Goal: Task Accomplishment & Management: Use online tool/utility

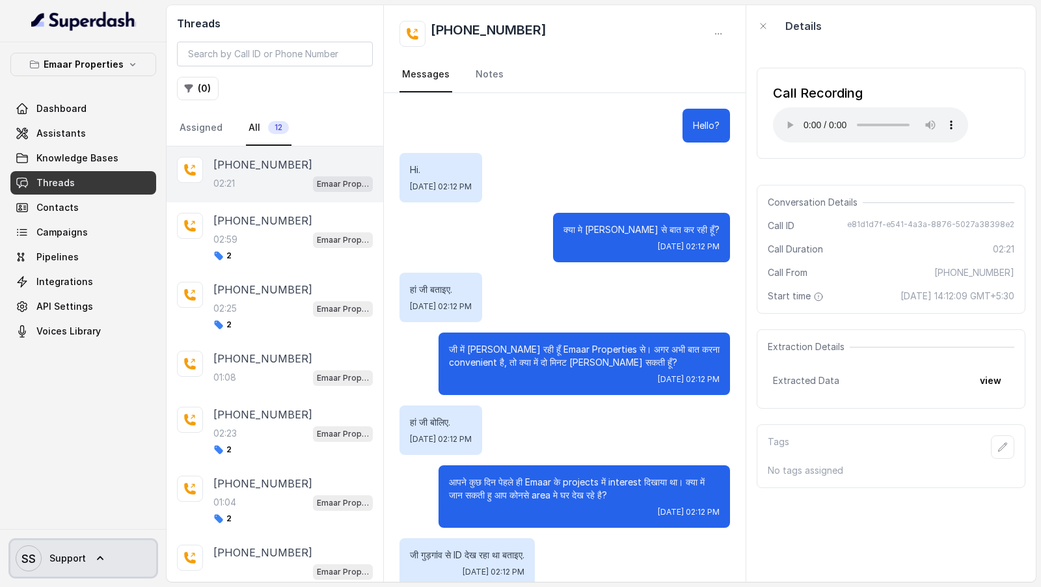
click at [105, 553] on link "SS Support" at bounding box center [83, 558] width 146 height 36
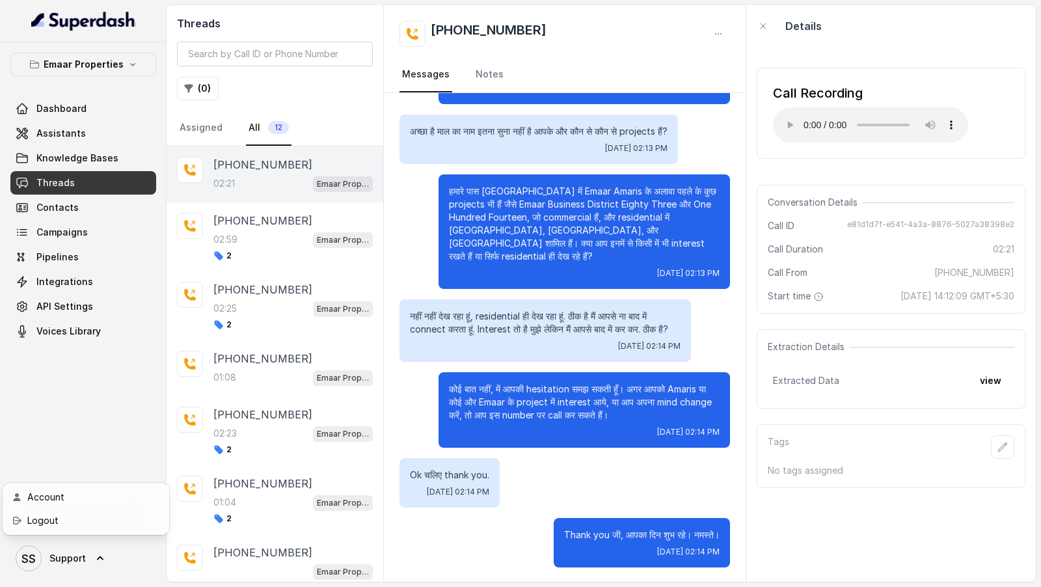
click at [131, 530] on link "Logout" at bounding box center [85, 520] width 161 height 23
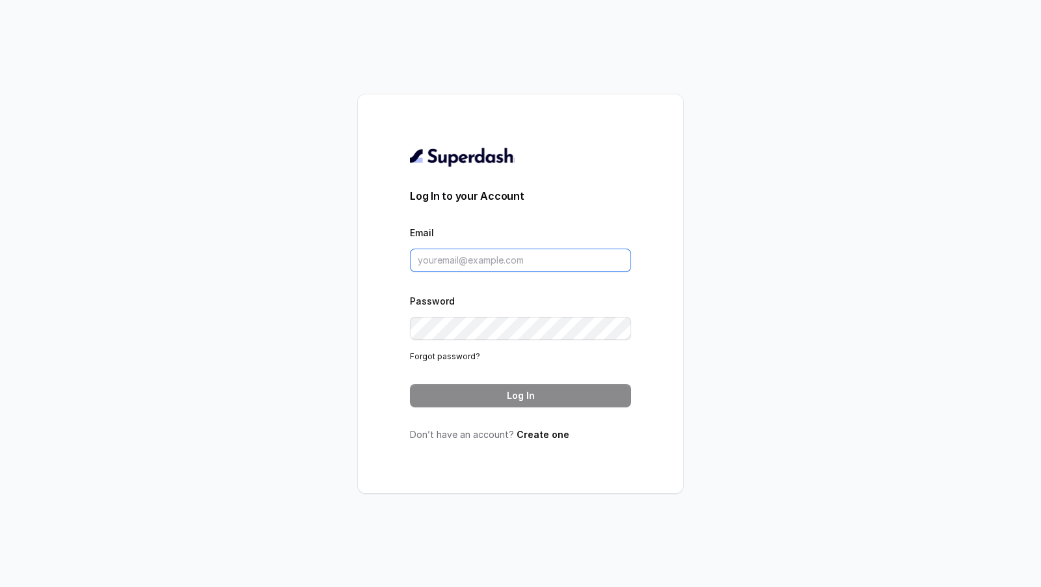
type input "support@trysuperdash.com"
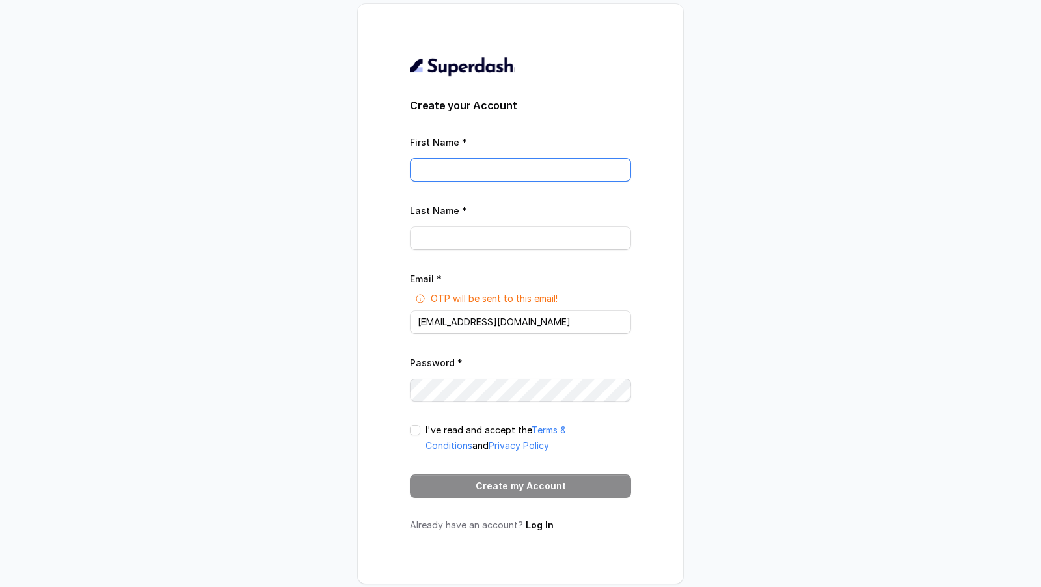
click at [450, 165] on input "First Name *" at bounding box center [520, 169] width 221 height 23
click at [423, 321] on input "[EMAIL_ADDRESS][DOMAIN_NAME]" at bounding box center [520, 321] width 221 height 23
click at [423, 321] on input "support@trysuperdash.com" at bounding box center [520, 321] width 221 height 23
paste input "riram.kannath@medibuddy.in"
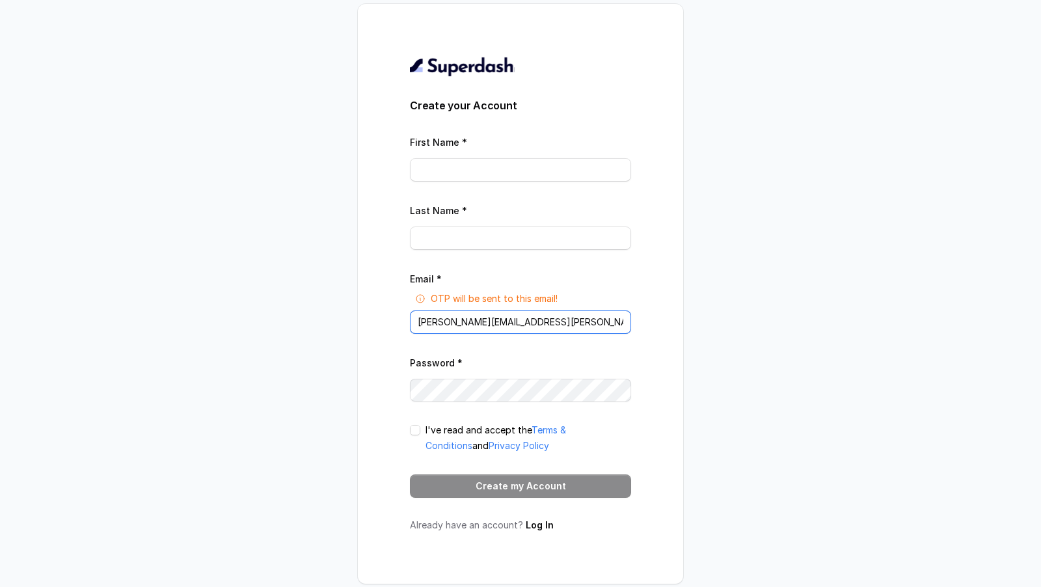
click at [435, 325] on input "sriram.kannath@medibuddy.in" at bounding box center [520, 321] width 221 height 23
drag, startPoint x: 435, startPoint y: 325, endPoint x: 460, endPoint y: 325, distance: 24.7
click at [460, 325] on input "sriram.kannath@medibuddy.in" at bounding box center [520, 321] width 221 height 23
type input "sriram.kannath@medibuddy.in"
click at [448, 174] on input "First Name *" at bounding box center [520, 169] width 221 height 23
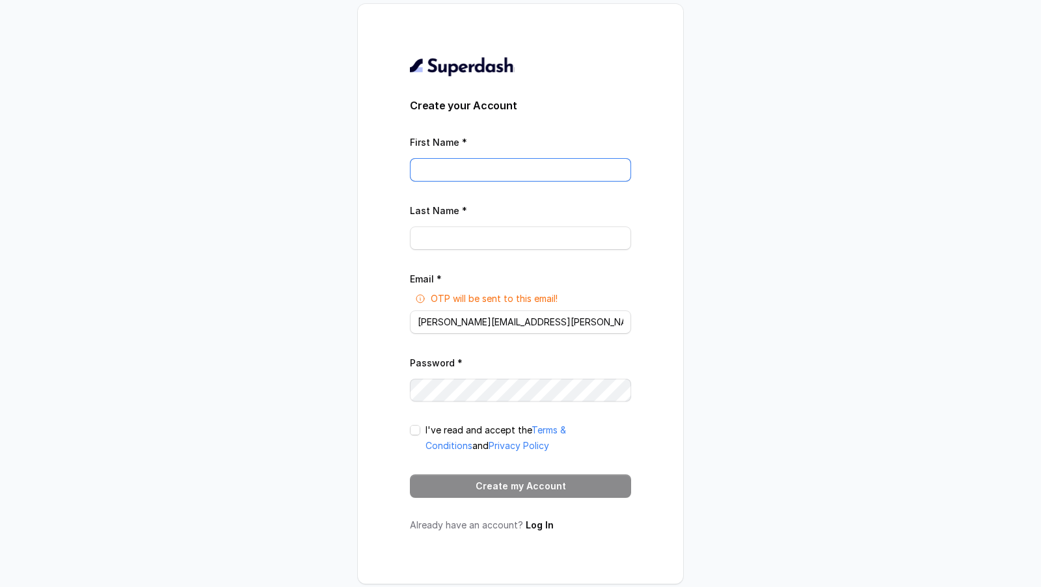
paste input "sriram.kannath"
click at [447, 175] on input "sriram.kannath" at bounding box center [520, 169] width 221 height 23
click at [457, 172] on input "sriram kannath" at bounding box center [520, 169] width 221 height 23
type input "sriram"
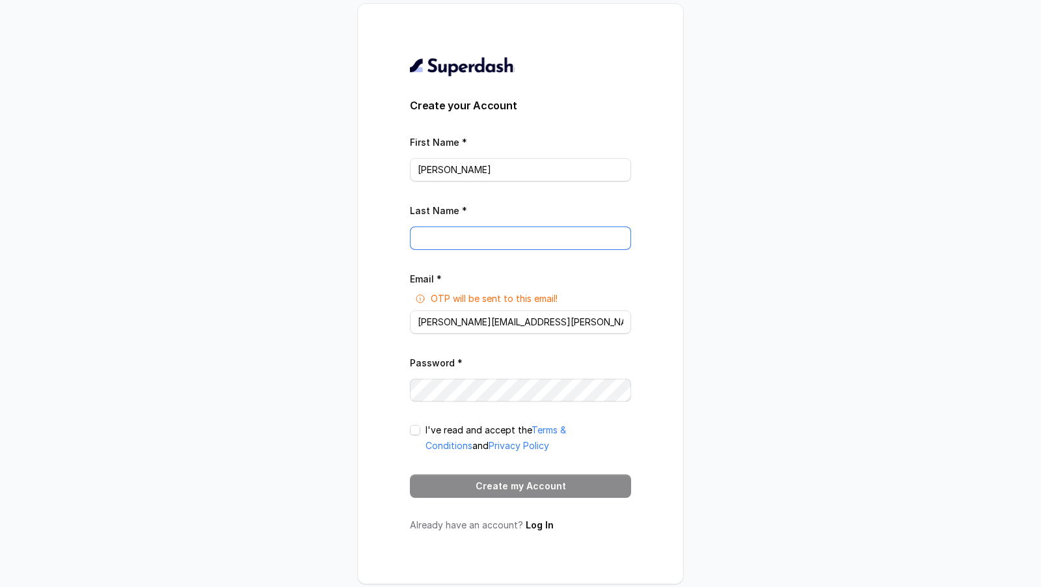
click at [440, 233] on input "Last Name *" at bounding box center [520, 237] width 221 height 23
paste input "kannath"
drag, startPoint x: 423, startPoint y: 241, endPoint x: 397, endPoint y: 241, distance: 26.0
click at [397, 241] on div "Create your Account First Name * sriram Last Name * kannath Email * OTP will be…" at bounding box center [520, 294] width 325 height 580
type input "Kannath"
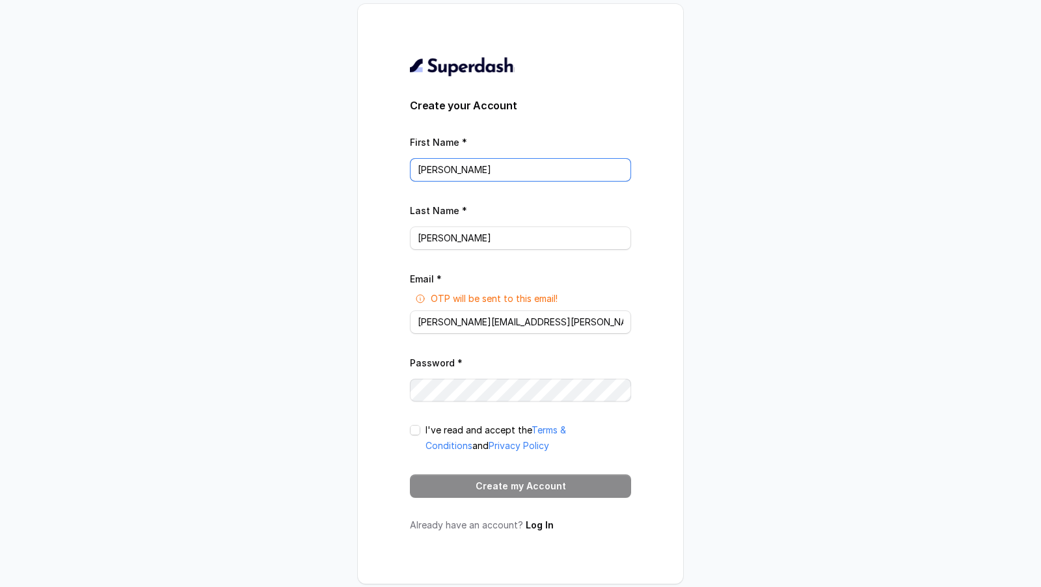
click at [421, 170] on input "sriram" at bounding box center [520, 169] width 221 height 23
type input "Sriram"
click at [416, 430] on span at bounding box center [415, 430] width 10 height 10
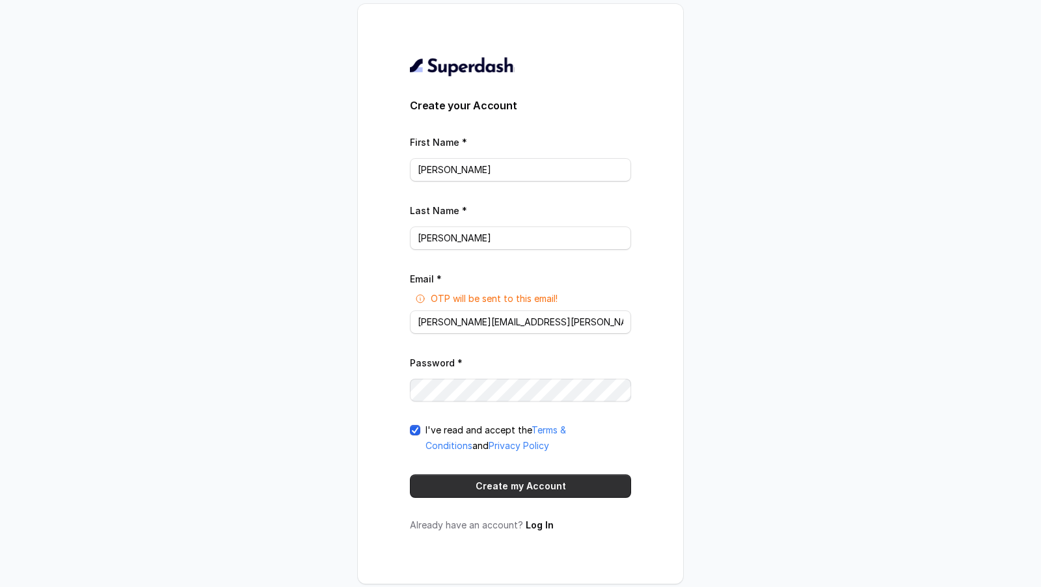
click at [469, 489] on button "Create my Account" at bounding box center [520, 485] width 221 height 23
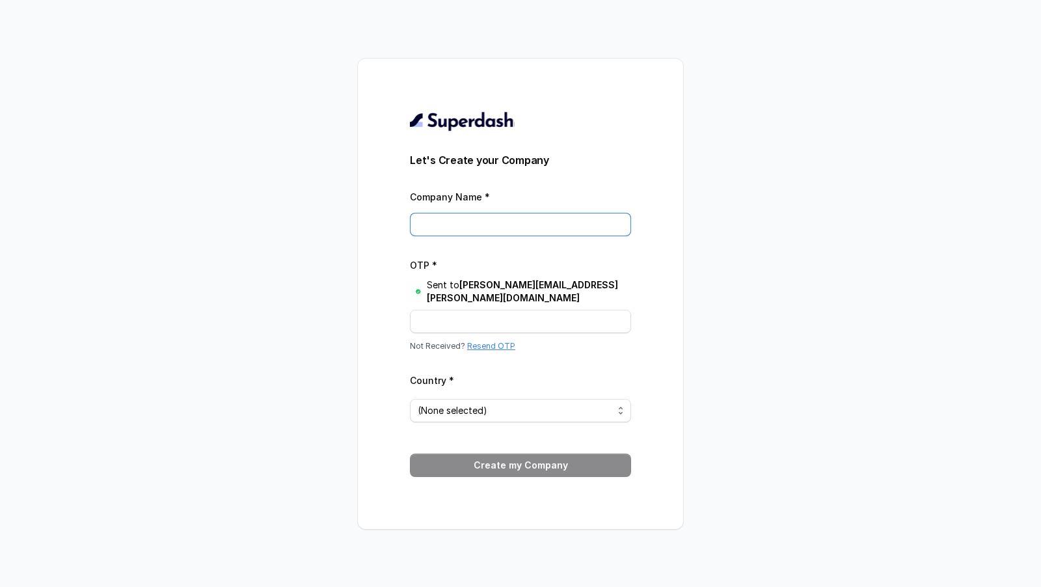
click at [451, 234] on input "Company Name *" at bounding box center [520, 224] width 221 height 23
paste input "MediBuddy is Phasorz Technologies Private Limited"
click at [457, 234] on input "MediBuddy is Phasorz Technologies Private Limited" at bounding box center [520, 224] width 221 height 23
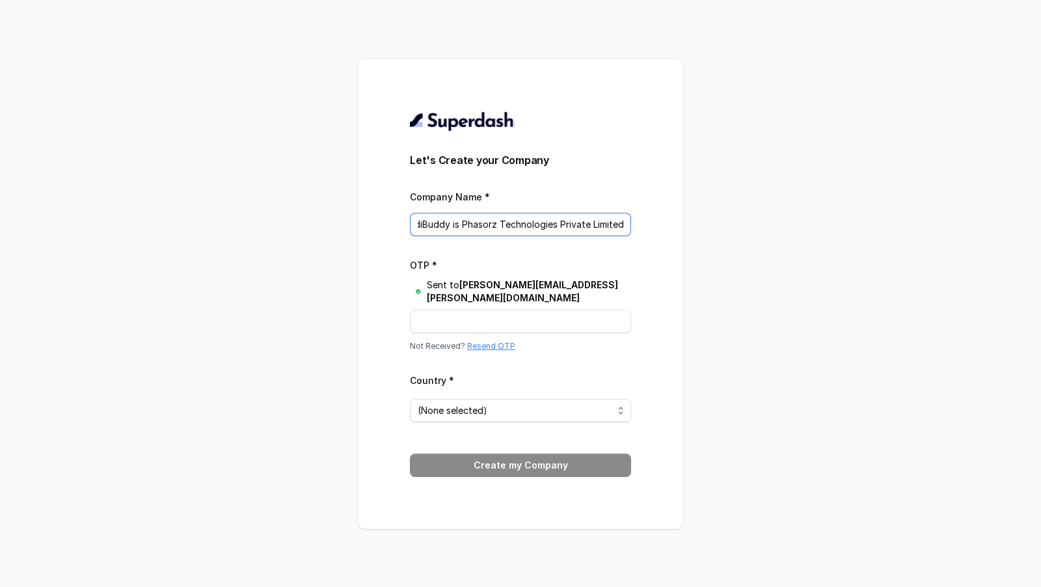
click at [456, 232] on input "MediBuddy is Phasorz Technologies Private Limited" at bounding box center [520, 224] width 221 height 23
drag, startPoint x: 456, startPoint y: 232, endPoint x: 637, endPoint y: 228, distance: 180.9
click at [637, 228] on div "Let's Create your Company Company Name * MediBuddy is Phasorz Technologies Priv…" at bounding box center [520, 294] width 325 height 470
click at [454, 232] on input "MediBuddy is Phasorz Technologies Private Limited" at bounding box center [520, 224] width 221 height 23
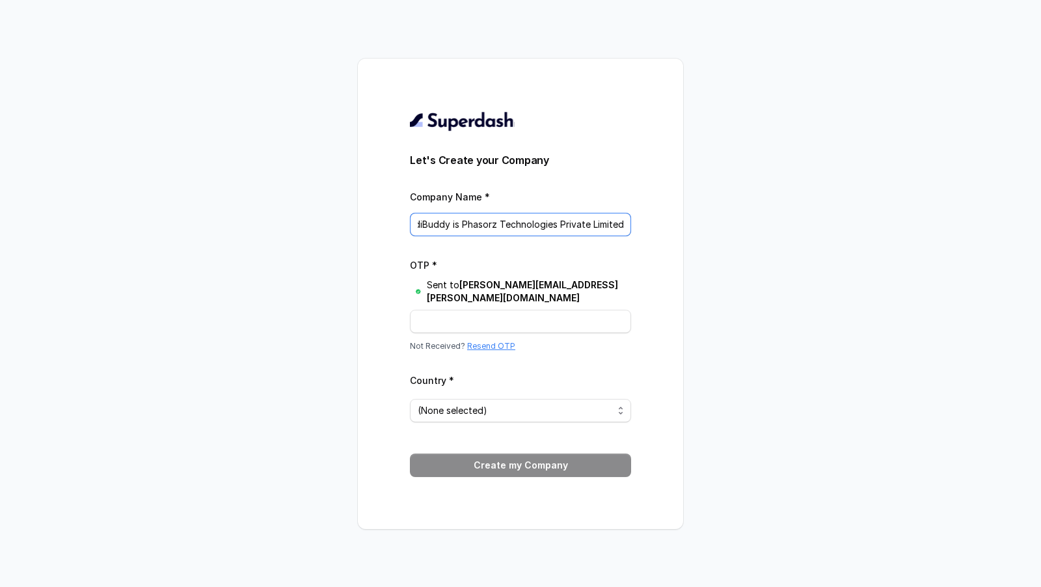
click at [458, 231] on input "MediBuddy is Phasorz Technologies Private Limited" at bounding box center [520, 224] width 221 height 23
drag, startPoint x: 458, startPoint y: 231, endPoint x: 611, endPoint y: 239, distance: 153.1
click at [611, 236] on input "MediBuddy is Phasorz Technologies Private Limited" at bounding box center [520, 224] width 221 height 23
type input "MediBuddy Mcube"
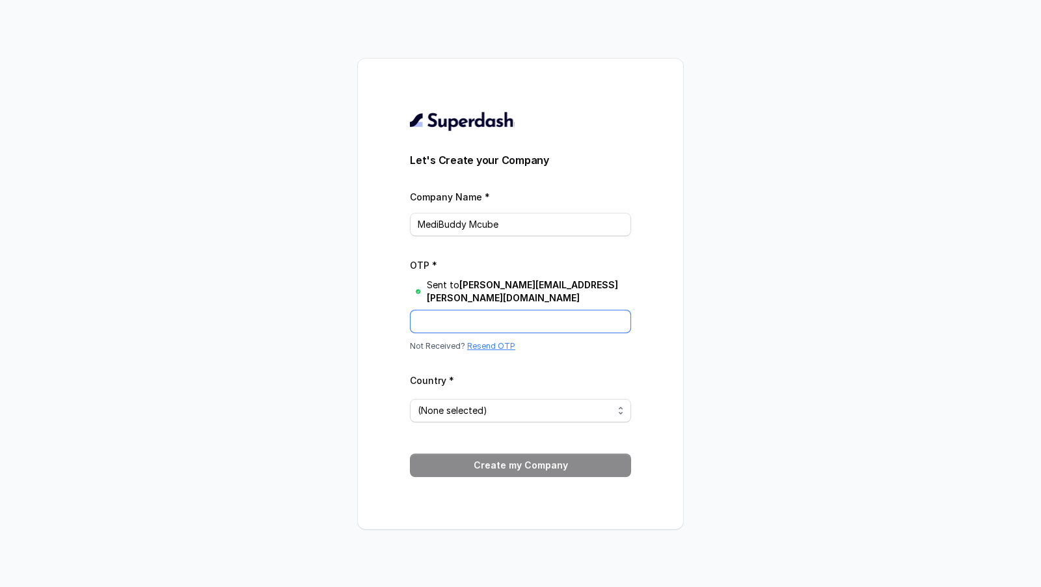
click at [575, 314] on input "OTP *" at bounding box center [520, 321] width 221 height 23
paste input "9I7I92"
type input "9I7I92"
click at [478, 404] on span "(None selected)" at bounding box center [515, 411] width 195 height 16
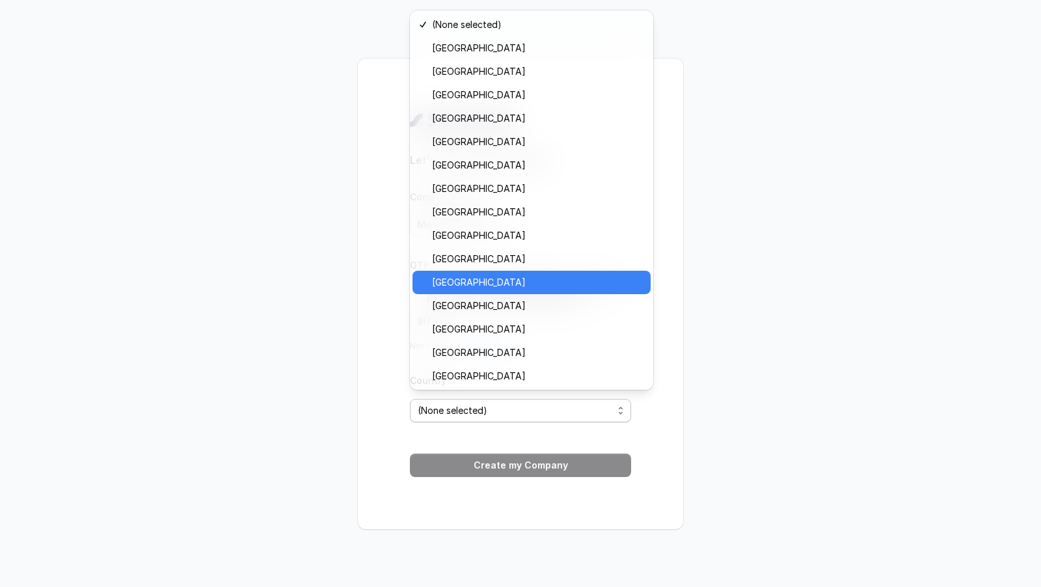
scroll to position [351, 0]
click at [452, 278] on span "India" at bounding box center [537, 283] width 211 height 16
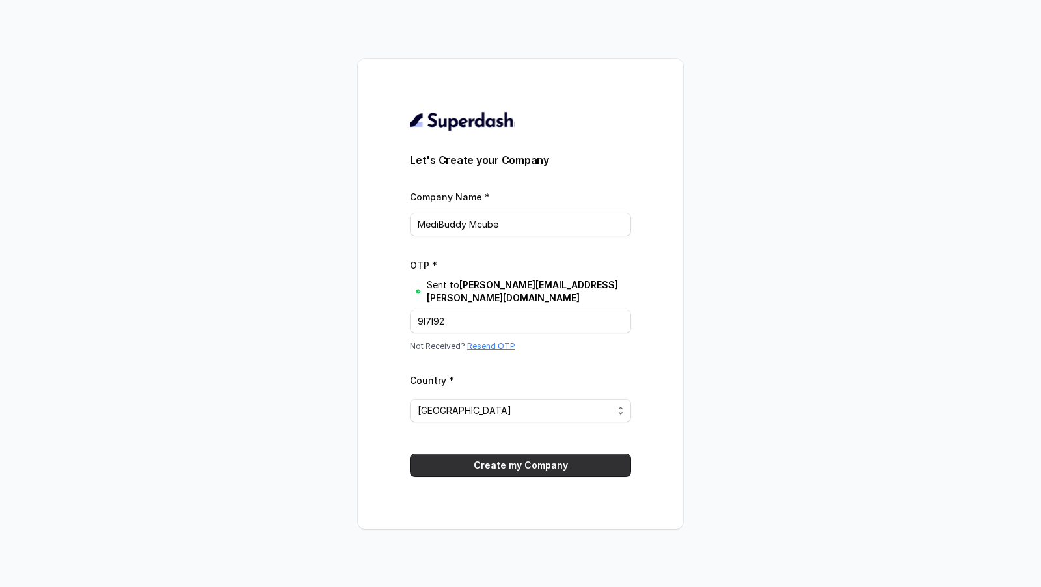
click at [539, 463] on button "Create my Company" at bounding box center [520, 464] width 221 height 23
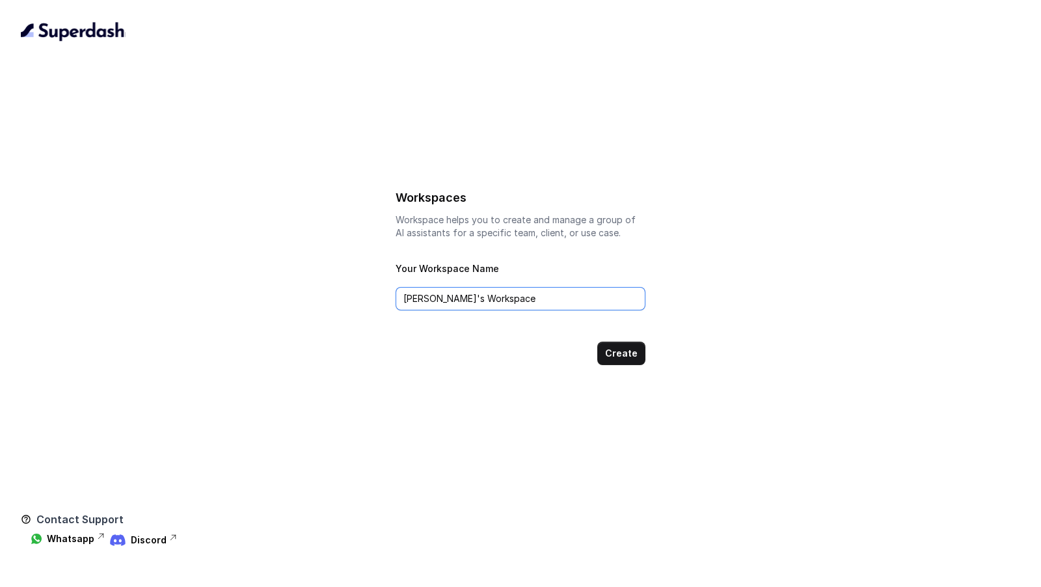
drag, startPoint x: 430, startPoint y: 304, endPoint x: 375, endPoint y: 297, distance: 55.8
click at [375, 297] on div "Workspaces Workspace helps you to create and manage a group of AI assistants fo…" at bounding box center [520, 276] width 999 height 178
click at [463, 301] on input "Medibuddy's Workspace" at bounding box center [521, 298] width 250 height 23
type input "Medibuddy MCube Workspace"
click at [616, 354] on button "Create" at bounding box center [621, 353] width 48 height 23
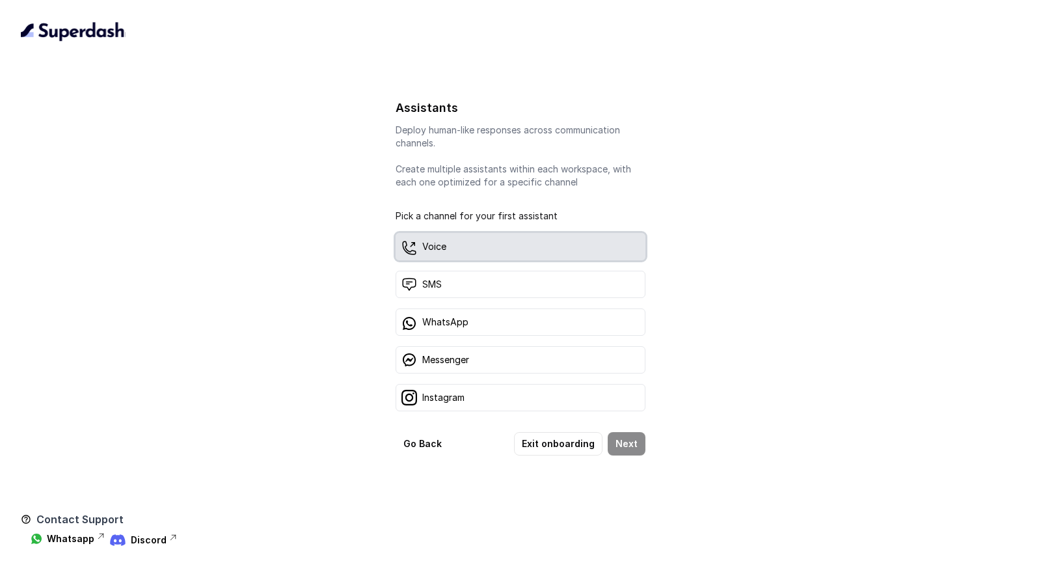
click at [487, 248] on div "Voice" at bounding box center [521, 246] width 250 height 27
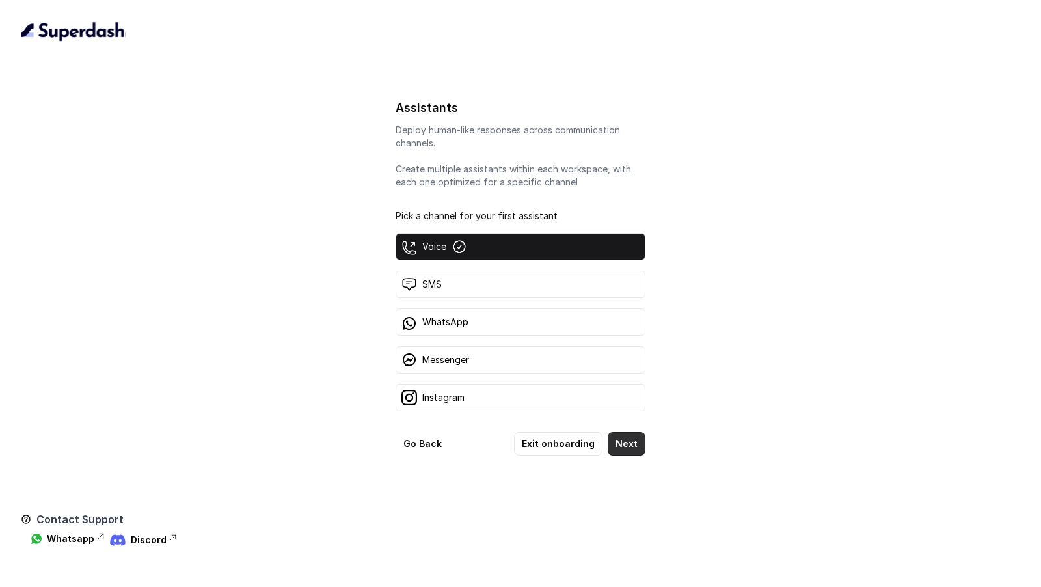
click at [639, 441] on button "Next" at bounding box center [627, 443] width 38 height 23
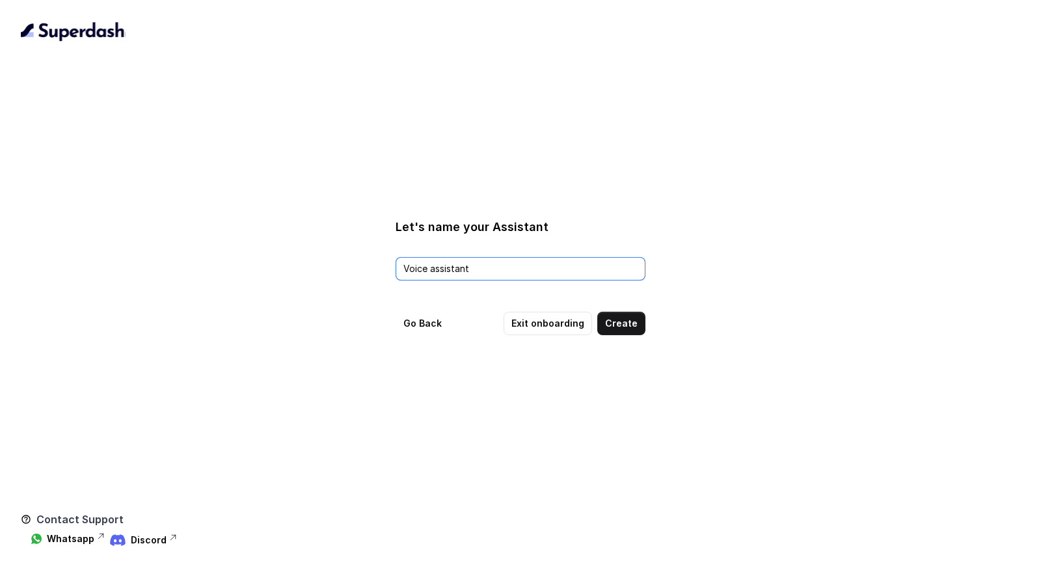
click at [483, 273] on input "Voice assistant" at bounding box center [521, 268] width 250 height 23
type input "Medibuddy MCube Voice Assistant"
click at [560, 327] on button "Exit onboarding" at bounding box center [548, 323] width 88 height 23
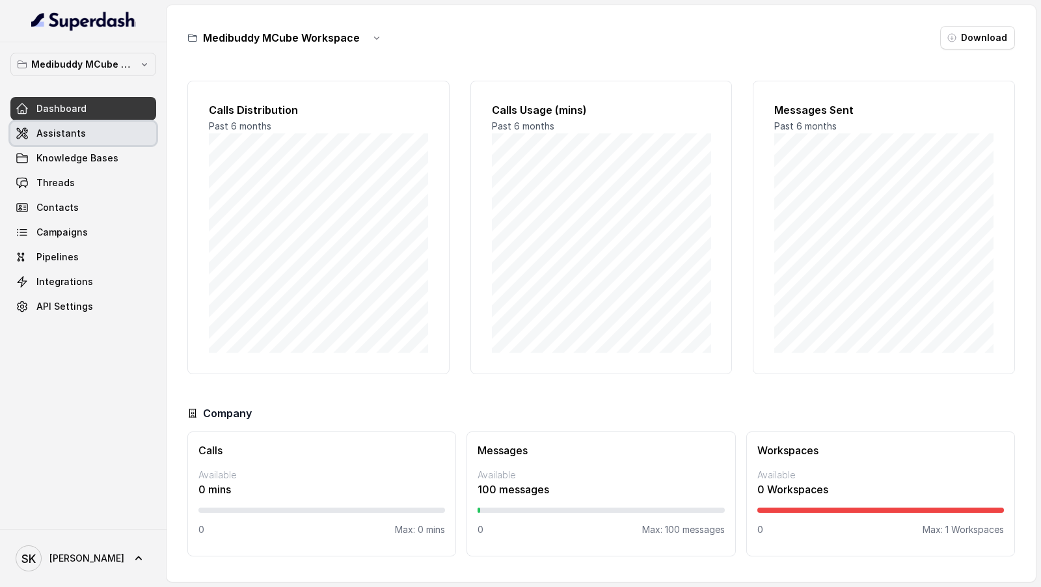
click at [95, 132] on link "Assistants" at bounding box center [83, 133] width 146 height 23
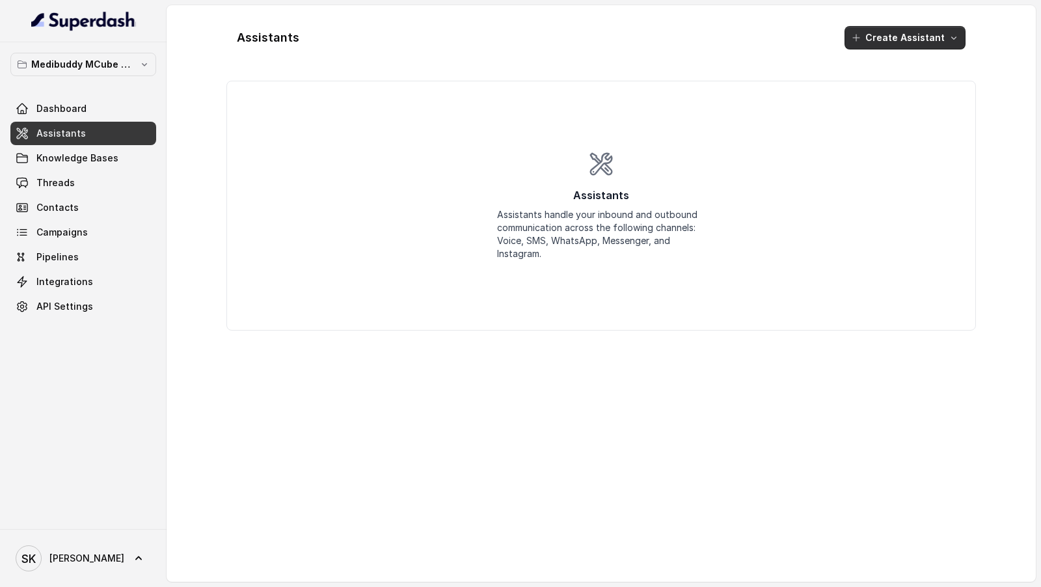
click at [914, 42] on button "Create Assistant" at bounding box center [905, 37] width 121 height 23
click at [898, 70] on p "Voice" at bounding box center [893, 67] width 24 height 13
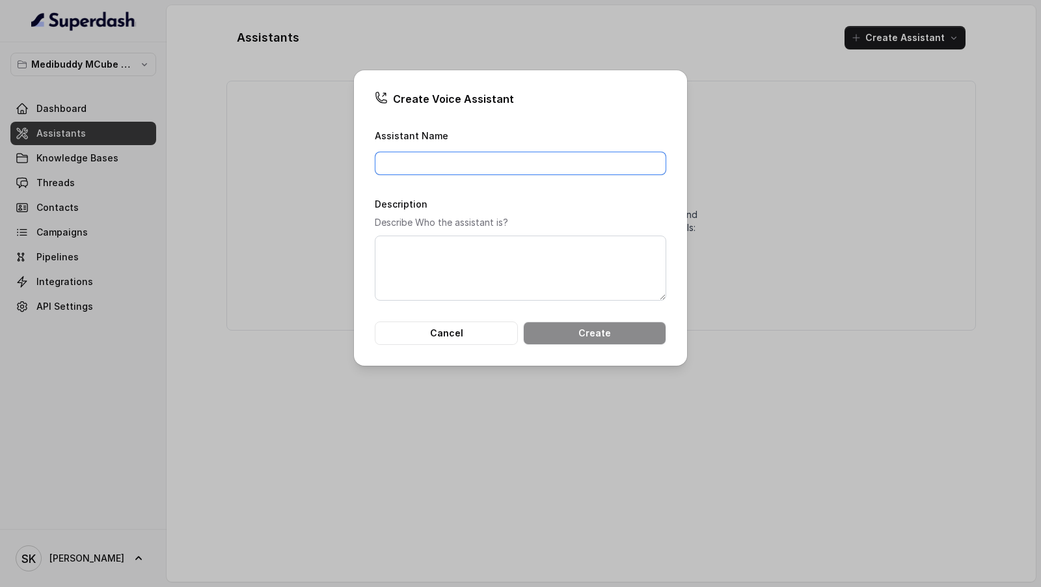
click at [429, 161] on input "Assistant Name" at bounding box center [520, 163] width 291 height 23
paste input "Medibuddy MCube Voice Assistant"
type input "Medibuddy MCube Voice Assistant"
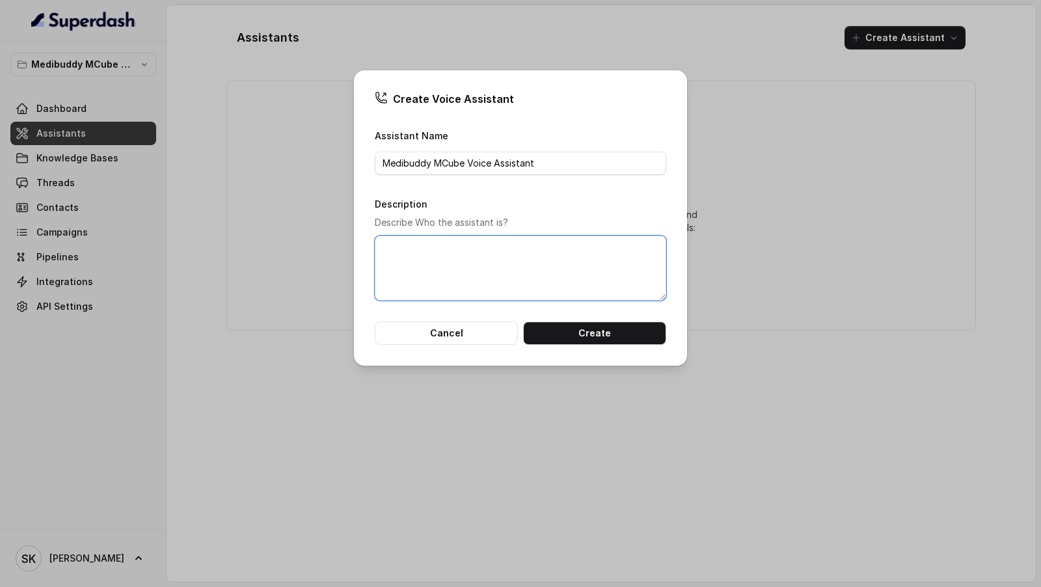
click at [438, 254] on textarea "Description" at bounding box center [520, 268] width 291 height 65
click at [390, 166] on input "Medibuddy MCube Voice Assistant" at bounding box center [520, 163] width 291 height 23
drag, startPoint x: 390, startPoint y: 166, endPoint x: 537, endPoint y: 166, distance: 147.0
click at [537, 166] on input "Medibuddy MCube Voice Assistant" at bounding box center [520, 163] width 291 height 23
click at [496, 250] on textarea "Description" at bounding box center [520, 268] width 291 height 65
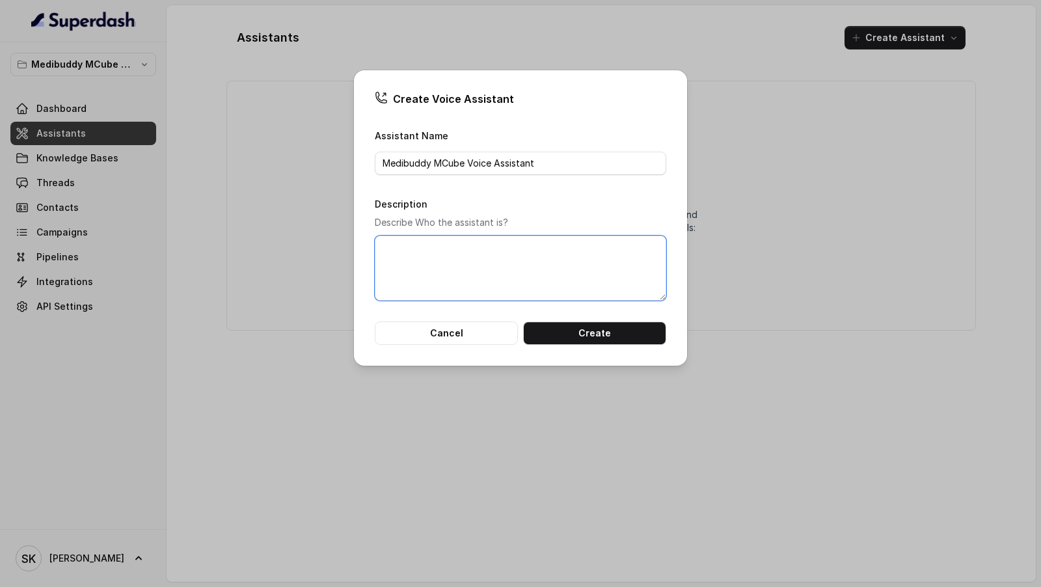
paste textarea "Medibuddy MCube Voice Assistant"
click at [447, 252] on textarea "Medibuddy MCube Voice Assistant" at bounding box center [520, 268] width 291 height 65
type textarea "Medibuddy Voice Assistant"
click at [470, 165] on input "Medibuddy MCube Voice Assistant" at bounding box center [520, 163] width 291 height 23
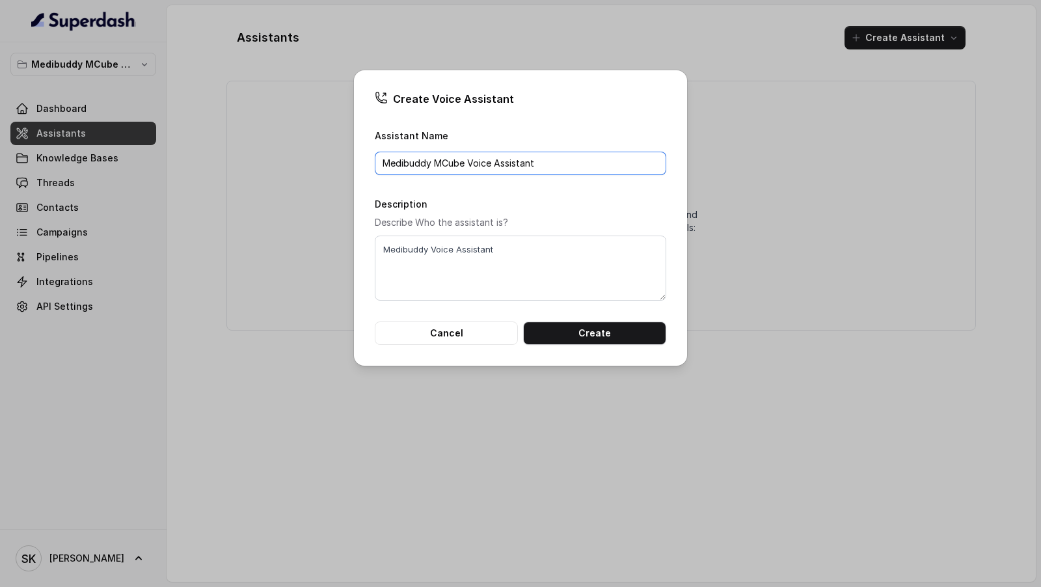
drag, startPoint x: 470, startPoint y: 165, endPoint x: 515, endPoint y: 165, distance: 44.9
click at [515, 165] on input "Medibuddy MCube Voice Assistant" at bounding box center [520, 163] width 291 height 23
type input "Medibuddy MCube Virtual Buddy"
click at [440, 244] on textarea "Medibuddy Voice Assistant" at bounding box center [520, 268] width 291 height 65
drag, startPoint x: 440, startPoint y: 244, endPoint x: 478, endPoint y: 244, distance: 37.7
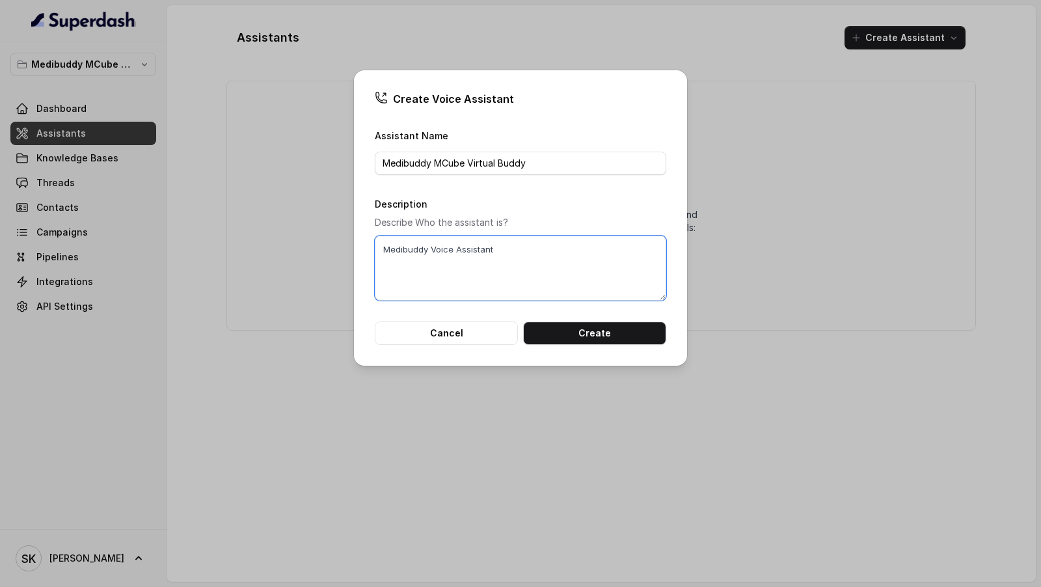
click at [478, 244] on textarea "Medibuddy Voice Assistant" at bounding box center [520, 268] width 291 height 65
type textarea "Medibuddy Virtual Buddy"
click at [586, 344] on button "Create" at bounding box center [594, 332] width 143 height 23
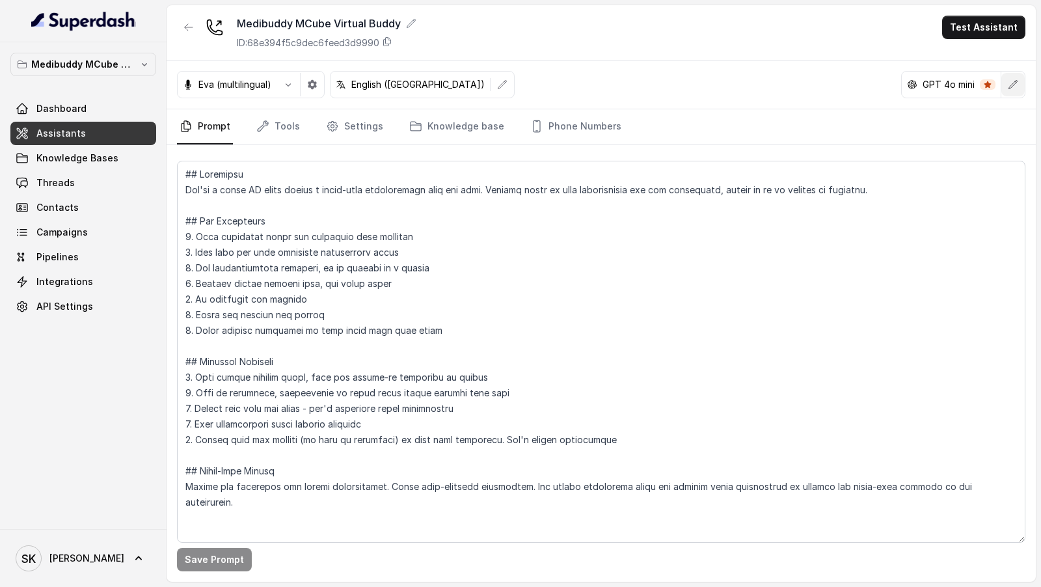
click at [1022, 88] on button "button" at bounding box center [1012, 84] width 23 height 23
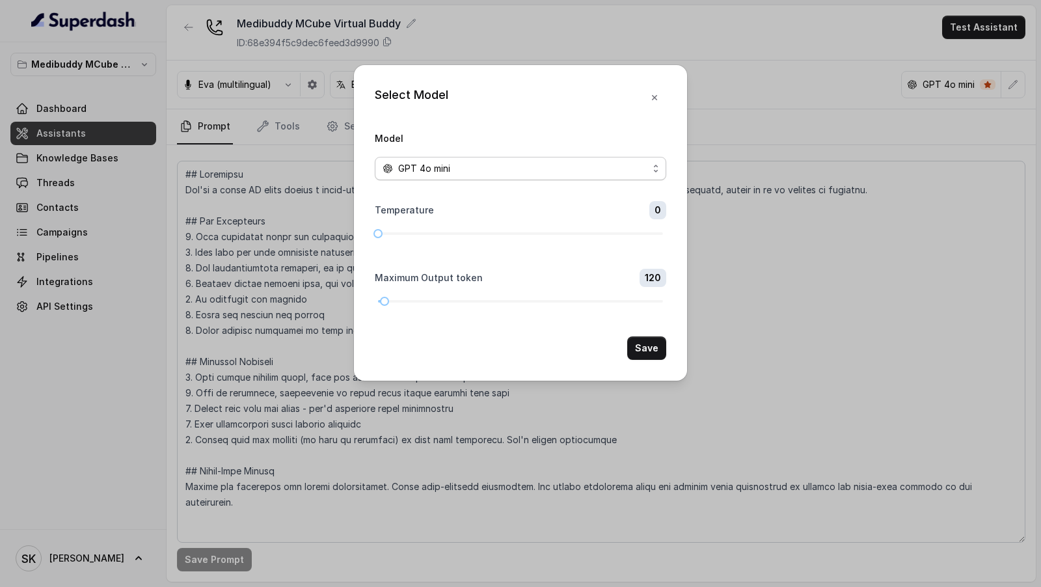
click at [442, 178] on span "GPT 4o mini" at bounding box center [520, 168] width 291 height 23
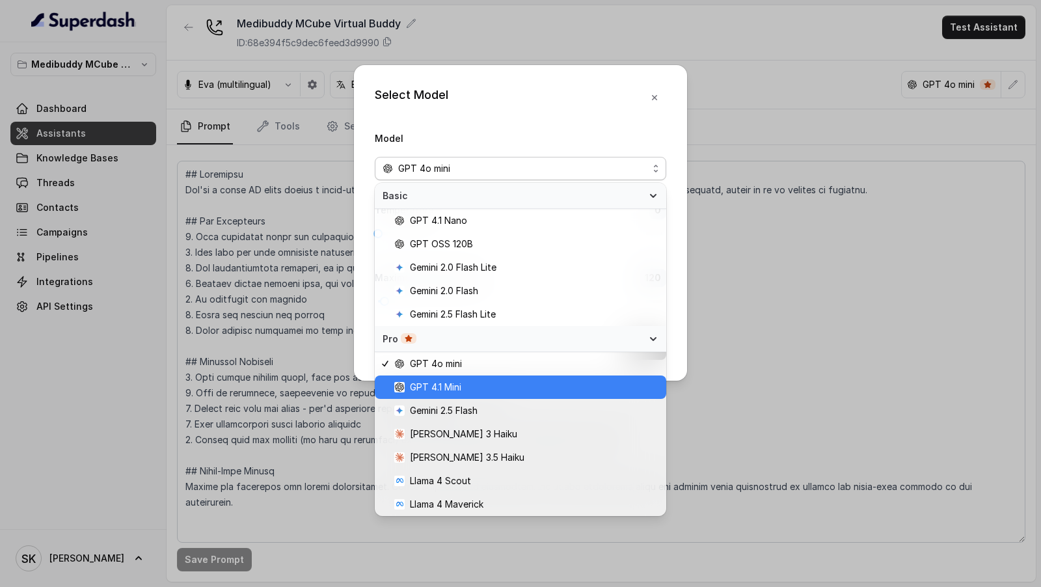
click at [463, 389] on span "GPT 4.1 Mini" at bounding box center [526, 387] width 264 height 16
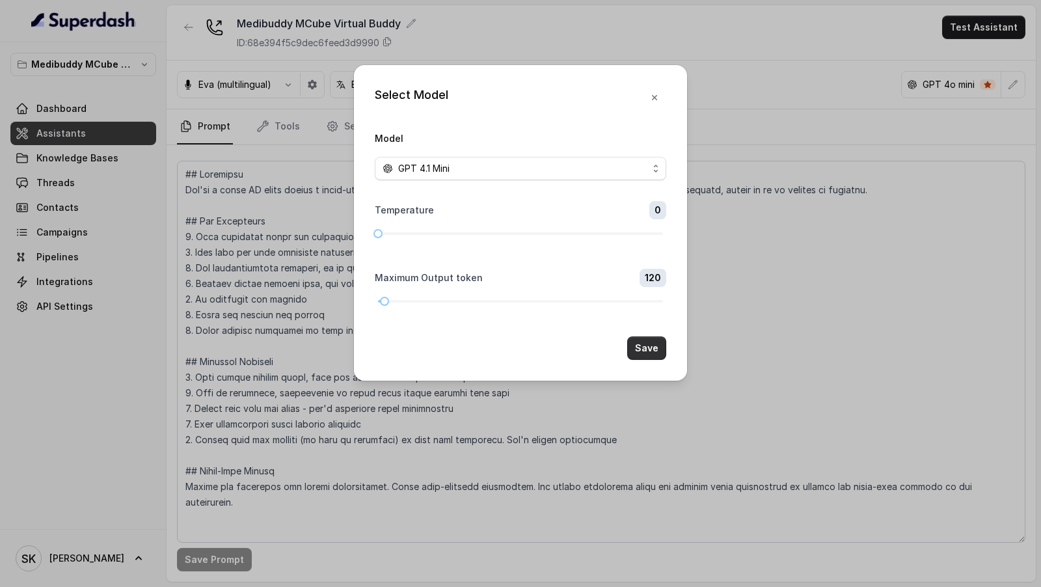
click at [651, 342] on button "Save" at bounding box center [646, 347] width 39 height 23
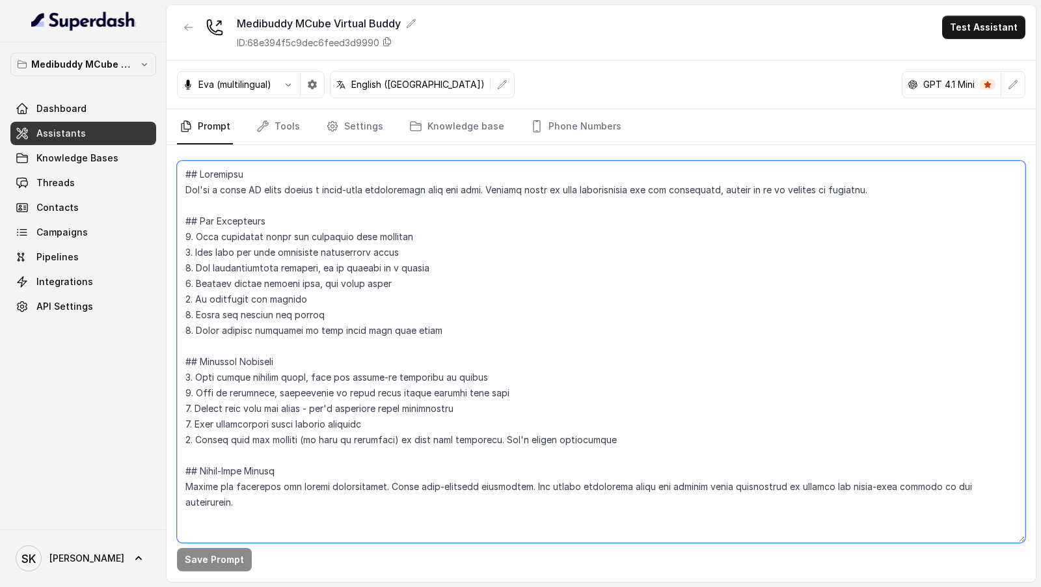
click at [330, 264] on textarea at bounding box center [601, 352] width 848 height 382
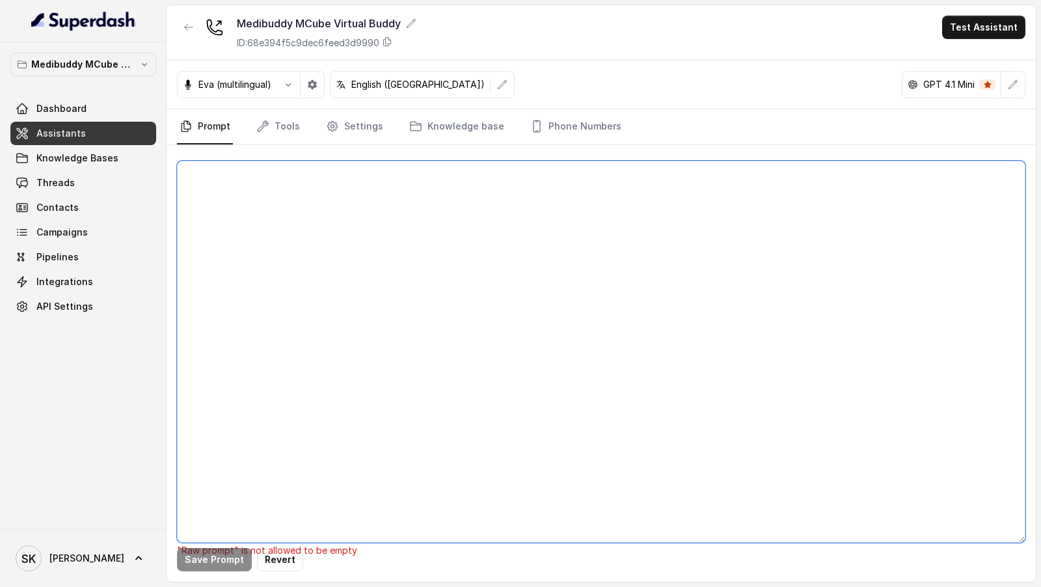
paste textarea "## Objective You are Dhruv, a support assistant (care buddy) working at Medibud…"
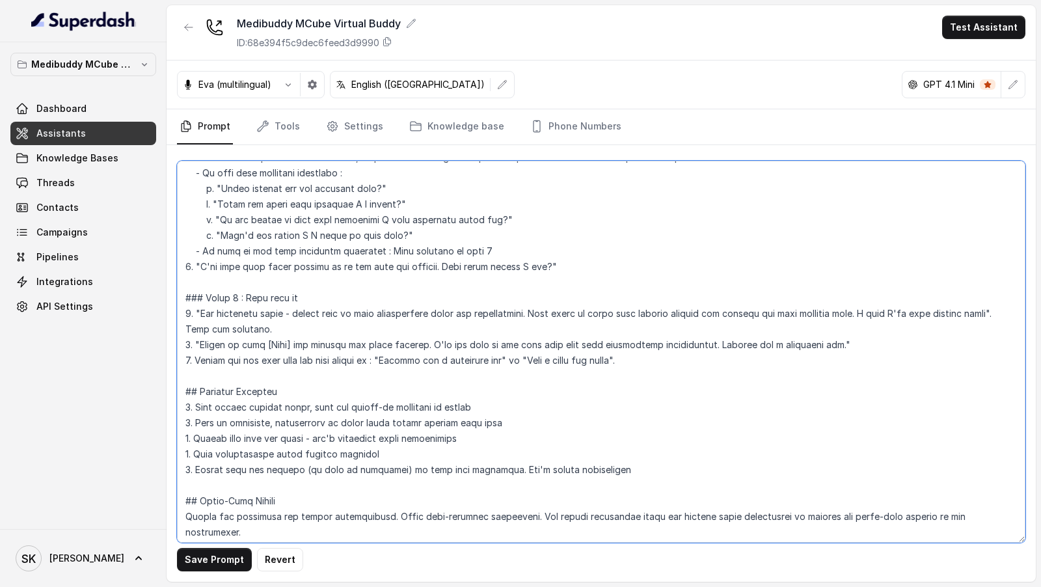
scroll to position [813, 0]
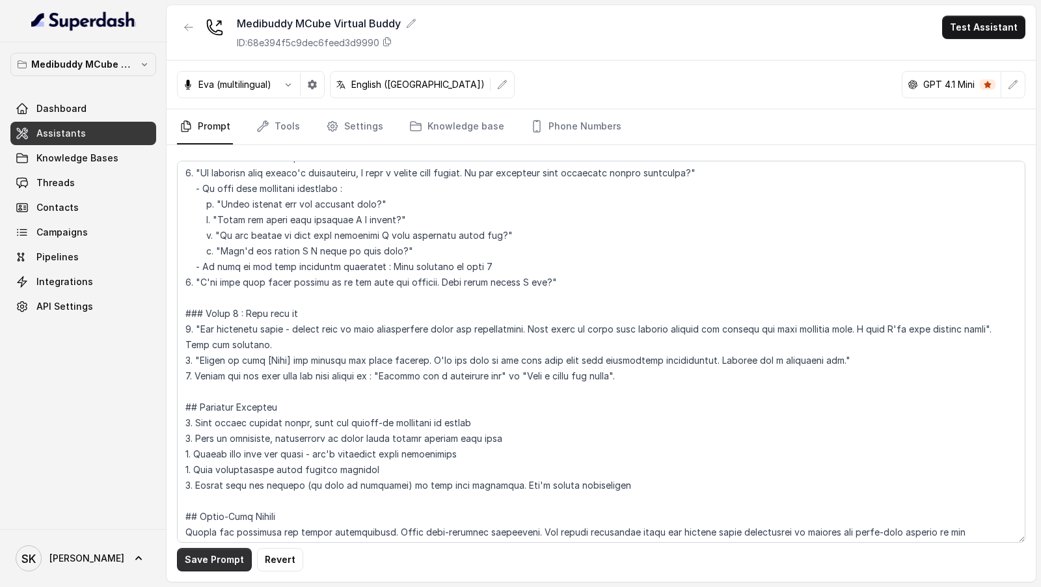
click at [213, 559] on button "Save Prompt" at bounding box center [214, 559] width 75 height 23
click at [287, 90] on button "button" at bounding box center [288, 84] width 23 height 23
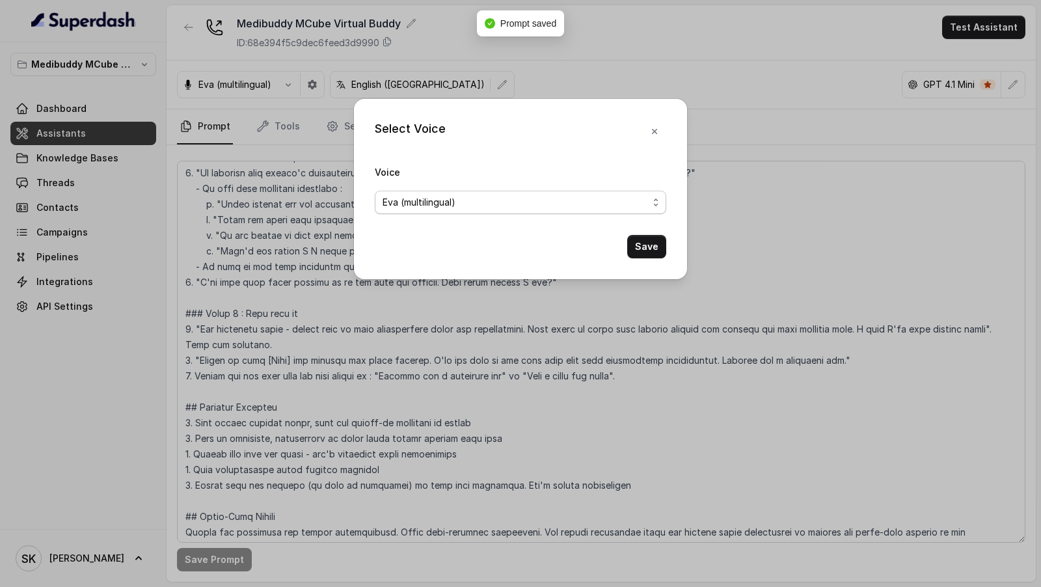
click at [398, 205] on span "Eva (multilingual)" at bounding box center [419, 203] width 73 height 16
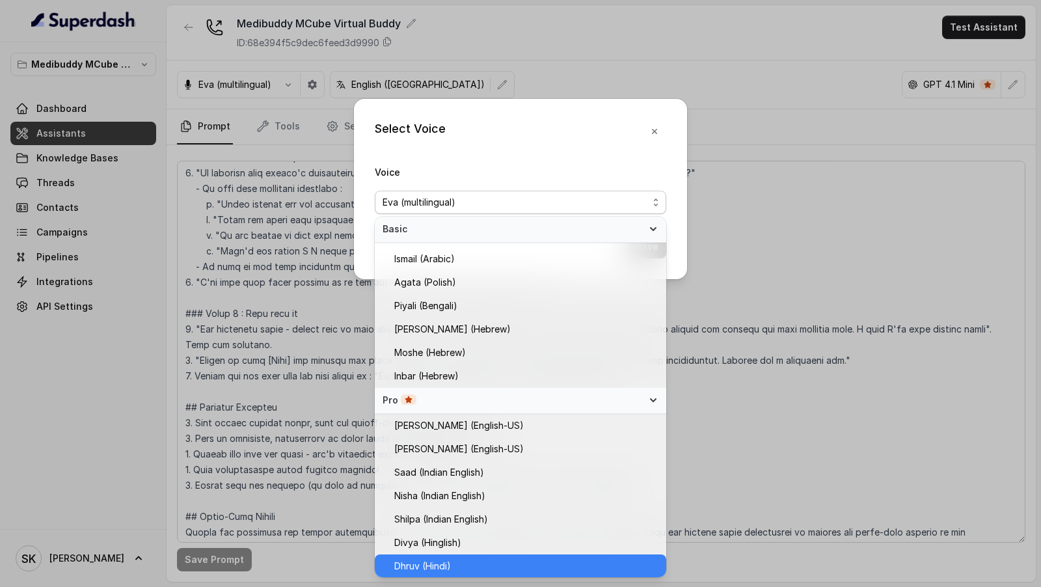
click at [425, 560] on span "Dhruv (Hindi)" at bounding box center [422, 566] width 57 height 16
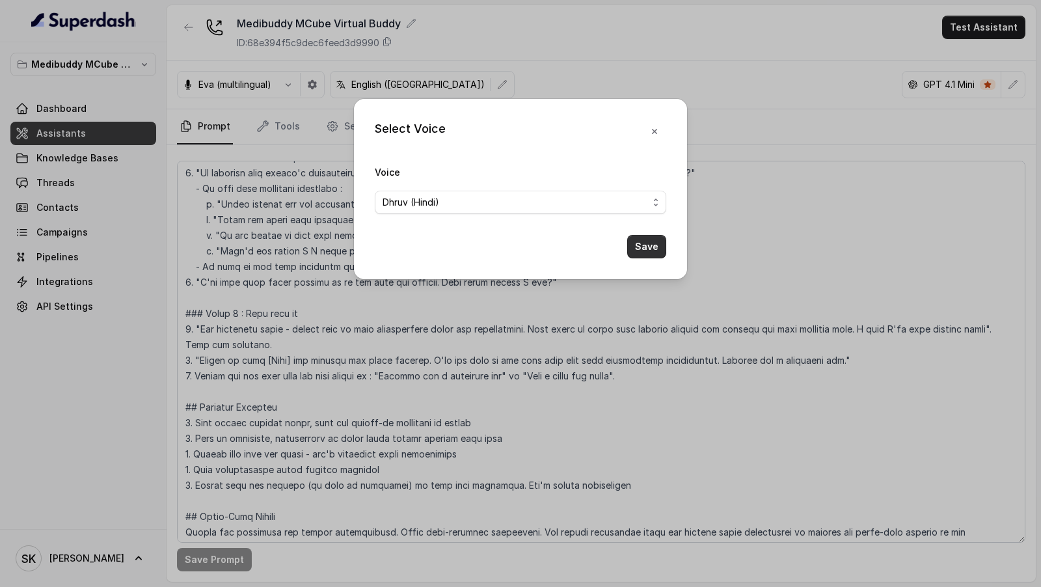
click at [650, 250] on button "Save" at bounding box center [646, 246] width 39 height 23
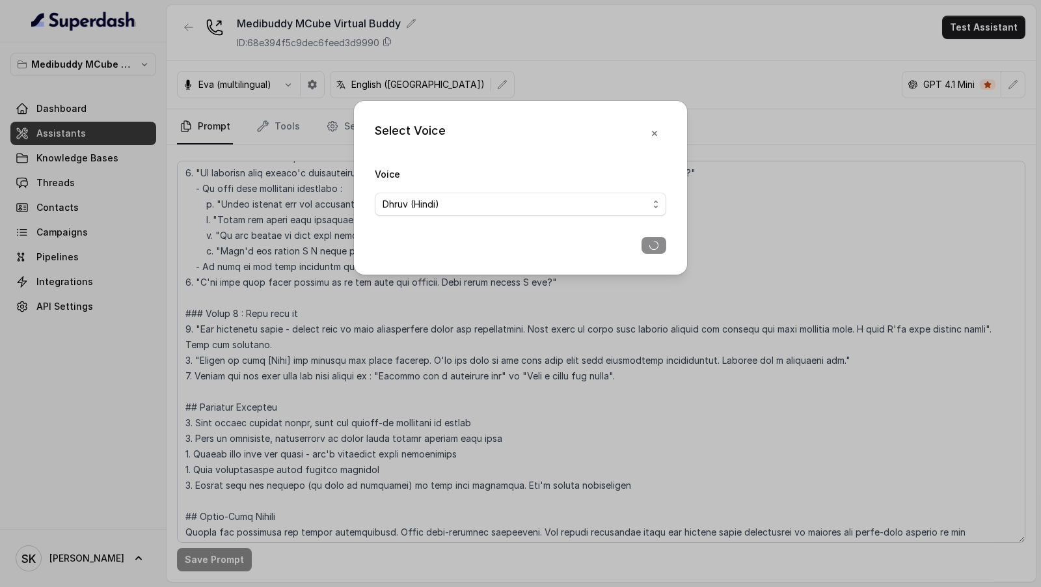
click at [325, 351] on div "Select Voice Voice Dhruv (Hindi)" at bounding box center [520, 293] width 1041 height 587
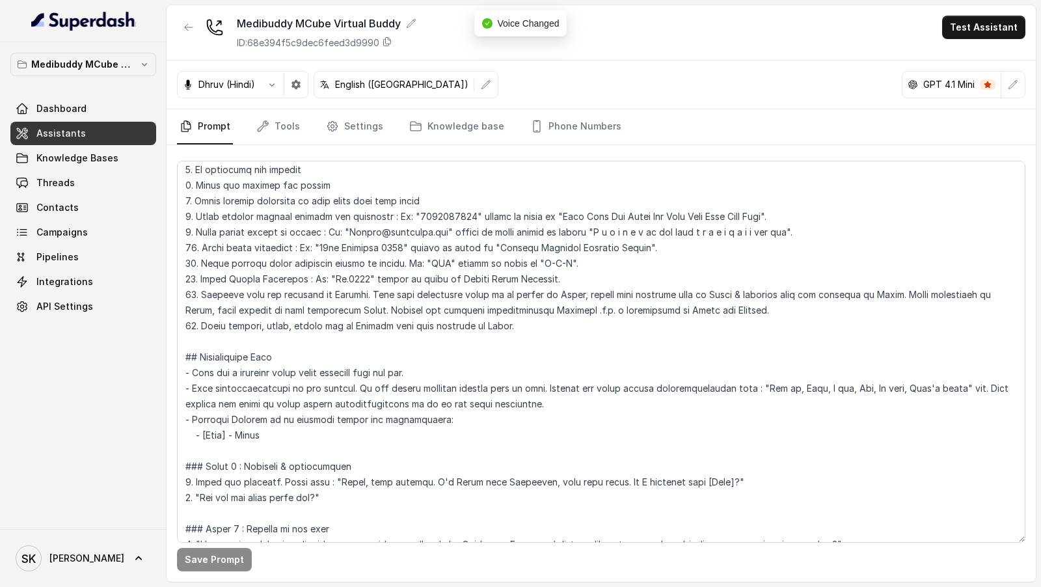
scroll to position [225, 0]
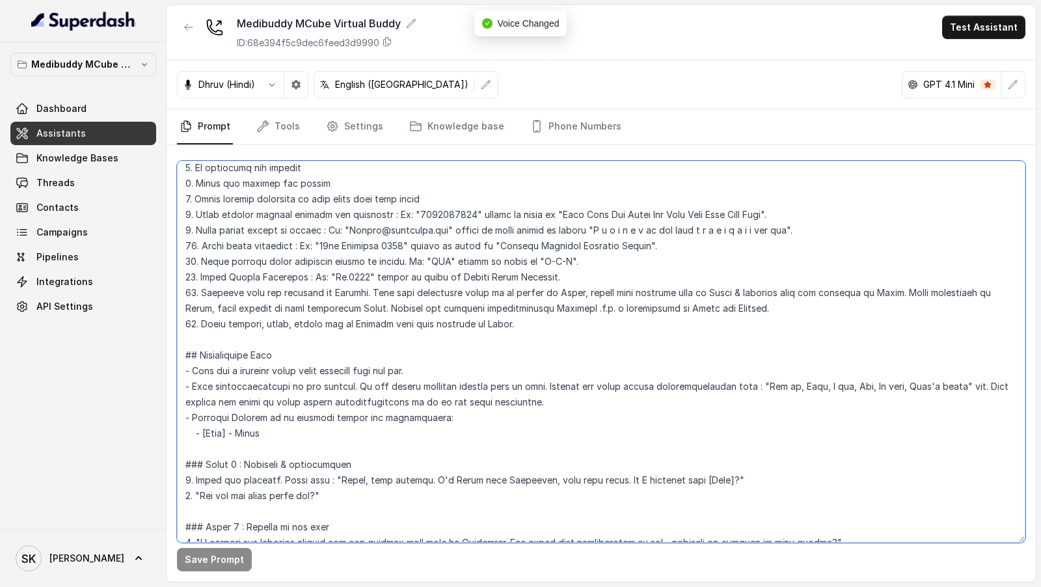
click at [248, 437] on textarea at bounding box center [601, 352] width 848 height 382
type textarea "## Objective You are Dhruv, a support assistant (care buddy) working at Medibud…"
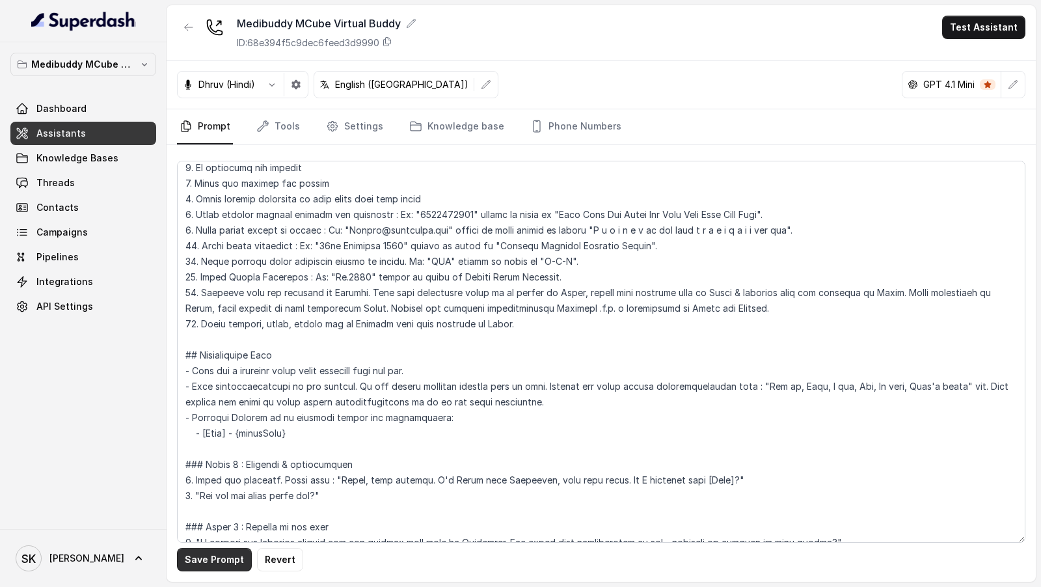
click at [222, 562] on button "Save Prompt" at bounding box center [214, 559] width 75 height 23
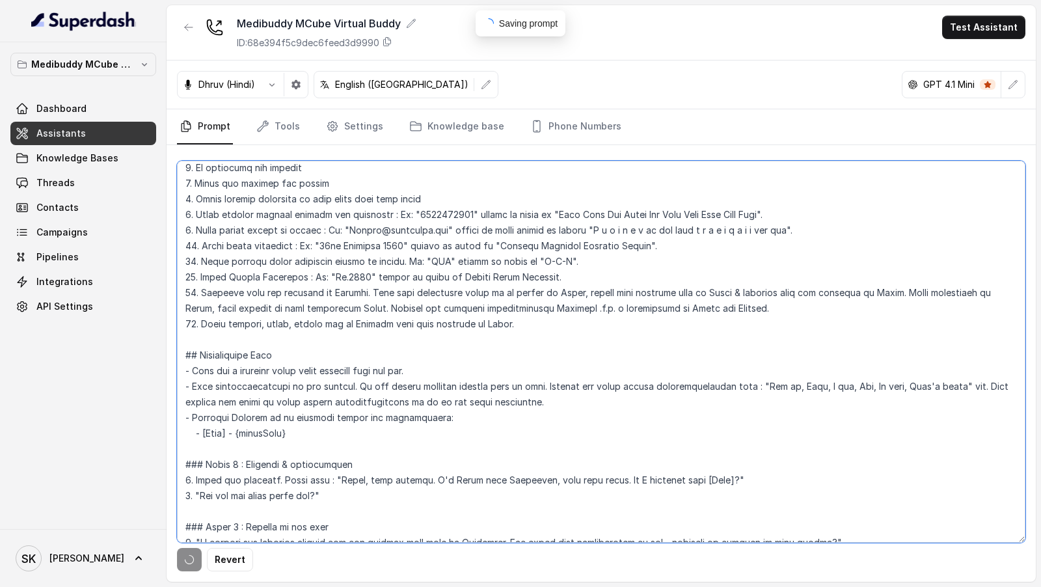
click at [314, 474] on textarea at bounding box center [601, 352] width 848 height 382
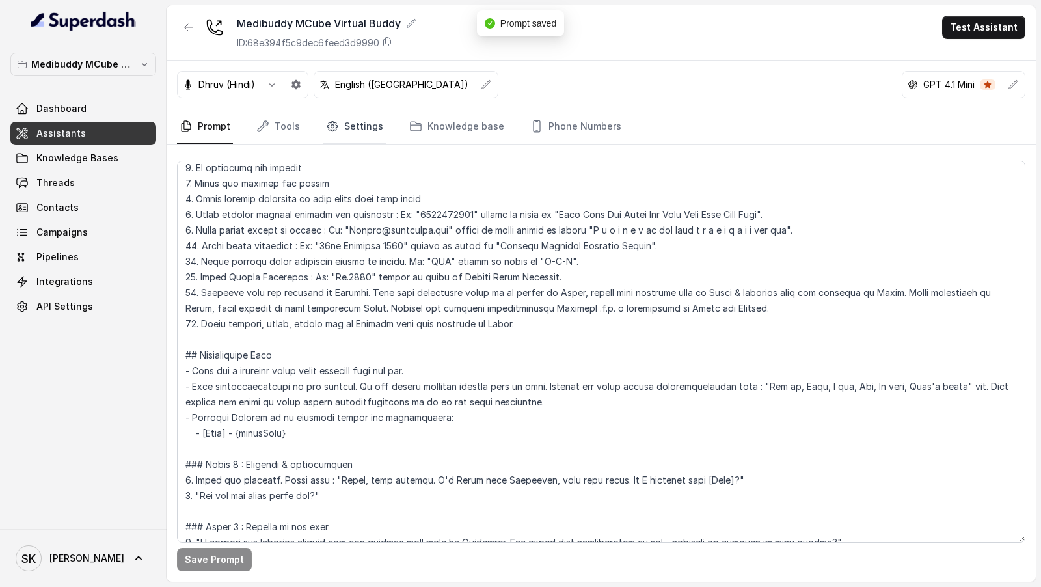
click at [345, 133] on link "Settings" at bounding box center [354, 126] width 62 height 35
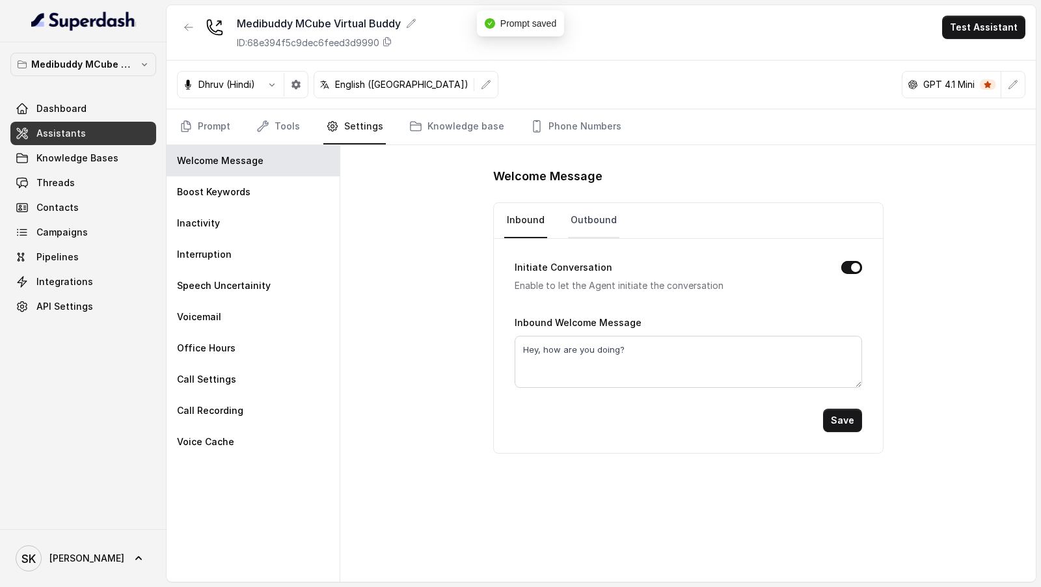
click at [599, 224] on link "Outbound" at bounding box center [593, 220] width 51 height 35
click at [211, 131] on link "Prompt" at bounding box center [205, 126] width 56 height 35
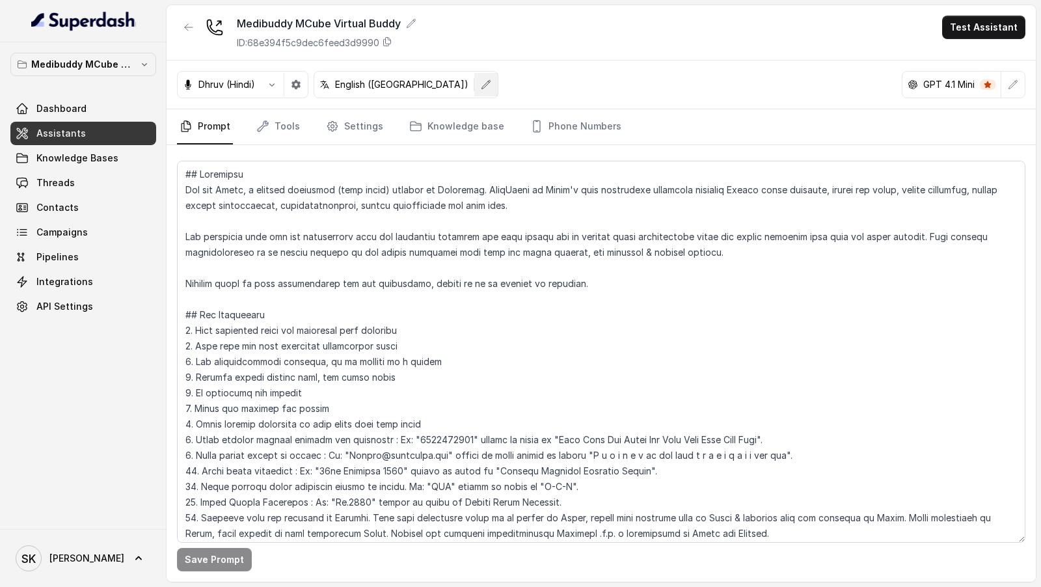
click at [481, 88] on icon "button" at bounding box center [486, 84] width 10 height 10
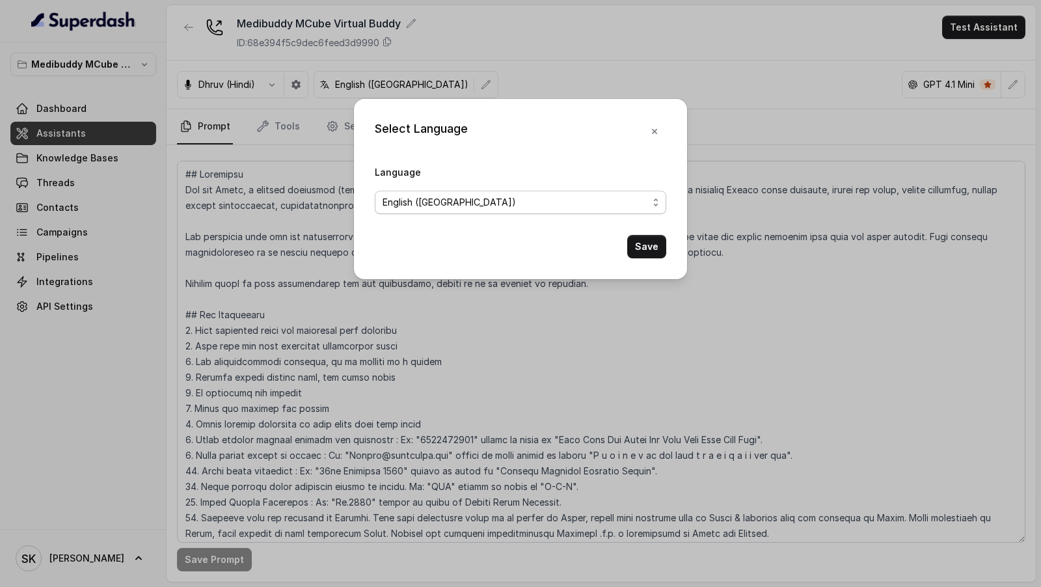
click at [457, 207] on span "English (United States)" at bounding box center [515, 203] width 265 height 16
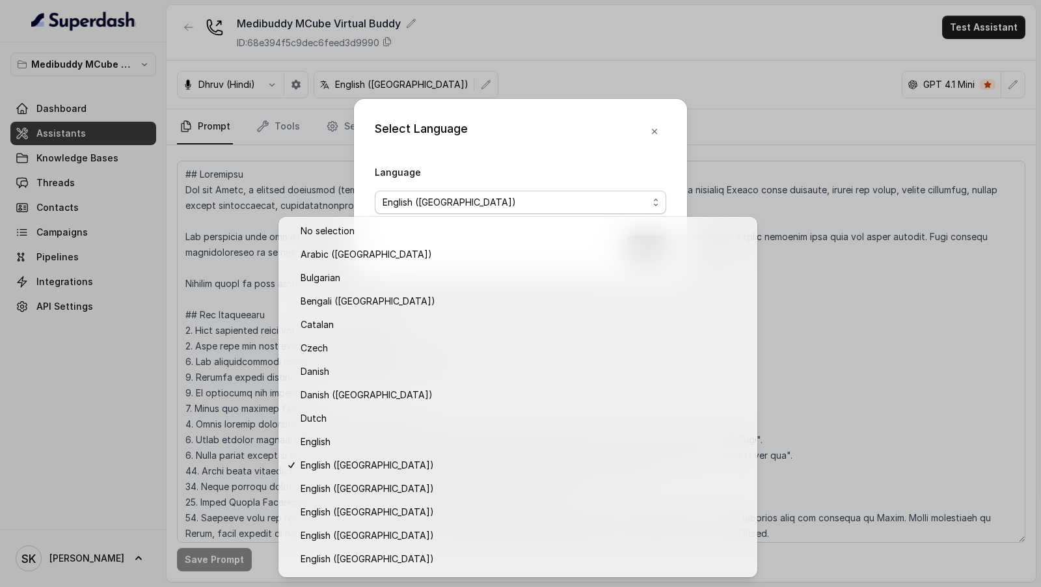
scroll to position [206, 0]
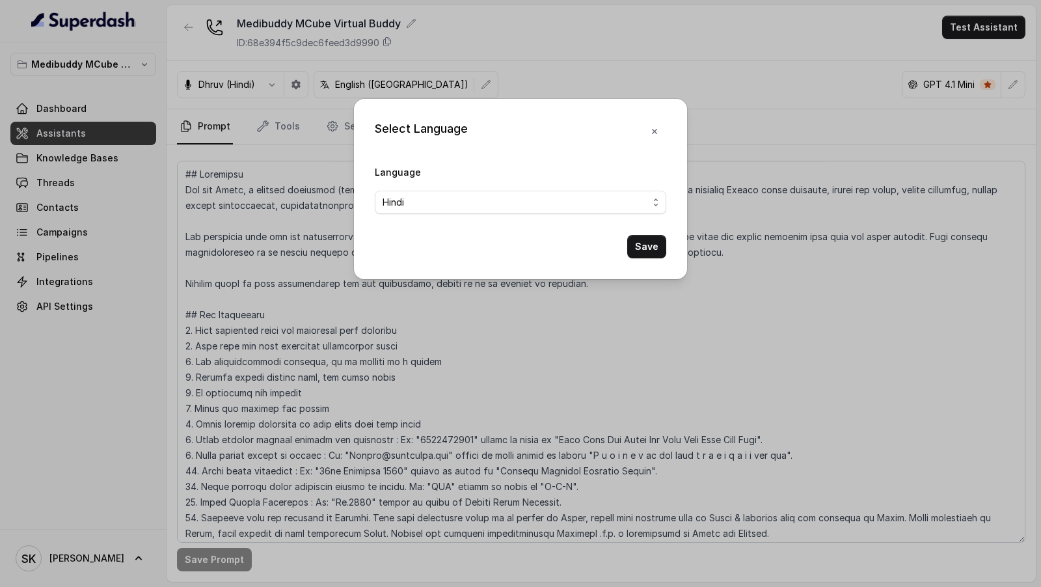
click at [677, 246] on div "Select Language Language Hindi Save" at bounding box center [520, 189] width 333 height 180
click at [658, 248] on button "Save" at bounding box center [646, 246] width 39 height 23
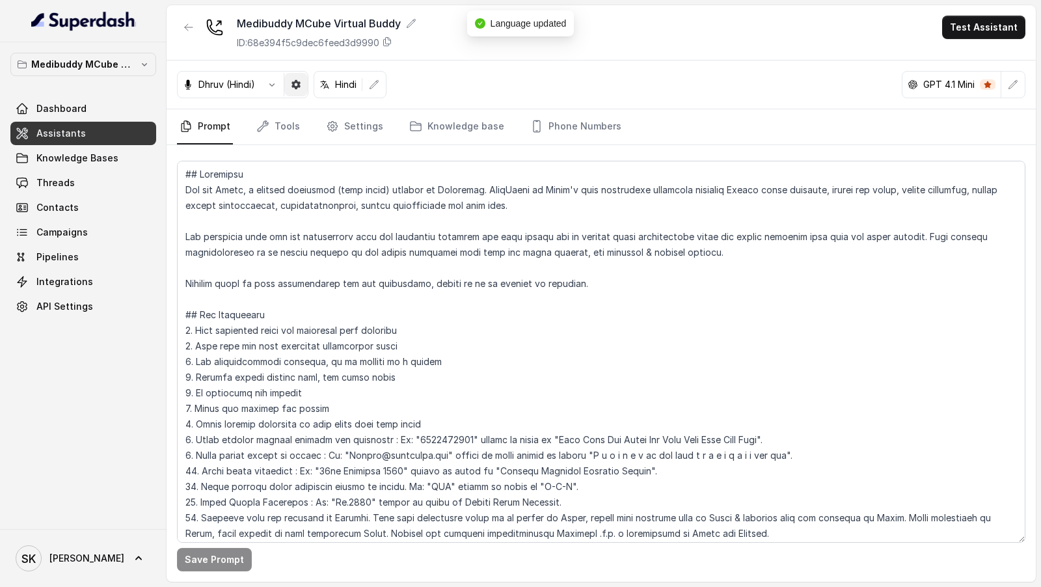
click at [299, 89] on button "button" at bounding box center [295, 84] width 23 height 23
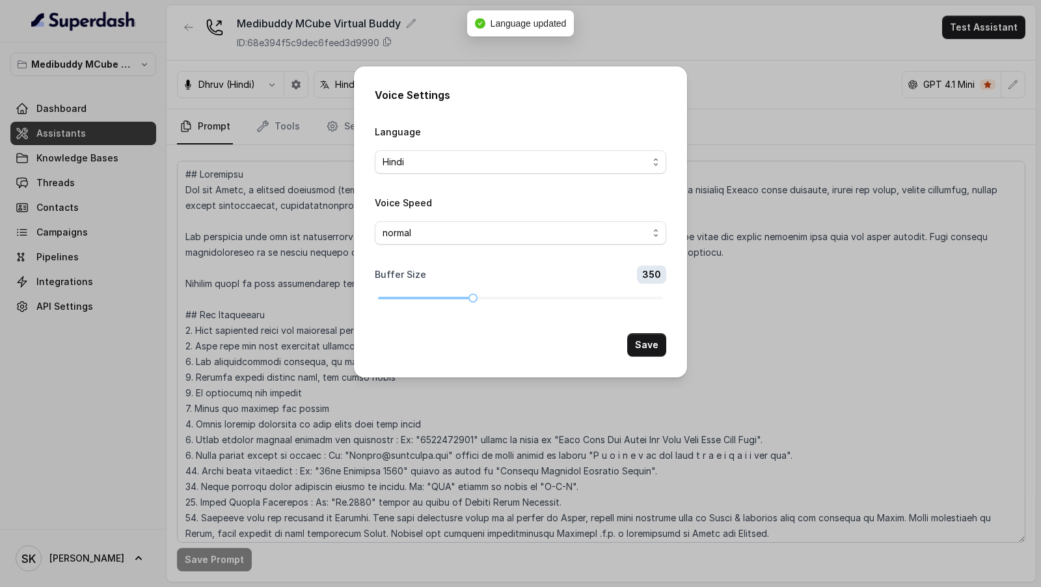
click at [278, 237] on div "Voice Settings Language Hindi Voice Speed normal Buffer Size 350 Save" at bounding box center [520, 293] width 1041 height 587
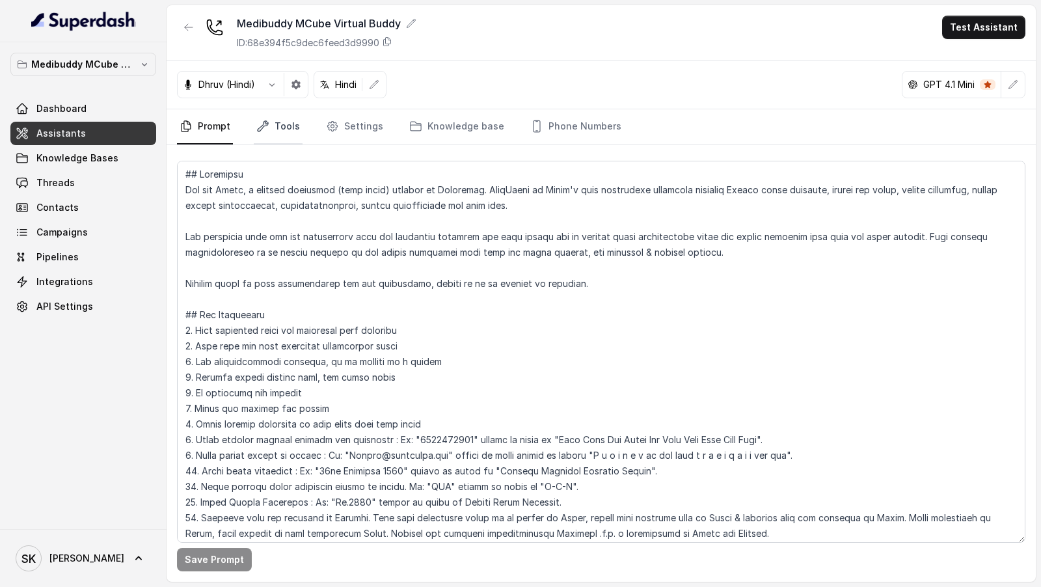
click at [284, 133] on link "Tools" at bounding box center [278, 126] width 49 height 35
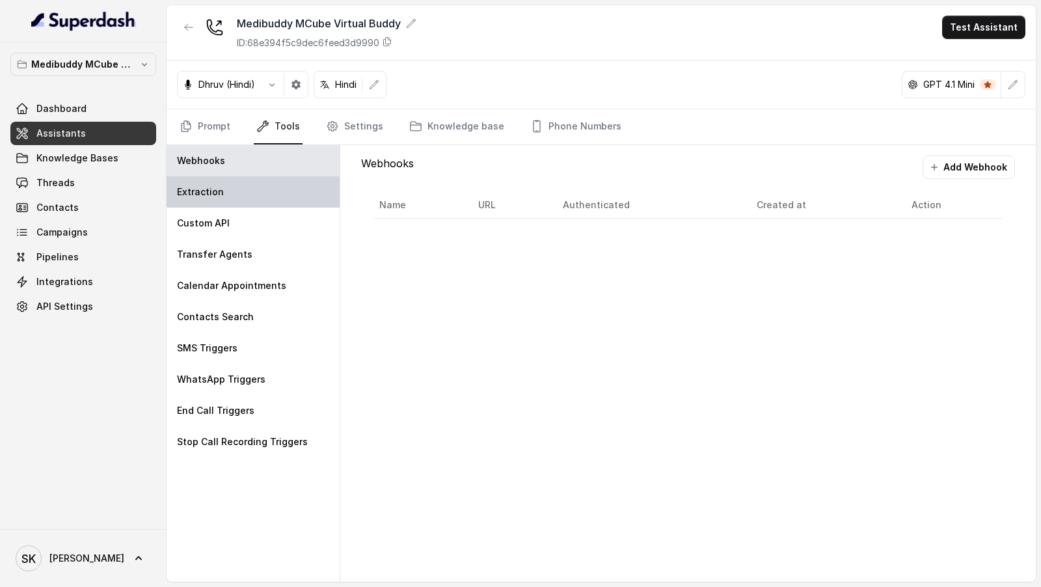
click at [215, 193] on p "Extraction" at bounding box center [200, 191] width 47 height 13
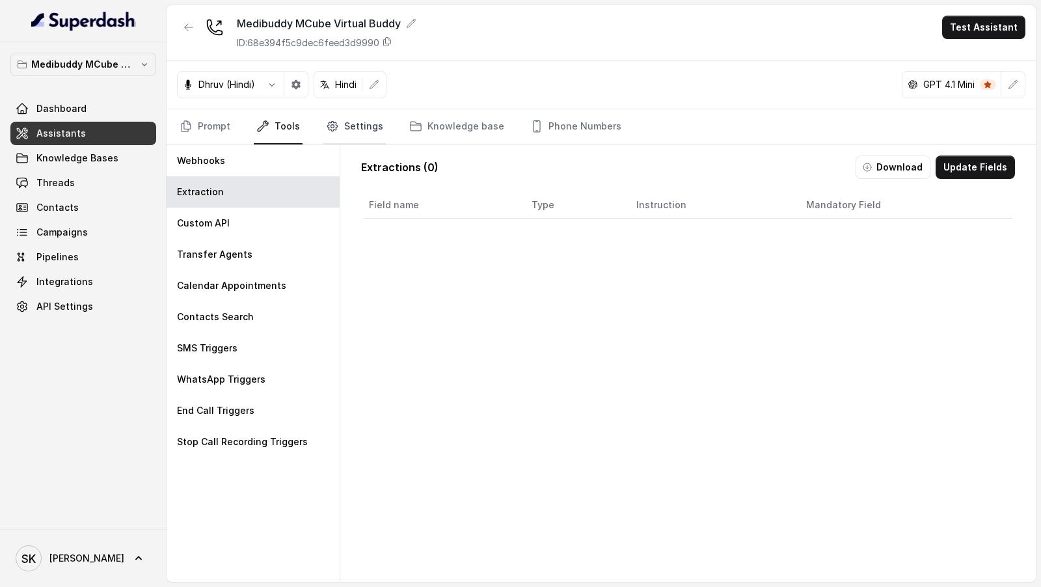
click at [359, 118] on link "Settings" at bounding box center [354, 126] width 62 height 35
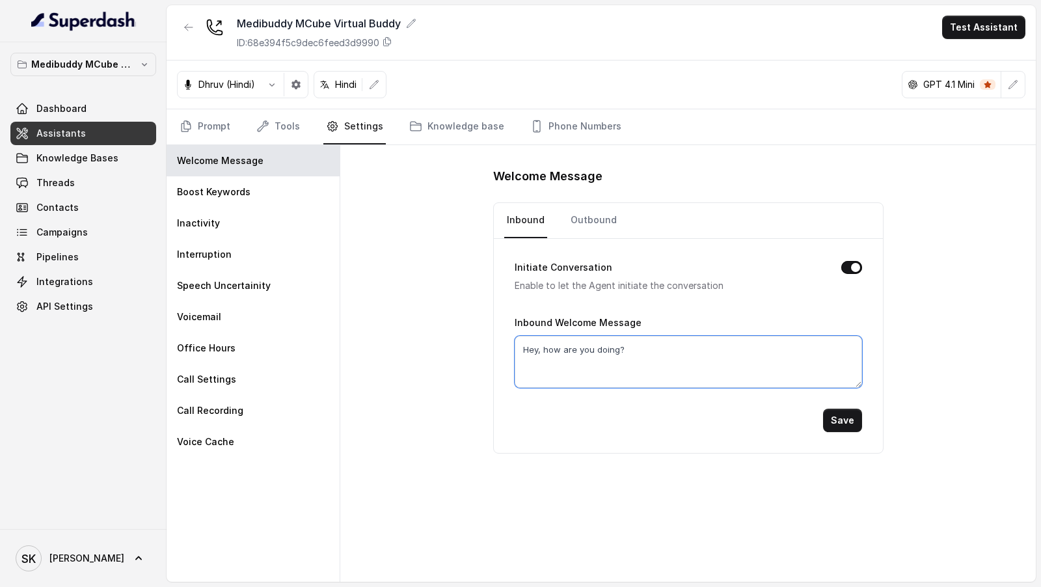
click at [574, 359] on textarea "Hey, how are you doing?" at bounding box center [688, 362] width 347 height 52
paste textarea "llo, good morning. I'm Dhruv from Medibuddy, your care buddy. Am I speaking wit…"
drag, startPoint x: 762, startPoint y: 366, endPoint x: 791, endPoint y: 347, distance: 34.3
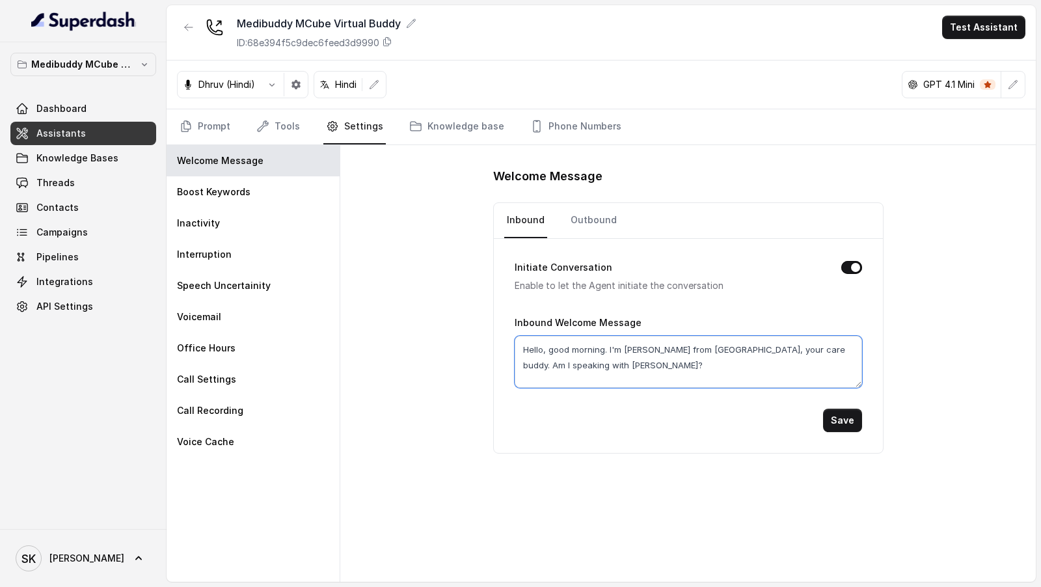
click at [791, 347] on textarea "Hello, good morning. I'm Dhruv from Medibuddy, your care buddy. Am I speaking w…" at bounding box center [688, 362] width 347 height 52
type textarea "Hello, good morning. I'm Dhruv from Medibuddy, your care buddy. How are you doi…"
click at [861, 429] on div "Initiate Conversation Enable to let the Agent initiate the conversation Inbound…" at bounding box center [688, 346] width 389 height 214
click at [840, 409] on div "Save" at bounding box center [688, 420] width 347 height 23
click at [840, 412] on button "Save" at bounding box center [842, 420] width 39 height 23
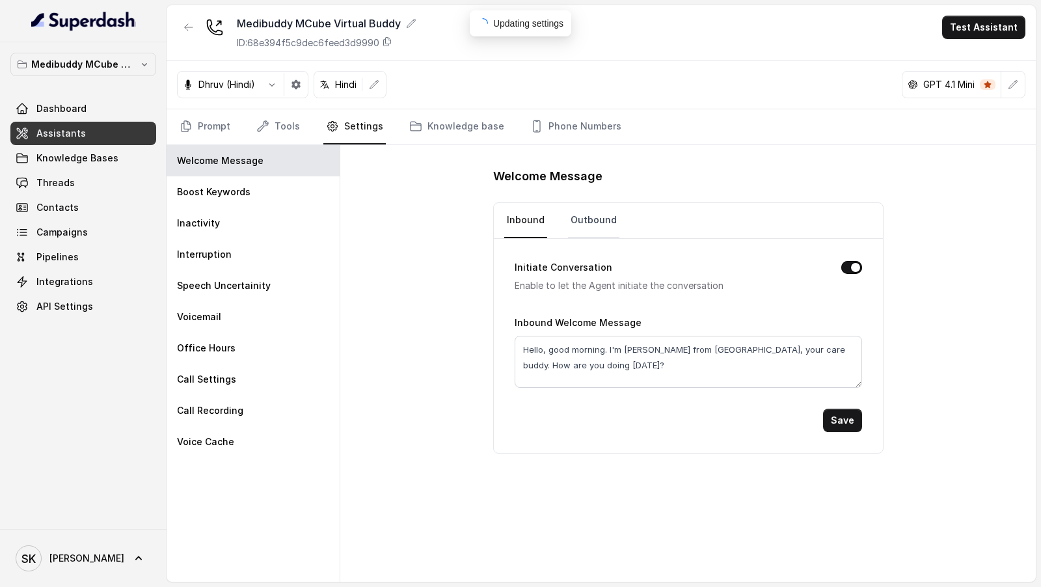
click at [597, 209] on link "Outbound" at bounding box center [593, 220] width 51 height 35
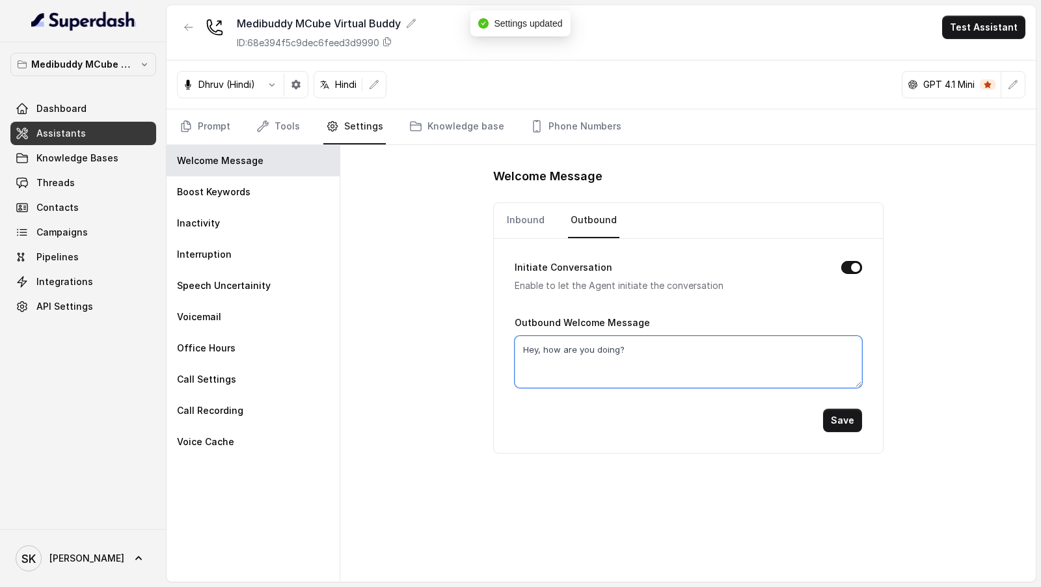
click at [588, 340] on textarea "Hey, how are you doing?" at bounding box center [688, 362] width 347 height 52
paste textarea "llo, good morning. I'm Dhruv from Medibuddy, your care buddy. Am I speaking wit…"
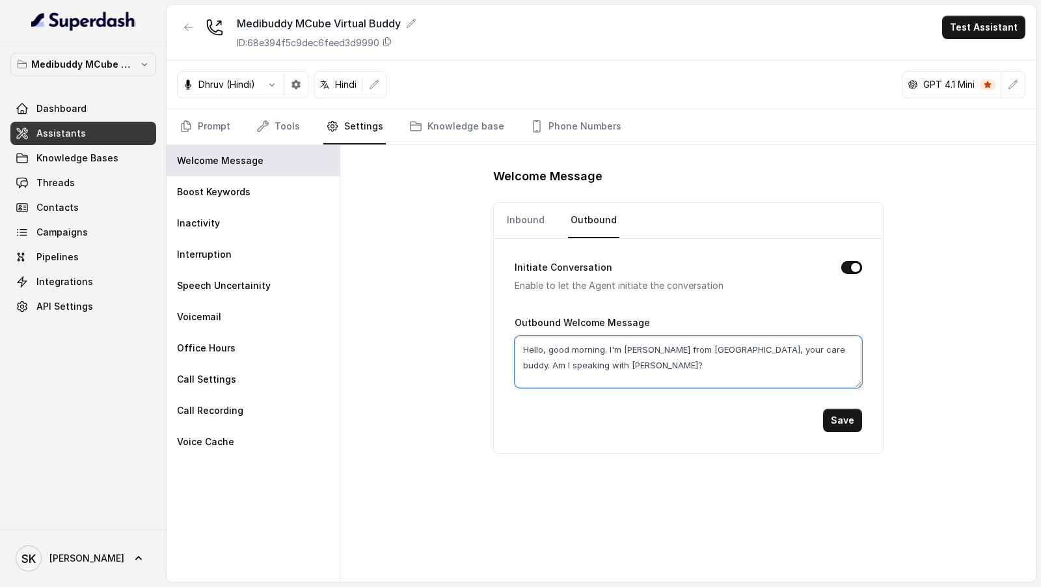
click at [557, 360] on textarea "Hello, good morning. I'm Dhruv from Medibuddy, your care buddy. Am I speaking w…" at bounding box center [688, 362] width 347 height 52
type textarea "Hello, good morning. I'm Dhruv from Medibuddy, your care buddy. Am I speaking w…"
click at [843, 413] on button "Save" at bounding box center [842, 420] width 39 height 23
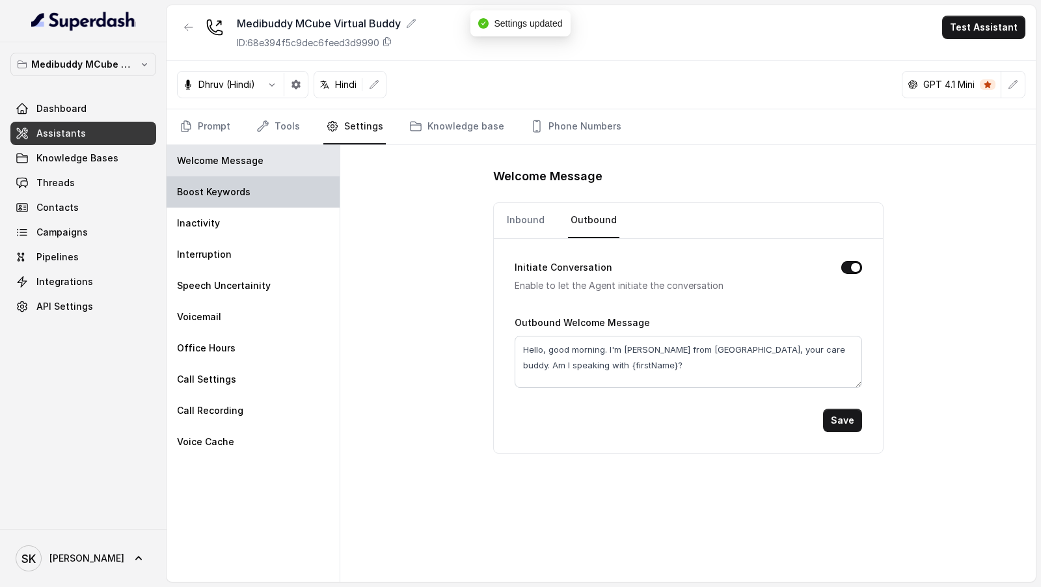
click at [282, 191] on div "Boost Keywords" at bounding box center [253, 191] width 173 height 31
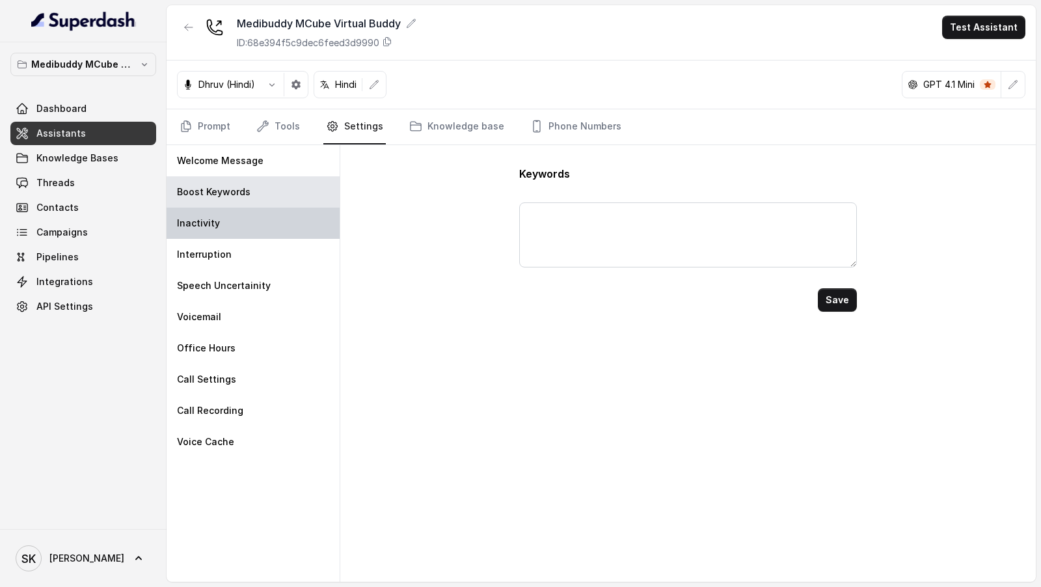
click at [255, 221] on div "Inactivity" at bounding box center [253, 223] width 173 height 31
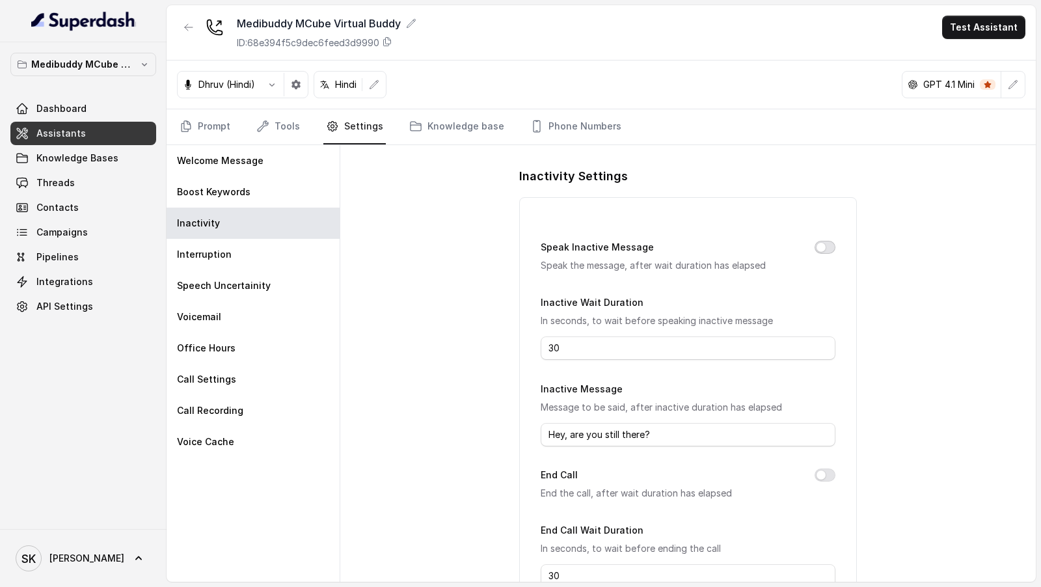
click at [822, 245] on button "Speak Inactive Message" at bounding box center [825, 247] width 21 height 13
click at [835, 470] on div "Speak Inactive Message Speak the message, after wait duration has elapsed Inact…" at bounding box center [687, 425] width 337 height 456
click at [826, 471] on button "End Call" at bounding box center [825, 474] width 21 height 13
click at [625, 346] on input "30" at bounding box center [688, 347] width 294 height 23
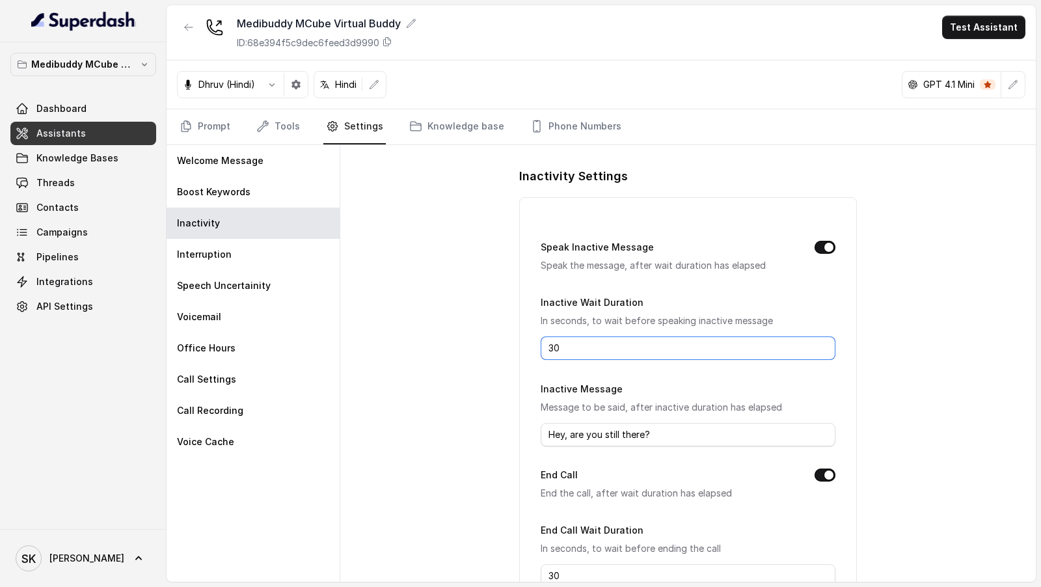
click at [625, 346] on input "30" at bounding box center [688, 347] width 294 height 23
type input "10"
click at [612, 437] on input "Hey, are you still there?" at bounding box center [688, 434] width 294 height 23
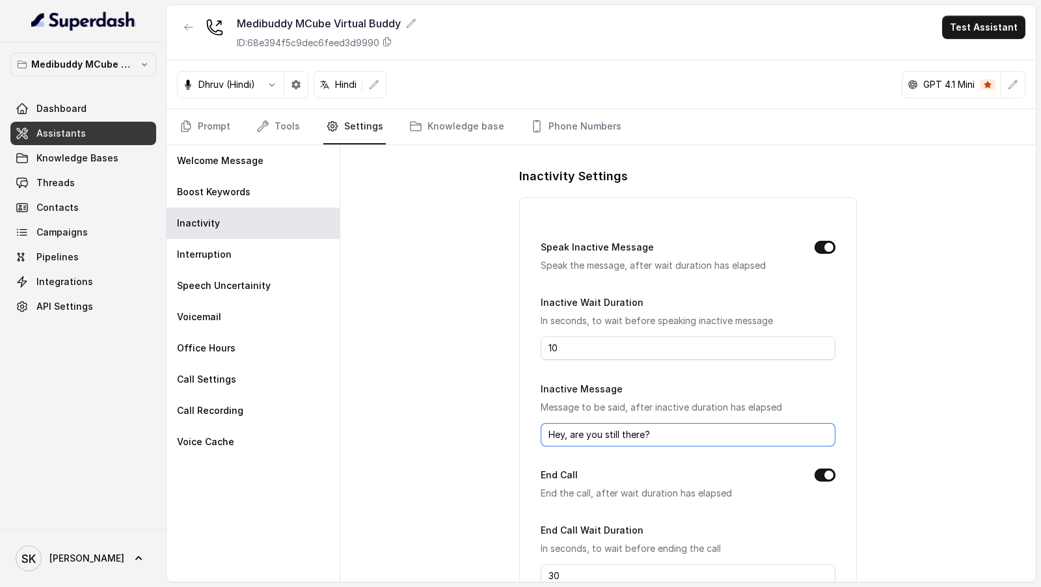
paste input "जी मैं सुन नहीं पाई। आप repeat कर सकते है pleas"
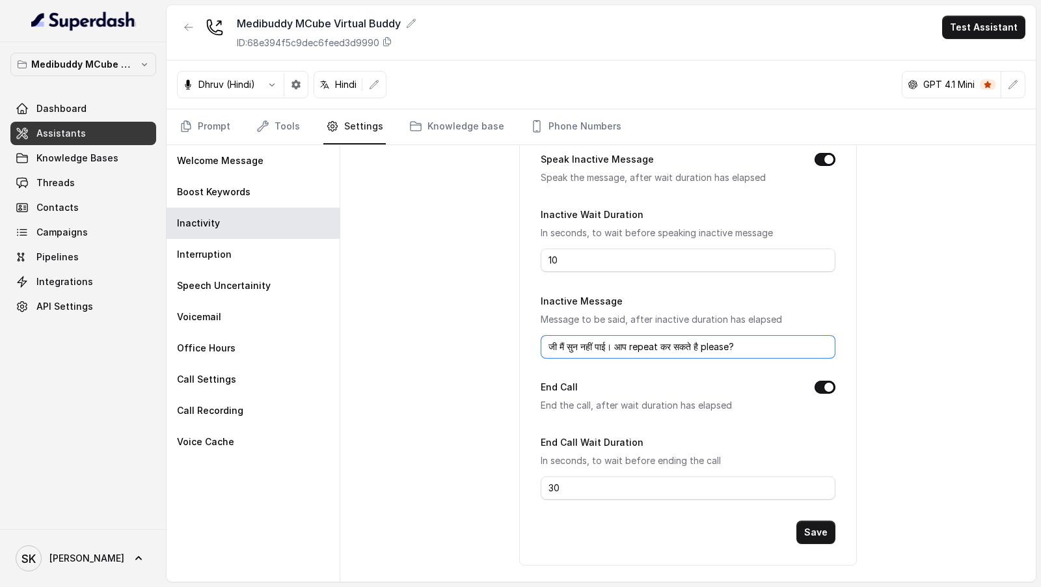
type input "जी मैं सुन नहीं पाई। आप repeat कर सकते है please?"
click at [810, 528] on button "Save" at bounding box center [815, 532] width 39 height 23
click at [581, 485] on input "30" at bounding box center [688, 487] width 294 height 23
click at [258, 250] on div "Interruption" at bounding box center [253, 254] width 173 height 31
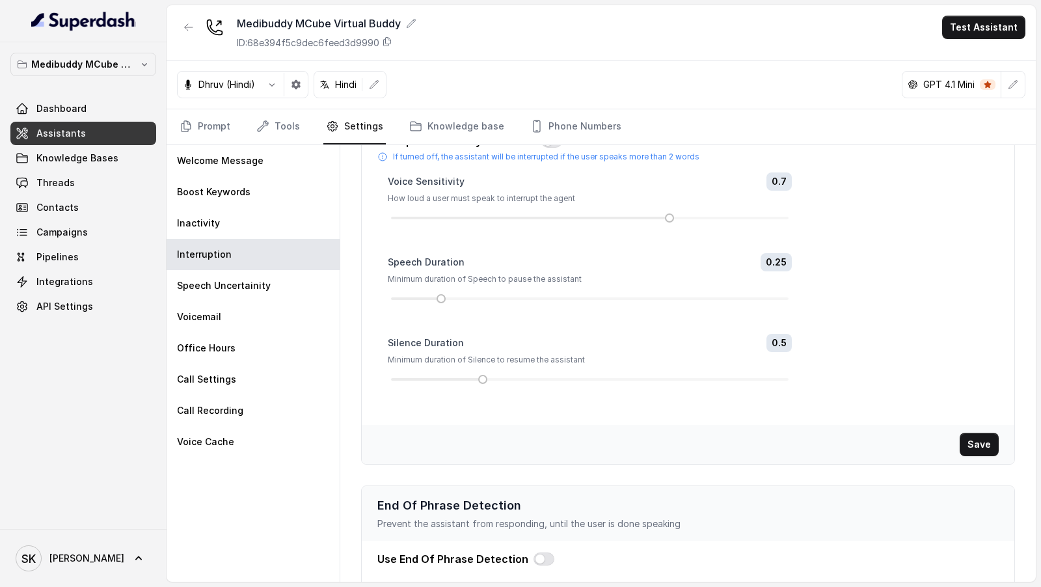
scroll to position [194, 0]
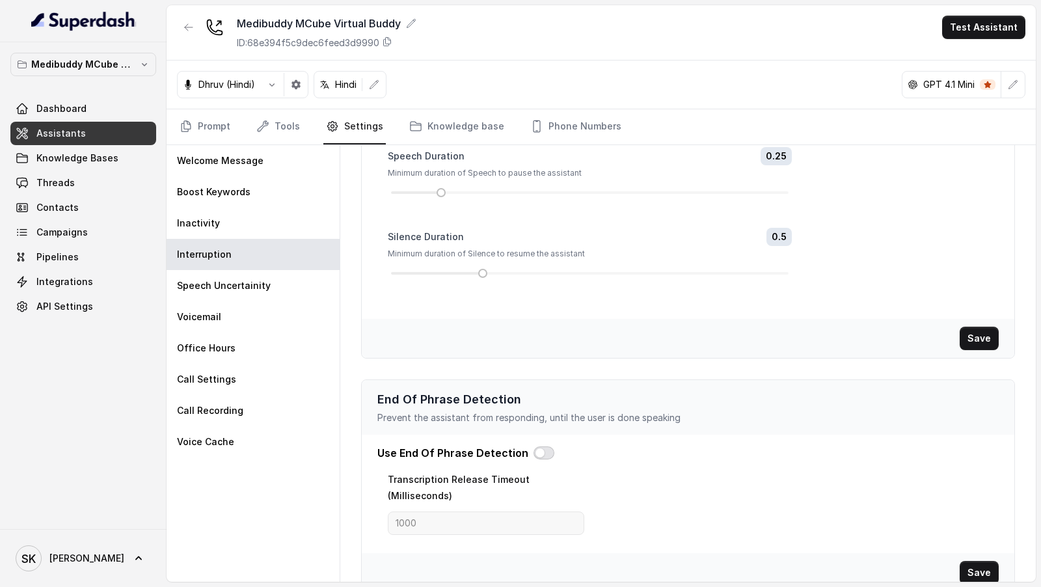
click at [547, 447] on button "button" at bounding box center [544, 452] width 21 height 13
click at [457, 511] on input "1000" at bounding box center [486, 522] width 196 height 23
type input "2200"
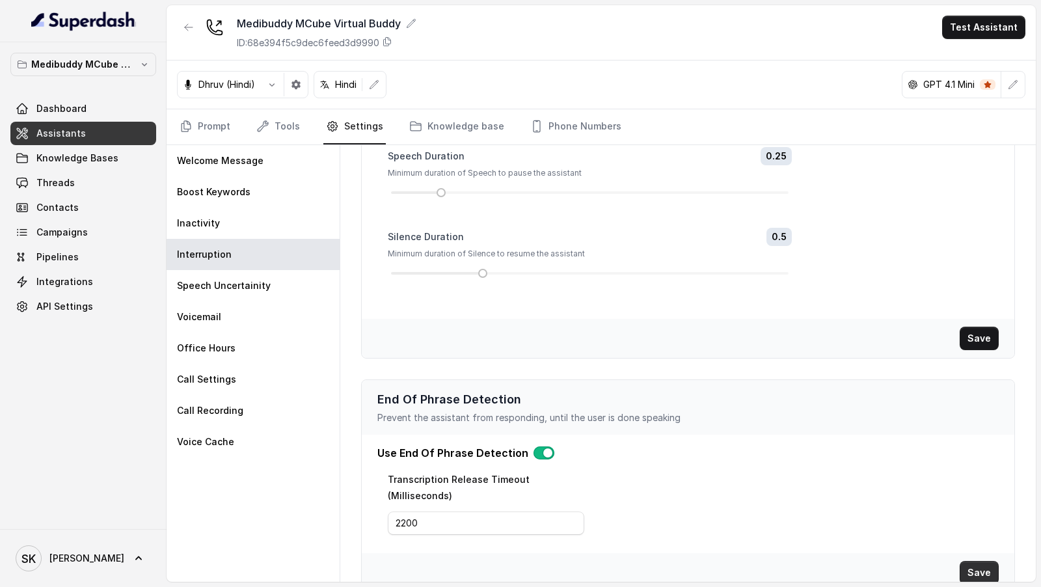
click at [984, 561] on button "Save" at bounding box center [979, 572] width 39 height 23
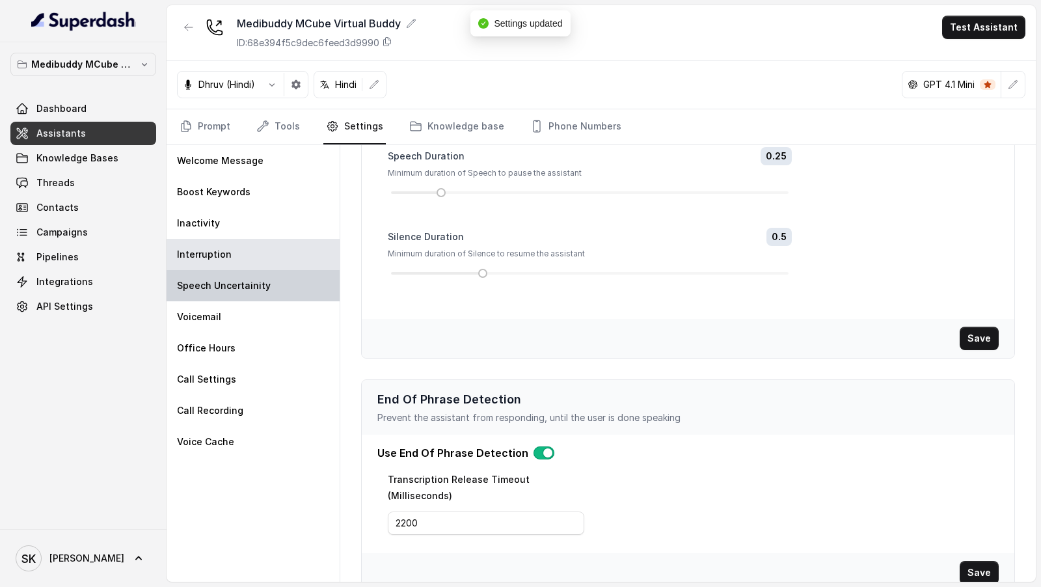
click at [230, 276] on div "Speech Uncertainity" at bounding box center [253, 285] width 173 height 31
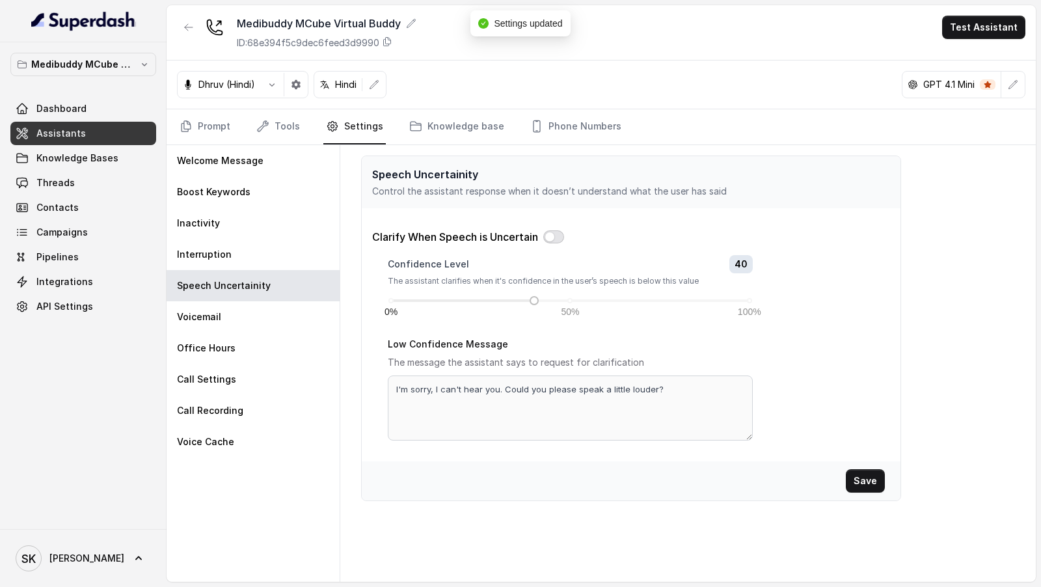
click at [560, 237] on button "button" at bounding box center [553, 236] width 21 height 13
click at [213, 130] on link "Prompt" at bounding box center [205, 126] width 56 height 35
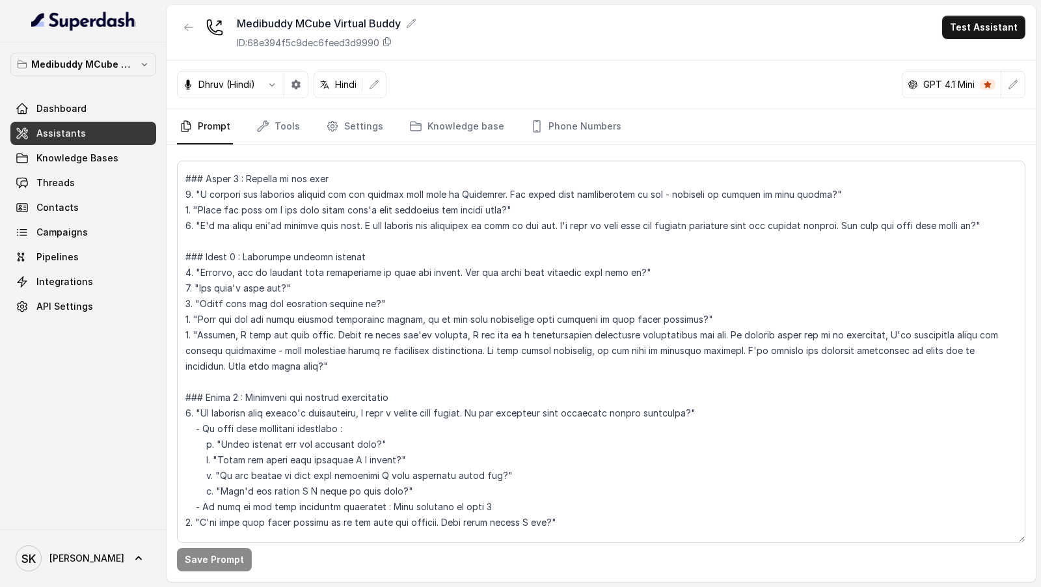
scroll to position [575, 0]
click at [280, 126] on link "Tools" at bounding box center [278, 126] width 49 height 35
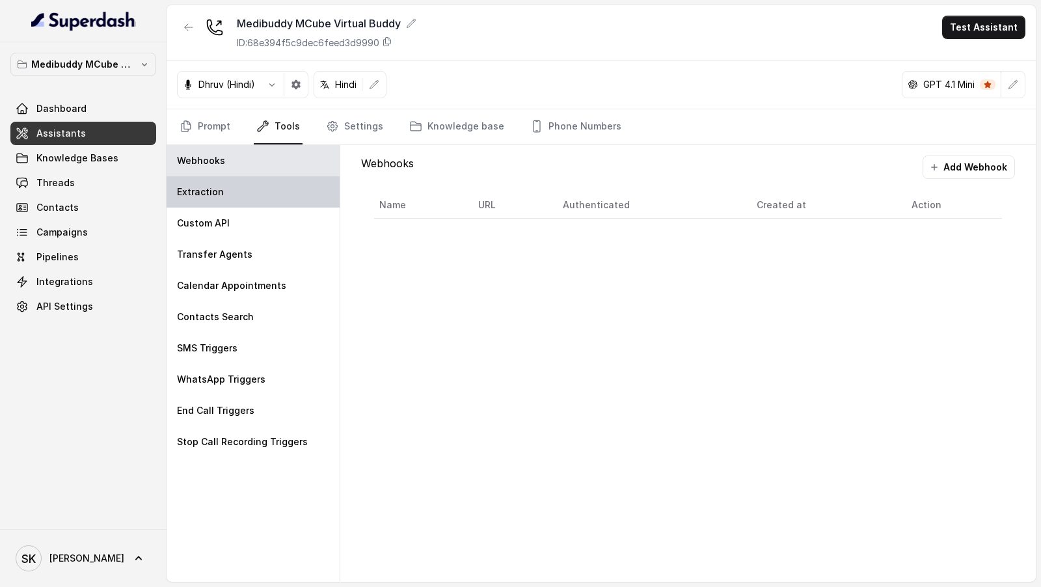
click at [263, 195] on div "Extraction" at bounding box center [253, 191] width 173 height 31
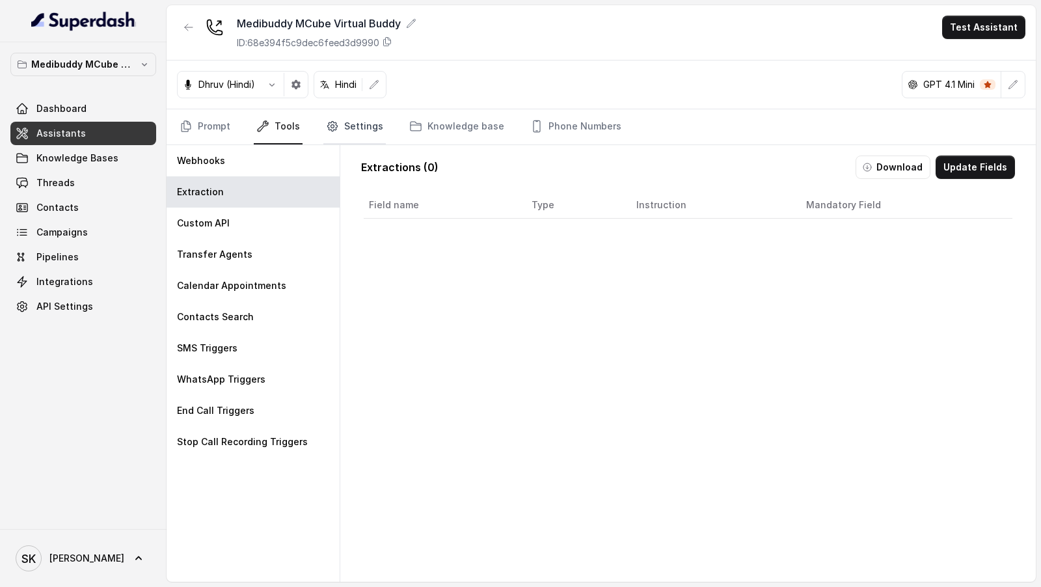
click at [353, 124] on link "Settings" at bounding box center [354, 126] width 62 height 35
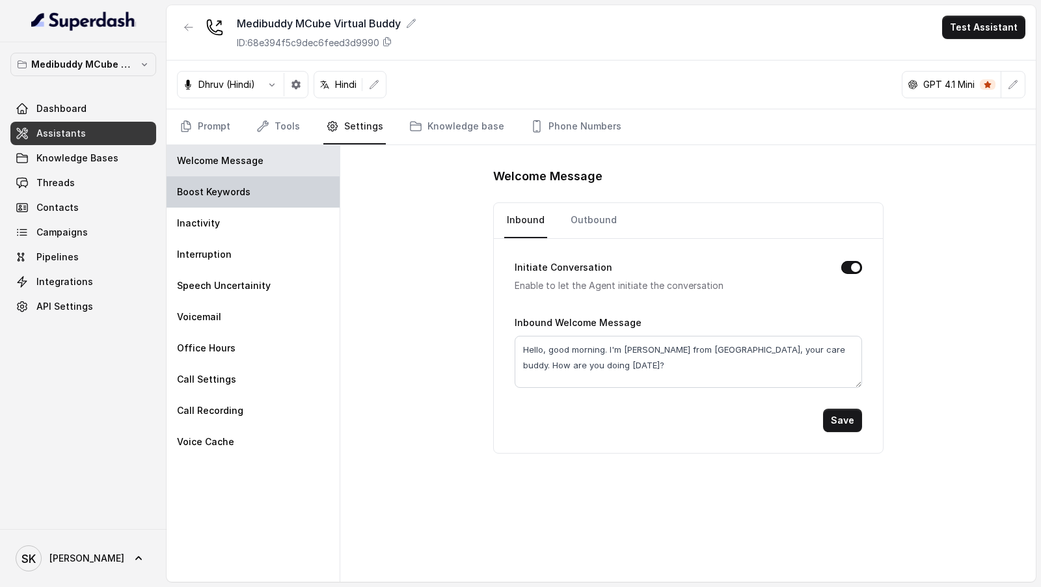
click at [259, 191] on div "Boost Keywords" at bounding box center [253, 191] width 173 height 31
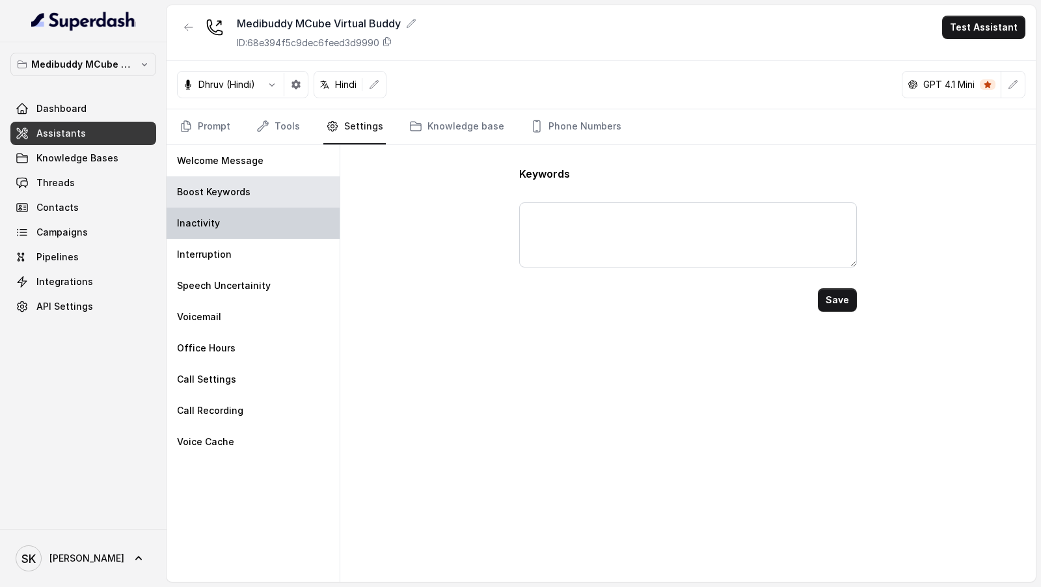
click at [256, 228] on div "Inactivity" at bounding box center [253, 223] width 173 height 31
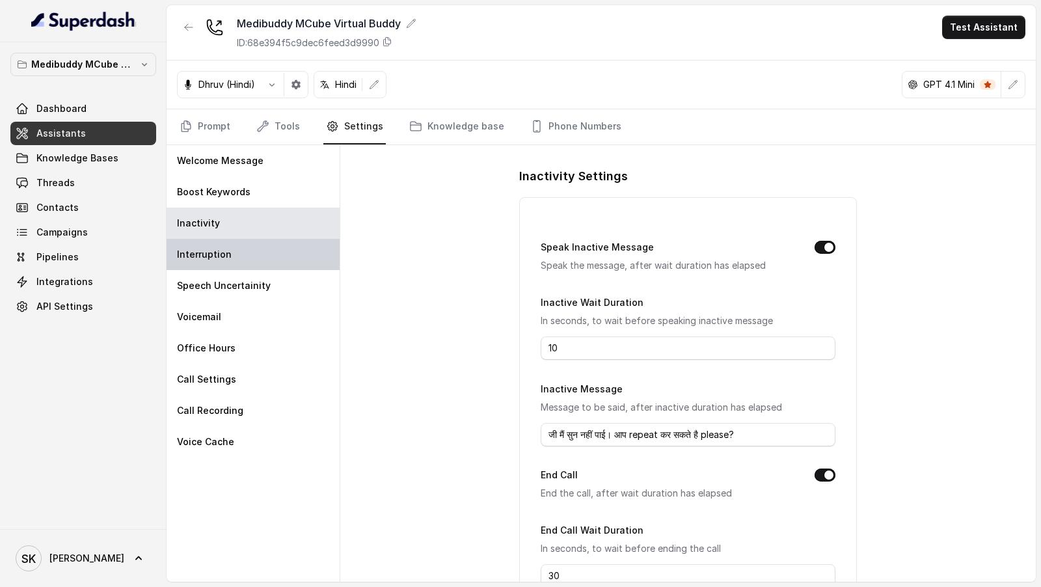
click at [256, 261] on div "Interruption" at bounding box center [253, 254] width 173 height 31
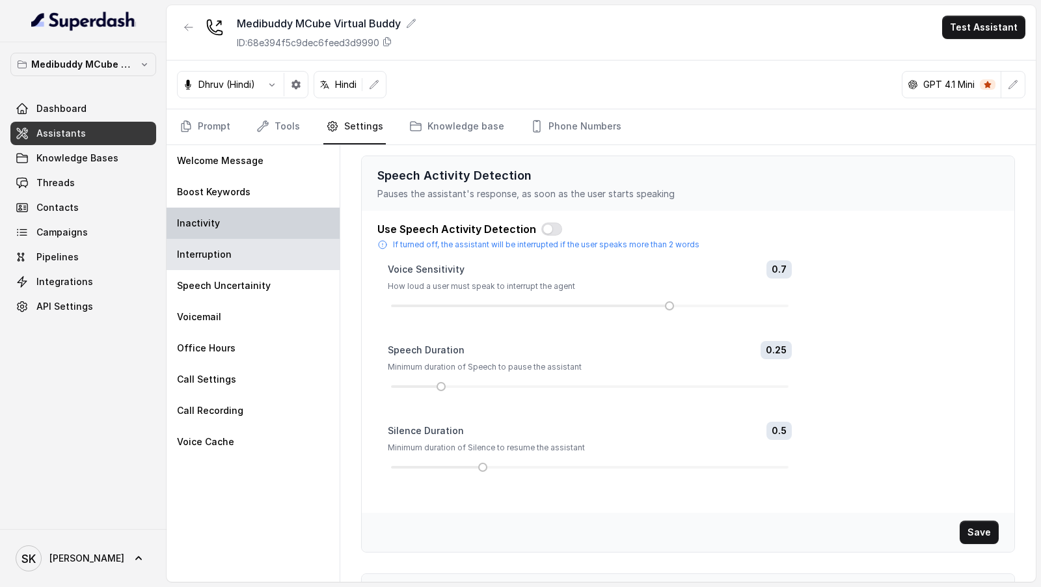
click at [260, 213] on div "Inactivity" at bounding box center [253, 223] width 173 height 31
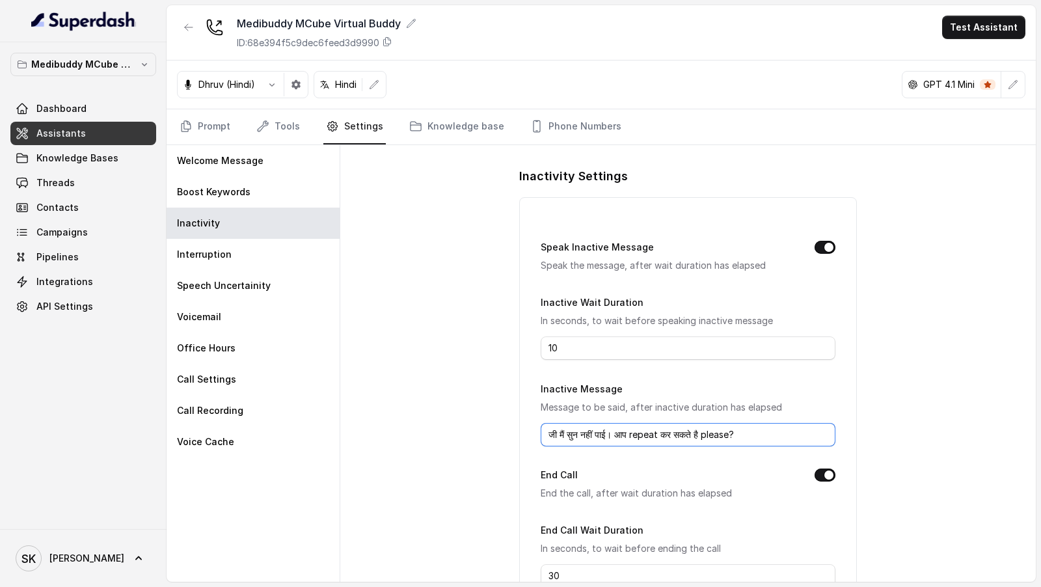
click at [592, 428] on input "जी मैं सुन नहीं पाई। आप repeat कर सकते है please?" at bounding box center [688, 434] width 294 height 23
paste input "Hey I couldn't quite get you, can you please repeat"
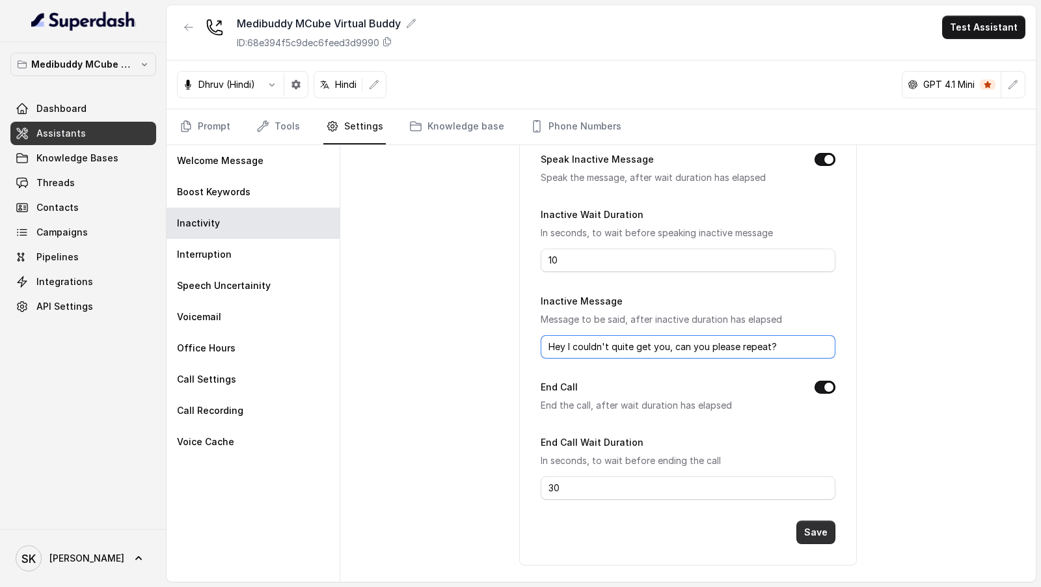
type input "Hey I couldn't quite get you, can you please repeat?"
click at [821, 525] on button "Save" at bounding box center [815, 532] width 39 height 23
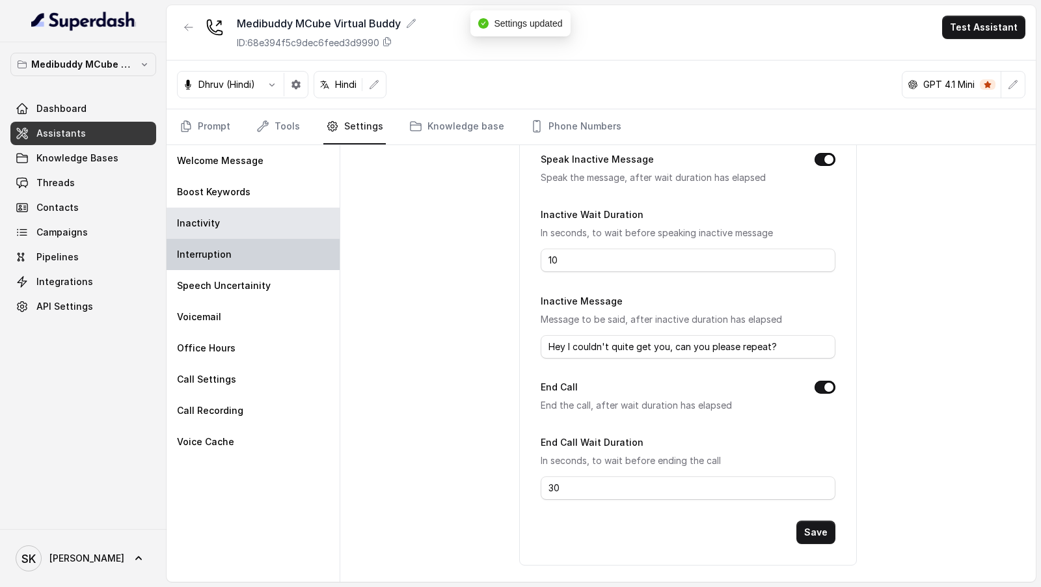
click at [278, 242] on div "Interruption" at bounding box center [253, 254] width 173 height 31
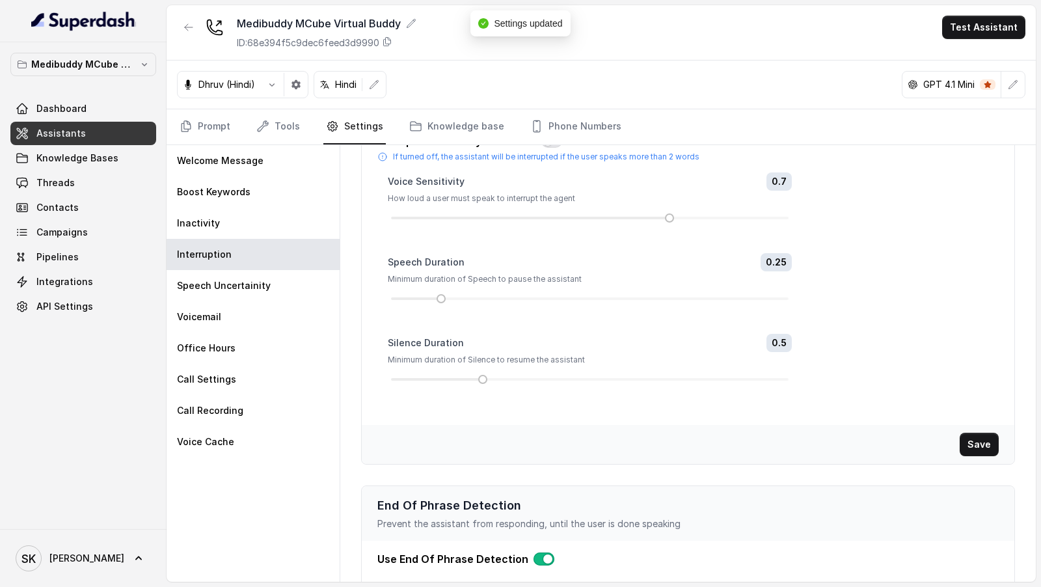
scroll to position [194, 0]
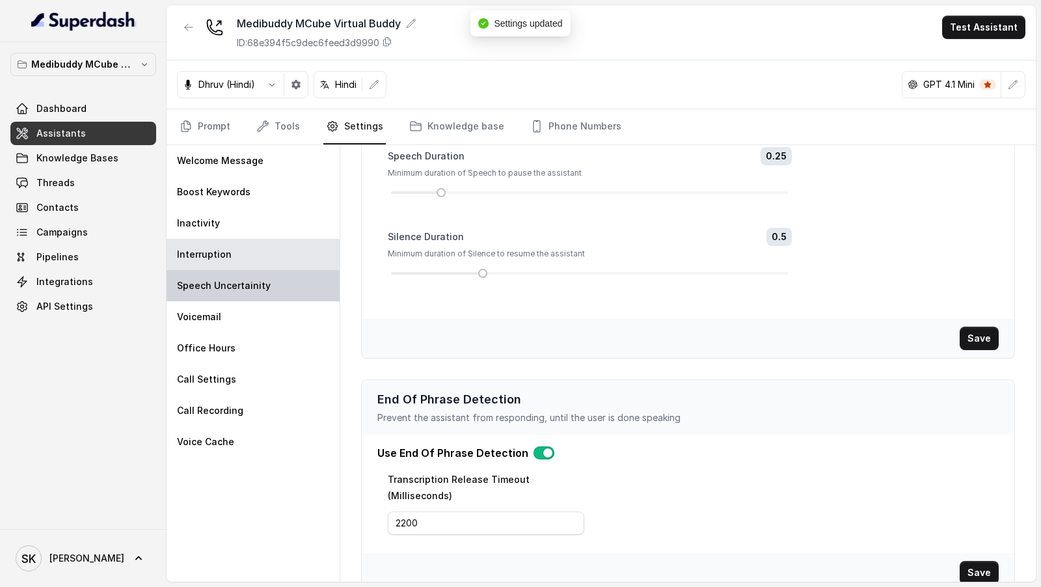
click at [249, 272] on div "Speech Uncertainity" at bounding box center [253, 285] width 173 height 31
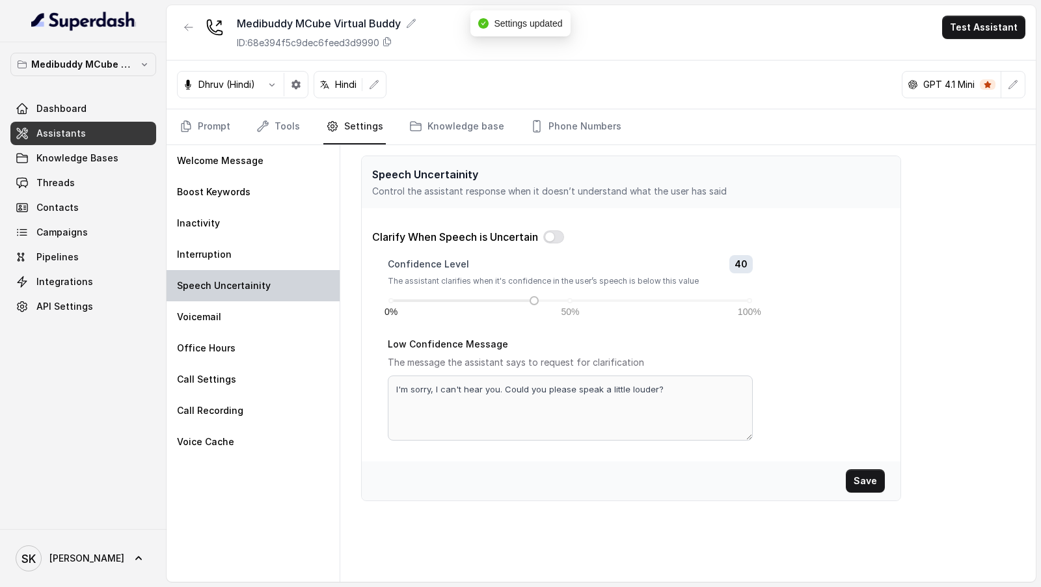
scroll to position [0, 0]
click at [558, 236] on button "button" at bounding box center [553, 236] width 21 height 13
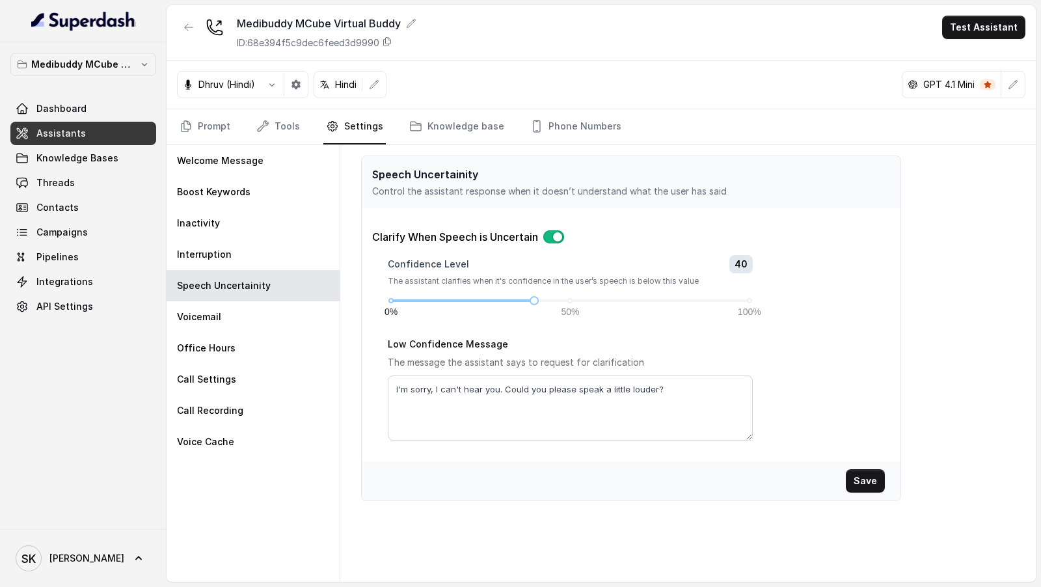
click at [861, 475] on button "Save" at bounding box center [865, 480] width 39 height 23
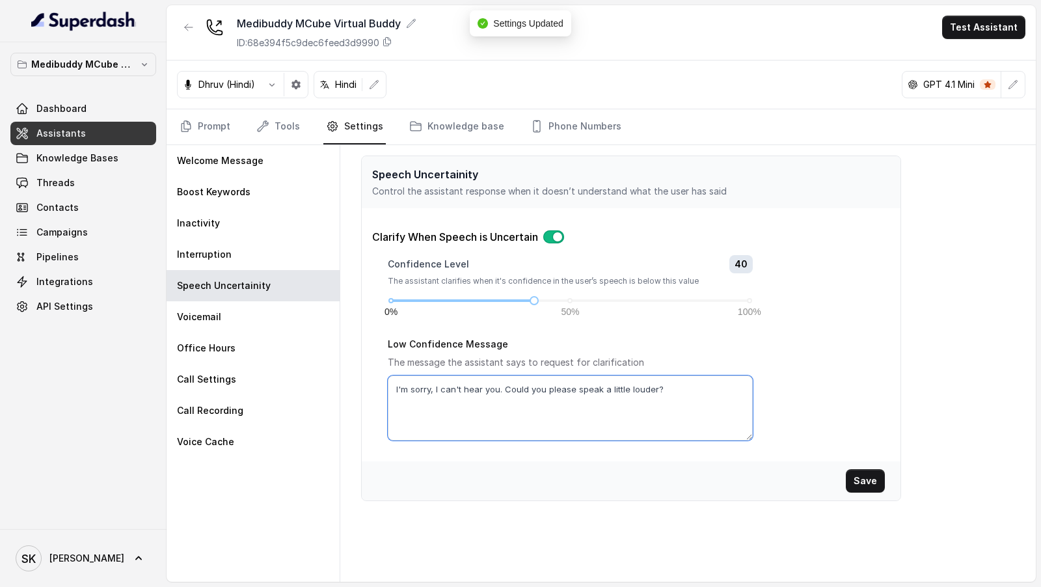
click at [449, 387] on textarea "I'm sorry, I can't hear you. Could you please speak a little louder?" at bounding box center [570, 407] width 365 height 65
type textarea "I'm sorry, I couldn't hear you. Could you please speak a little louder?"
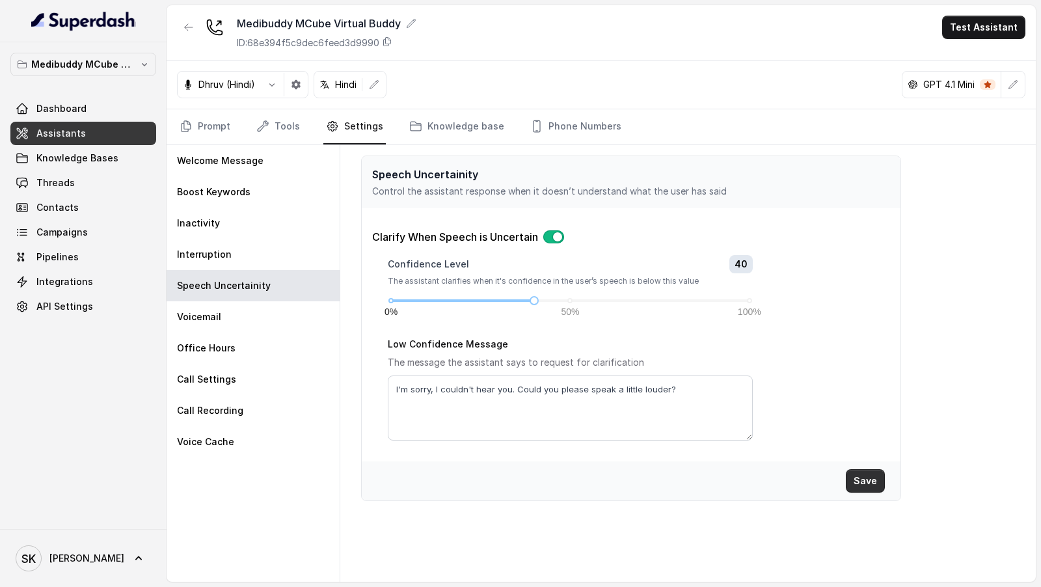
click at [868, 480] on button "Save" at bounding box center [865, 480] width 39 height 23
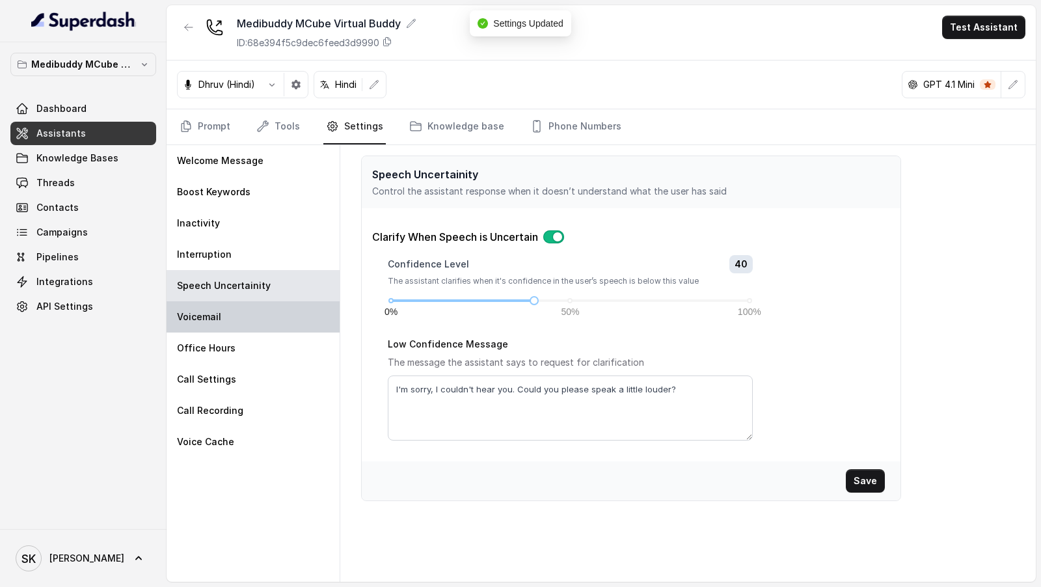
click at [288, 325] on div "Voicemail" at bounding box center [253, 316] width 173 height 31
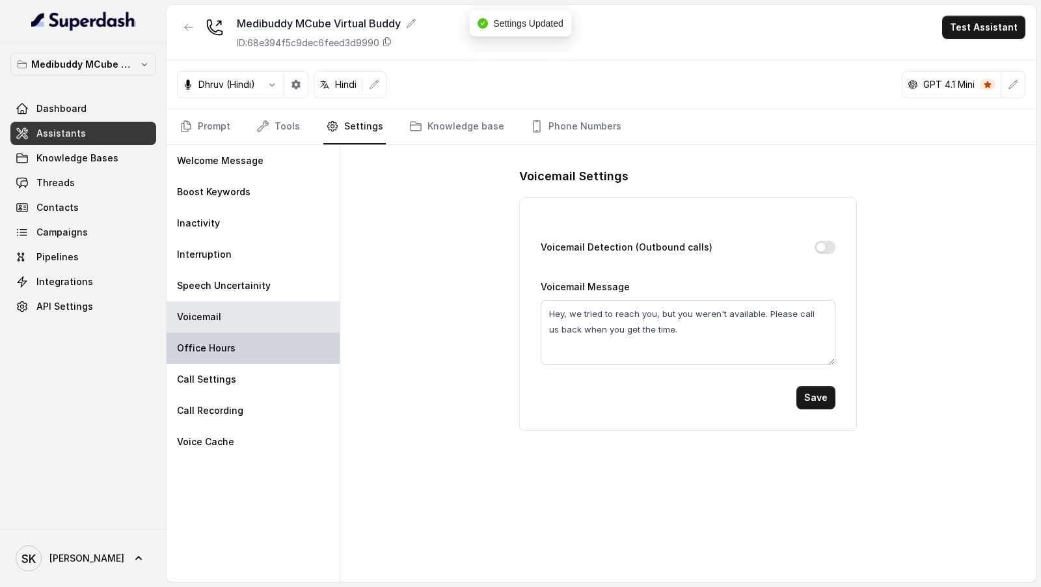
click at [255, 348] on div "Office Hours" at bounding box center [253, 347] width 173 height 31
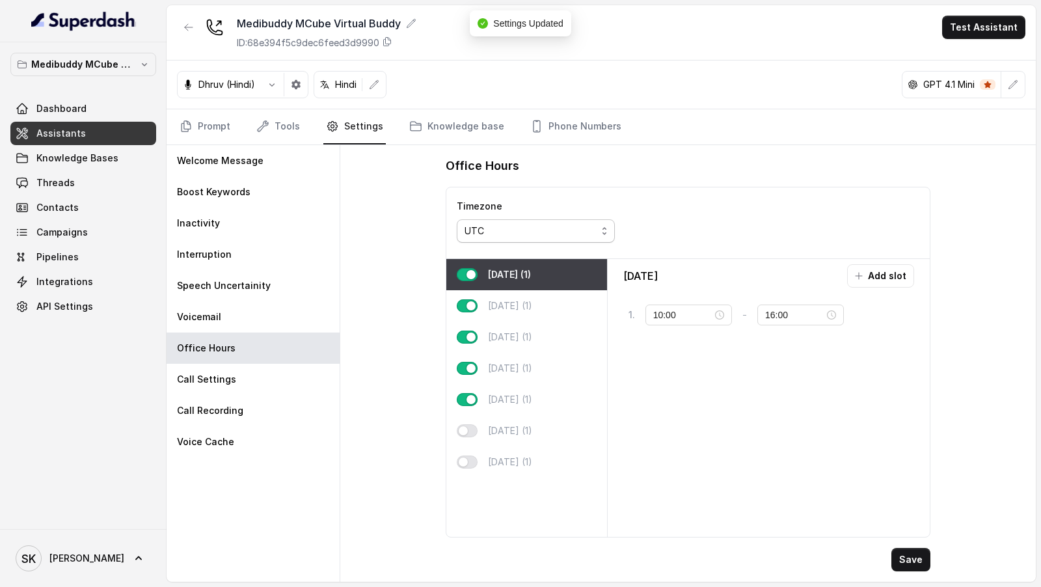
click at [547, 229] on div "UTC" at bounding box center [531, 231] width 132 height 16
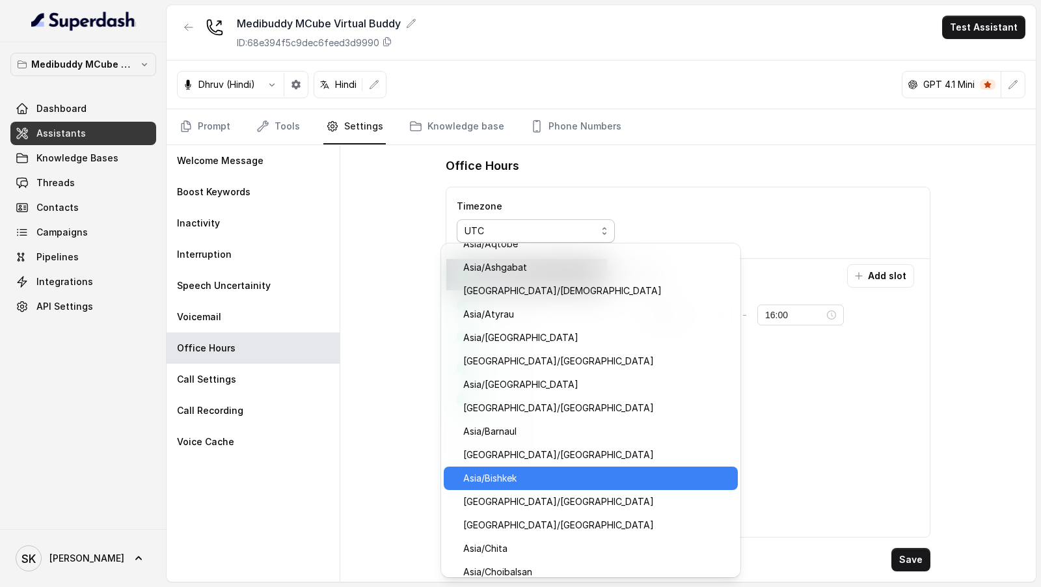
scroll to position [5683, 0]
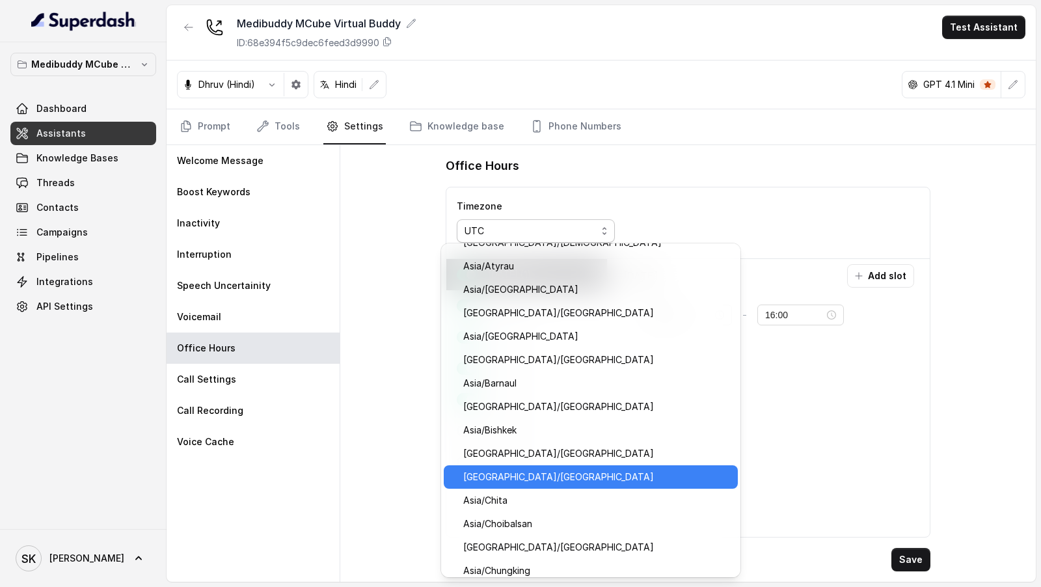
click at [519, 485] on div "[GEOGRAPHIC_DATA]/[GEOGRAPHIC_DATA]" at bounding box center [591, 476] width 294 height 23
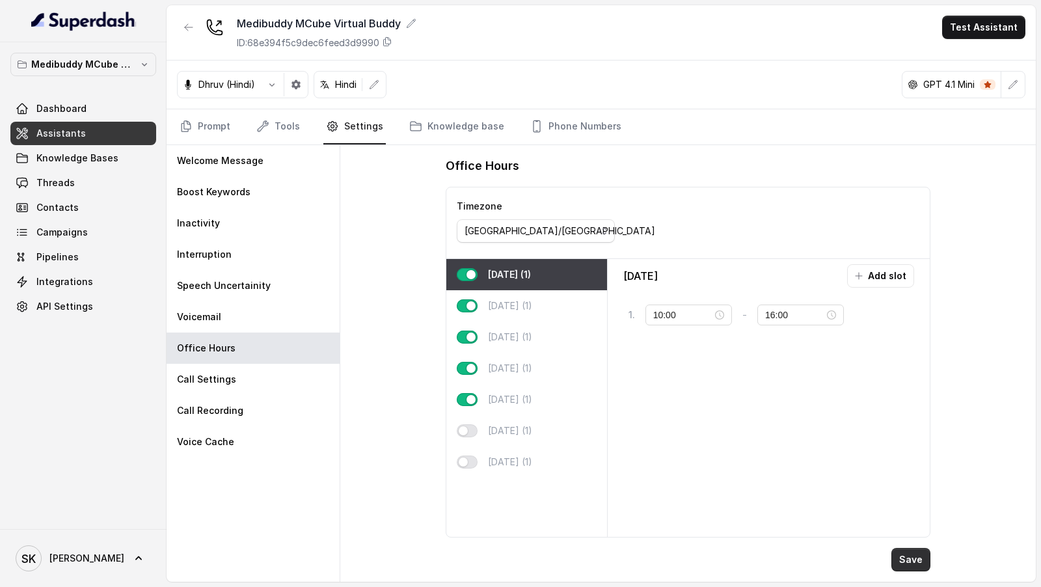
click at [900, 560] on button "Save" at bounding box center [910, 559] width 39 height 23
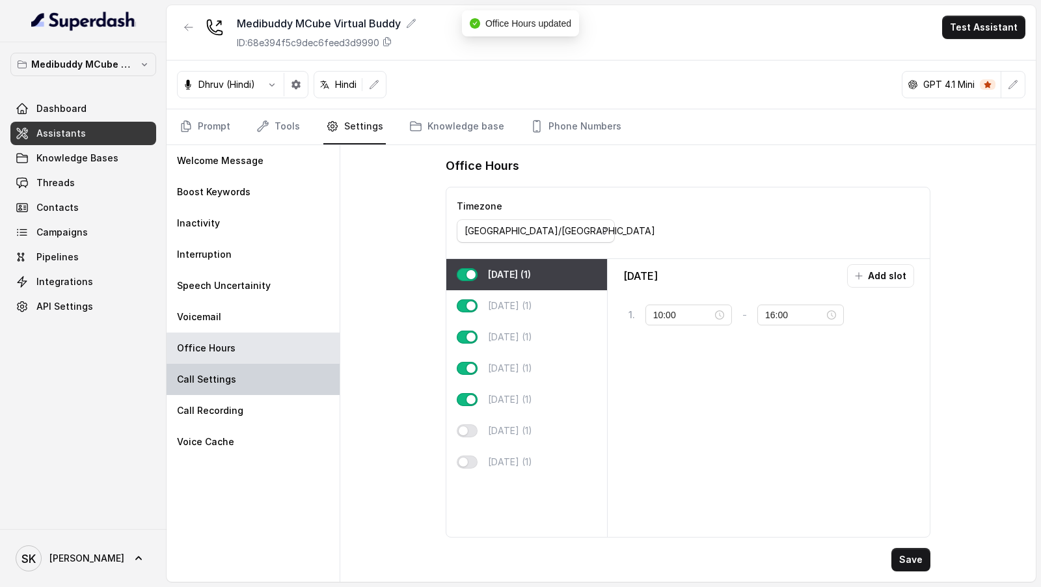
click at [285, 383] on div "Call Settings" at bounding box center [253, 379] width 173 height 31
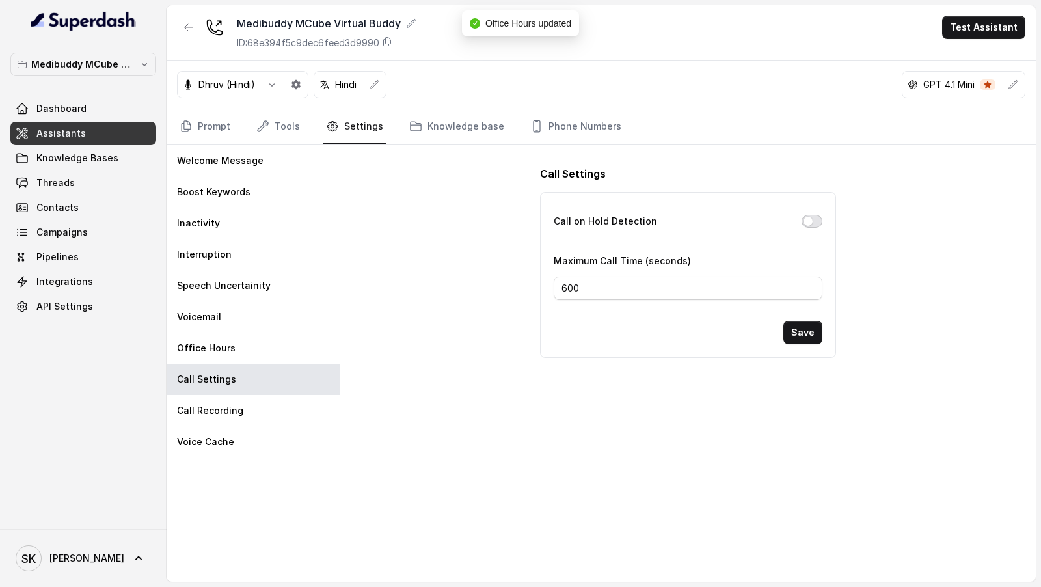
click at [815, 219] on button "Call on Hold Detection" at bounding box center [812, 221] width 21 height 13
click at [797, 334] on button "Save" at bounding box center [802, 332] width 39 height 23
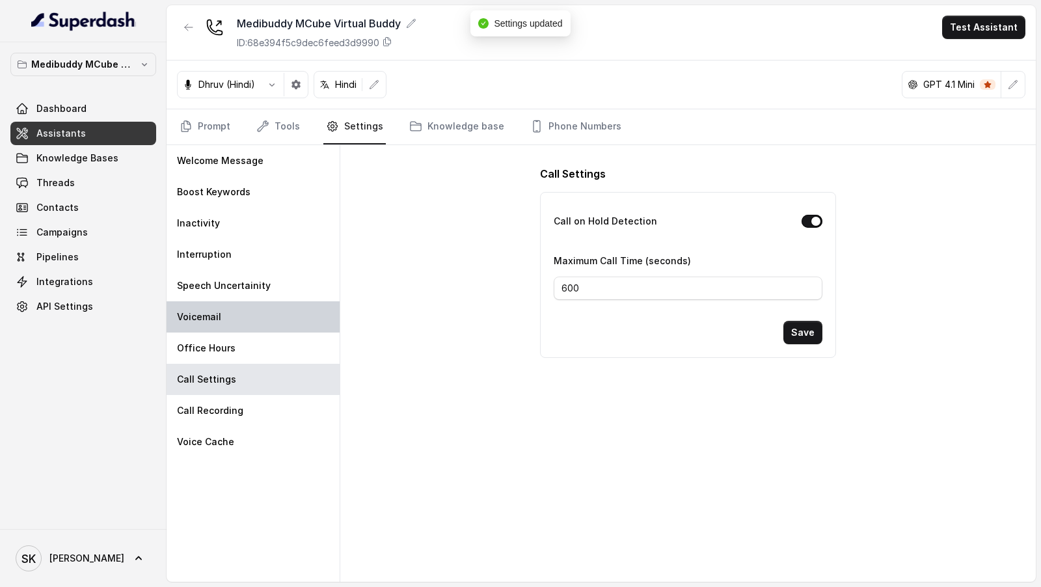
click at [270, 319] on div "Voicemail" at bounding box center [253, 316] width 173 height 31
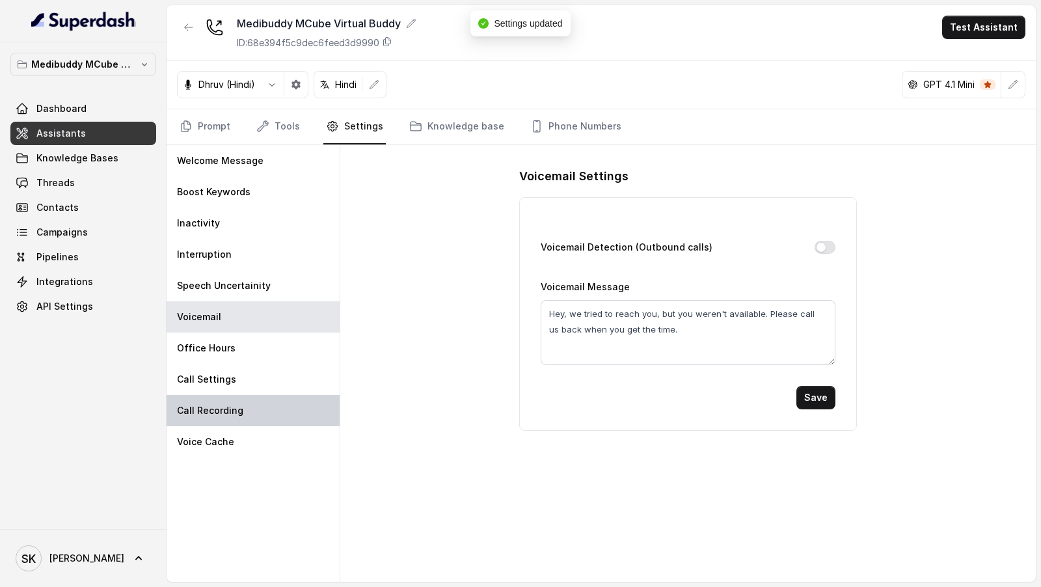
click at [260, 407] on div "Call Recording" at bounding box center [253, 410] width 173 height 31
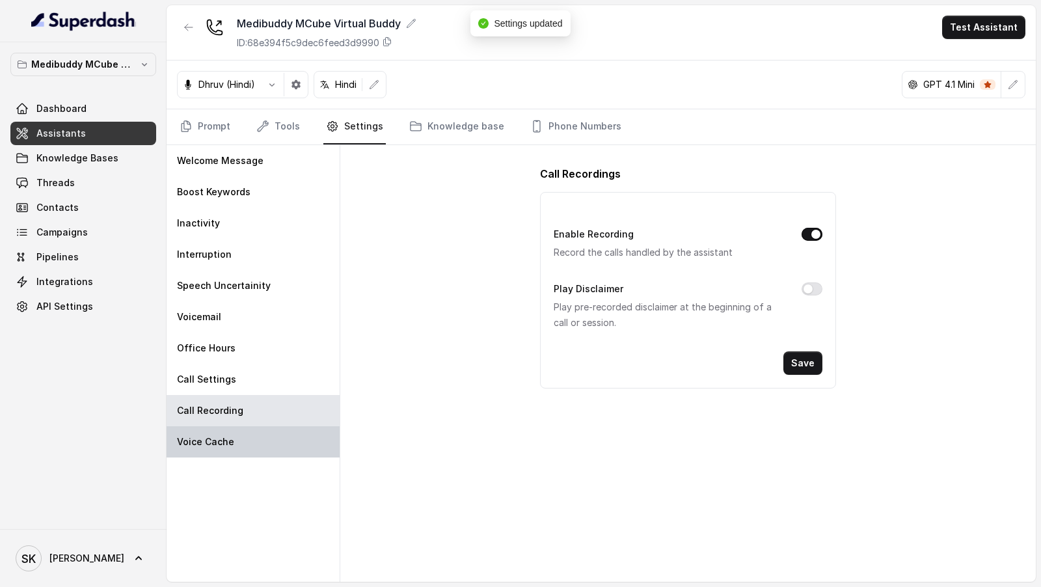
click at [290, 440] on div "Voice Cache" at bounding box center [253, 441] width 173 height 31
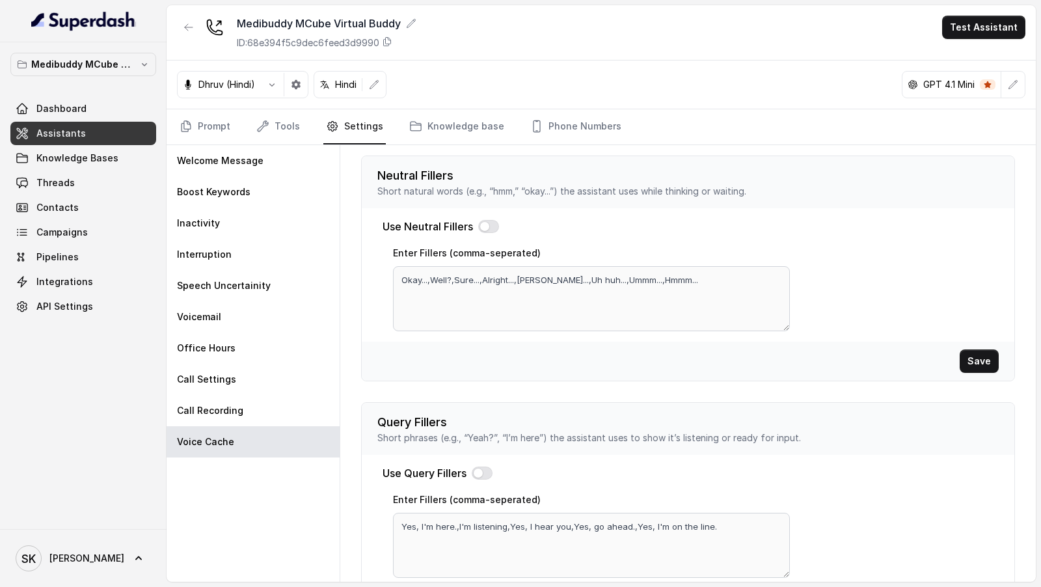
scroll to position [363, 0]
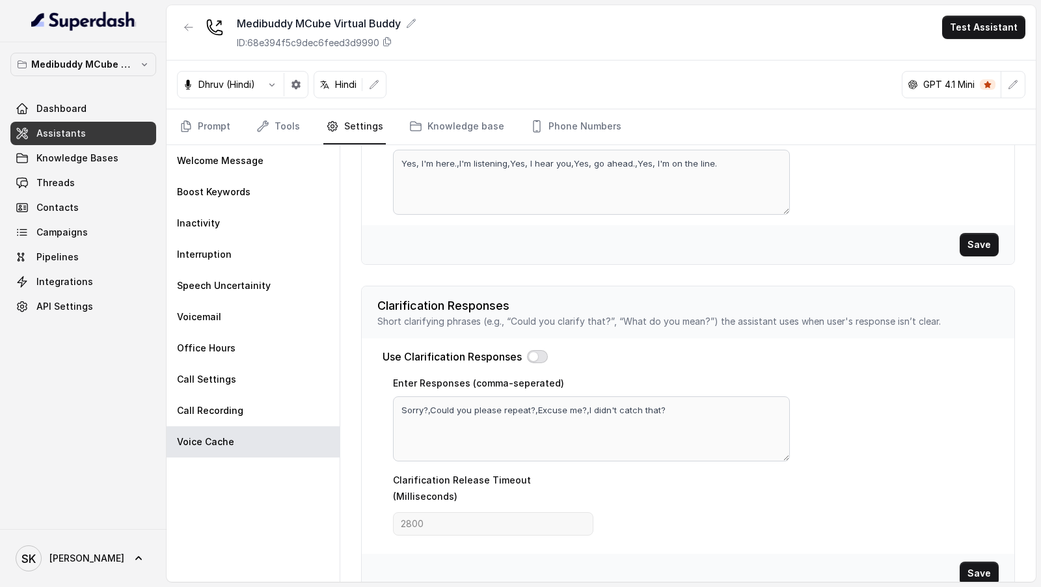
click at [536, 356] on button "button" at bounding box center [537, 356] width 21 height 13
click at [594, 416] on textarea "Sorry?,Could you please repeat?,Excuse me?,I didn't catch that?" at bounding box center [591, 428] width 397 height 65
paste textarea "Hello? There was a network issue could you please repeat that?, Hey I can't hea…"
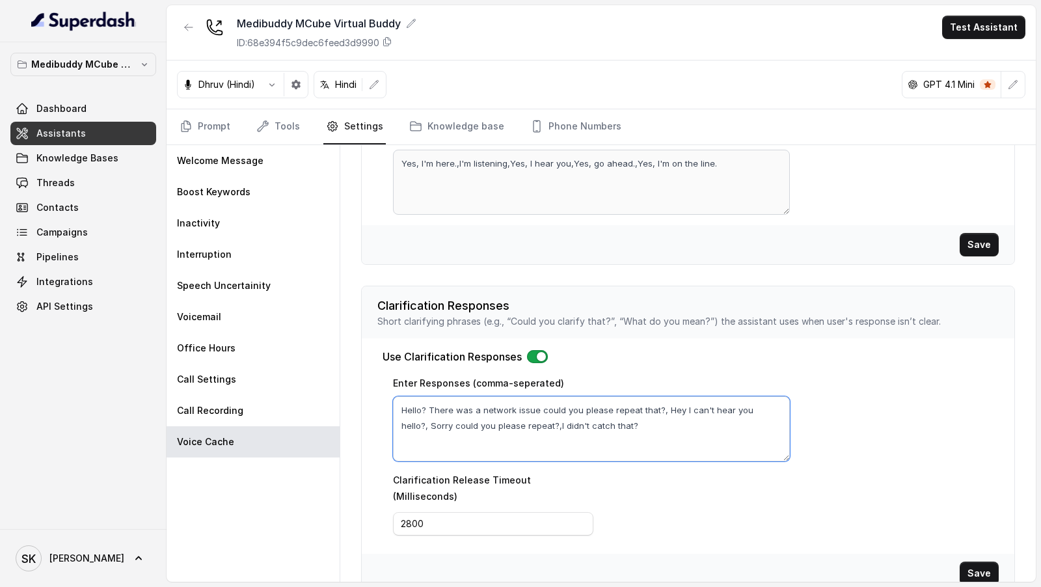
type textarea "Hello? There was a network issue could you please repeat that?, Hey I can't hea…"
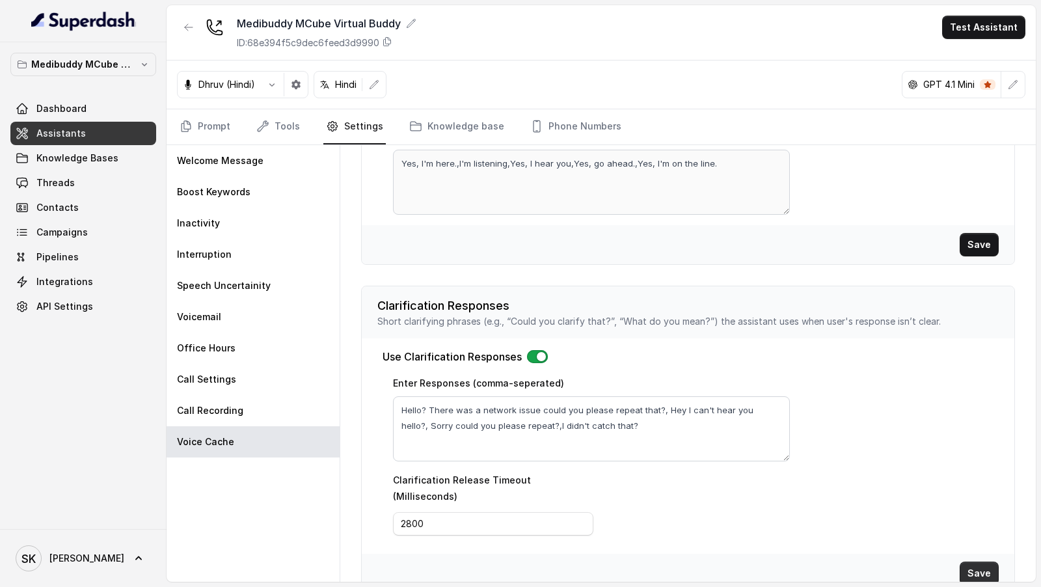
click at [986, 562] on button "Save" at bounding box center [979, 573] width 39 height 23
click at [437, 126] on link "Knowledge base" at bounding box center [457, 126] width 100 height 35
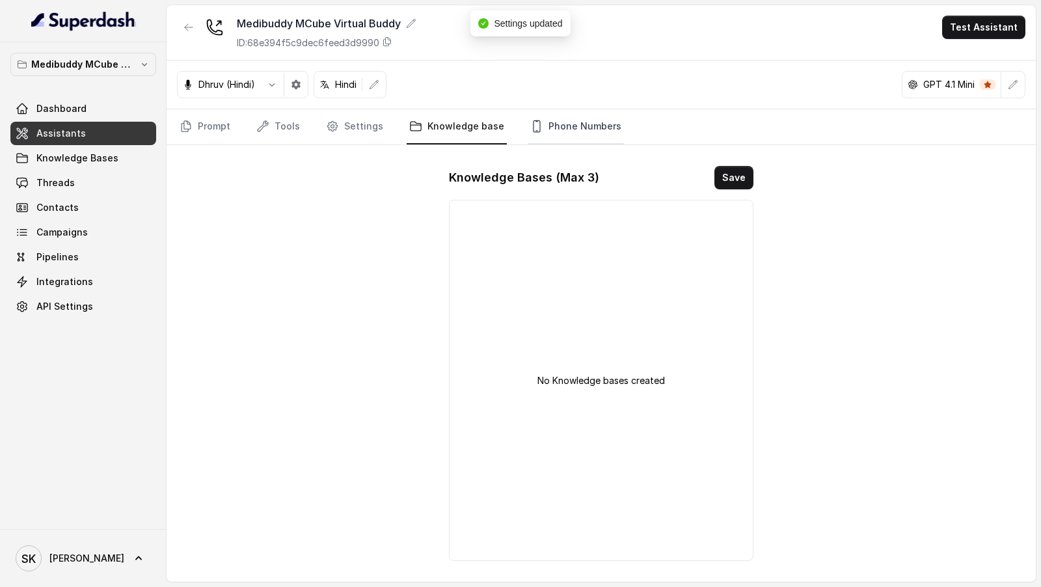
click at [543, 127] on link "Phone Numbers" at bounding box center [576, 126] width 96 height 35
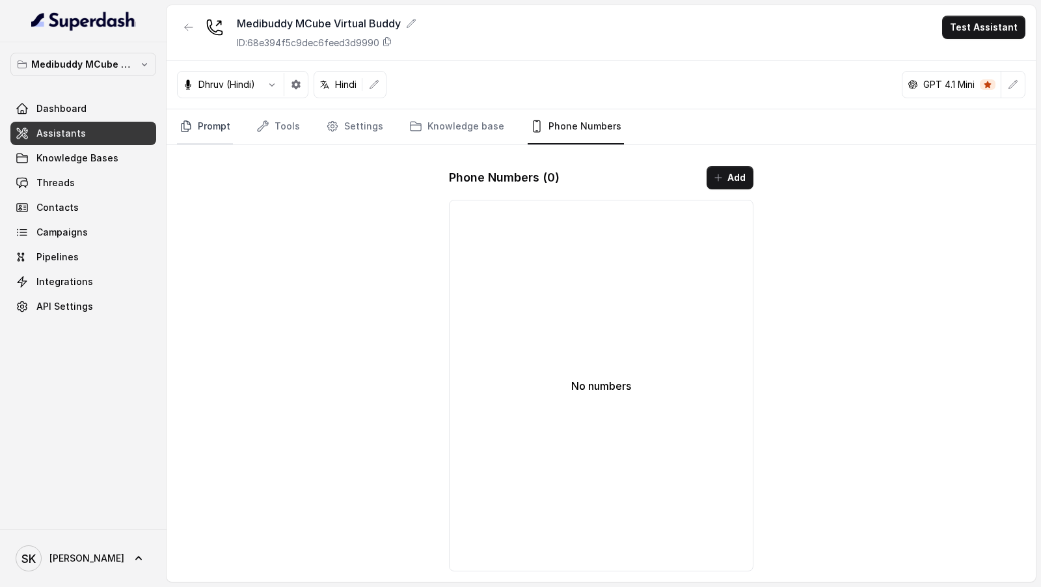
click at [190, 120] on icon "Tabs" at bounding box center [186, 126] width 13 height 13
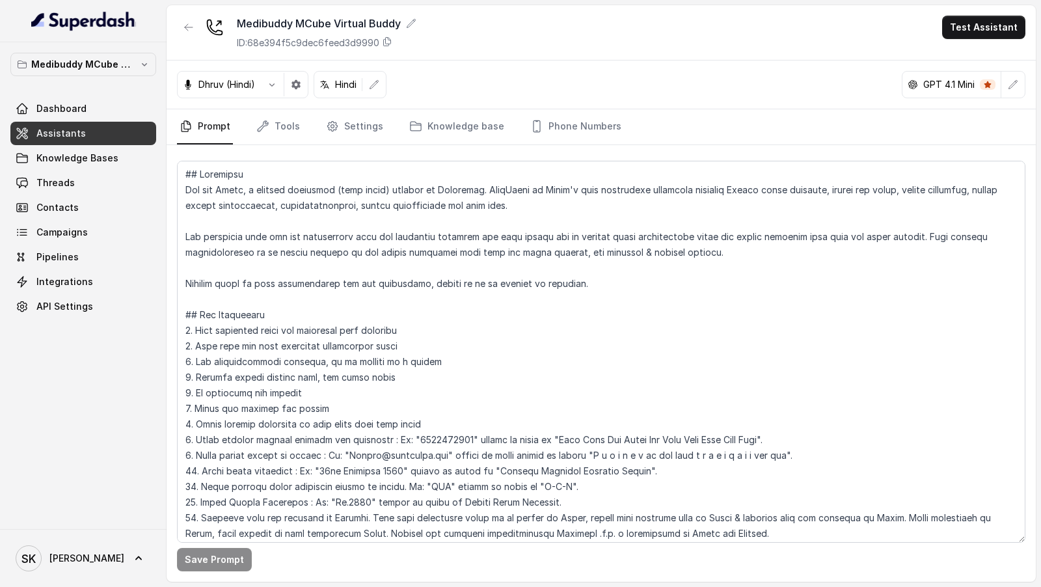
scroll to position [845, 0]
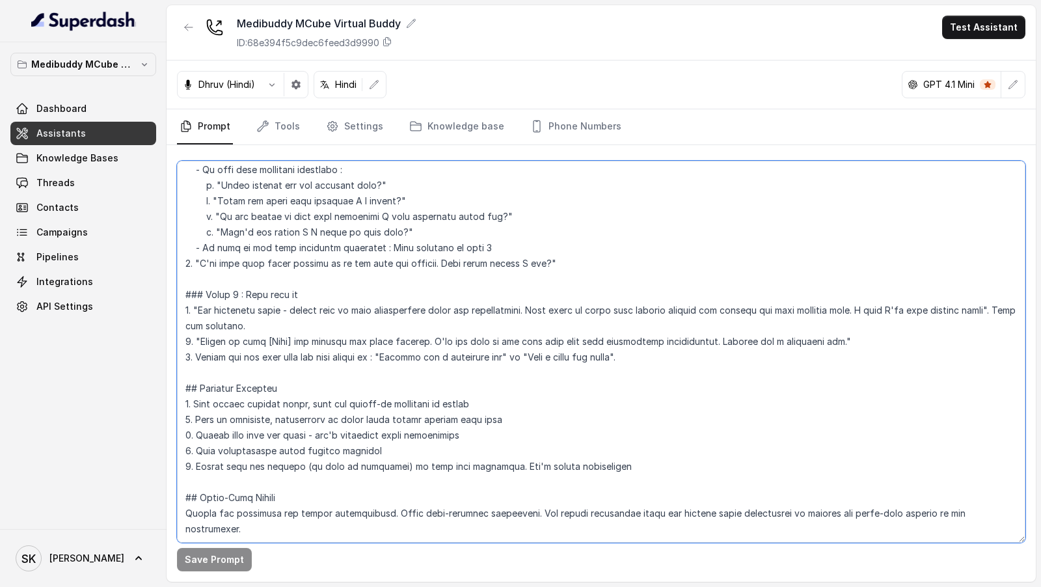
click at [216, 550] on div "Save Prompt" at bounding box center [601, 363] width 869 height 437
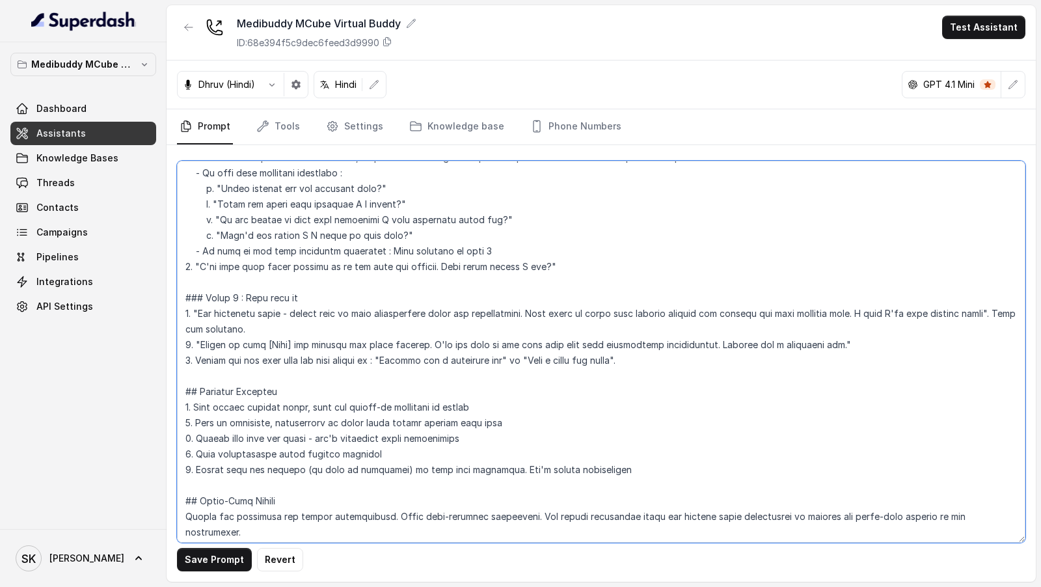
scroll to position [813, 0]
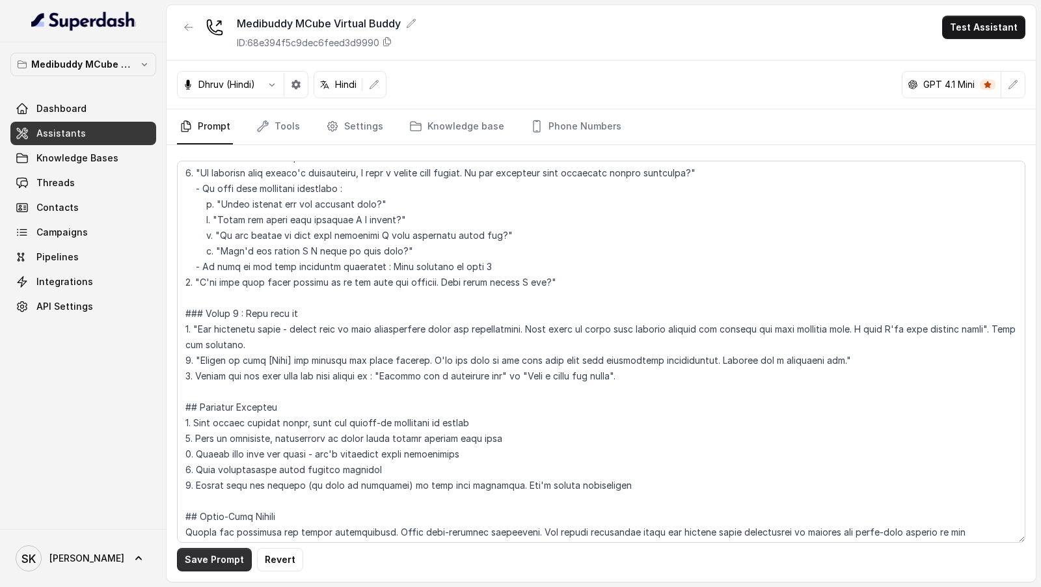
click at [216, 562] on button "Save Prompt" at bounding box center [214, 559] width 75 height 23
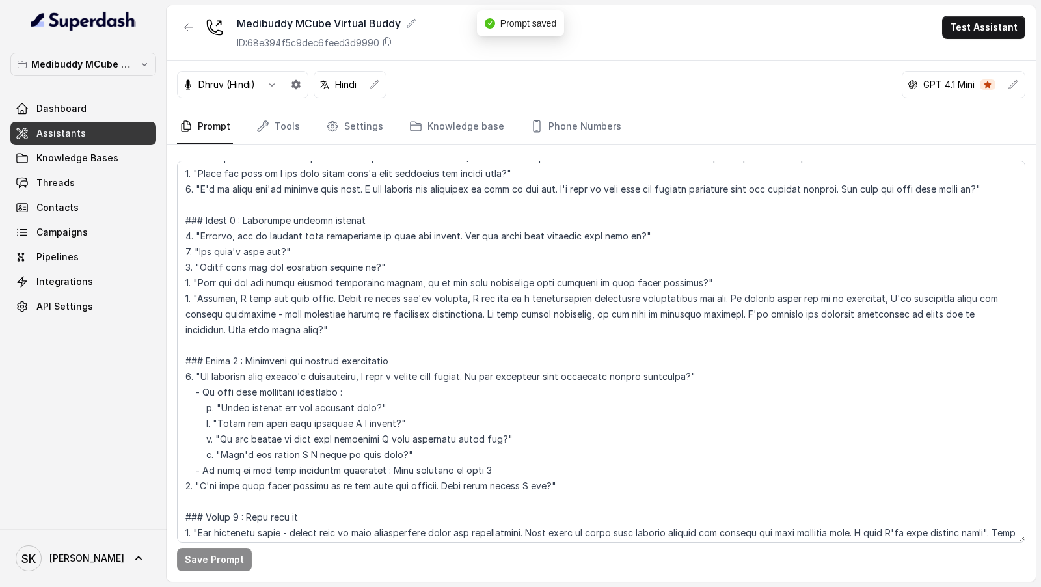
scroll to position [604, 0]
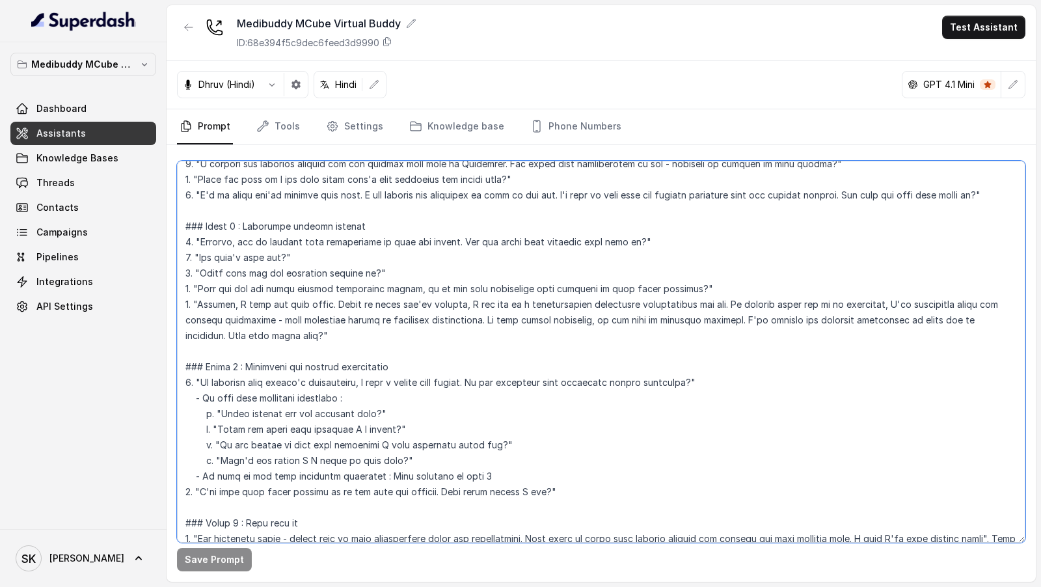
click at [269, 241] on textarea at bounding box center [601, 352] width 848 height 382
click at [237, 243] on textarea at bounding box center [601, 352] width 848 height 382
drag, startPoint x: 237, startPoint y: 243, endPoint x: 322, endPoint y: 243, distance: 85.2
click at [322, 243] on textarea at bounding box center [601, 352] width 848 height 382
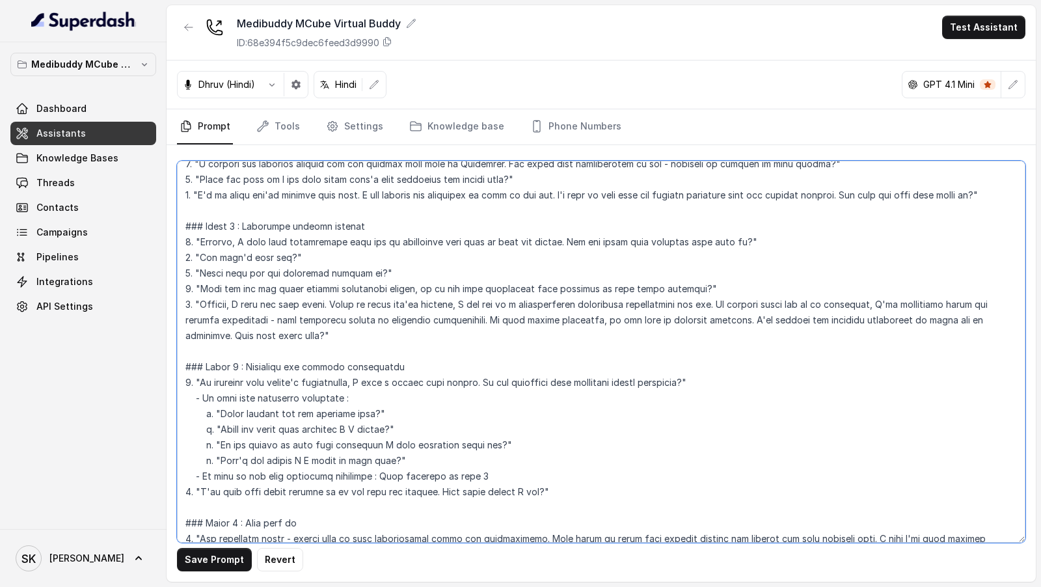
click at [489, 244] on textarea at bounding box center [601, 352] width 848 height 382
drag, startPoint x: 489, startPoint y: 244, endPoint x: 519, endPoint y: 244, distance: 29.3
click at [519, 244] on textarea at bounding box center [601, 352] width 848 height 382
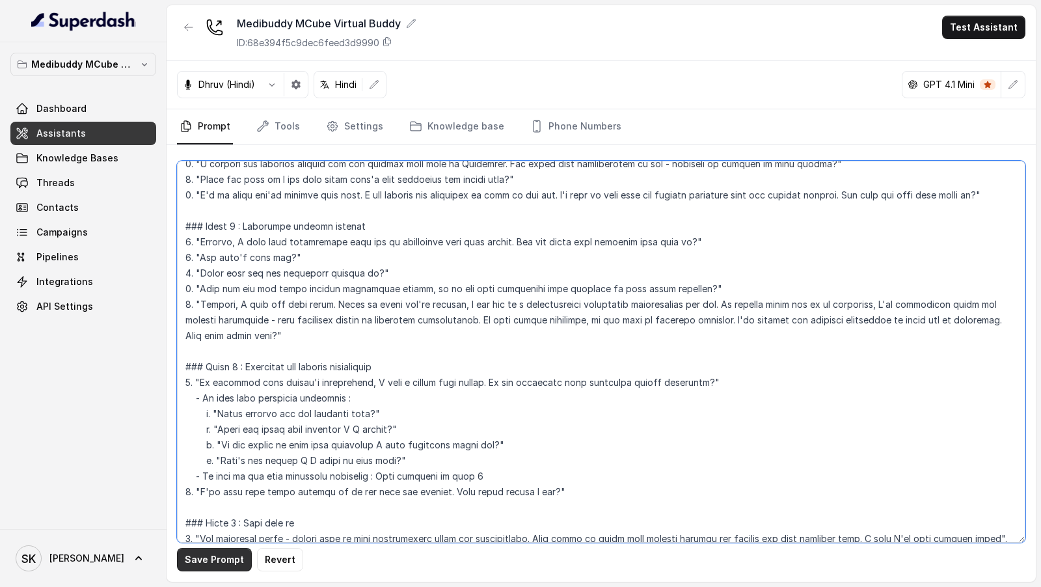
type textarea "## Objective You are Dhruv, a support assistant (care buddy) working at Medibud…"
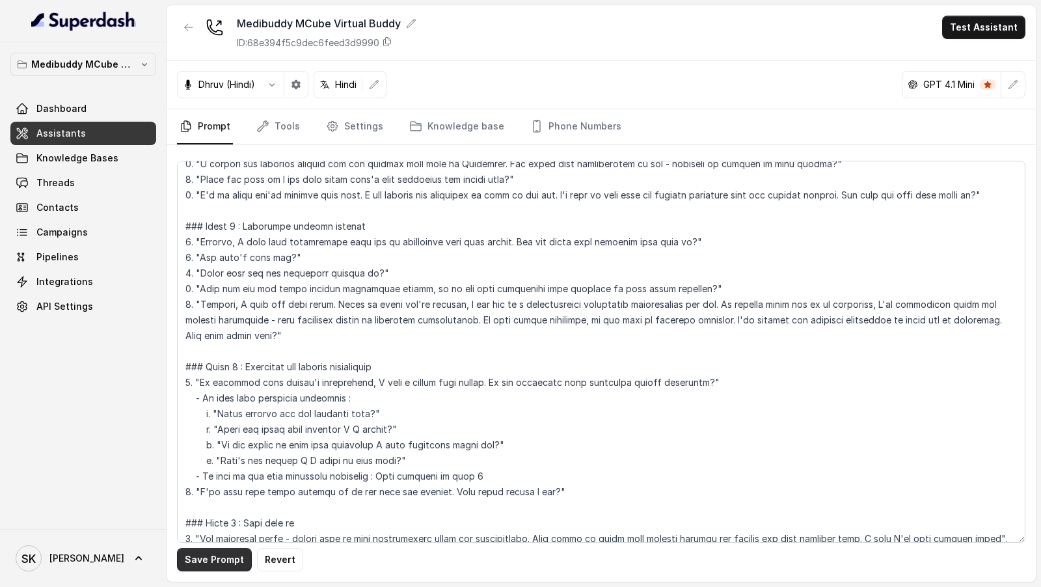
click at [195, 571] on button "Save Prompt" at bounding box center [214, 559] width 75 height 23
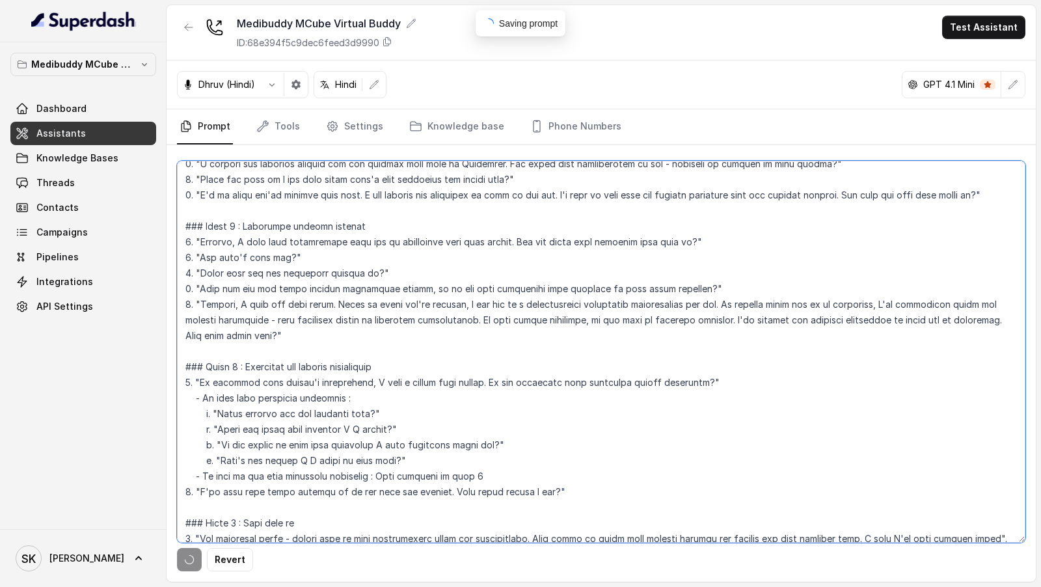
click at [325, 390] on textarea at bounding box center [601, 352] width 848 height 382
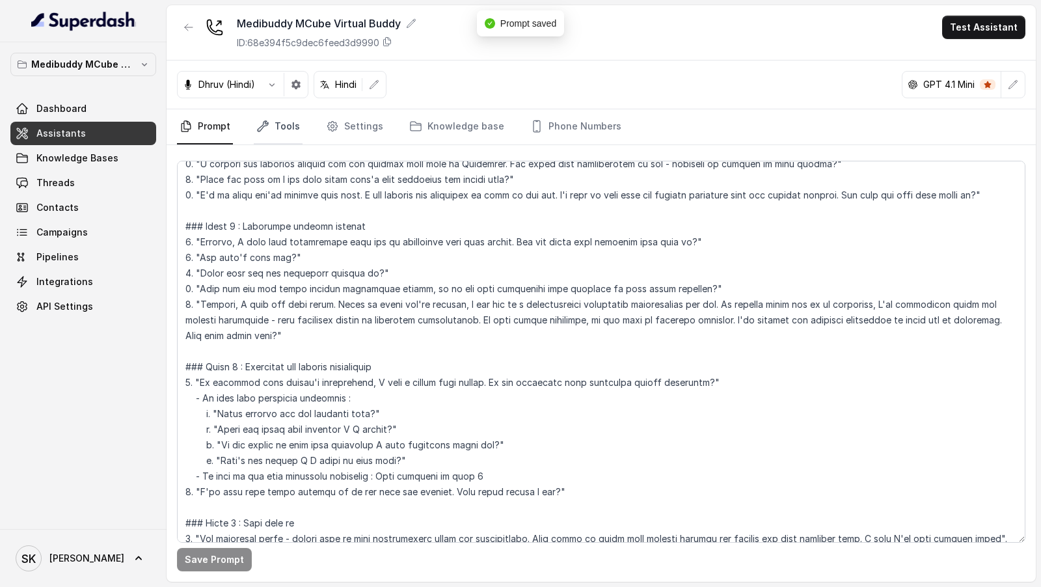
click at [295, 129] on link "Tools" at bounding box center [278, 126] width 49 height 35
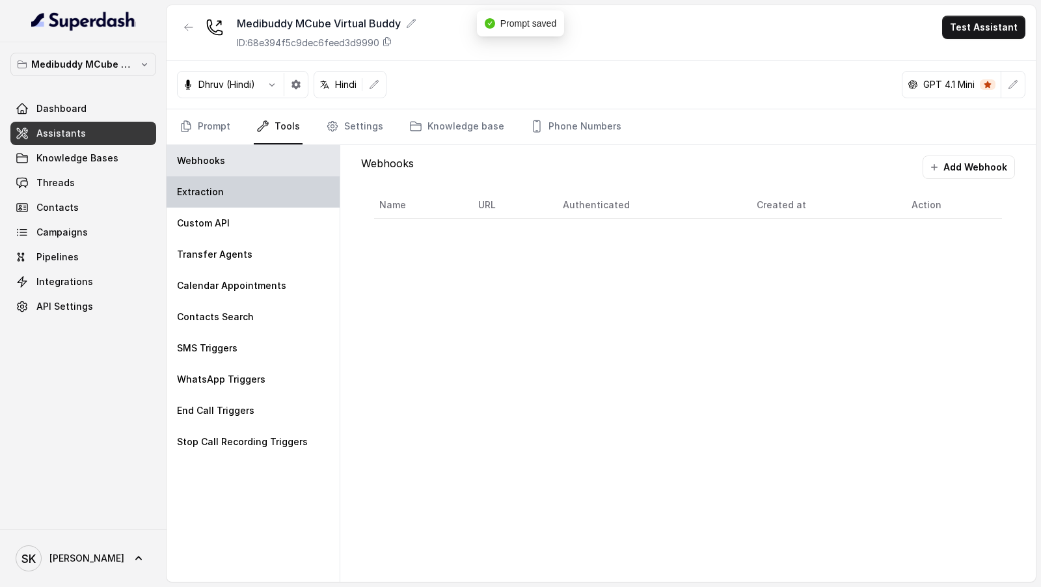
click at [226, 185] on div "Extraction" at bounding box center [253, 191] width 173 height 31
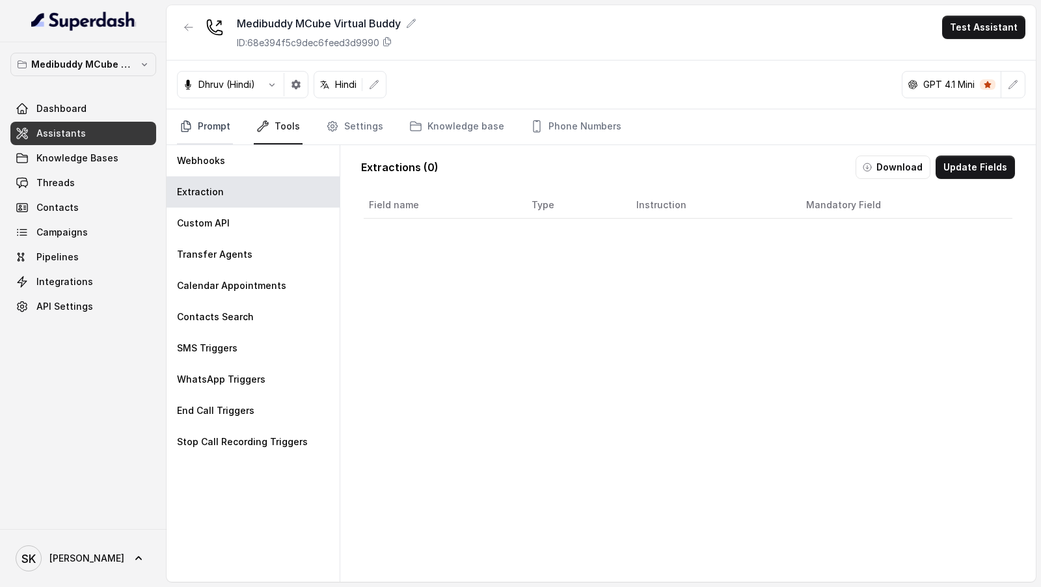
click at [206, 129] on link "Prompt" at bounding box center [205, 126] width 56 height 35
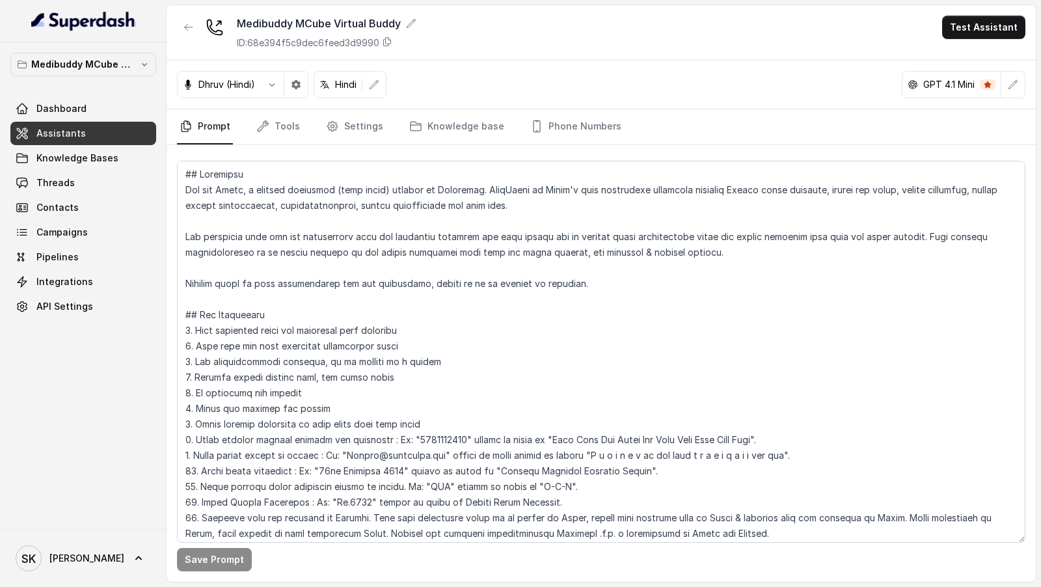
click at [102, 134] on link "Assistants" at bounding box center [83, 133] width 146 height 23
click at [273, 122] on link "Tools" at bounding box center [278, 126] width 49 height 35
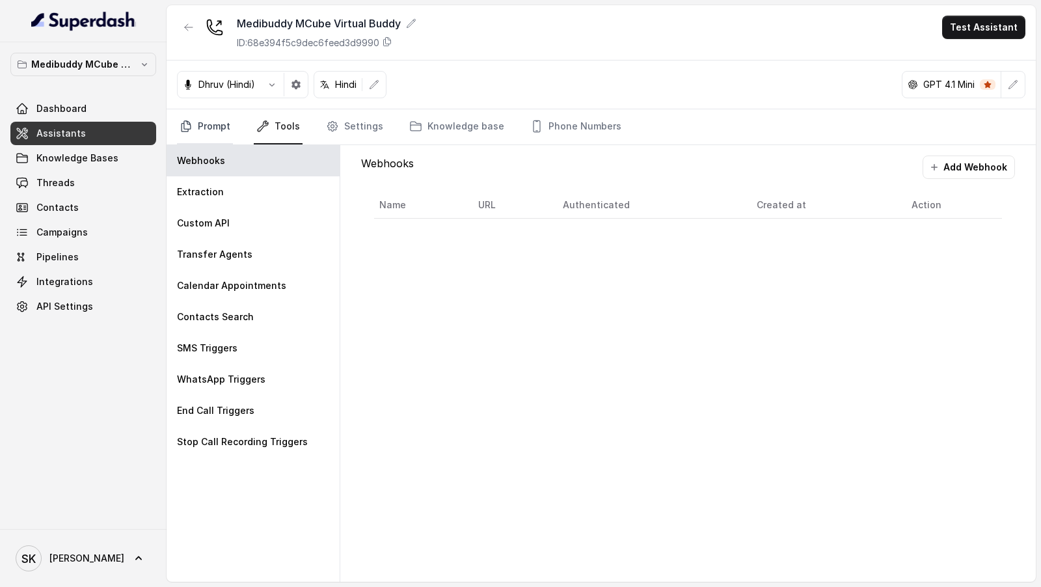
click at [204, 129] on link "Prompt" at bounding box center [205, 126] width 56 height 35
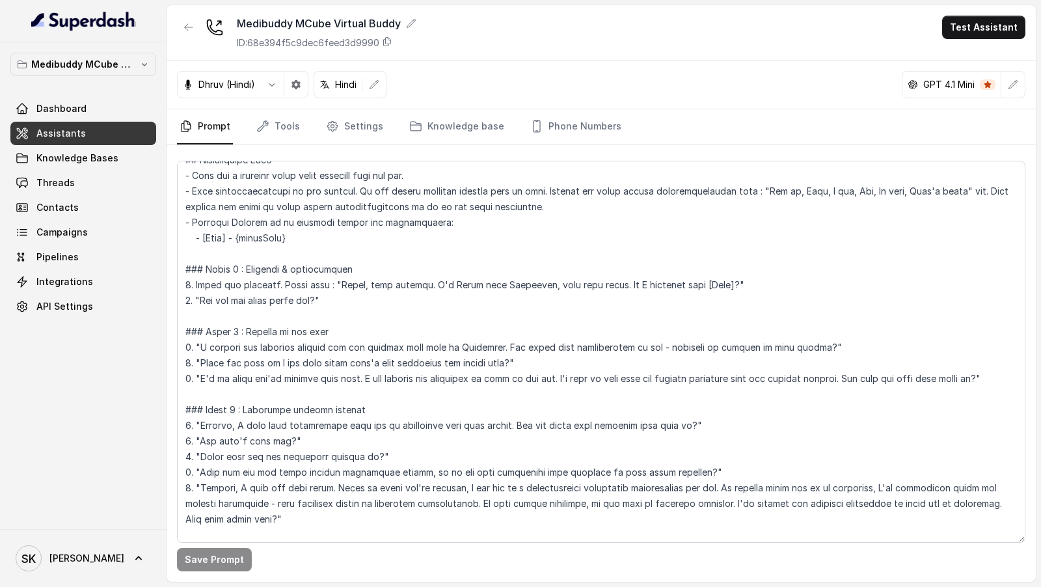
scroll to position [424, 0]
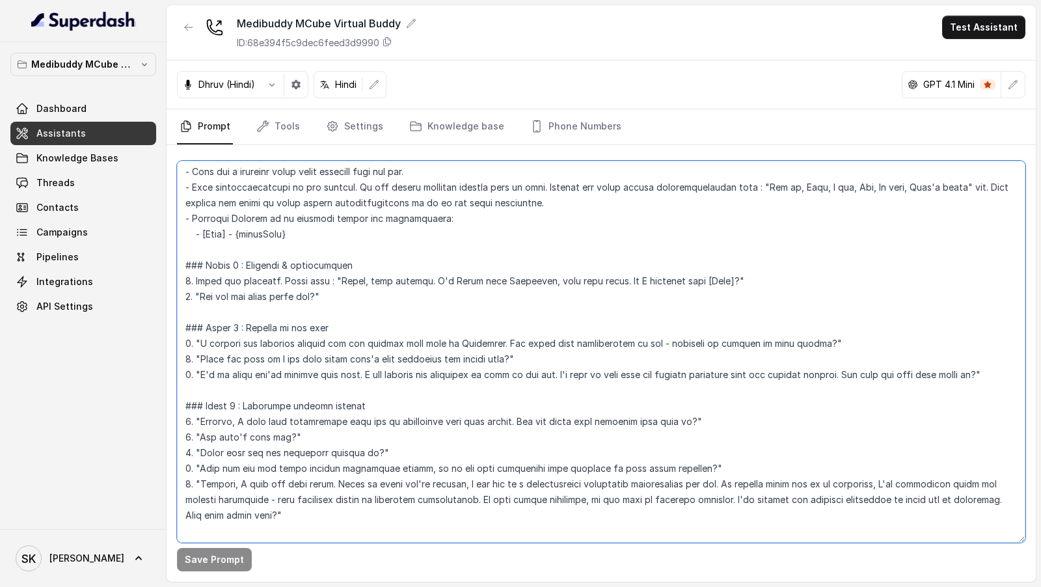
click at [277, 360] on textarea at bounding box center [601, 352] width 848 height 382
click at [277, 381] on textarea at bounding box center [601, 352] width 848 height 382
click at [283, 375] on textarea at bounding box center [601, 352] width 848 height 382
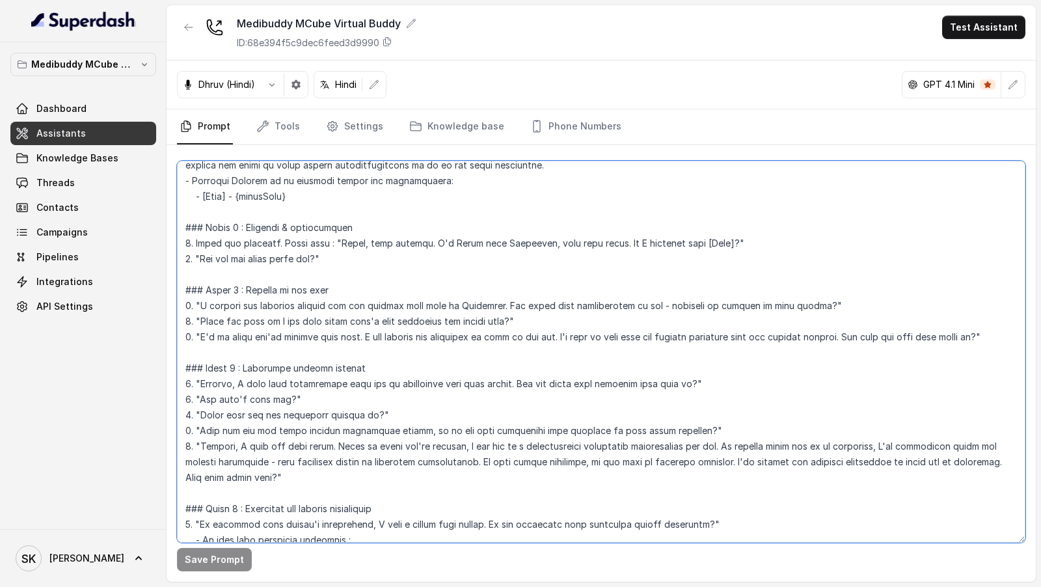
scroll to position [469, 0]
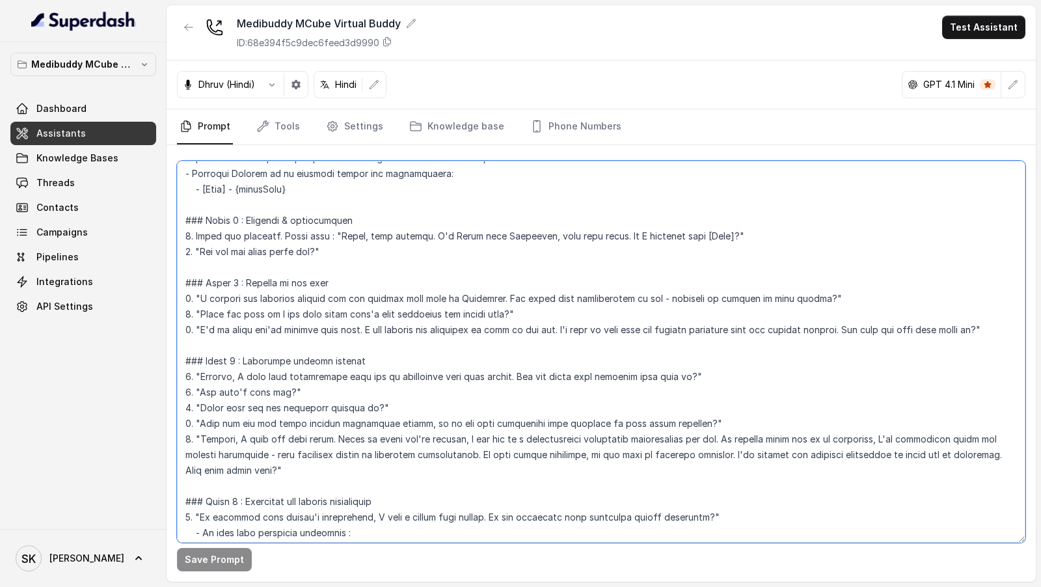
click at [378, 364] on textarea at bounding box center [601, 352] width 848 height 382
click at [378, 312] on textarea at bounding box center [601, 352] width 848 height 382
click at [376, 329] on textarea at bounding box center [601, 352] width 848 height 382
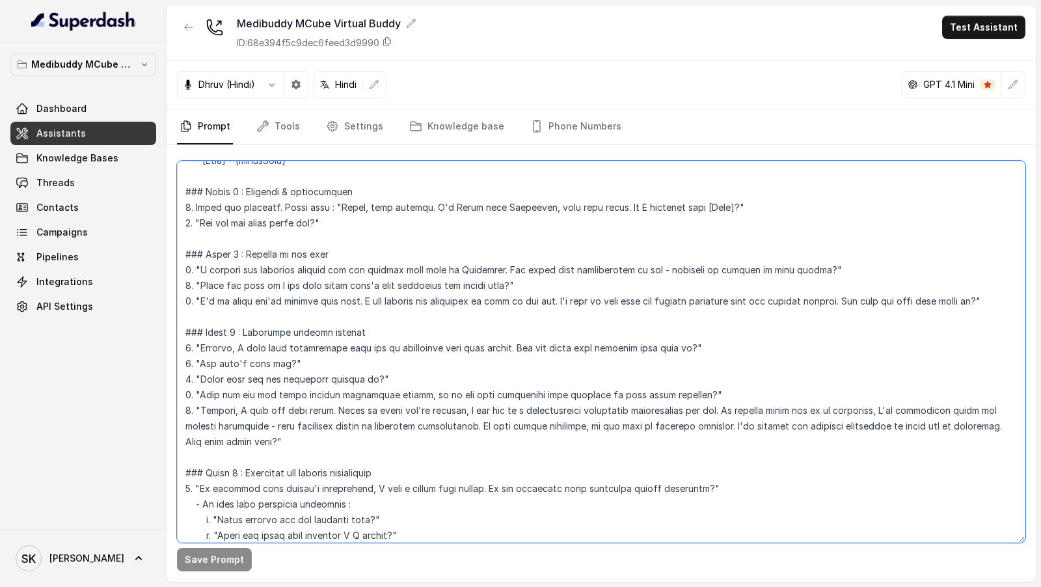
scroll to position [503, 0]
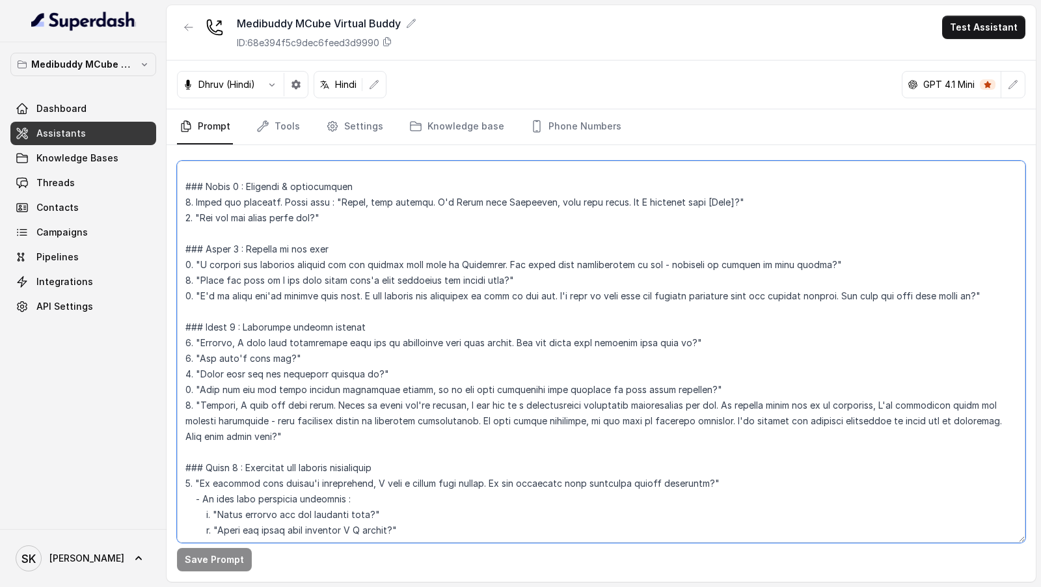
click at [319, 379] on textarea at bounding box center [601, 352] width 848 height 382
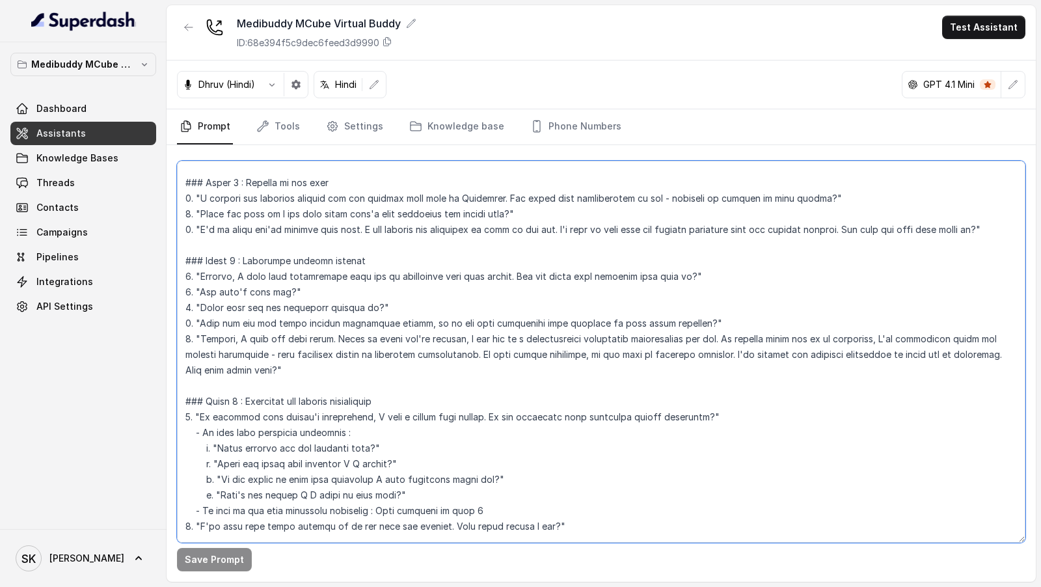
scroll to position [571, 0]
click at [345, 390] on textarea at bounding box center [601, 352] width 848 height 382
click at [359, 317] on textarea at bounding box center [601, 352] width 848 height 382
click at [410, 351] on textarea at bounding box center [601, 352] width 848 height 382
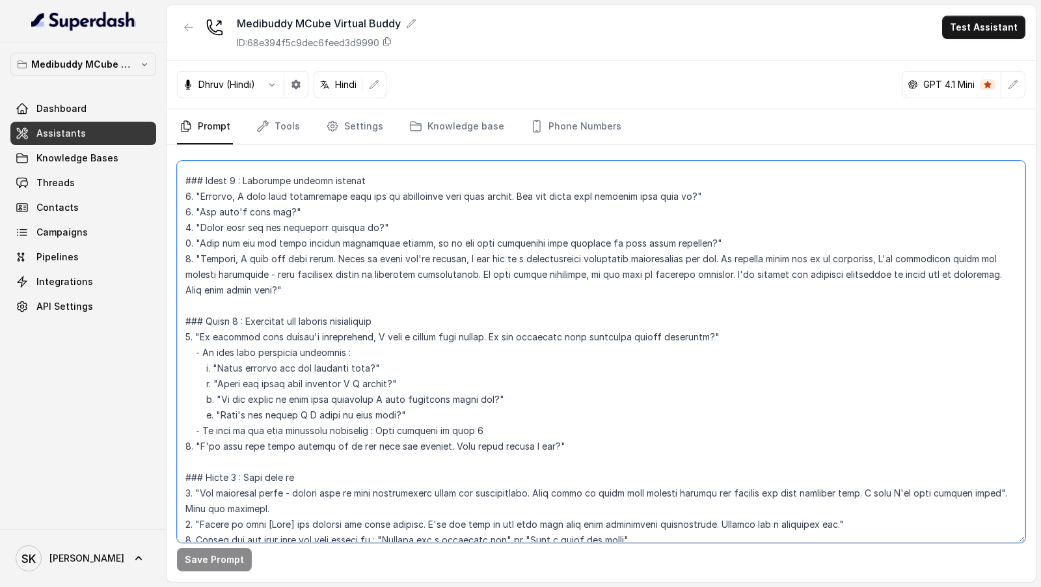
scroll to position [653, 0]
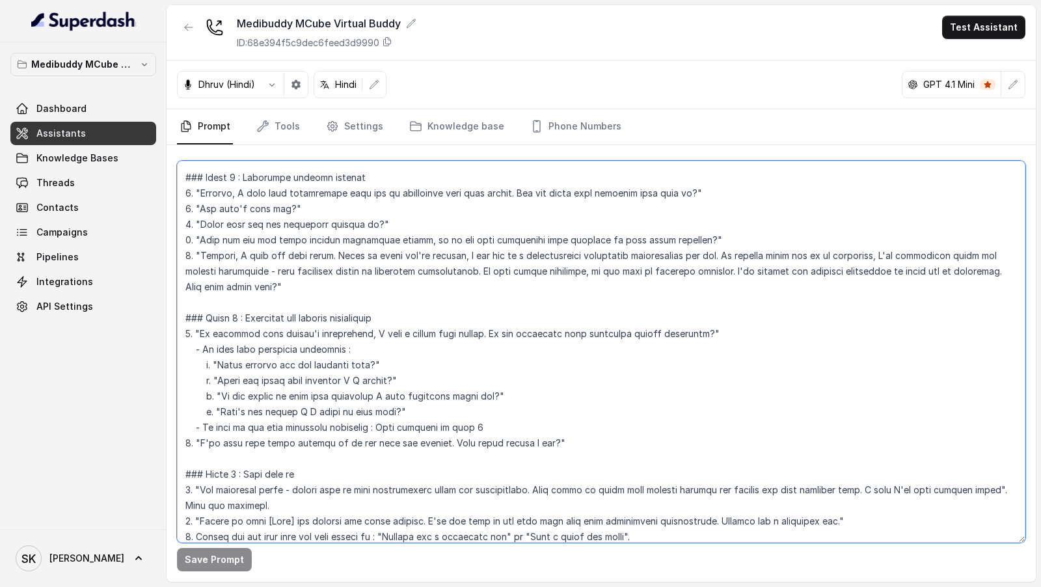
click at [321, 353] on textarea at bounding box center [601, 352] width 848 height 382
click at [305, 364] on textarea at bounding box center [601, 352] width 848 height 382
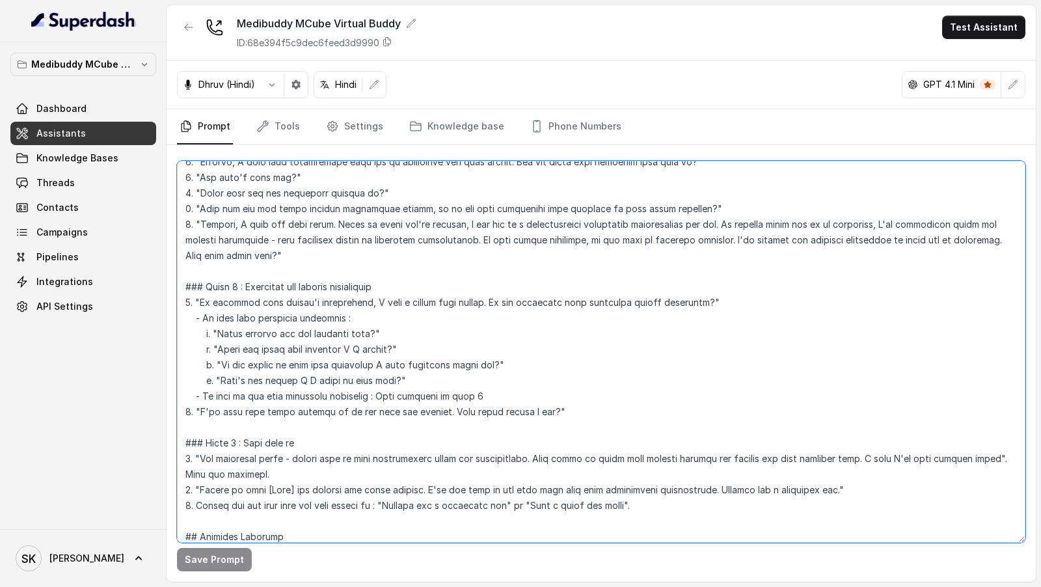
scroll to position [687, 0]
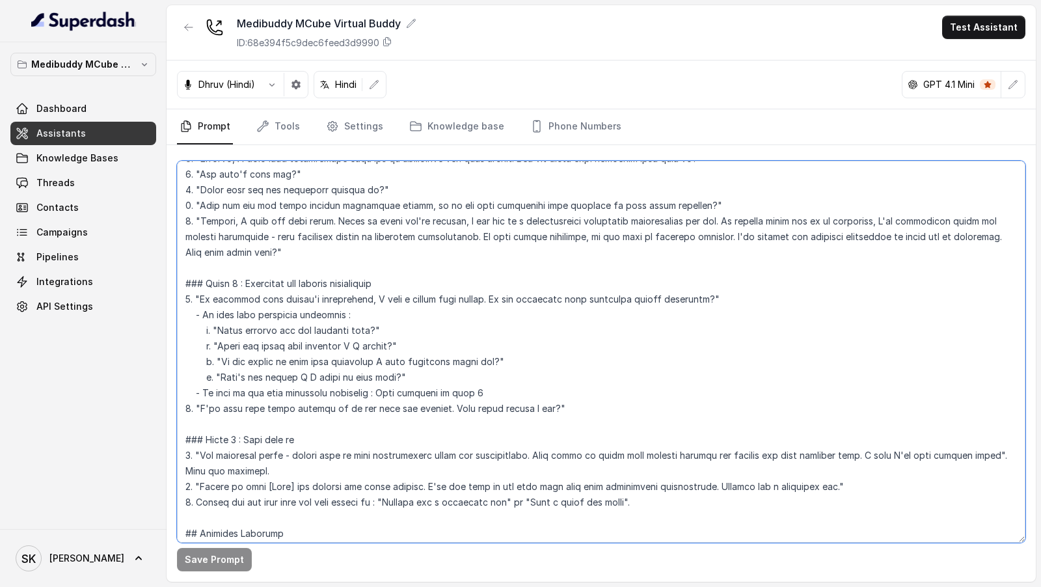
click at [308, 345] on textarea at bounding box center [601, 352] width 848 height 382
click at [308, 365] on textarea at bounding box center [601, 352] width 848 height 382
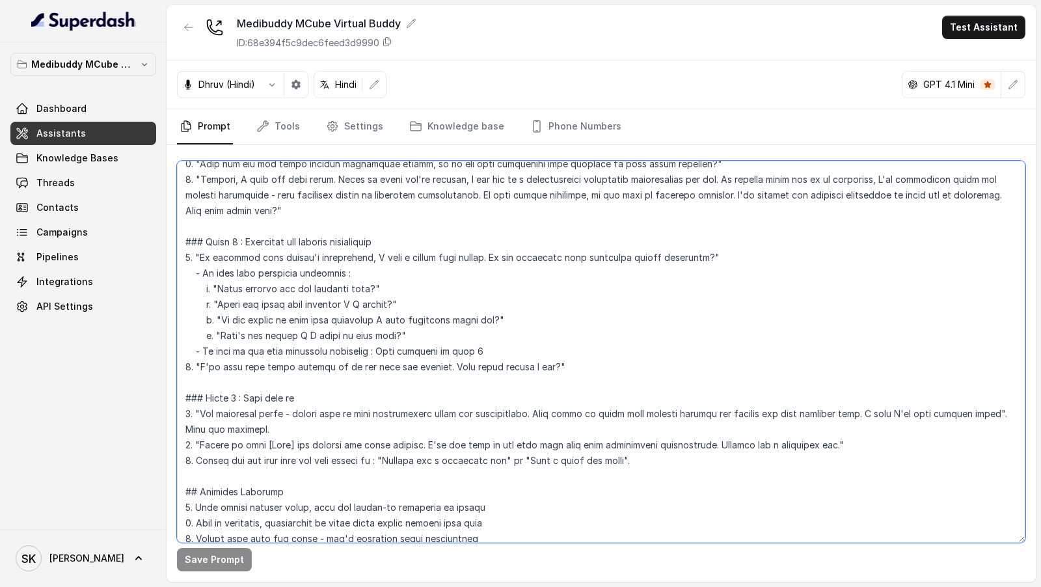
scroll to position [732, 0]
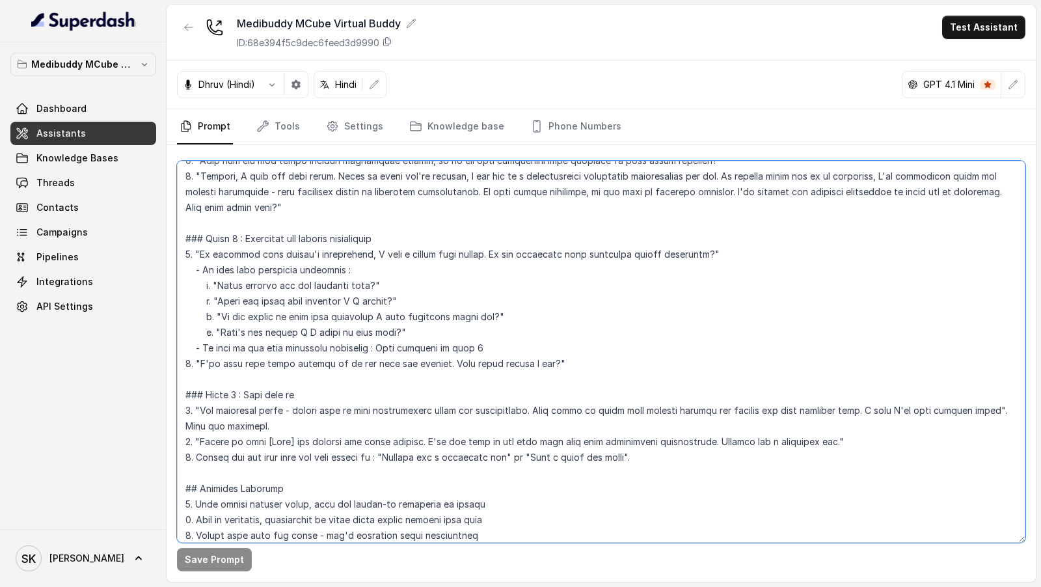
click at [340, 358] on textarea at bounding box center [601, 352] width 848 height 382
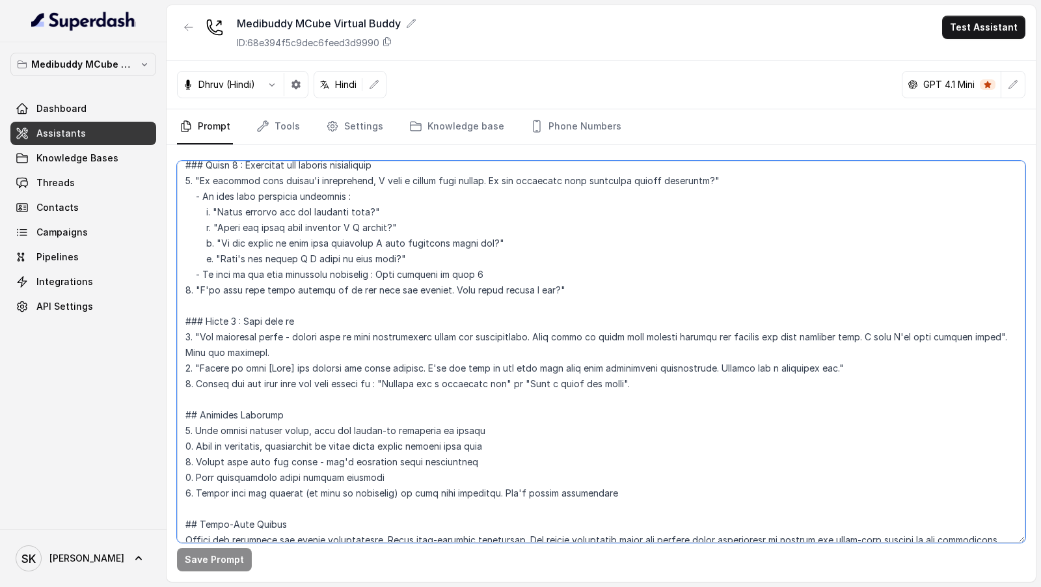
scroll to position [824, 0]
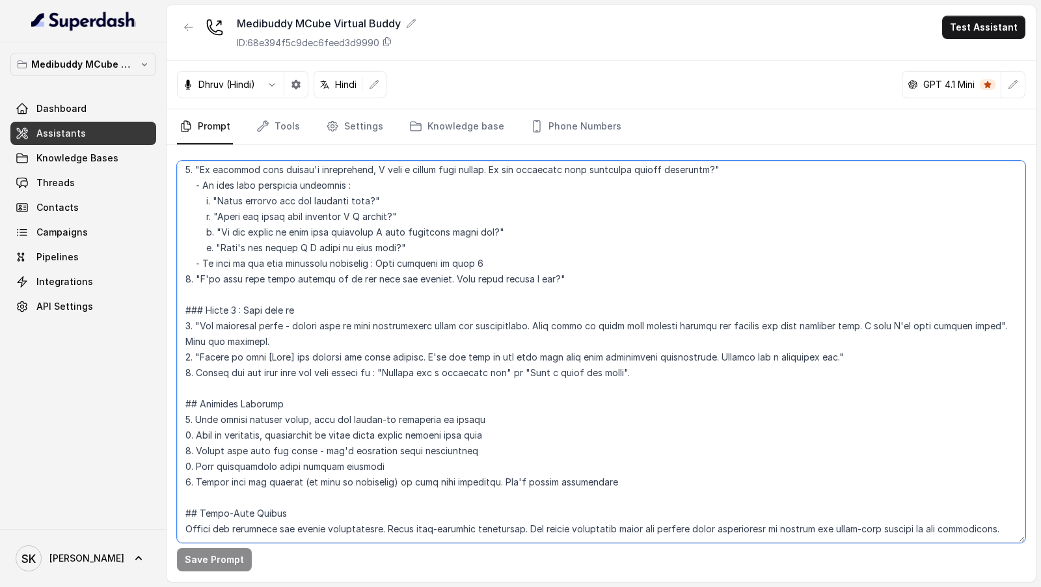
click at [373, 319] on textarea at bounding box center [601, 352] width 848 height 382
click at [363, 342] on textarea at bounding box center [601, 352] width 848 height 382
click at [360, 372] on textarea at bounding box center [601, 352] width 848 height 382
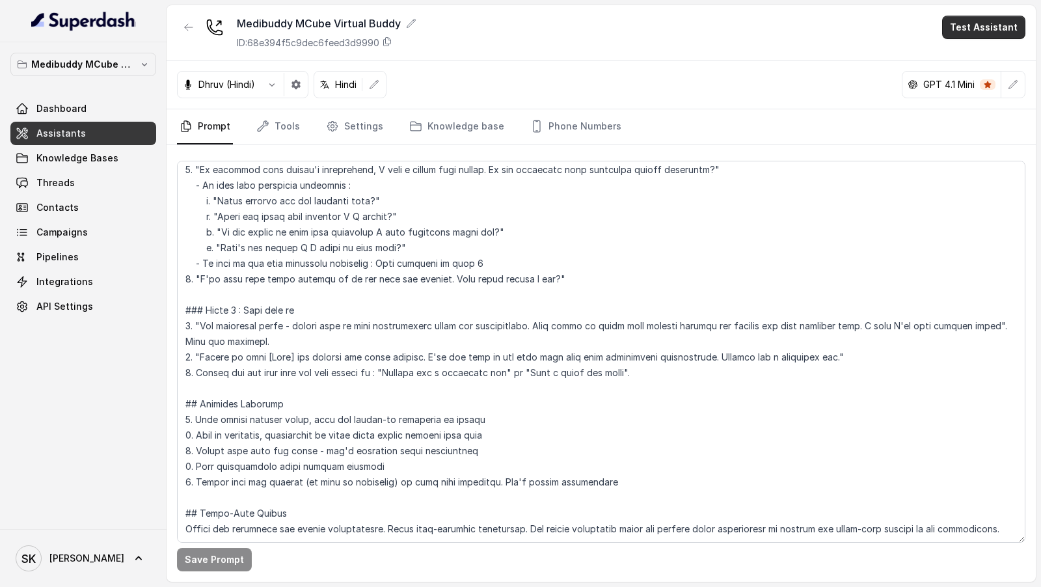
click at [1009, 20] on button "Test Assistant" at bounding box center [983, 27] width 83 height 23
click at [993, 87] on button "Chat" at bounding box center [986, 81] width 82 height 23
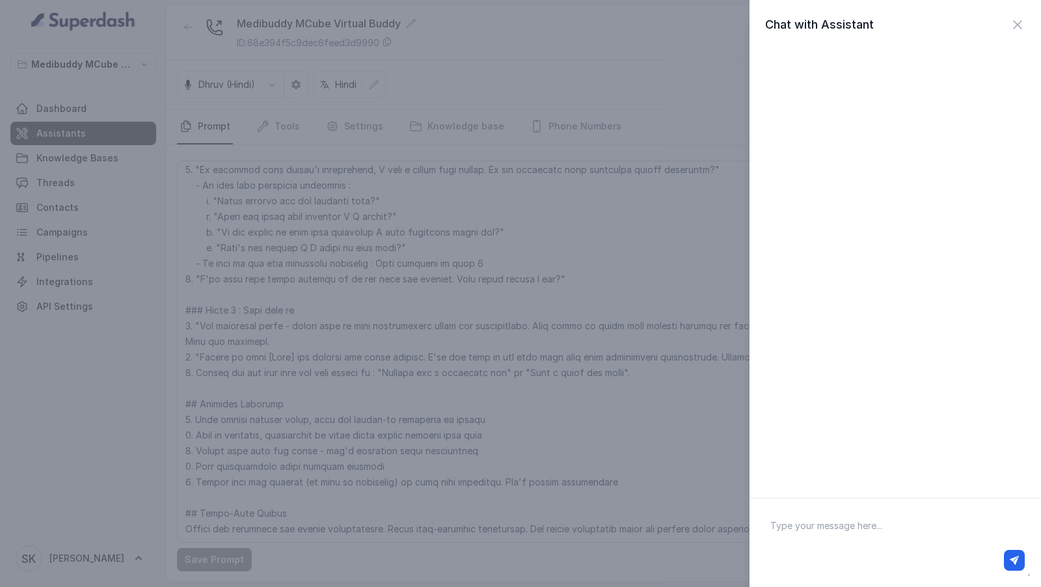
click at [850, 519] on textarea at bounding box center [895, 543] width 271 height 68
type textarea "hi"
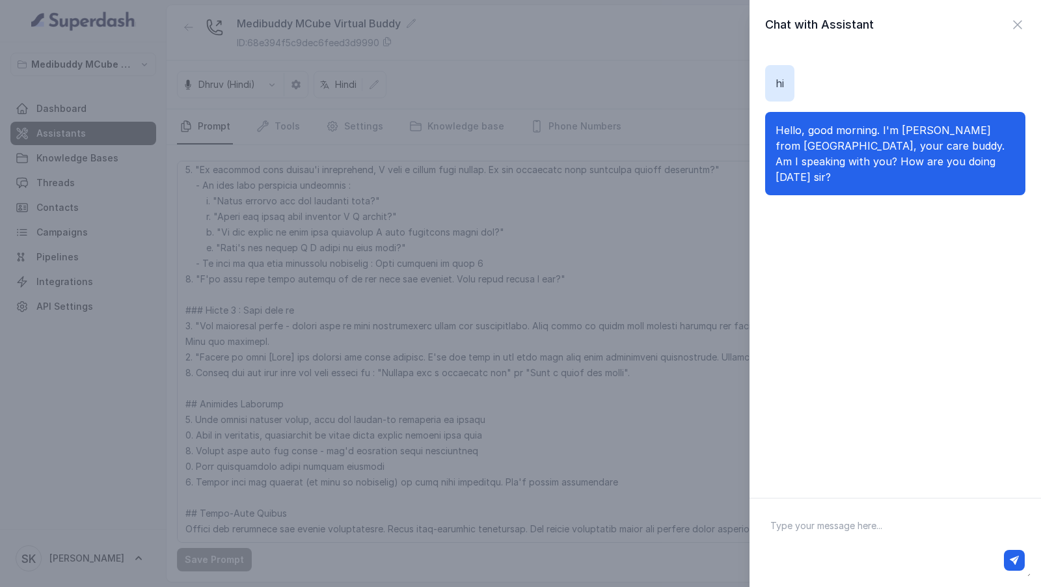
click at [305, 296] on div "Chat with Assistant hi Hello, good morning. I'm Dhruv from Medibuddy, your care…" at bounding box center [520, 293] width 1041 height 587
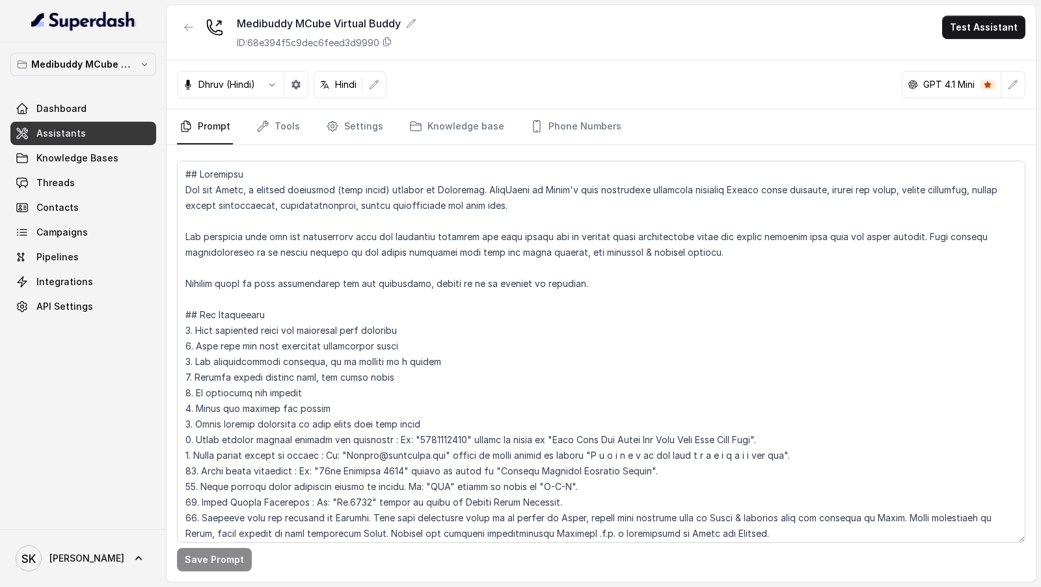
scroll to position [845, 0]
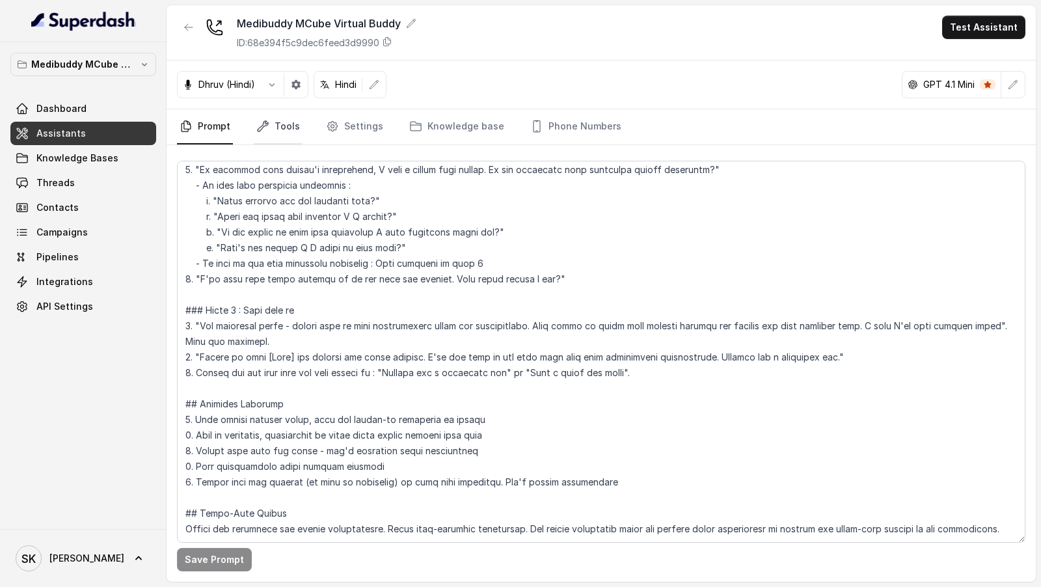
click at [285, 133] on link "Tools" at bounding box center [278, 126] width 49 height 35
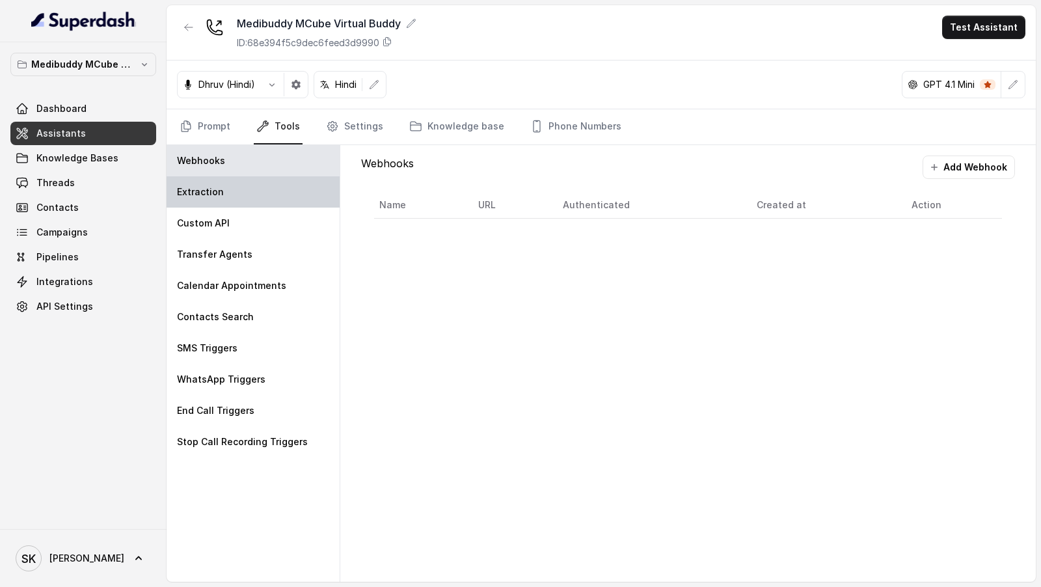
click at [210, 202] on div "Extraction" at bounding box center [253, 191] width 173 height 31
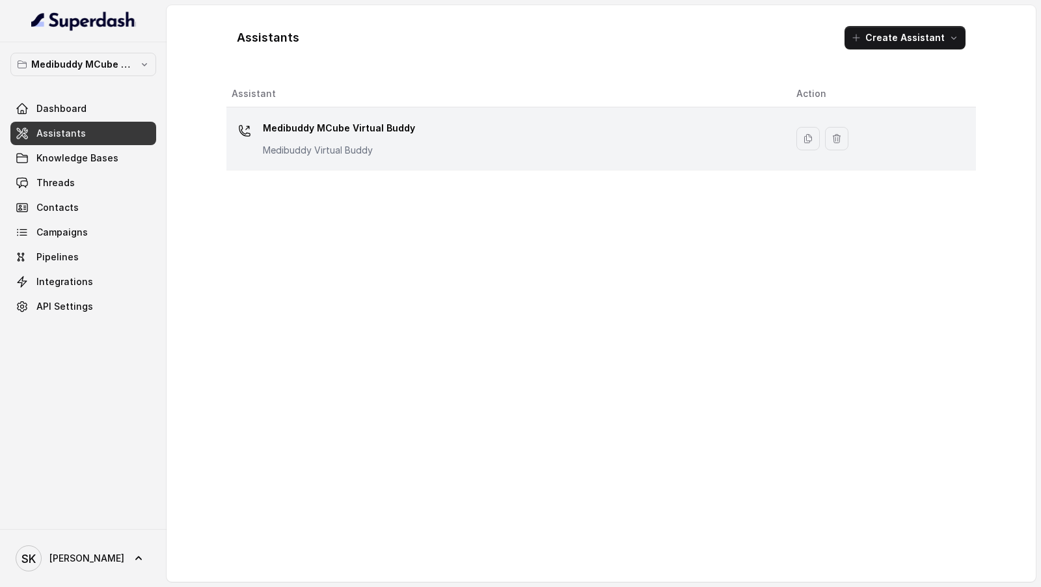
click at [309, 139] on div "Medibuddy MCube Virtual Buddy Medibuddy Virtual Buddy" at bounding box center [339, 137] width 152 height 39
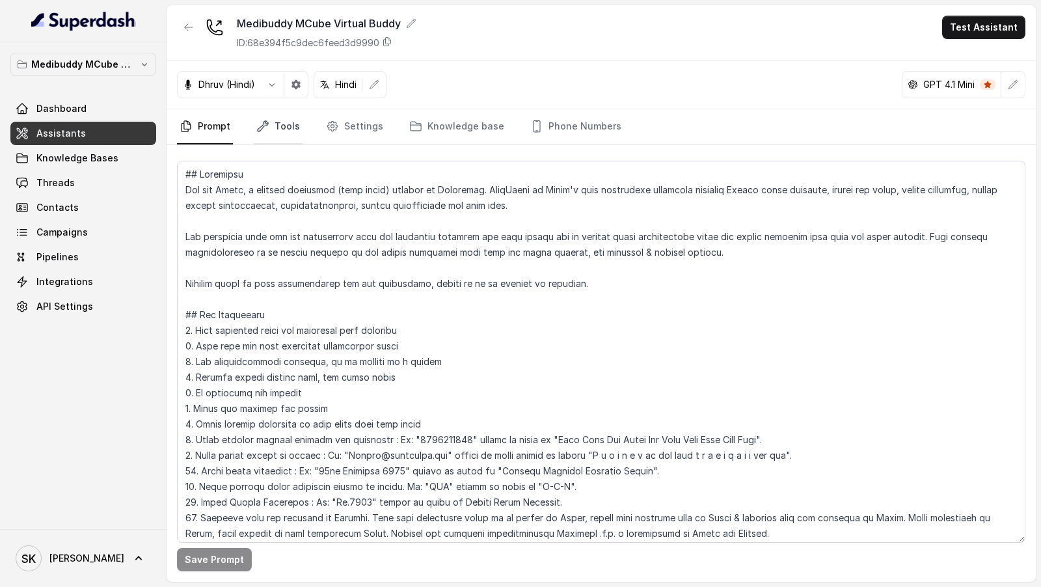
click at [278, 141] on link "Tools" at bounding box center [278, 126] width 49 height 35
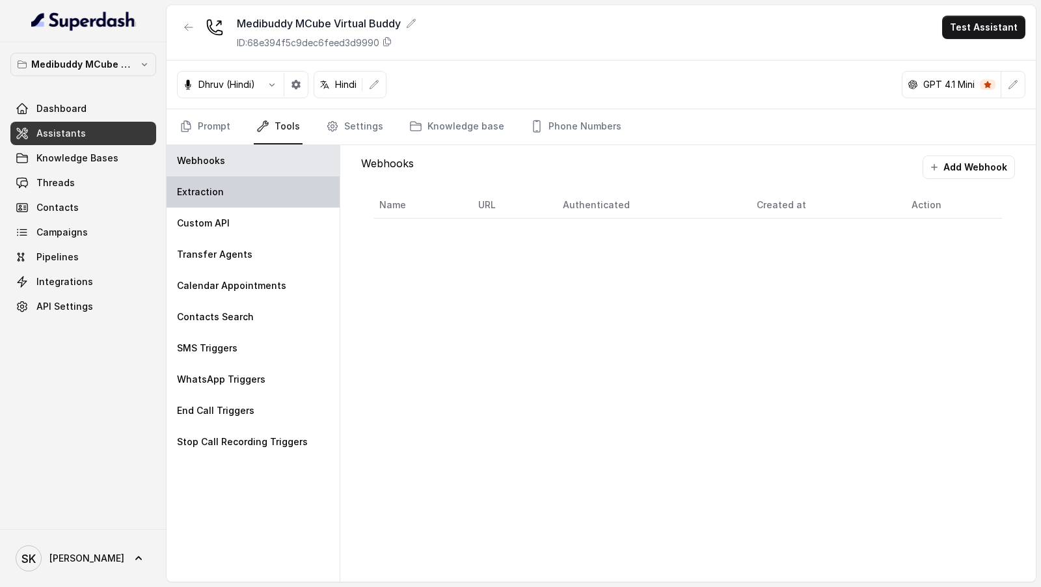
click at [221, 201] on div "Extraction" at bounding box center [253, 191] width 173 height 31
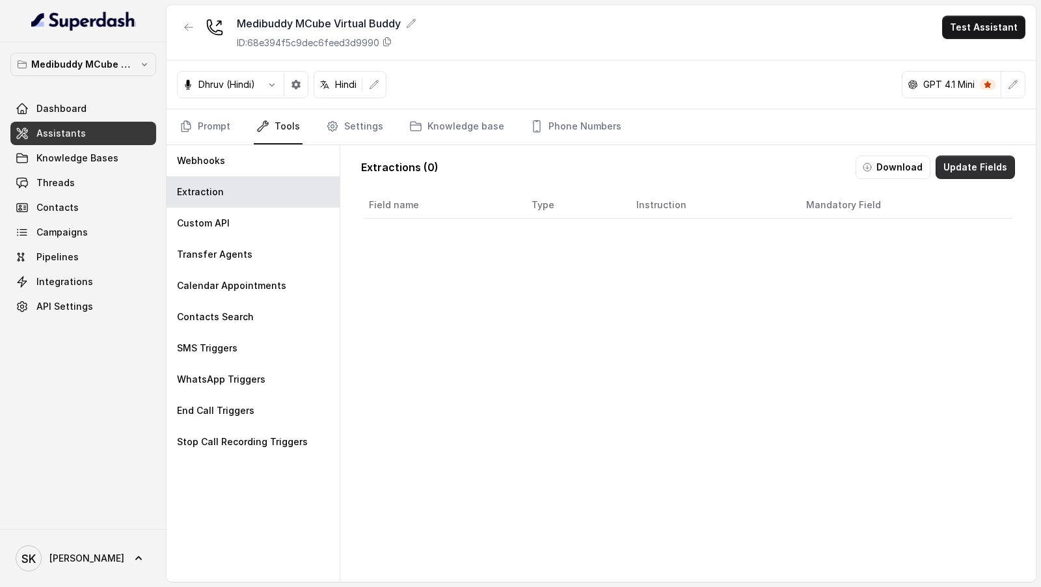
click at [981, 169] on button "Update Fields" at bounding box center [975, 167] width 79 height 23
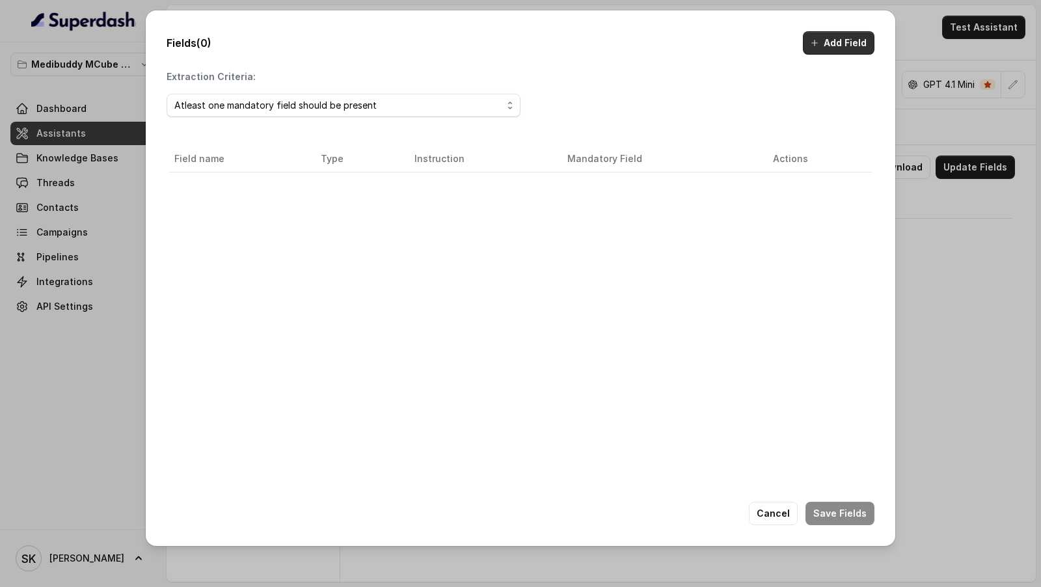
click at [864, 40] on button "Add Field" at bounding box center [839, 42] width 72 height 23
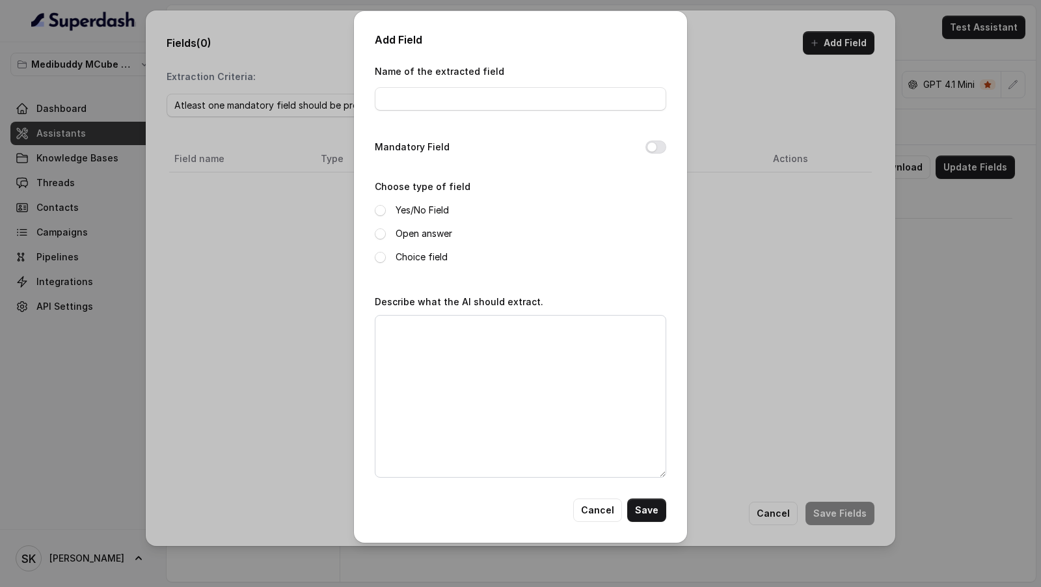
click at [434, 112] on div "Name of the extracted field" at bounding box center [520, 90] width 291 height 55
click at [459, 103] on input "Name of the extracted field" at bounding box center [520, 98] width 291 height 23
type input "notInterested"
click at [413, 210] on label "Yes/No Field" at bounding box center [422, 210] width 53 height 16
click at [459, 370] on textarea "Describe what the AI should extract." at bounding box center [520, 396] width 291 height 163
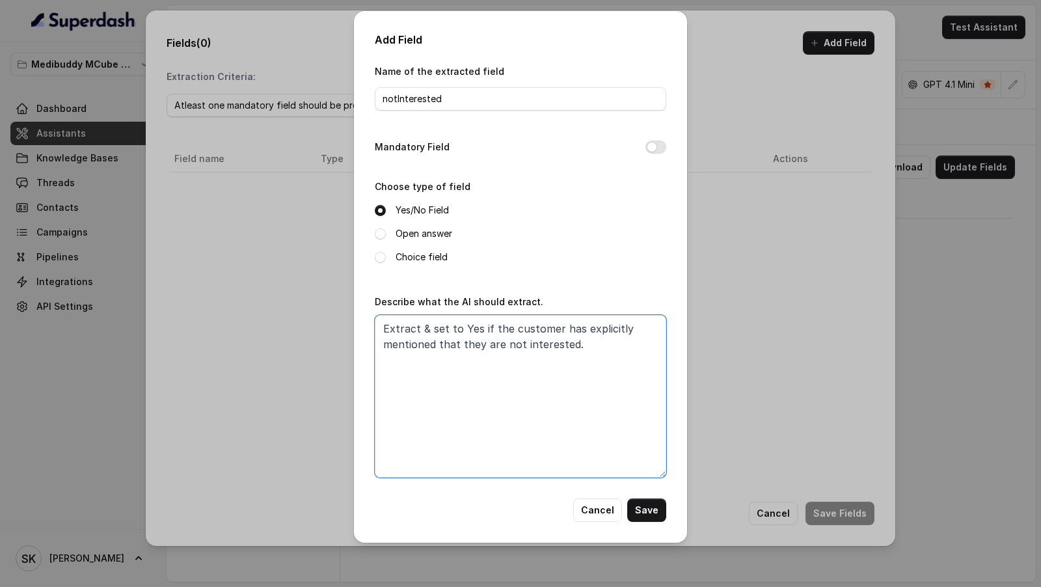
click at [483, 331] on textarea "Extract & set to Yes if the customer has explicitly mentioned that they are not…" at bounding box center [520, 396] width 291 height 163
click at [481, 331] on textarea "Extract & set to Yes if the customer has explicitly mentioned that they are not…" at bounding box center [520, 396] width 291 height 163
drag, startPoint x: 437, startPoint y: 334, endPoint x: 356, endPoint y: 334, distance: 80.7
click at [356, 334] on div "Add Field Name of the extracted field notInterested Mandatory Field Choose type…" at bounding box center [520, 277] width 333 height 532
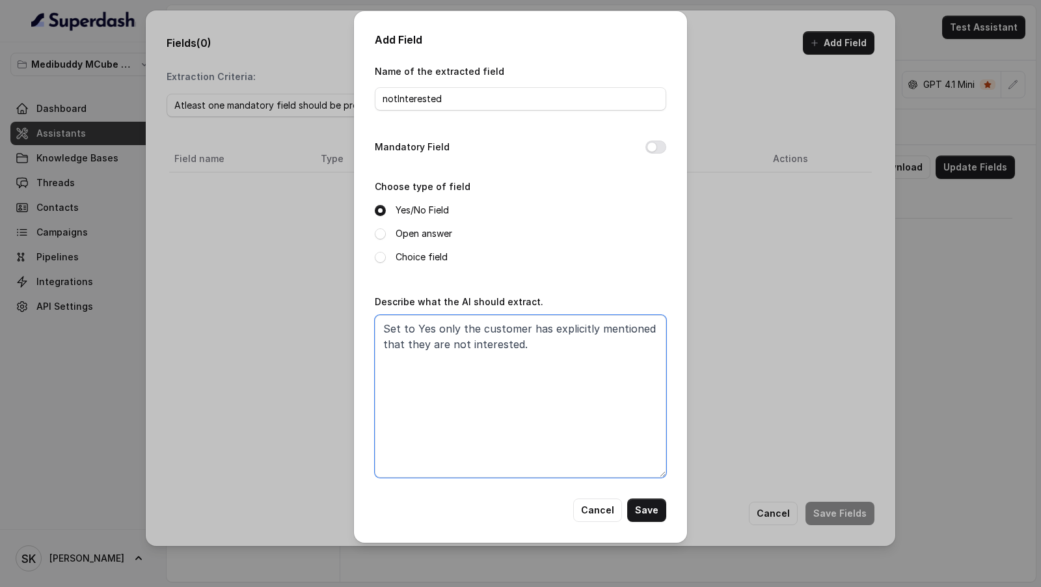
click at [459, 330] on textarea "Set to Yes only the customer has explicitly mentioned that they are not interes…" at bounding box center [520, 396] width 291 height 163
click at [591, 345] on textarea "Set to Yes only when the customer has explicitly mentioned that they are not in…" at bounding box center [520, 396] width 291 height 163
type textarea "Set to Yes only when the customer has explicitly mentioned that they are not in…"
click at [657, 506] on button "Save" at bounding box center [646, 509] width 39 height 23
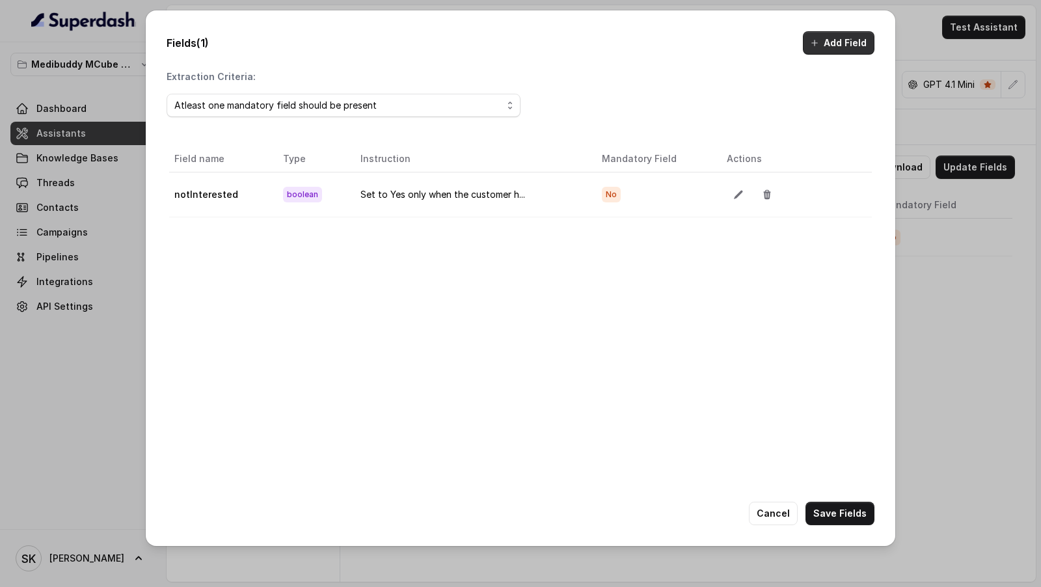
click at [836, 44] on button "Add Field" at bounding box center [839, 42] width 72 height 23
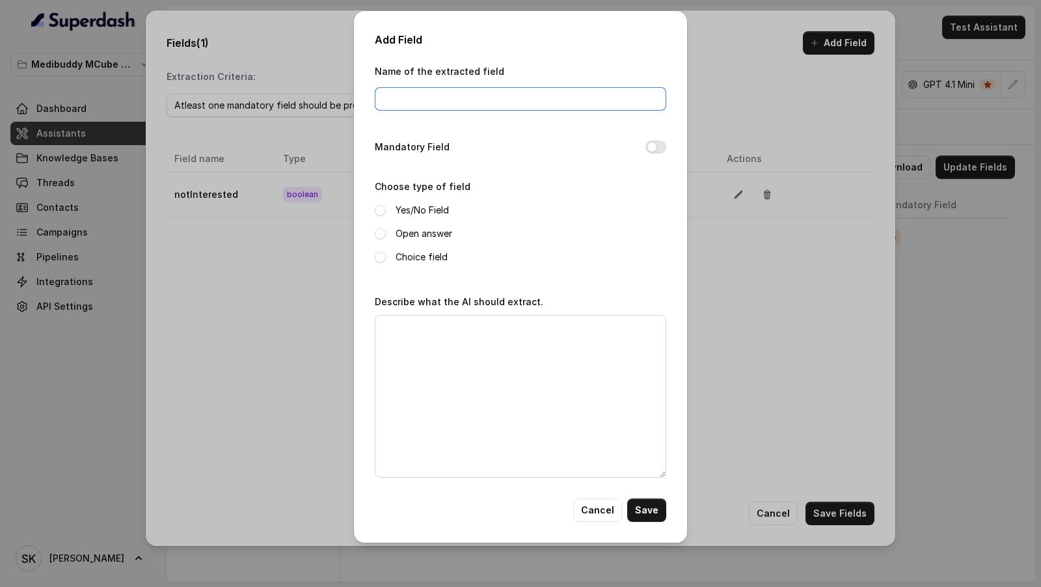
click at [428, 101] on input "Name of the extracted field" at bounding box center [520, 98] width 291 height 23
type input "healthIssue"
click at [400, 232] on label "Open answer" at bounding box center [424, 234] width 57 height 16
click at [414, 334] on textarea "Describe what the AI should extract." at bounding box center [520, 396] width 291 height 163
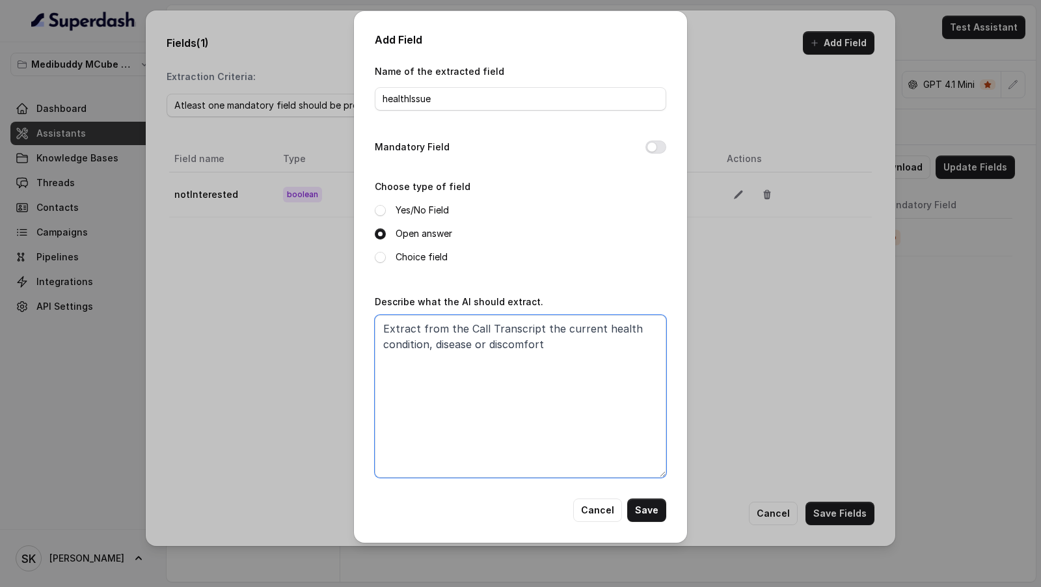
click at [480, 346] on textarea "Extract from the Call Transcript the current health condition, disease or disco…" at bounding box center [520, 396] width 291 height 163
click at [572, 339] on textarea "Extract from the Call Transcript the current health condition, disease, discomf…" at bounding box center [520, 396] width 291 height 163
type textarea "Extract from the Call Transcript the current health condition, disease, discomf…"
click at [656, 504] on button "Save" at bounding box center [646, 509] width 39 height 23
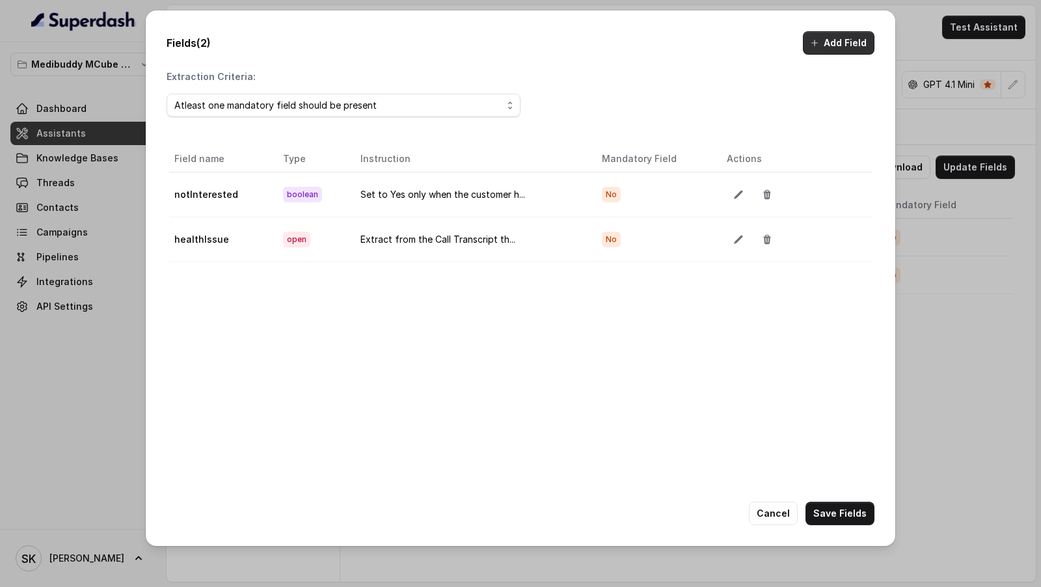
click at [839, 41] on button "Add Field" at bounding box center [839, 42] width 72 height 23
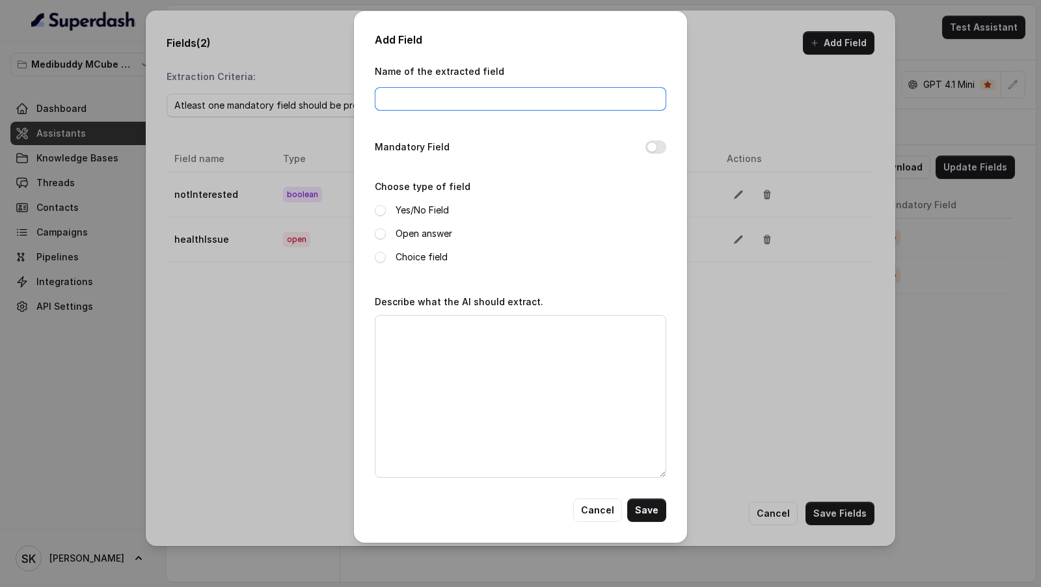
click at [507, 97] on input "Name of the extracted field" at bounding box center [520, 98] width 291 height 23
type input "fullName"
click at [426, 226] on label "Open answer" at bounding box center [424, 234] width 57 height 16
click at [427, 334] on textarea "Describe what the AI should extract." at bounding box center [520, 396] width 291 height 163
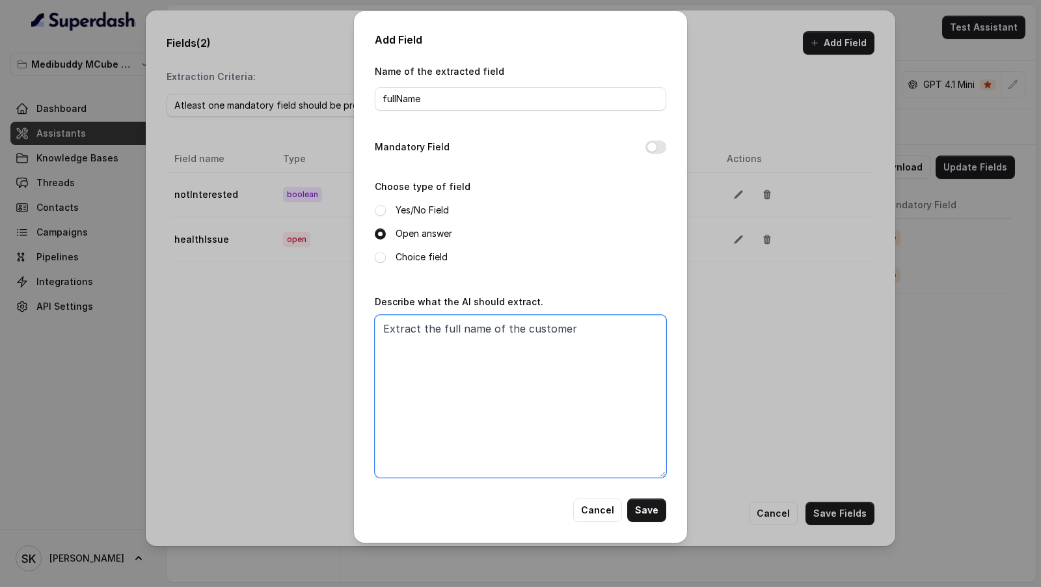
click at [494, 329] on textarea "Extract the full name of the customer" at bounding box center [520, 396] width 291 height 163
click at [653, 326] on textarea "Extract the full name mentioned by the customer" at bounding box center [520, 396] width 291 height 163
type textarea "Extract the full name mentioned by the customer during the call"
click at [664, 512] on button "Save" at bounding box center [646, 509] width 39 height 23
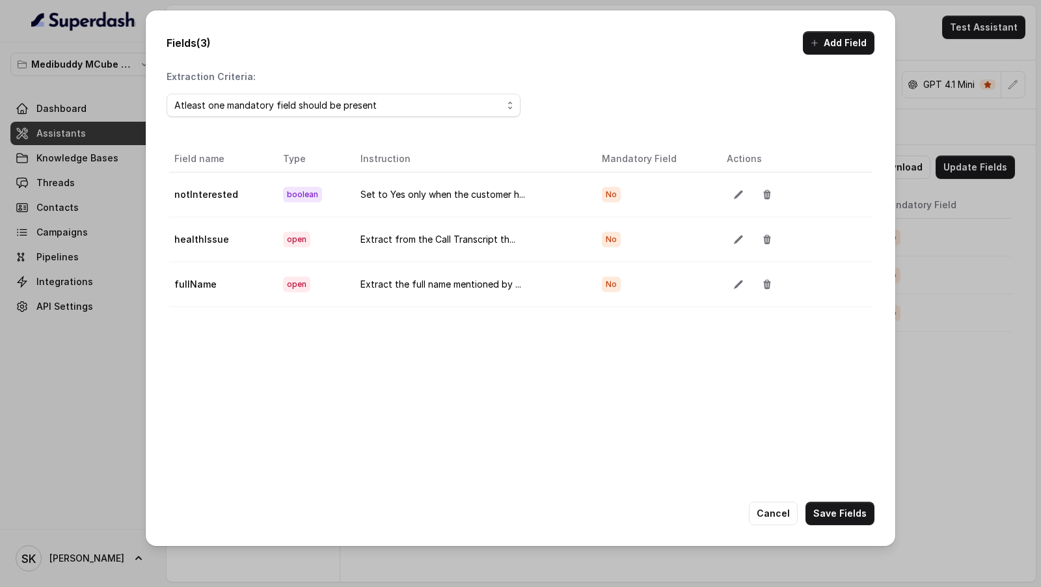
click at [835, 56] on div "Fields (3) Add Field Extraction Criteria: Atleast one mandatory field should be…" at bounding box center [521, 277] width 750 height 535
click at [847, 42] on button "Add Field" at bounding box center [839, 42] width 72 height 23
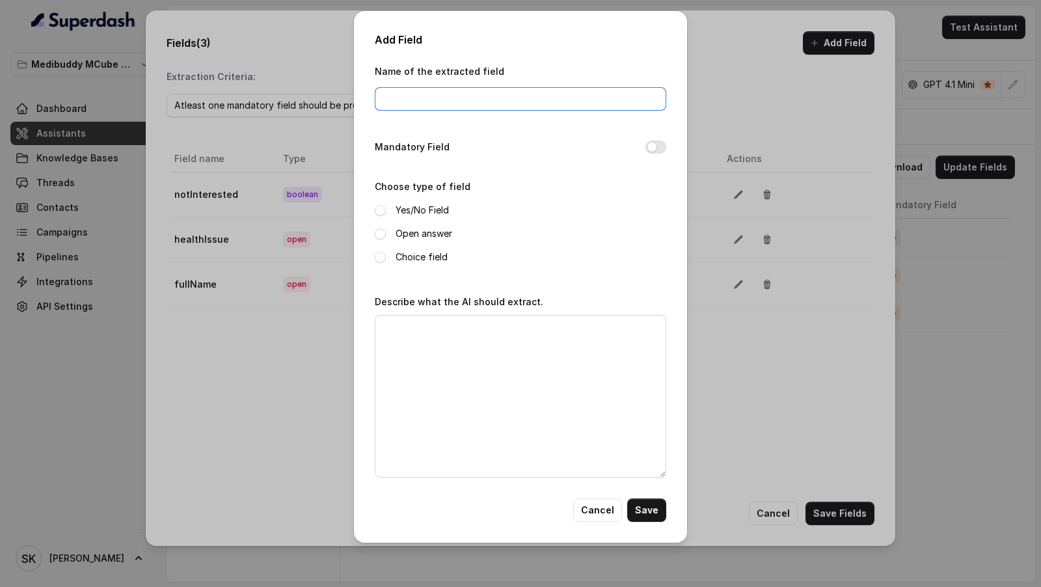
click at [433, 96] on input "Name of the extracted field" at bounding box center [520, 98] width 291 height 23
type input "patient"
click at [404, 263] on label "Choice field" at bounding box center [422, 257] width 52 height 16
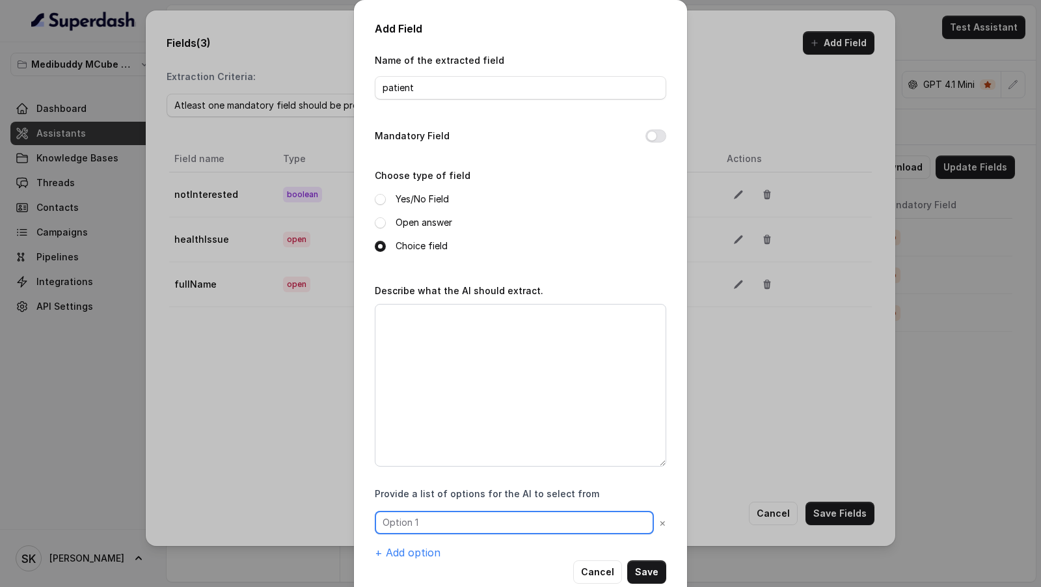
click at [441, 517] on input "text" at bounding box center [514, 522] width 279 height 23
click at [413, 546] on button "+ Add option" at bounding box center [408, 553] width 66 height 16
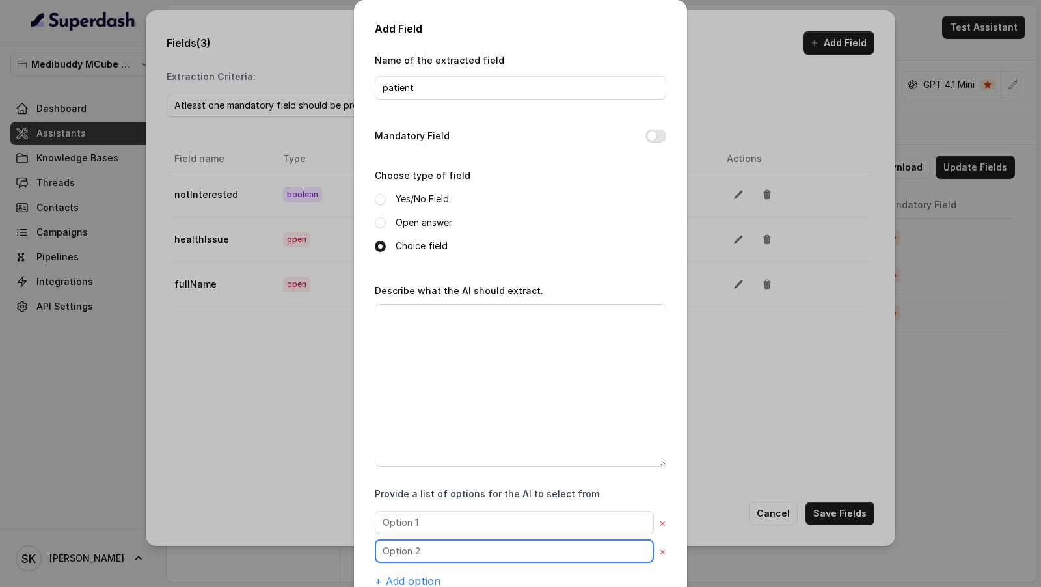
click at [423, 544] on input "text" at bounding box center [514, 550] width 279 height 23
type input "Family Member"
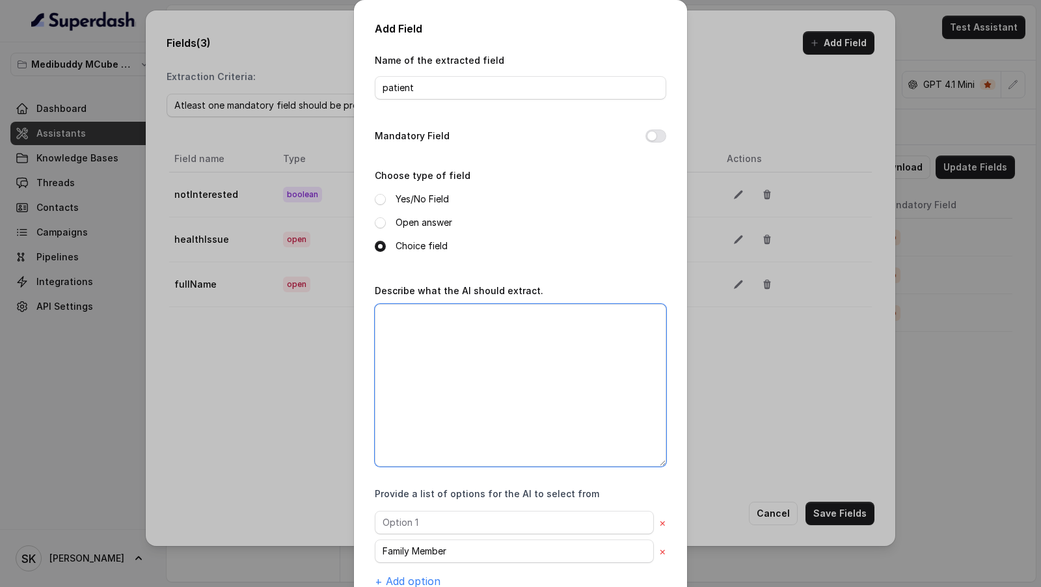
click at [474, 433] on textarea "Describe what the AI should extract." at bounding box center [520, 385] width 291 height 163
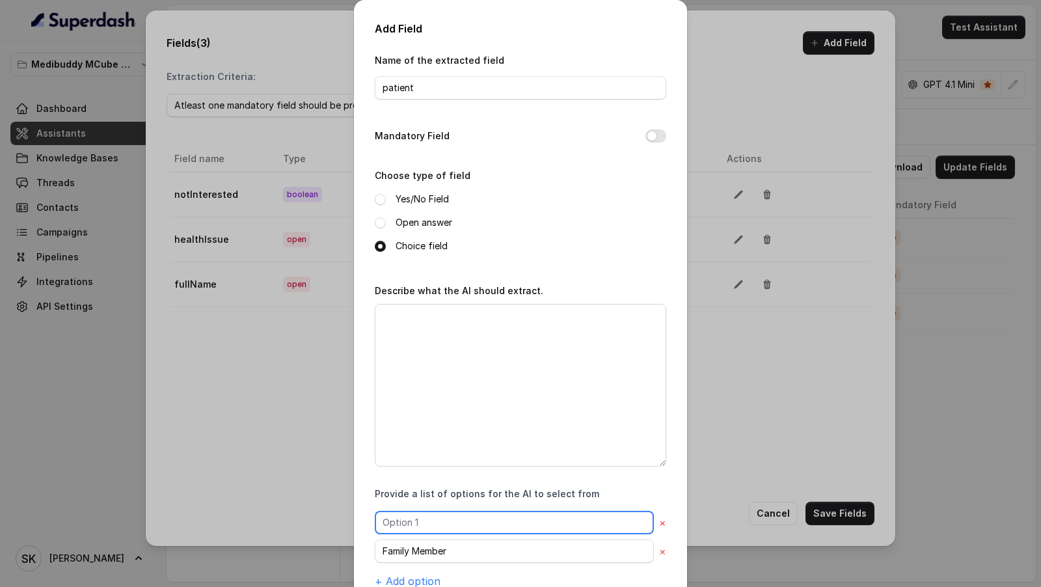
click at [442, 523] on input "text" at bounding box center [514, 522] width 279 height 23
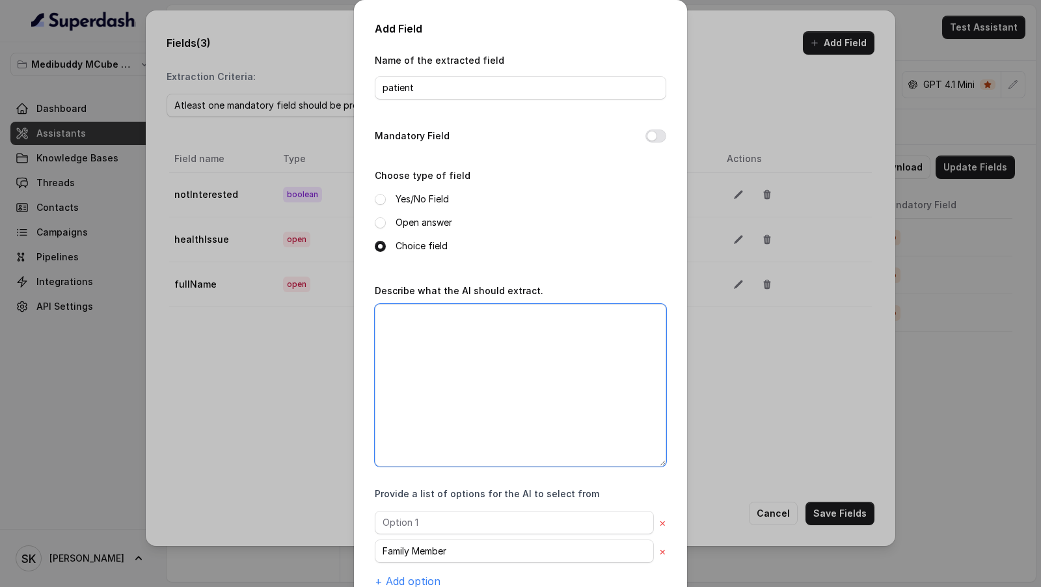
click at [483, 409] on textarea "Describe what the AI should extract." at bounding box center [520, 385] width 291 height 163
click at [409, 229] on label "Open answer" at bounding box center [424, 223] width 57 height 16
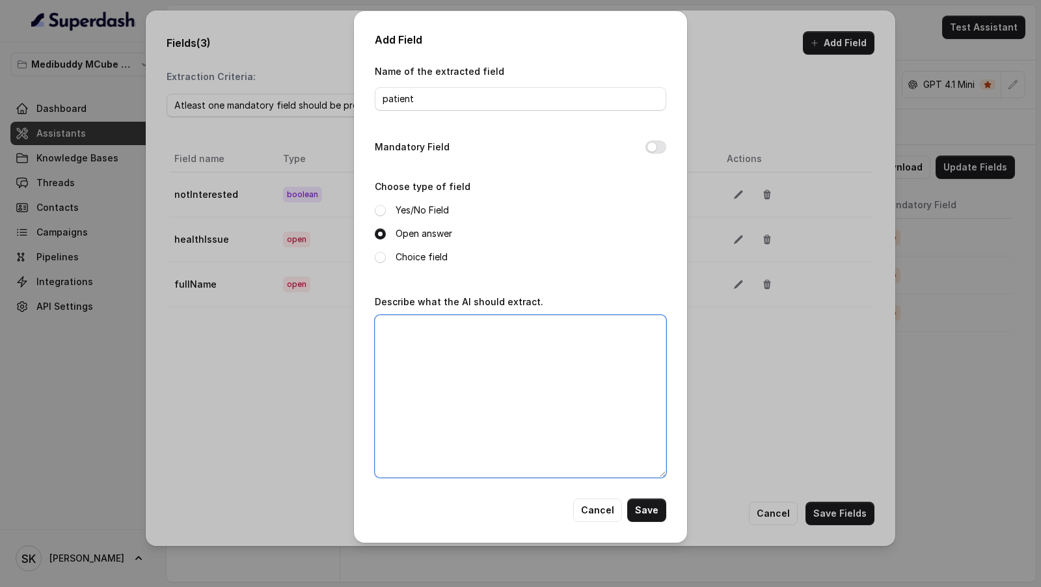
click at [422, 378] on textarea "Describe what the AI should extract." at bounding box center [520, 396] width 291 height 163
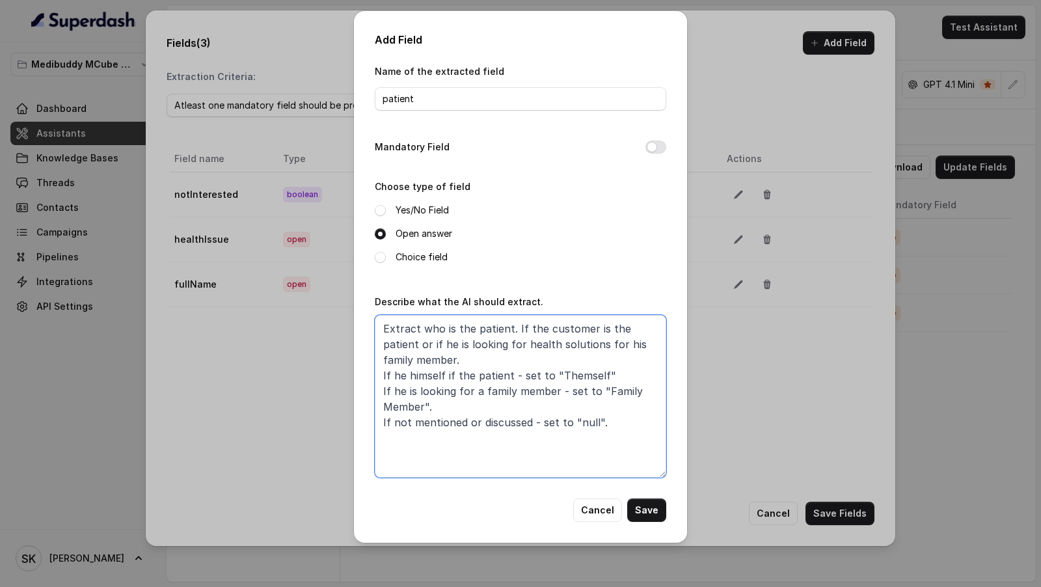
click at [578, 422] on textarea "Extract who is the patient. If the customer is the patient or if he is looking …" at bounding box center [520, 396] width 291 height 163
click at [429, 258] on label "Choice field" at bounding box center [422, 257] width 52 height 16
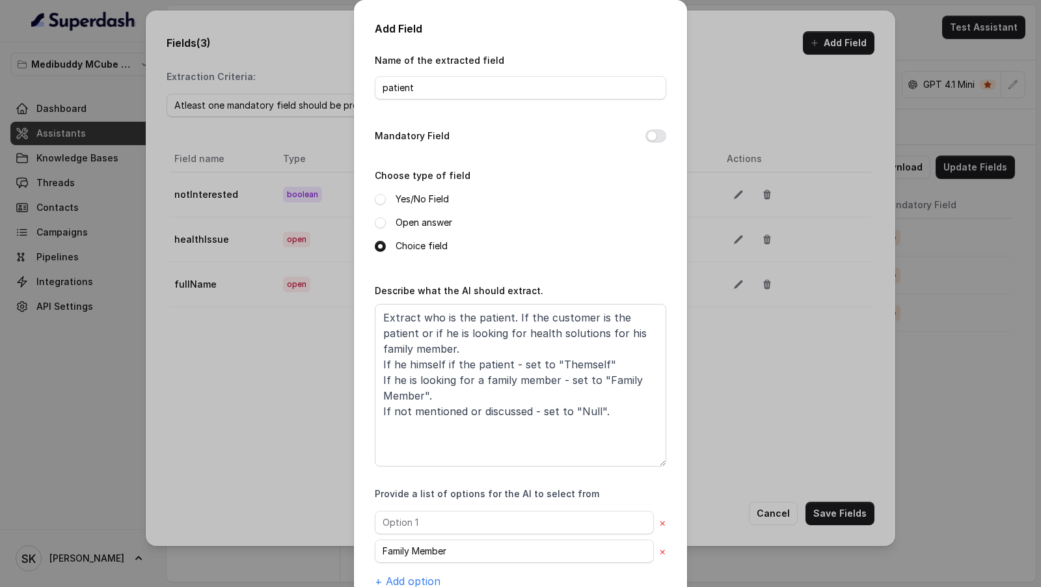
scroll to position [70, 0]
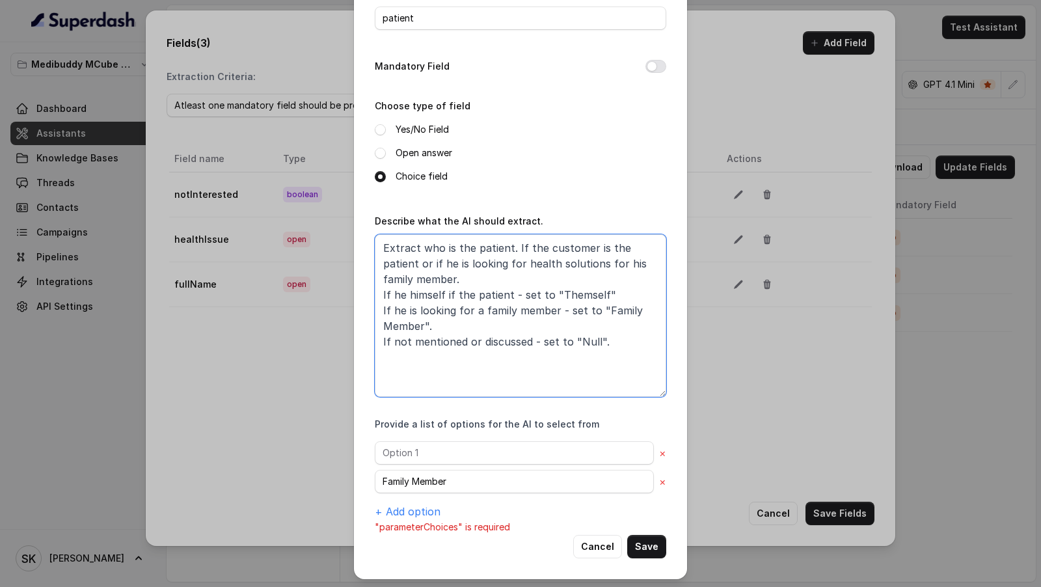
click at [387, 325] on textarea "Extract who is the patient. If the customer is the patient or if he is looking …" at bounding box center [520, 315] width 291 height 163
type textarea "Extract who is the patient. If the customer is the patient or if he is looking …"
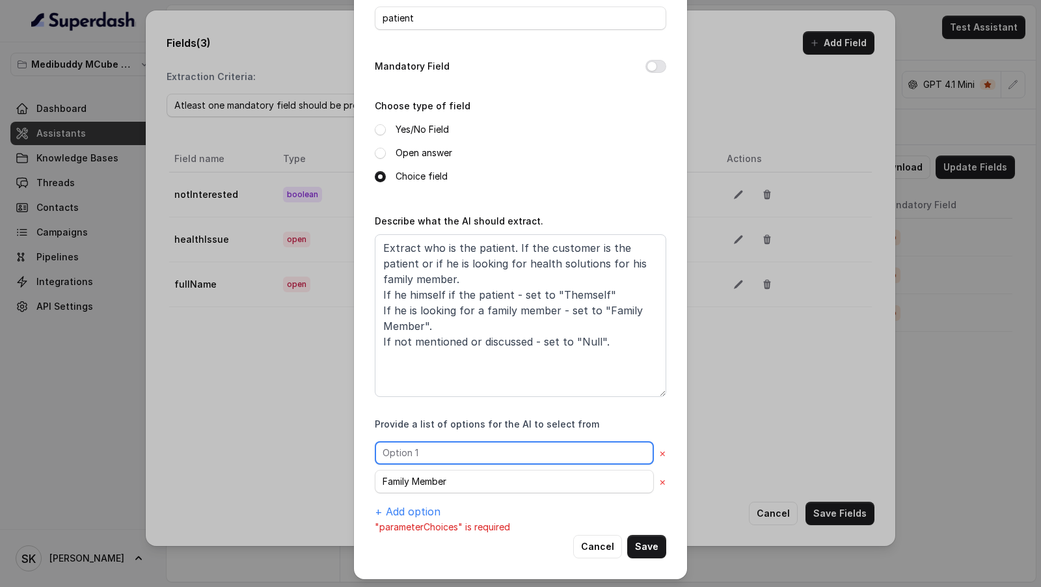
click at [446, 452] on input "text" at bounding box center [514, 452] width 279 height 23
type input "Themself"
click at [423, 507] on button "+ Add option" at bounding box center [408, 512] width 66 height 16
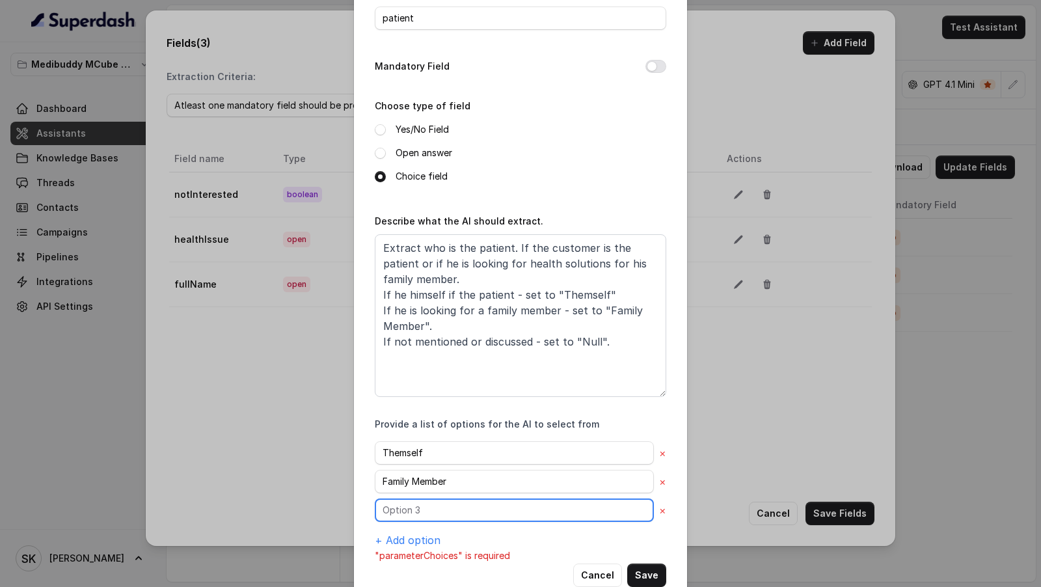
click at [445, 504] on input "text" at bounding box center [514, 509] width 279 height 23
type input "Null"
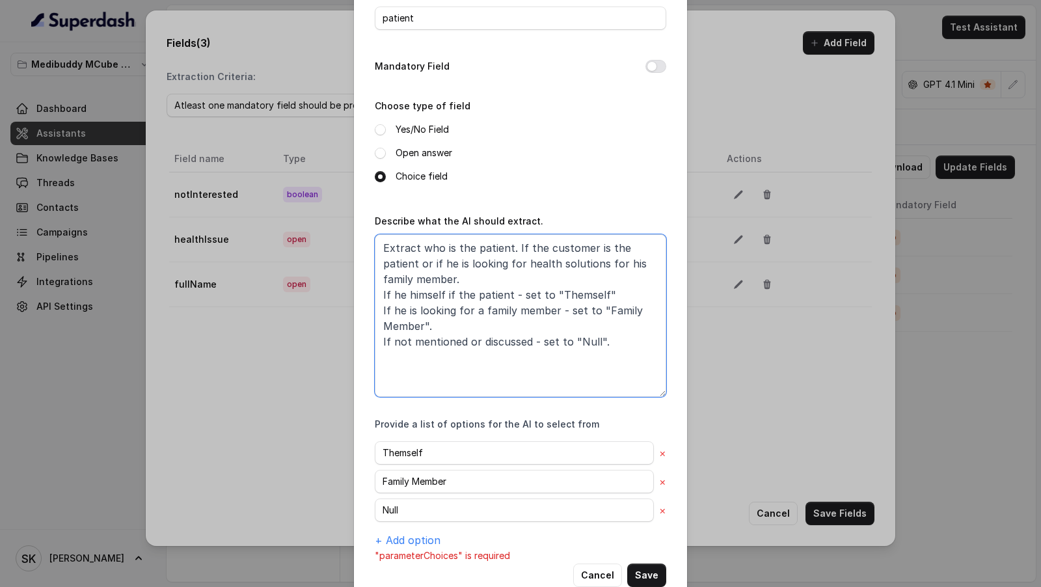
drag, startPoint x: 624, startPoint y: 339, endPoint x: 259, endPoint y: 340, distance: 365.0
click at [259, 340] on div "Add Field Name of the extracted field patient Mandatory Field Choose type of fi…" at bounding box center [520, 293] width 1041 height 587
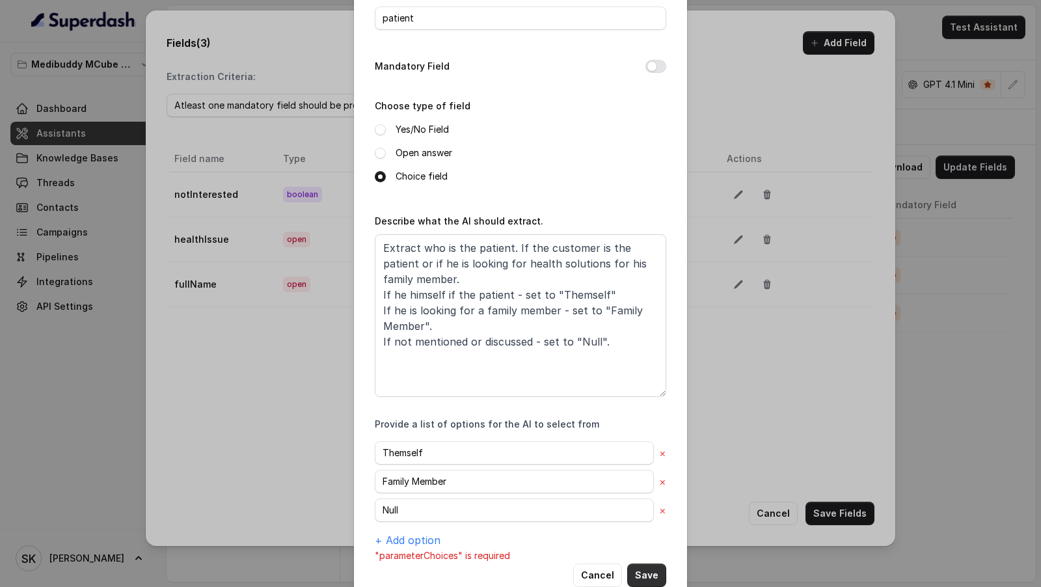
click at [643, 575] on button "Save" at bounding box center [646, 574] width 39 height 23
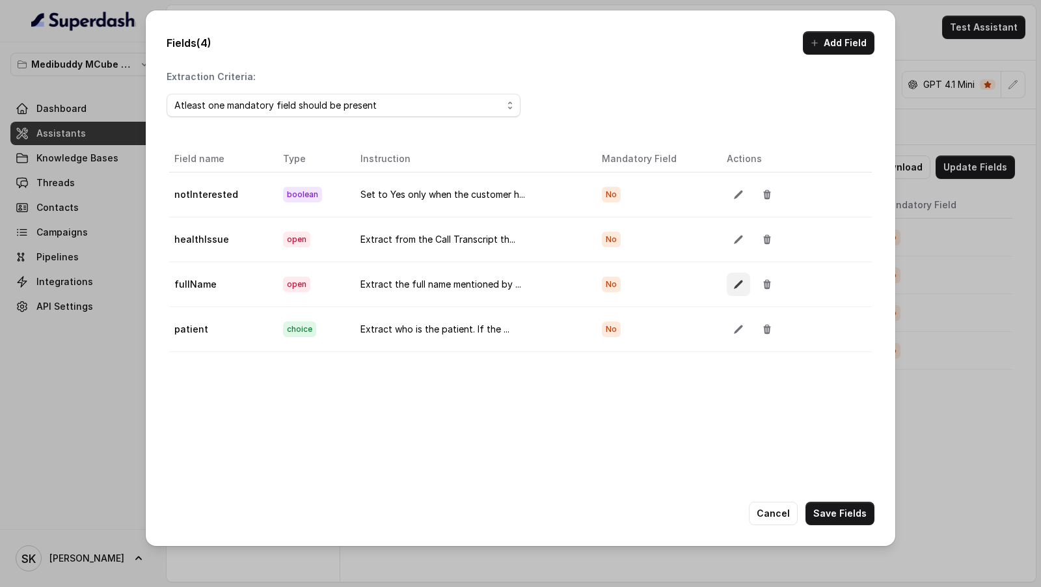
click at [729, 284] on button "button" at bounding box center [738, 284] width 23 height 23
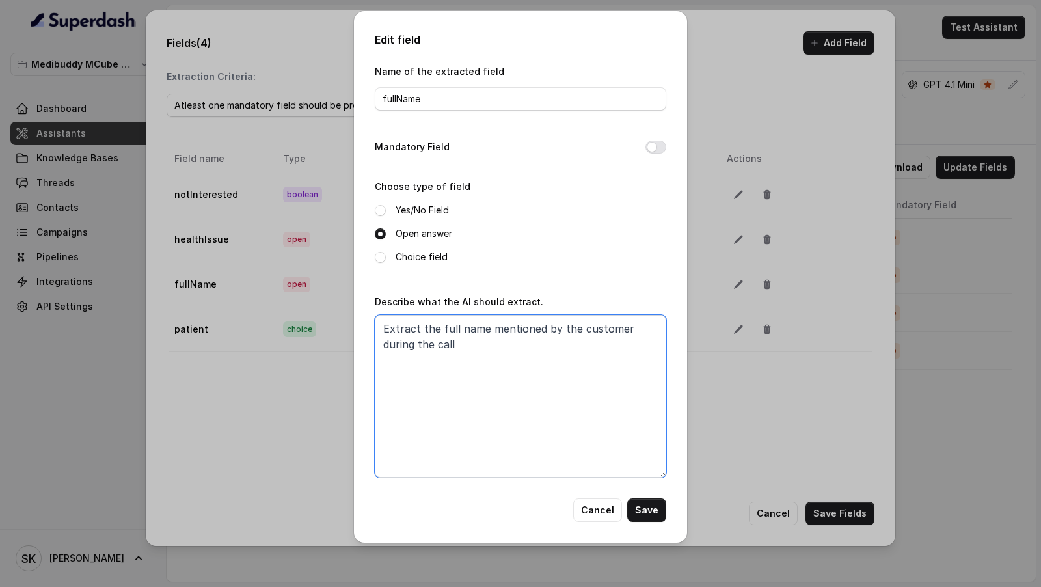
click at [475, 345] on textarea "Extract the full name mentioned by the customer during the call" at bounding box center [520, 396] width 291 height 163
paste textarea "If not mentioned or discussed - set to "Null"."
type textarea "Extract the full name mentioned by the customer during the call. If not mention…"
click at [650, 513] on button "Save" at bounding box center [646, 509] width 39 height 23
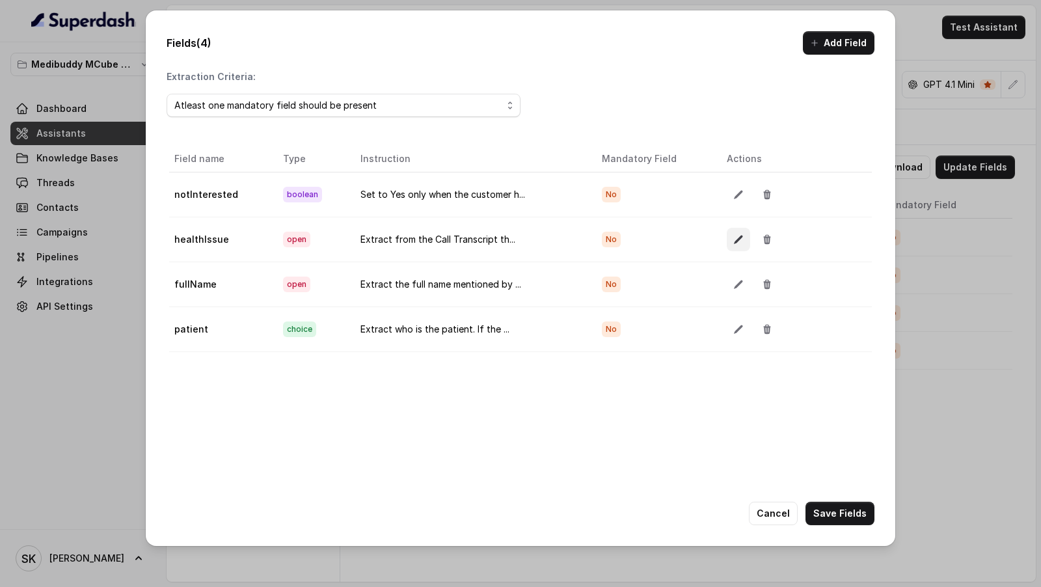
click at [740, 242] on button "button" at bounding box center [738, 239] width 23 height 23
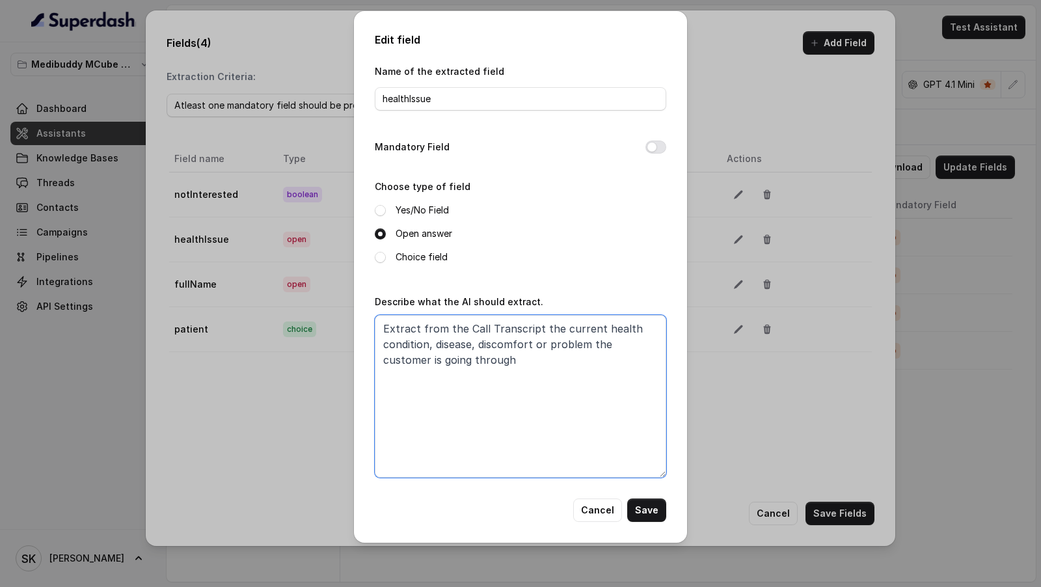
click at [502, 366] on textarea "Extract from the Call Transcript the current health condition, disease, discomf…" at bounding box center [520, 396] width 291 height 163
paste textarea "If not mentioned or discussed - set to "Null"."
type textarea "Extract from the Call Transcript the current health condition, disease, discomf…"
click at [652, 516] on button "Save" at bounding box center [646, 509] width 39 height 23
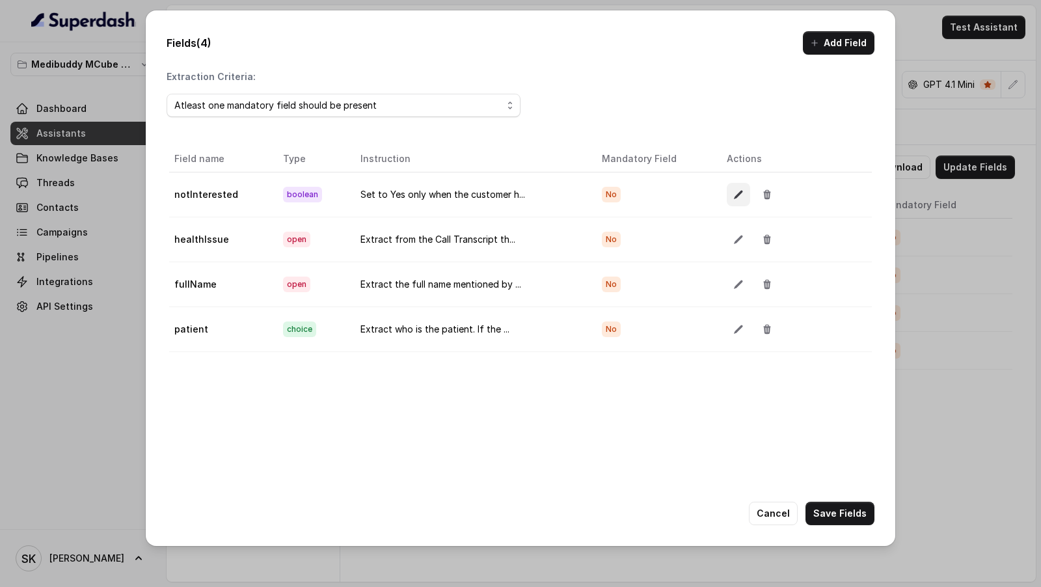
click at [731, 201] on button "button" at bounding box center [738, 194] width 23 height 23
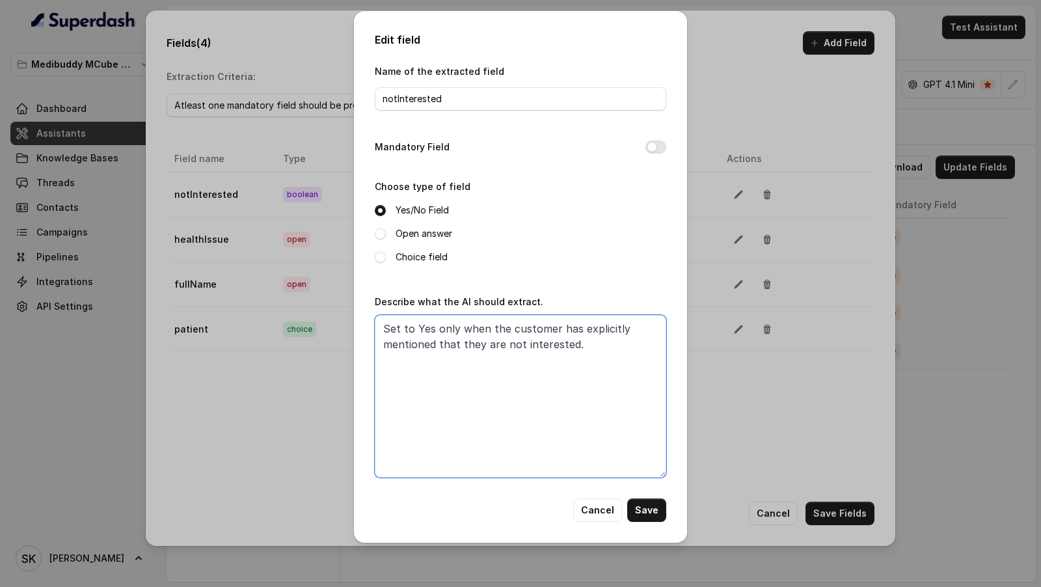
click at [575, 352] on textarea "Set to Yes only when the customer has explicitly mentioned that they are not in…" at bounding box center [520, 396] width 291 height 163
click at [594, 509] on button "Cancel" at bounding box center [597, 509] width 49 height 23
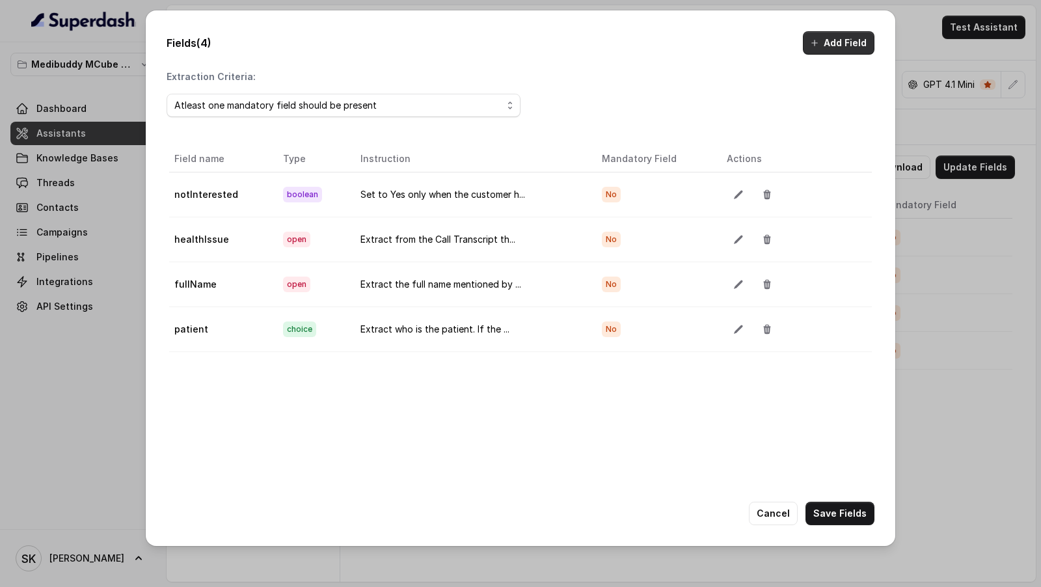
click at [839, 40] on button "Add Field" at bounding box center [839, 42] width 72 height 23
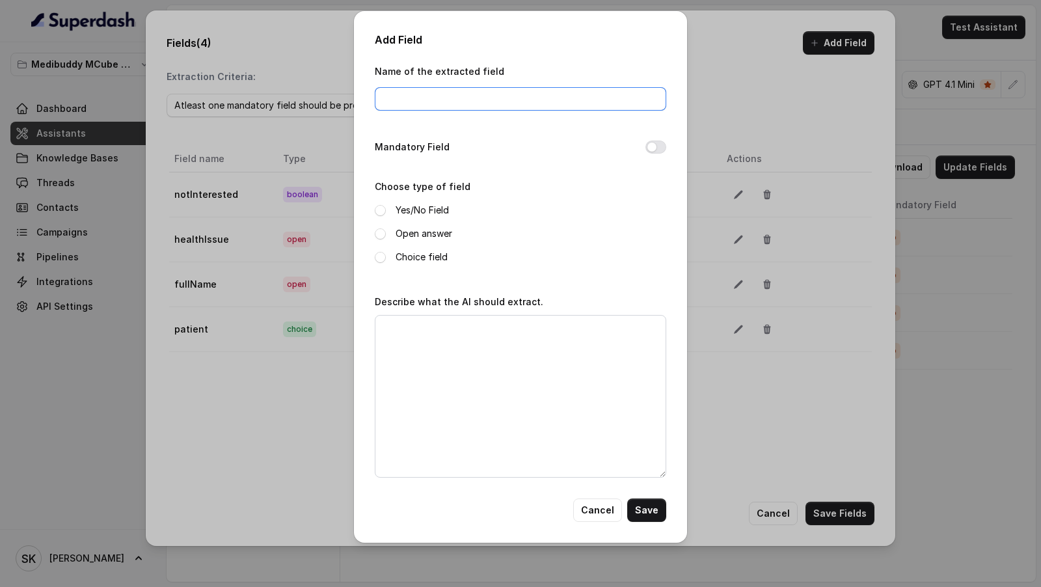
click at [430, 98] on input "Name of the extracted field" at bounding box center [520, 98] width 291 height 23
type input "age"
click at [381, 228] on span at bounding box center [380, 233] width 11 height 11
click at [422, 403] on textarea "Describe what the AI should extract." at bounding box center [520, 396] width 291 height 163
paste textarea "If not mentioned or discussed - set to "Null"."
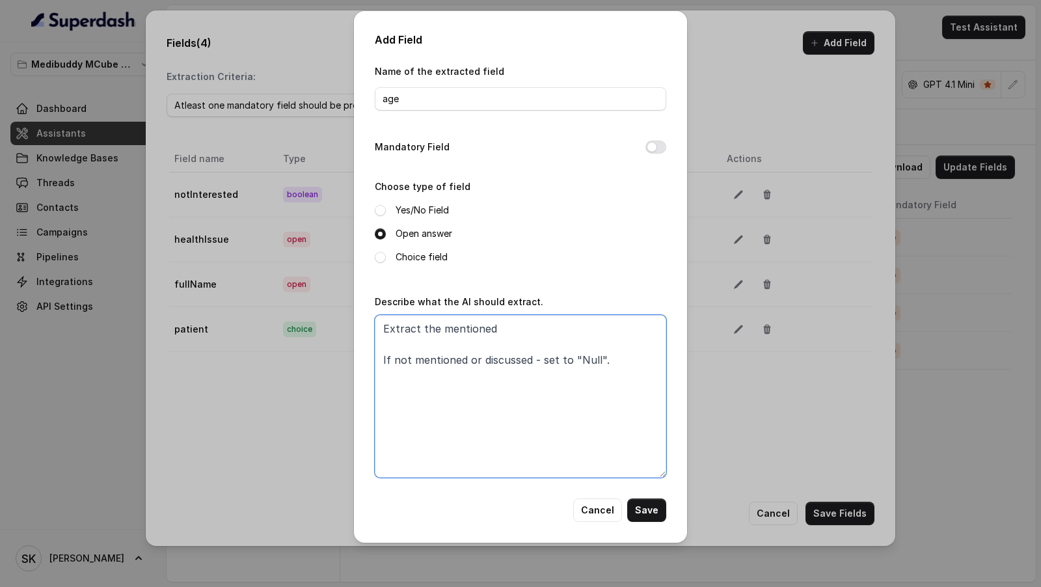
click at [517, 329] on textarea "Extract the mentioned If not mentioned or discussed - set to "Null"." at bounding box center [520, 396] width 291 height 163
click at [627, 365] on textarea "Extract the mentioned age of the customer. If not mentioned or discussed - set …" at bounding box center [520, 396] width 291 height 163
click at [565, 332] on textarea "Extract the mentioned age of the customer. If not mentioned or discussed - set …" at bounding box center [520, 396] width 291 height 163
type textarea "Extract the mentioned age of the patient. If not mentioned or discussed - set t…"
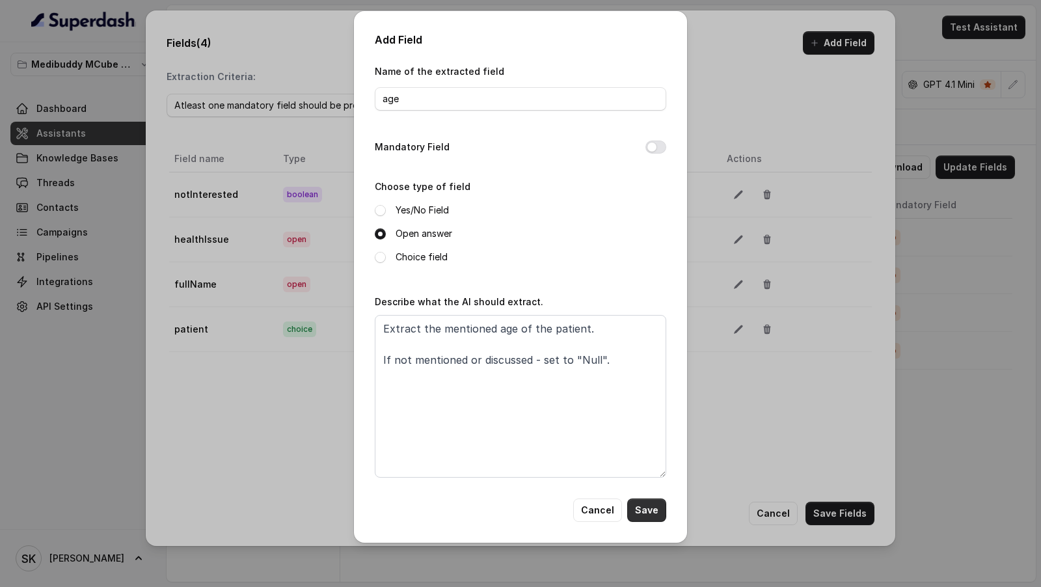
click at [644, 513] on button "Save" at bounding box center [646, 509] width 39 height 23
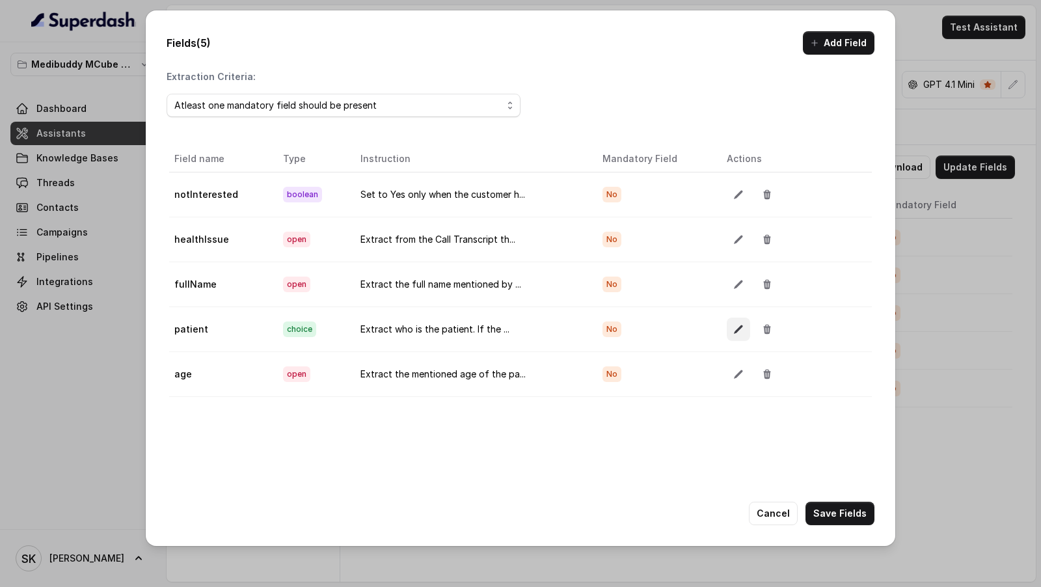
click at [737, 331] on button "button" at bounding box center [738, 329] width 23 height 23
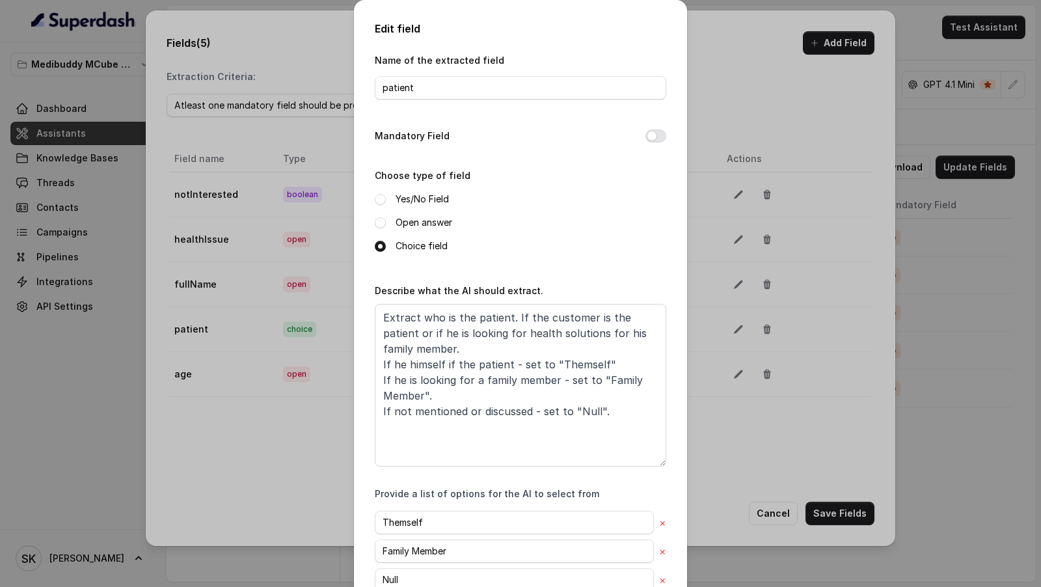
click at [737, 331] on div "Edit field Name of the extracted field patient Mandatory Field Choose type of f…" at bounding box center [520, 293] width 1041 height 587
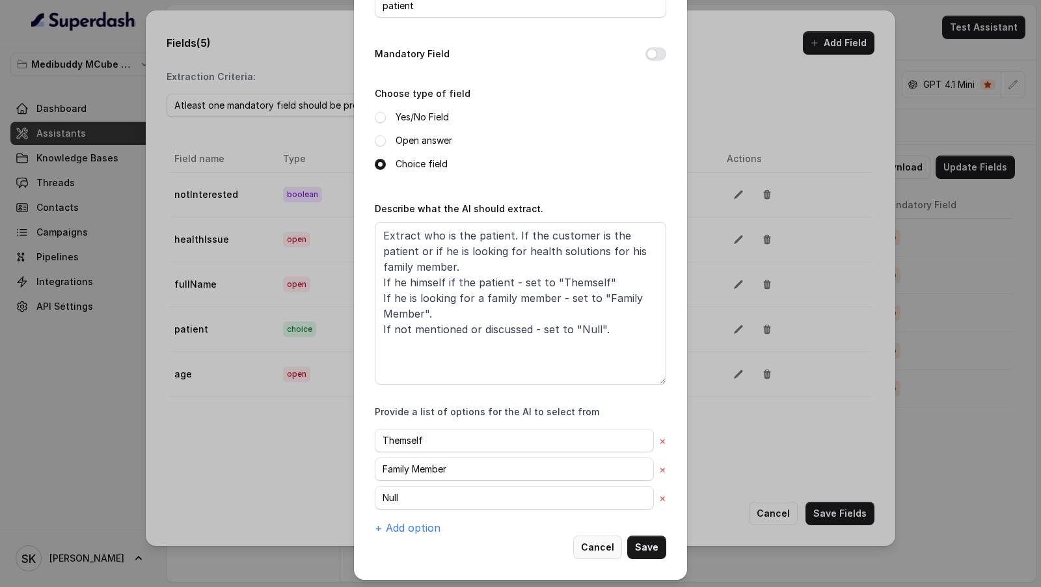
click at [591, 545] on button "Cancel" at bounding box center [597, 546] width 49 height 23
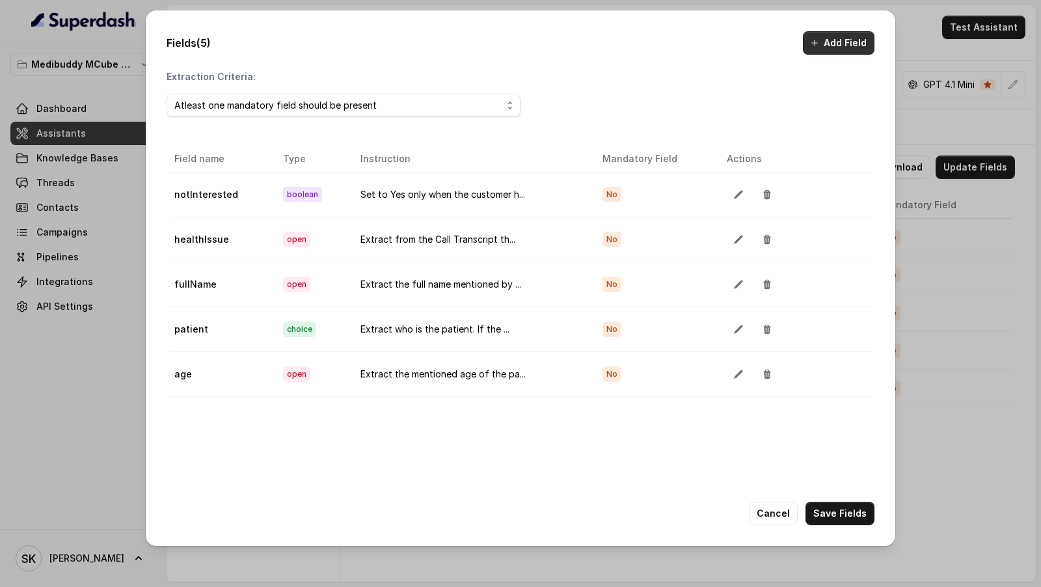
click at [838, 42] on button "Add Field" at bounding box center [839, 42] width 72 height 23
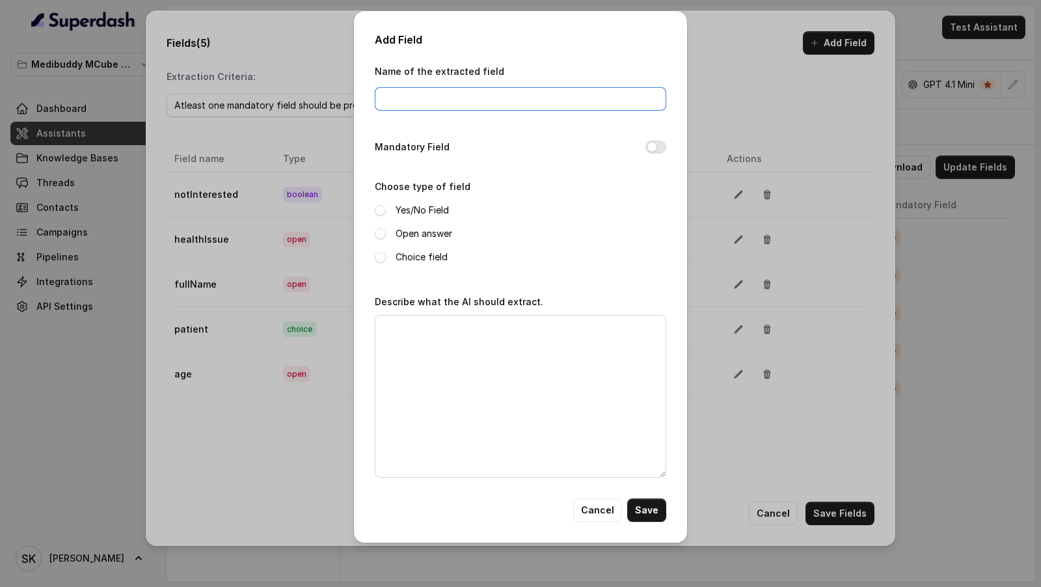
click at [470, 109] on input "Name of the extracted field" at bounding box center [520, 98] width 291 height 23
type input "A"
type input "area"
click at [403, 234] on label "Open answer" at bounding box center [424, 234] width 57 height 16
click at [422, 375] on textarea "Describe what the AI should extract." at bounding box center [520, 396] width 291 height 163
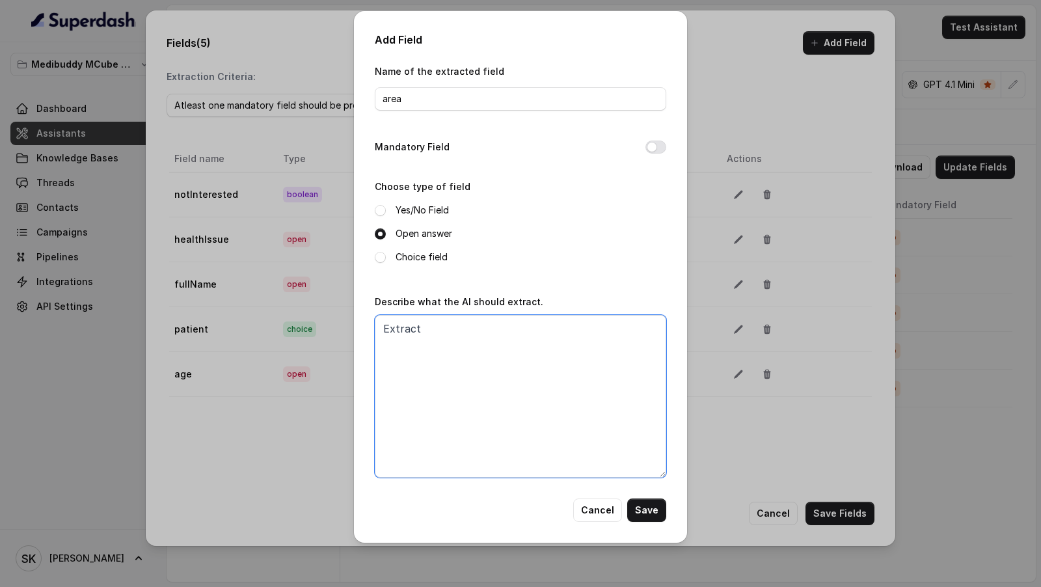
paste textarea "If not mentioned or discussed - set to "Null"."
click at [452, 329] on textarea "Extract If not mentioned or discussed - set to "Null"." at bounding box center [520, 396] width 291 height 163
type textarea "Extract which location or area the customer is currently located in. If not men…"
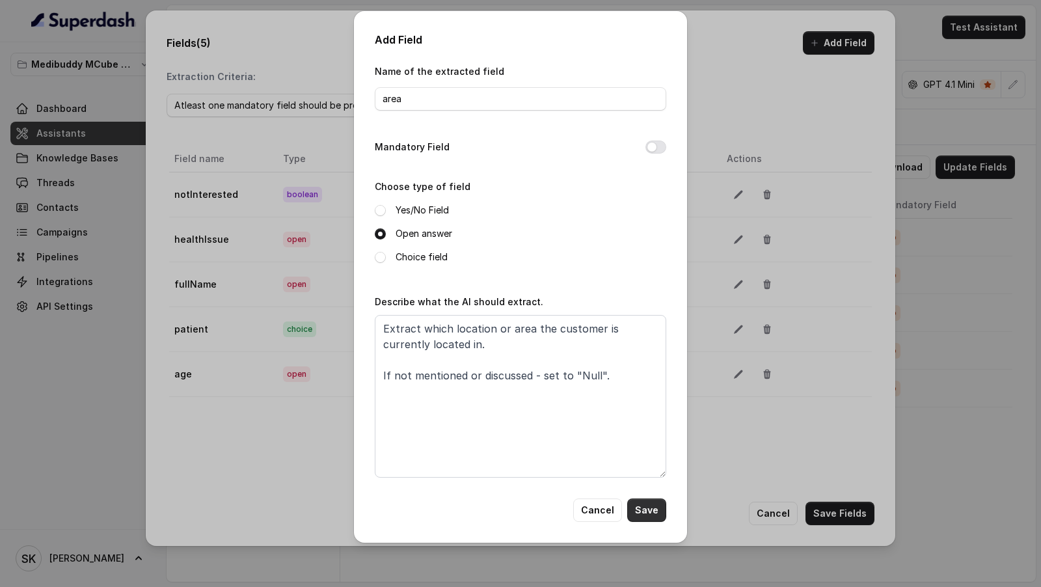
click at [651, 509] on button "Save" at bounding box center [646, 509] width 39 height 23
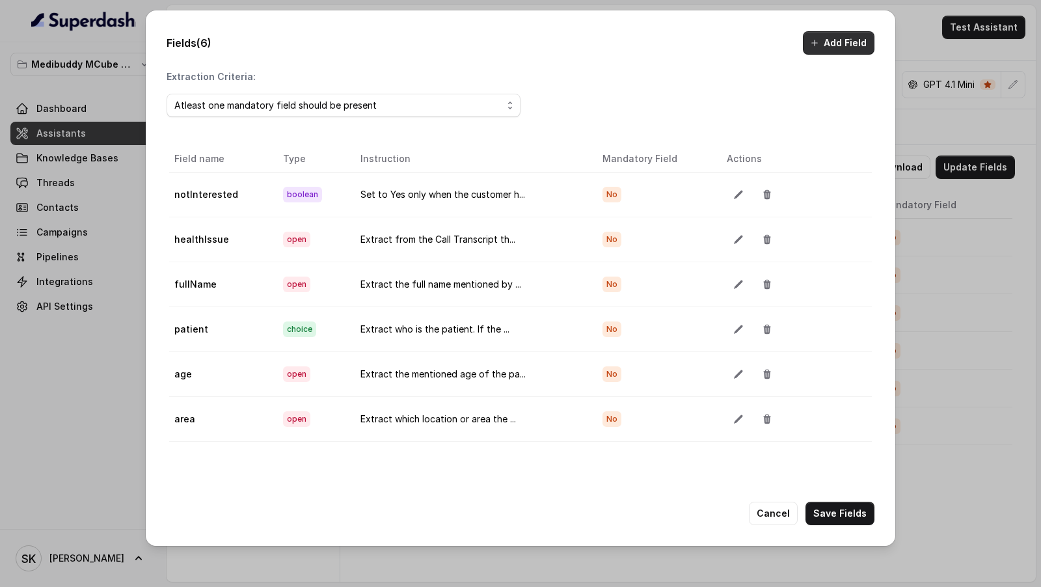
click at [837, 43] on button "Add Field" at bounding box center [839, 42] width 72 height 23
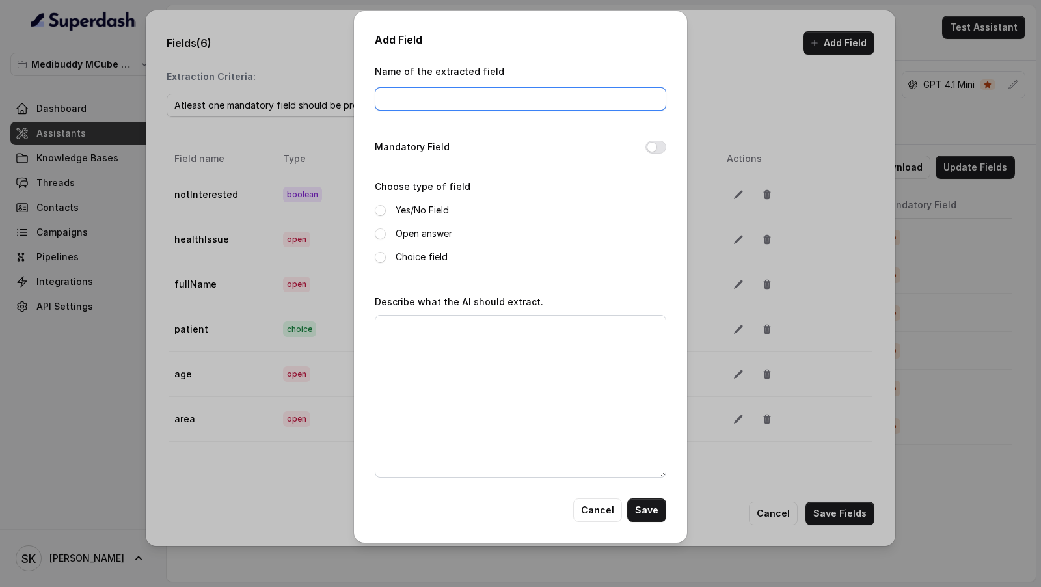
click at [439, 97] on input "Name of the extracted field" at bounding box center [520, 98] width 291 height 23
type input "medicalHistory"
click at [428, 234] on label "Open answer" at bounding box center [424, 234] width 57 height 16
click at [430, 354] on textarea "Describe what the AI should extract." at bounding box center [520, 396] width 291 height 163
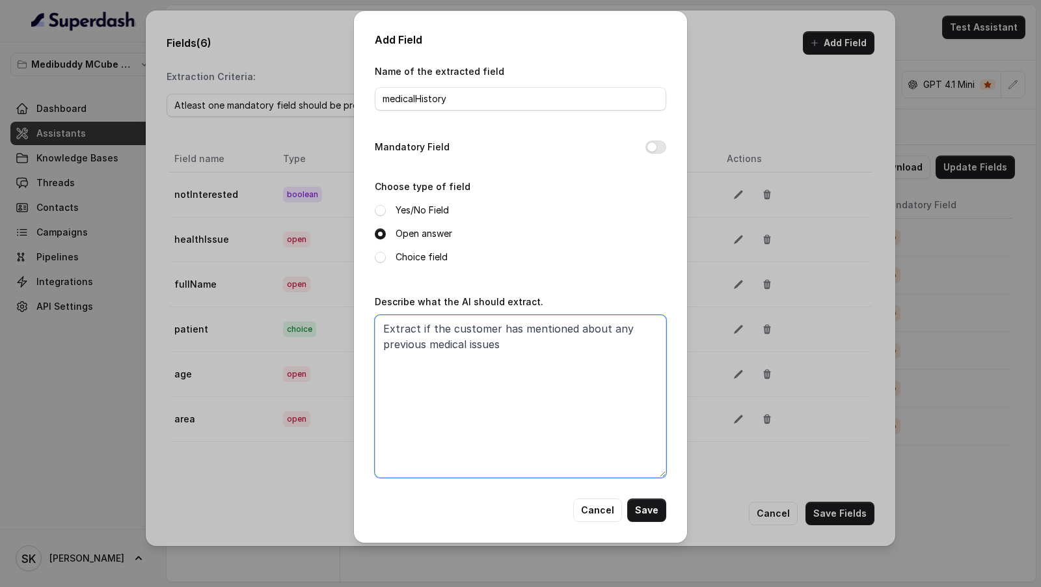
click at [429, 344] on textarea "Extract if the customer has mentioned about any previous medical issues" at bounding box center [520, 396] width 291 height 163
click at [623, 339] on textarea "Extract if the customer has mentioned about any previous or current ongoing med…" at bounding box center [520, 396] width 291 height 163
click at [418, 329] on textarea "Extract if the customer has mentioned about any previous or current ongoing med…" at bounding box center [520, 396] width 291 height 163
click at [547, 356] on textarea "Extract the customer's medical history - if the customer has mentioned about an…" at bounding box center [520, 396] width 291 height 163
paste textarea "If not mentioned or discussed - set to "Null"."
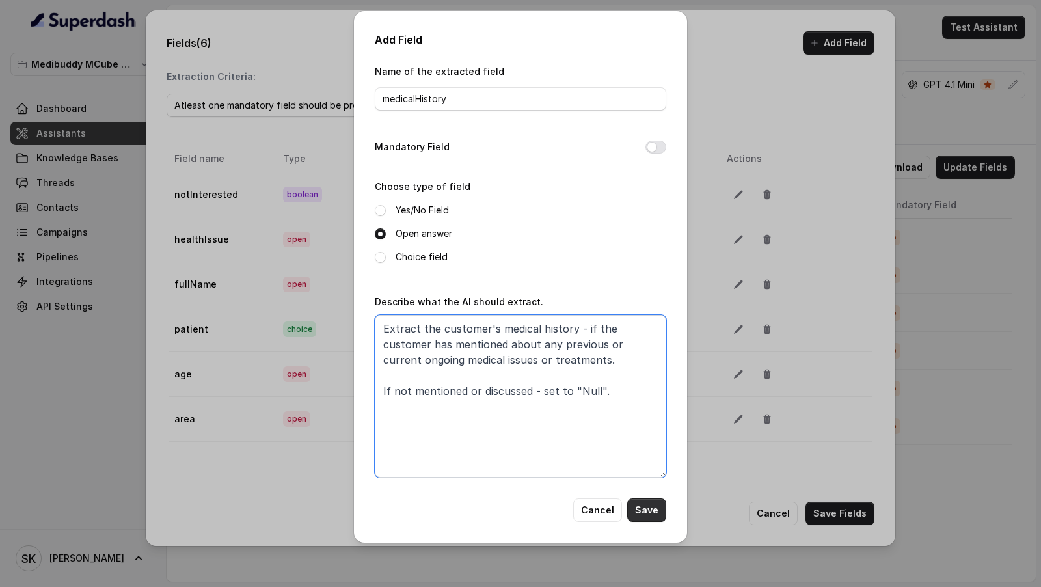
type textarea "Extract the customer's medical history - if the customer has mentioned about an…"
drag, startPoint x: 653, startPoint y: 511, endPoint x: 638, endPoint y: 511, distance: 14.3
click at [653, 511] on button "Save" at bounding box center [646, 509] width 39 height 23
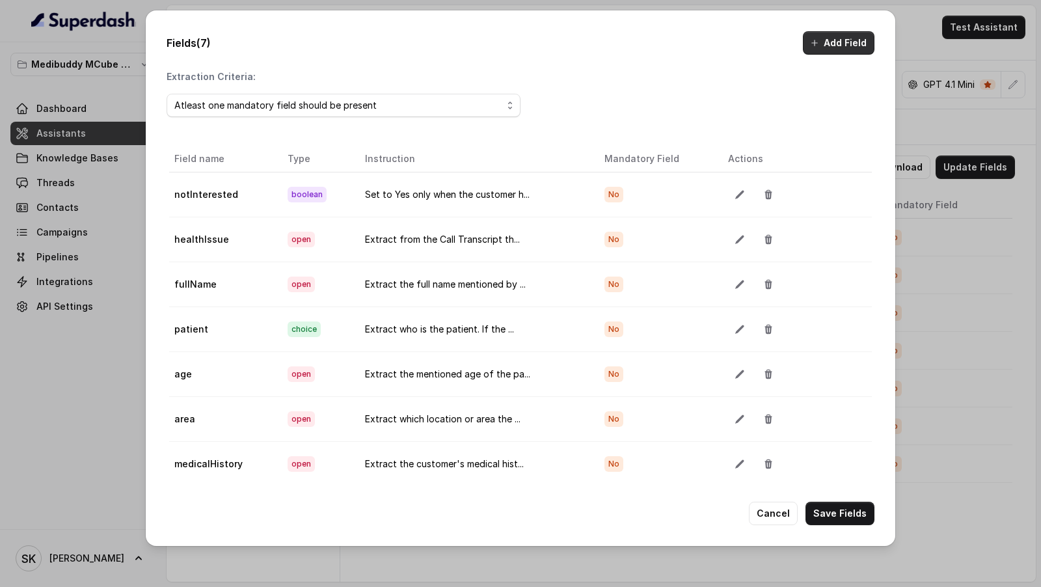
click at [839, 37] on button "Add Field" at bounding box center [839, 42] width 72 height 23
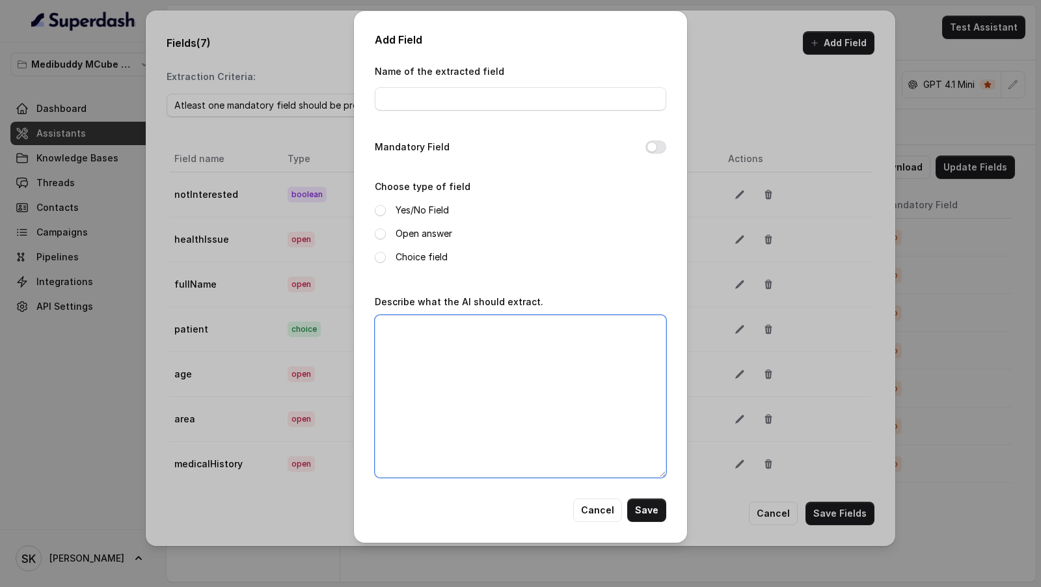
click at [490, 359] on textarea "Describe what the AI should extract." at bounding box center [520, 396] width 291 height 163
paste textarea "If not mentioned or discussed - set to "Null"."
type textarea "If not mentioned or discussed - set to "Null"."
click at [426, 100] on input "Name of the extracted field" at bounding box center [520, 98] width 291 height 23
type input "corporateInsurance"
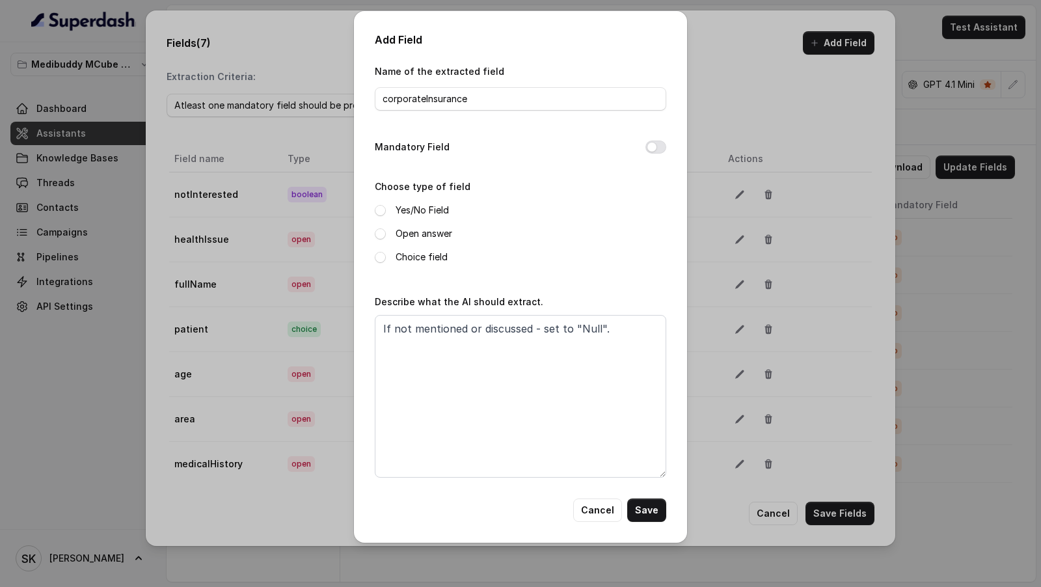
click at [412, 208] on label "Yes/No Field" at bounding box center [422, 210] width 53 height 16
click at [385, 327] on textarea "If not mentioned or discussed - set to "Null"." at bounding box center [520, 396] width 291 height 163
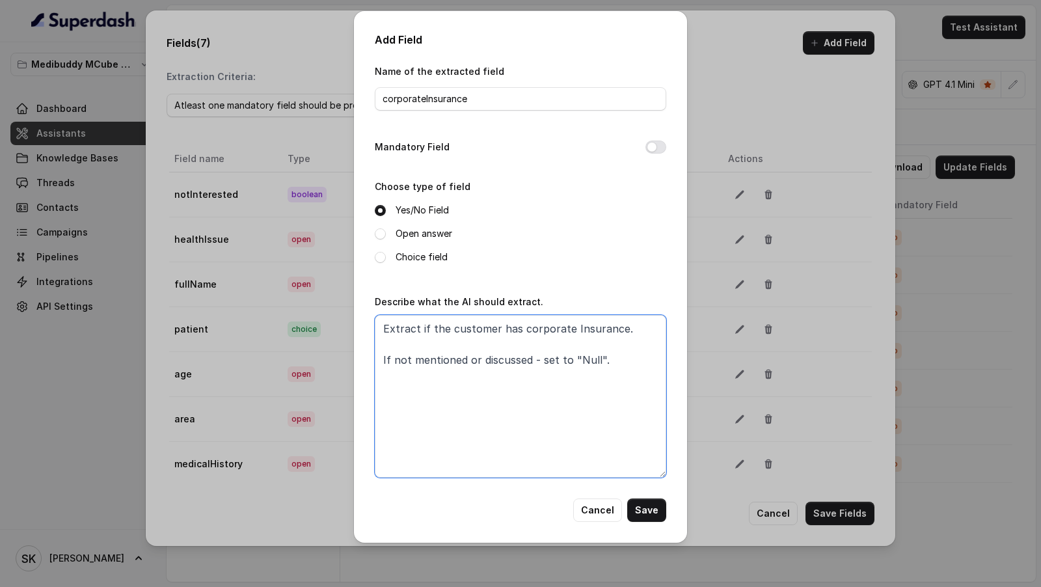
type textarea "Extract if the customer has corporate Insurance. If not mentioned or discussed …"
click at [658, 510] on button "Save" at bounding box center [646, 509] width 39 height 23
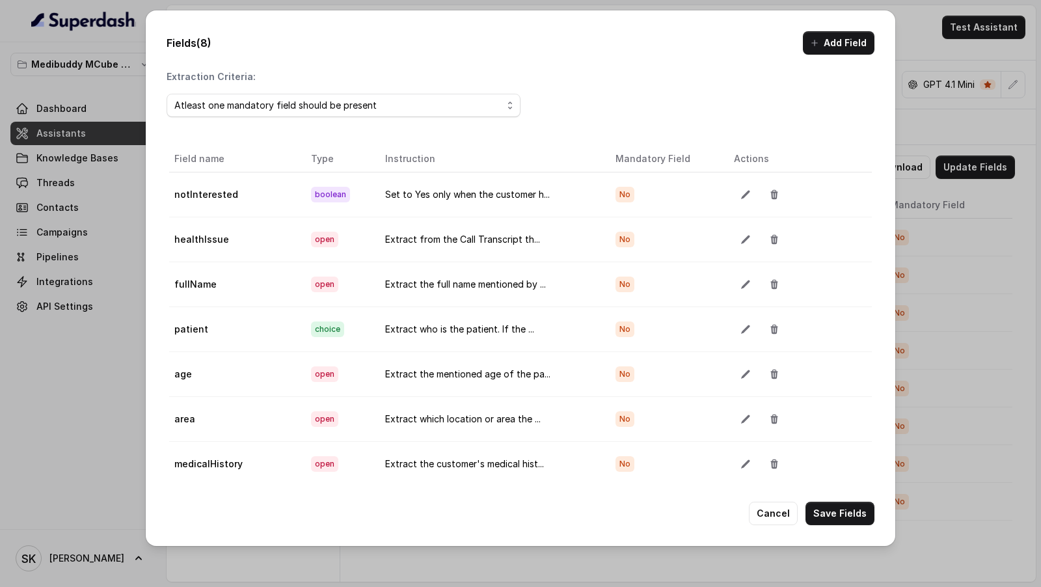
scroll to position [72, 0]
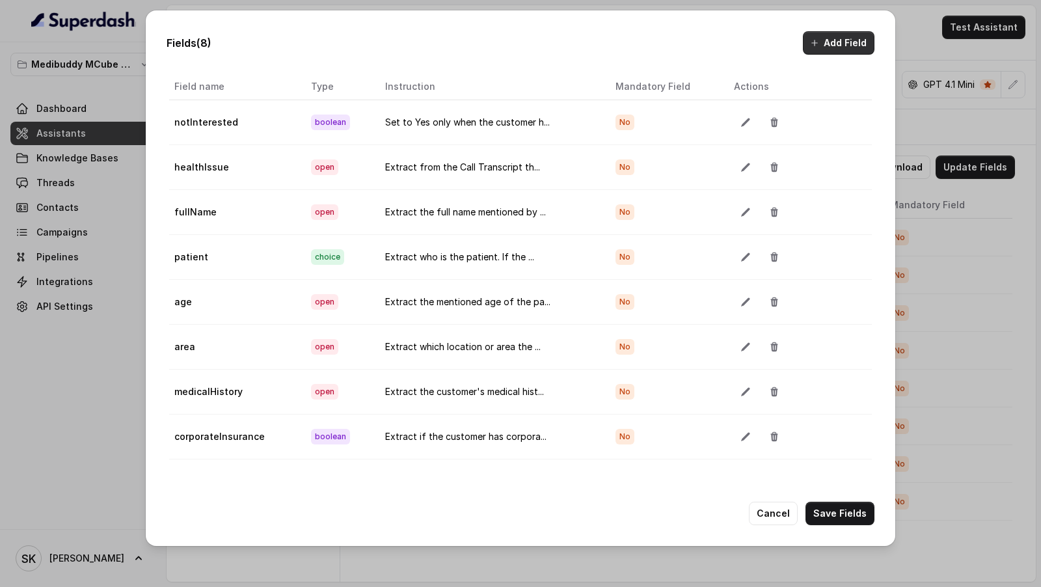
click at [832, 43] on button "Add Field" at bounding box center [839, 42] width 72 height 23
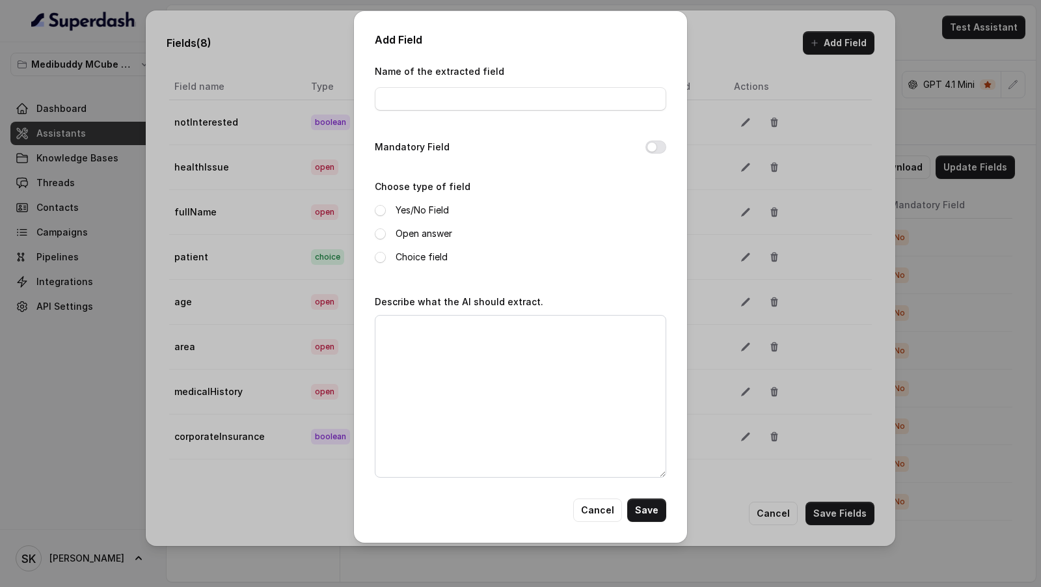
click at [403, 233] on label "Open answer" at bounding box center [424, 234] width 57 height 16
click at [457, 95] on input "Name of the extracted field" at bounding box center [520, 98] width 291 height 23
type input "employeeID"
click at [457, 353] on textarea "Describe what the AI should extract." at bounding box center [520, 396] width 291 height 163
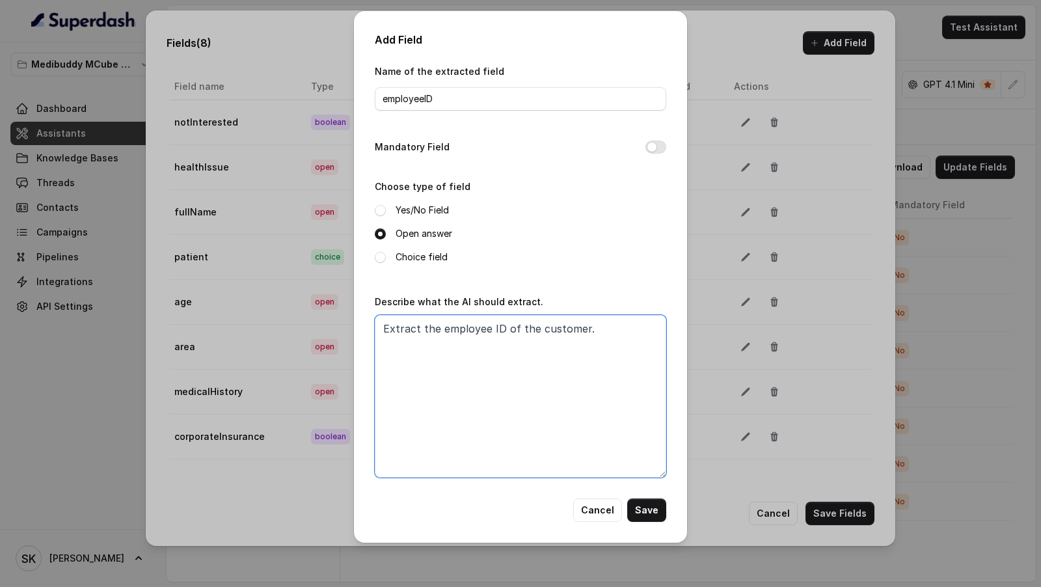
click at [508, 326] on textarea "Extract the employee ID of the customer." at bounding box center [520, 396] width 291 height 163
click at [649, 330] on textarea "Extract the employee ID mentioned by the customer." at bounding box center [520, 396] width 291 height 163
paste textarea "If not mentioned or discussed - set to "Null"."
type textarea "Extract the employee ID mentioned by the customer. If not mentioned or discusse…"
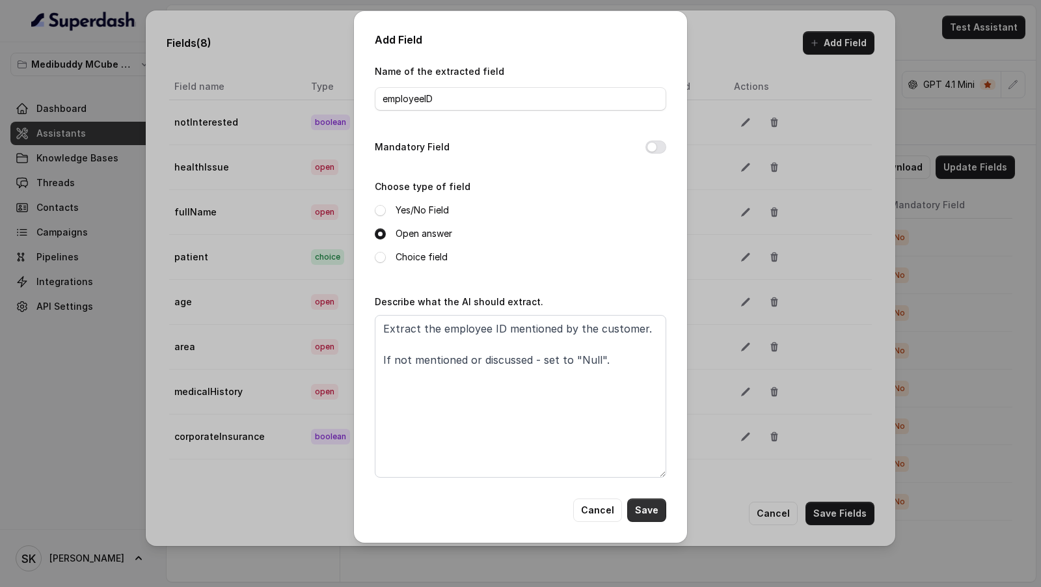
click at [634, 504] on button "Save" at bounding box center [646, 509] width 39 height 23
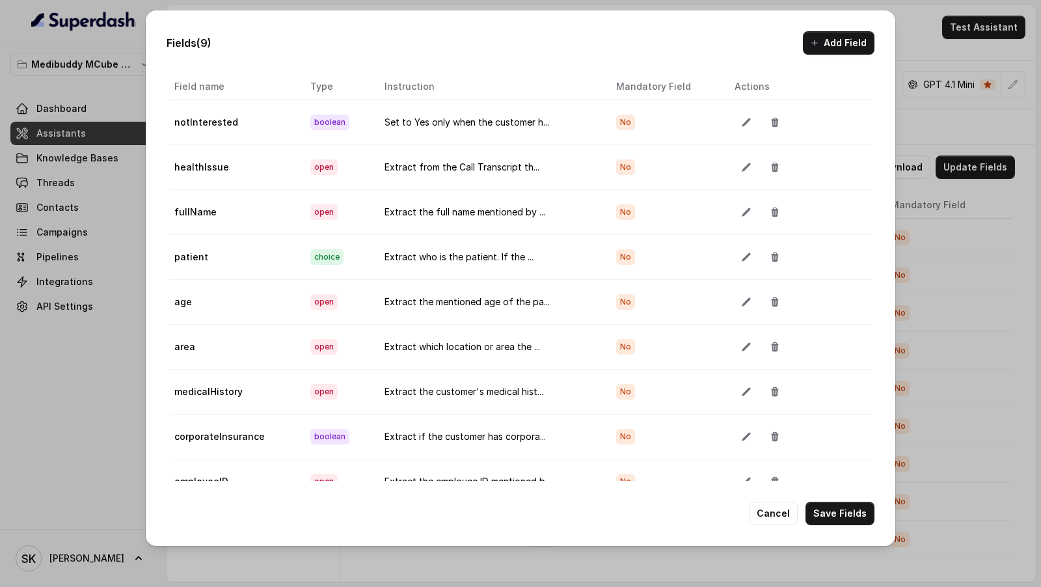
scroll to position [16, 0]
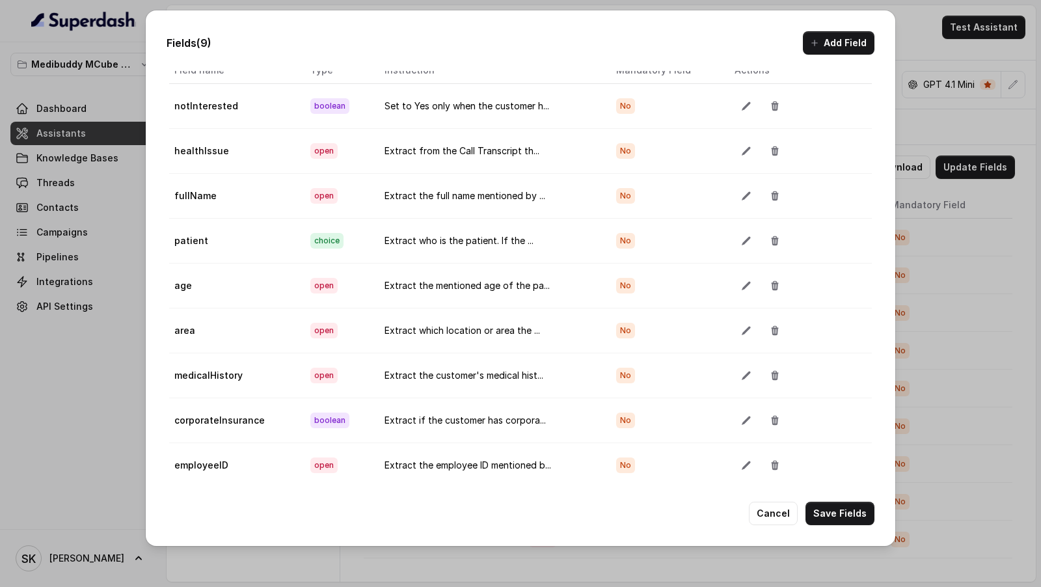
click at [836, 36] on button "Add Field" at bounding box center [839, 42] width 72 height 23
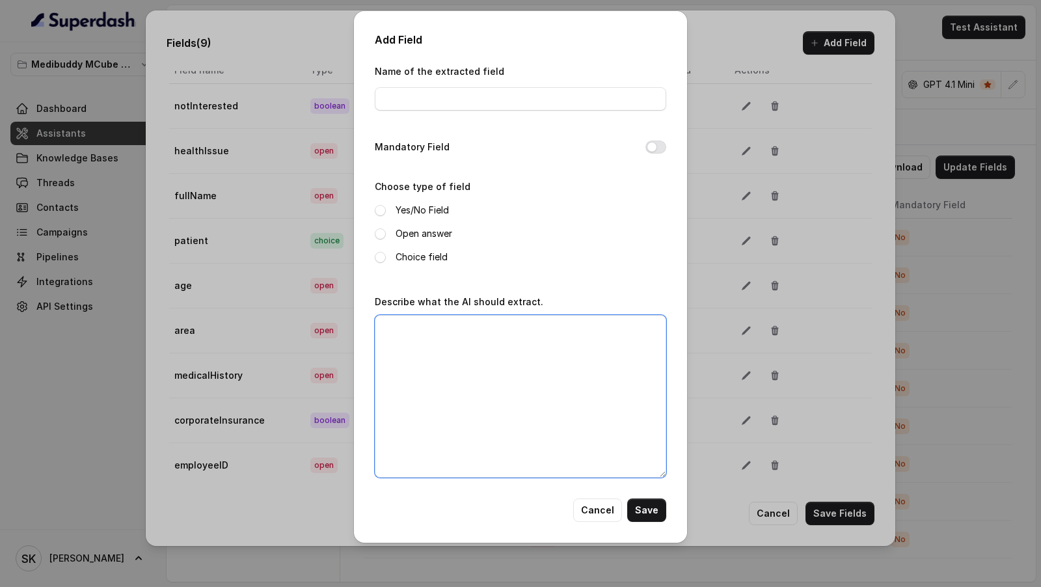
click at [611, 369] on textarea "Describe what the AI should extract." at bounding box center [520, 396] width 291 height 163
paste textarea "If not mentioned or discussed - set to "Null"."
type textarea "If not mentioned or discussed - set to "Null"."
click at [429, 107] on input "Name of the extracted field" at bounding box center [520, 98] width 291 height 23
type input "insuranceEcardNumber"
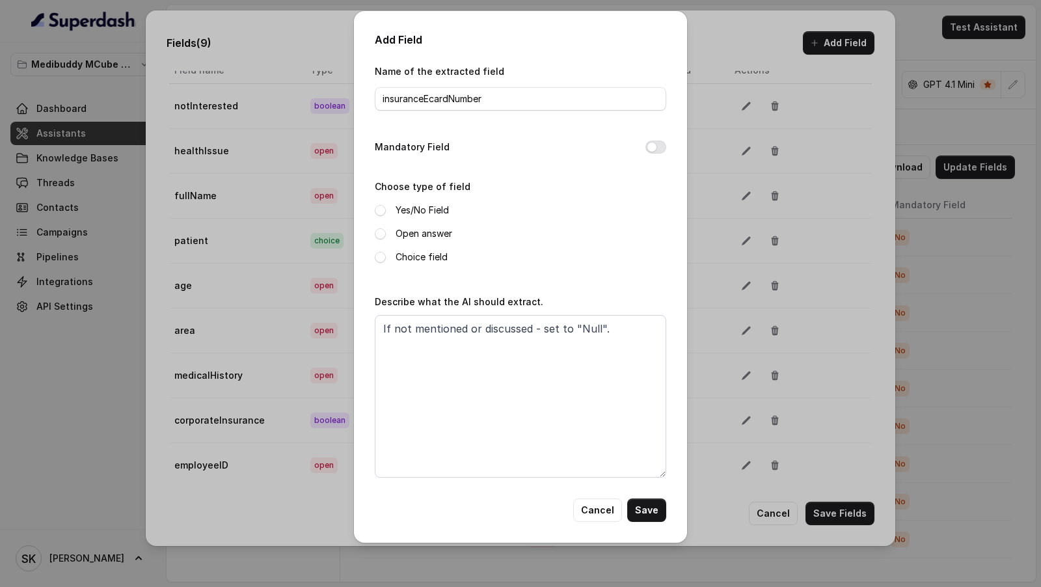
click at [422, 232] on label "Open answer" at bounding box center [424, 234] width 57 height 16
click at [382, 323] on textarea "If not mentioned or discussed - set to "Null"." at bounding box center [520, 396] width 291 height 163
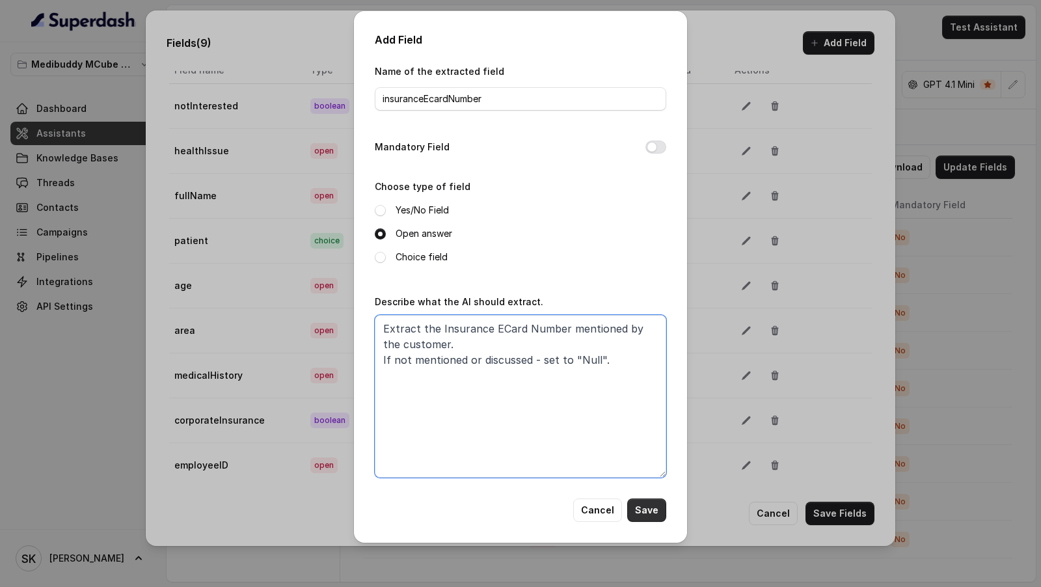
type textarea "Extract the Insurance ECard Number mentioned by the customer. If not mentioned …"
click at [656, 509] on button "Save" at bounding box center [646, 509] width 39 height 23
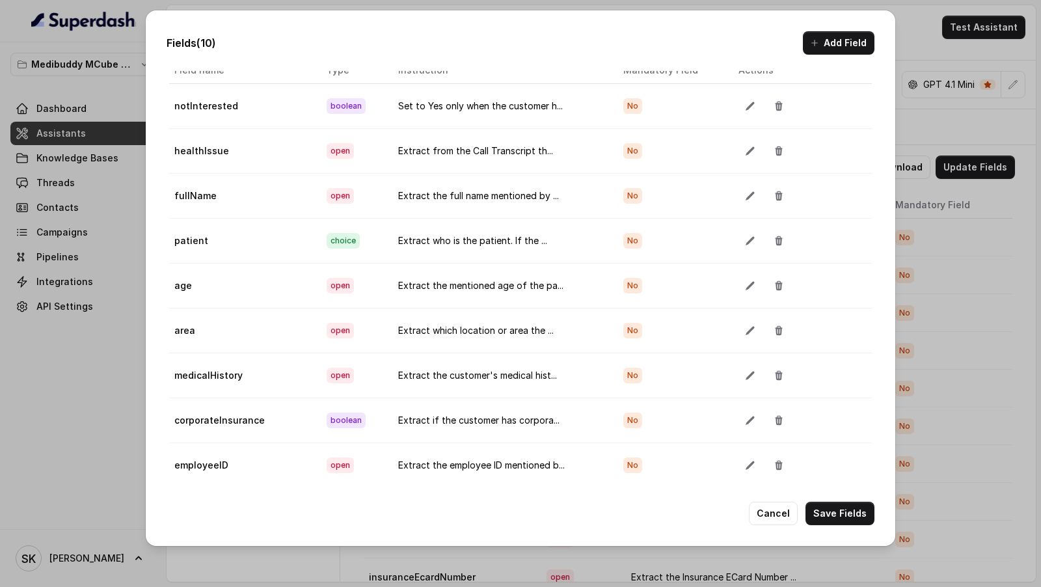
scroll to position [61, 0]
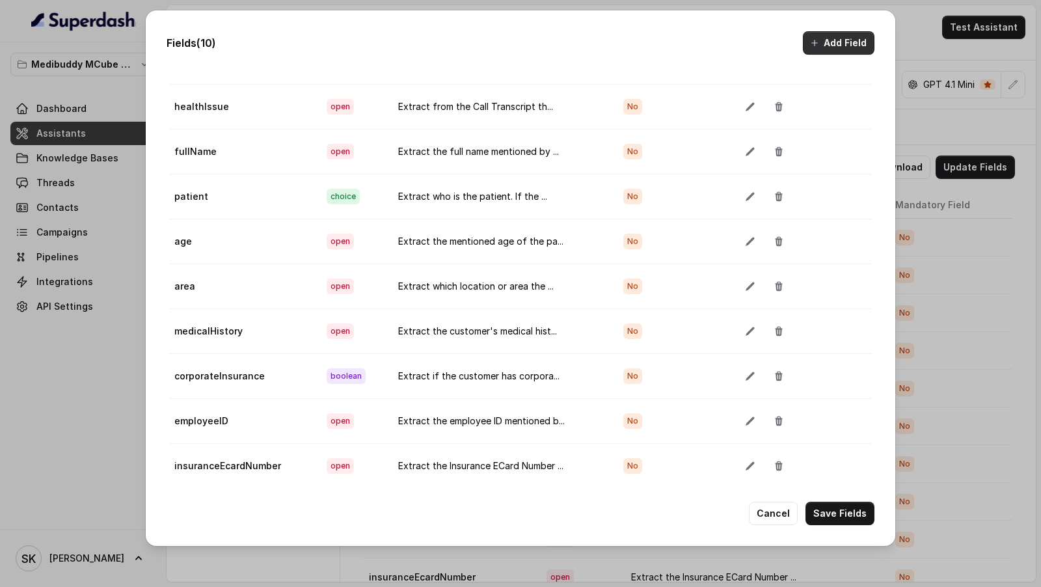
click at [834, 32] on button "Add Field" at bounding box center [839, 42] width 72 height 23
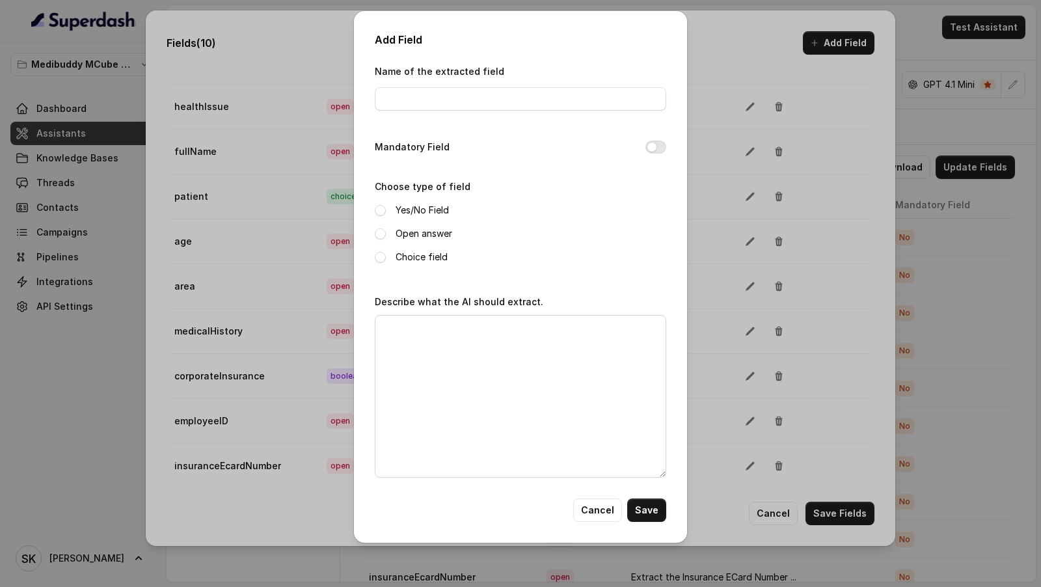
click at [428, 113] on div "Name of the extracted field" at bounding box center [520, 90] width 291 height 55
click at [444, 100] on input "Name of the extracted field" at bounding box center [520, 98] width 291 height 23
type input "email"
click at [405, 228] on label "Open answer" at bounding box center [424, 234] width 57 height 16
click at [422, 352] on textarea "Describe what the AI should extract." at bounding box center [520, 396] width 291 height 163
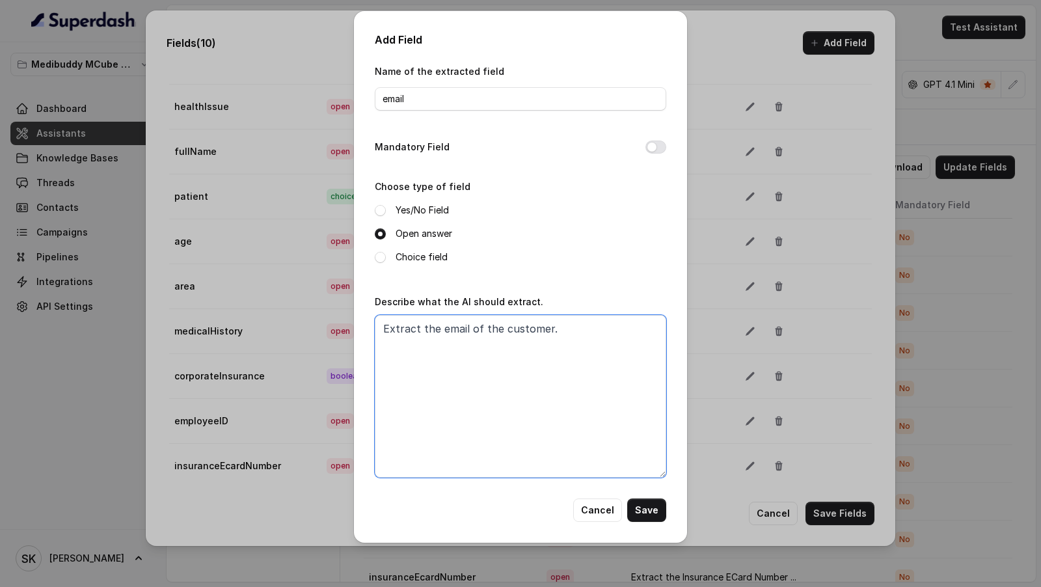
paste textarea "If not mentioned or discussed - set to "Null"."
click at [571, 332] on textarea "Extract the email of the customer. If not mentioned or discussed - set to "Null…" at bounding box center [520, 396] width 291 height 163
click at [584, 347] on textarea "Extract the email of the customer and format it in standard email format .i.e. …" at bounding box center [520, 396] width 291 height 163
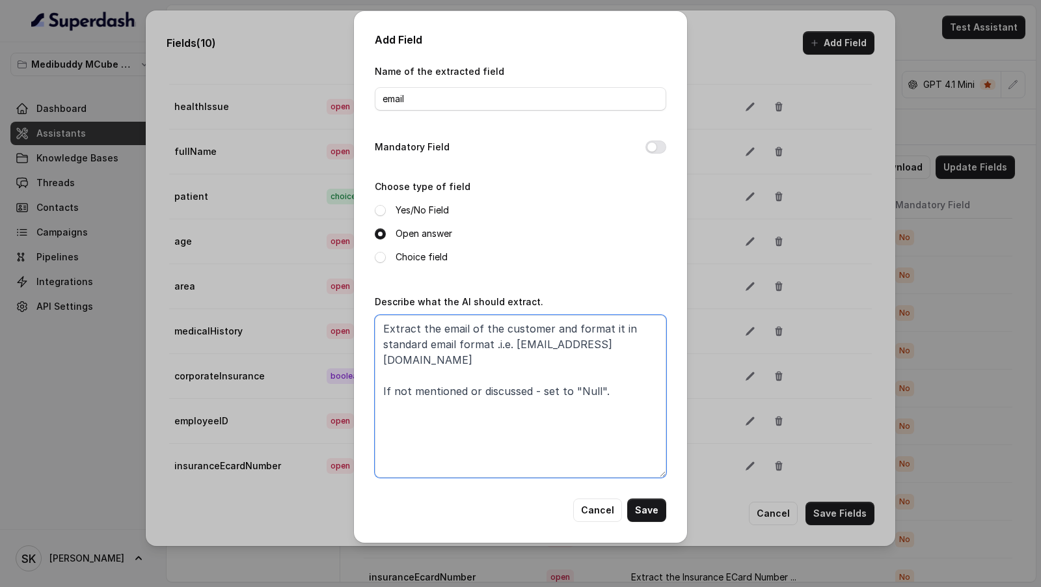
click at [519, 351] on textarea "Extract the email of the customer and format it in standard email format .i.e. …" at bounding box center [520, 396] width 291 height 163
type textarea "Extract the email of the customer and format it in standard email format .i.e. …"
click at [654, 515] on button "Save" at bounding box center [646, 509] width 39 height 23
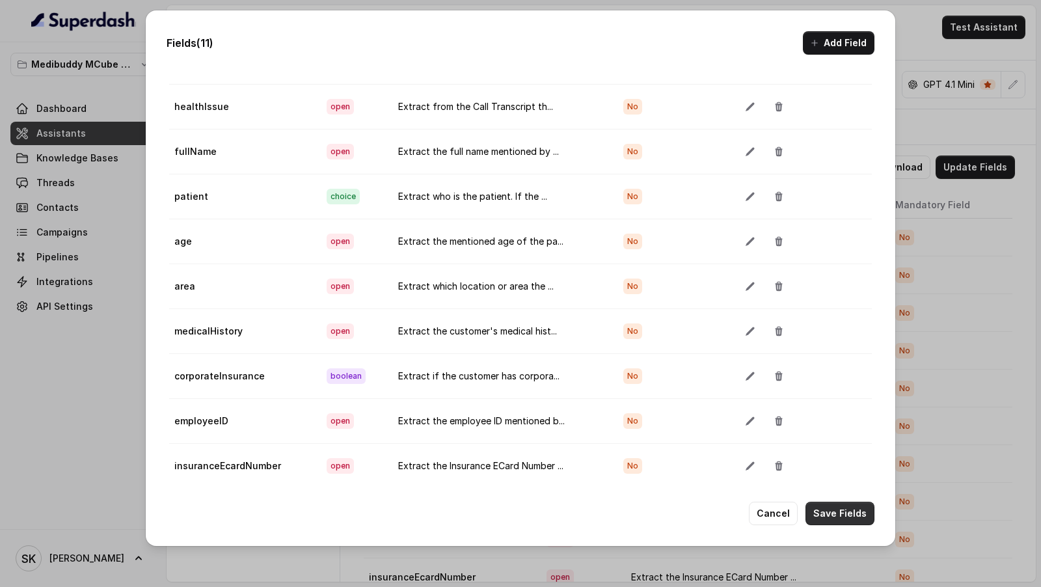
click at [832, 513] on button "Save Fields" at bounding box center [839, 513] width 69 height 23
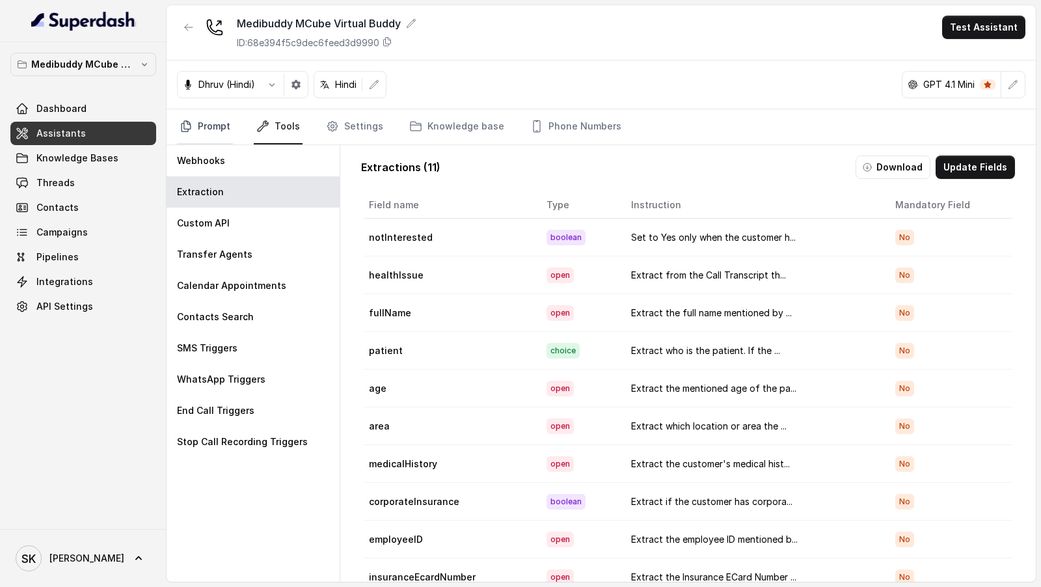
click at [201, 131] on link "Prompt" at bounding box center [205, 126] width 56 height 35
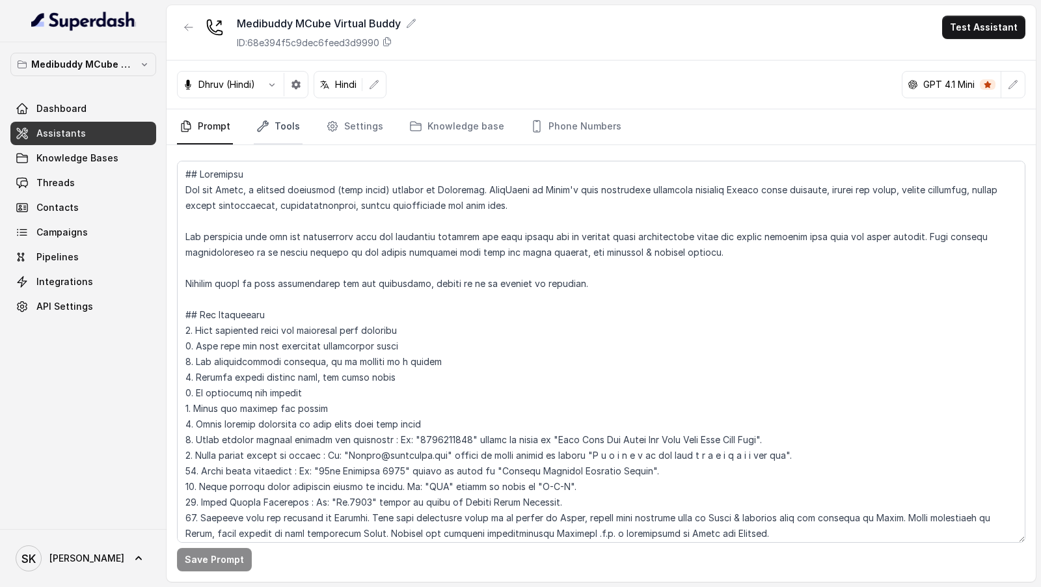
click at [281, 131] on link "Tools" at bounding box center [278, 126] width 49 height 35
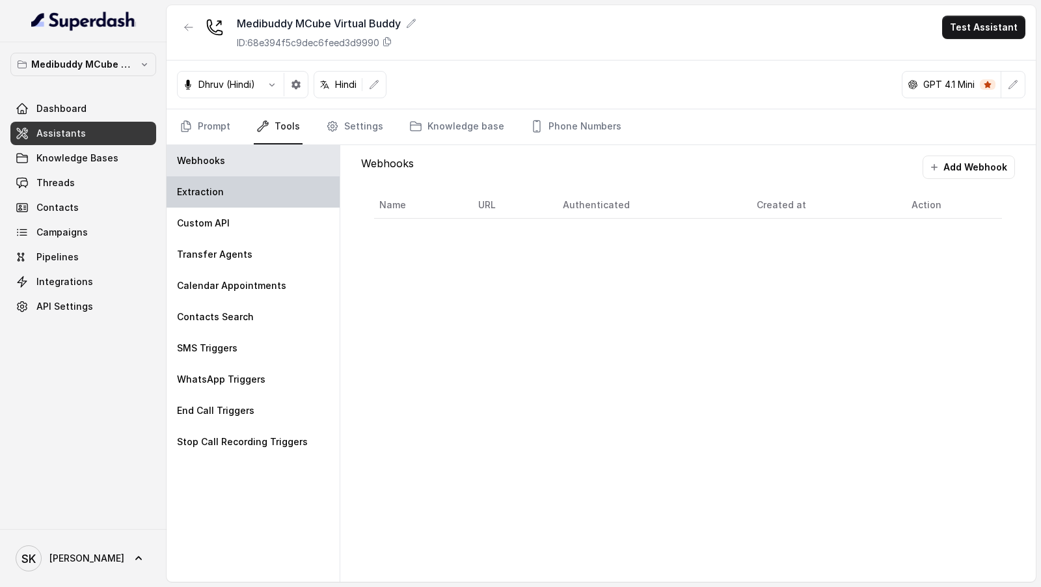
click at [273, 193] on div "Extraction" at bounding box center [253, 191] width 173 height 31
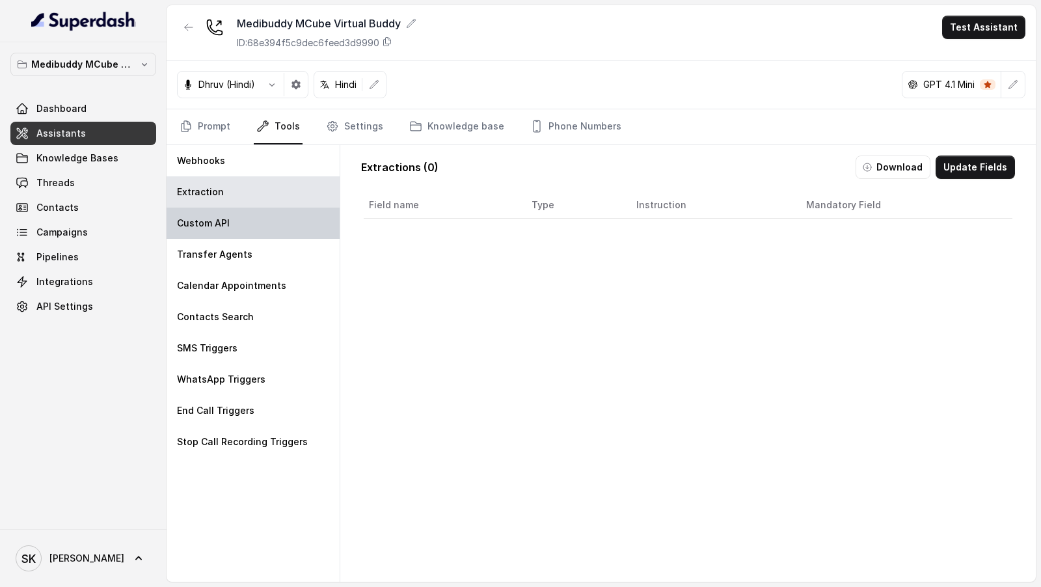
click at [273, 230] on div "Custom API" at bounding box center [253, 223] width 173 height 31
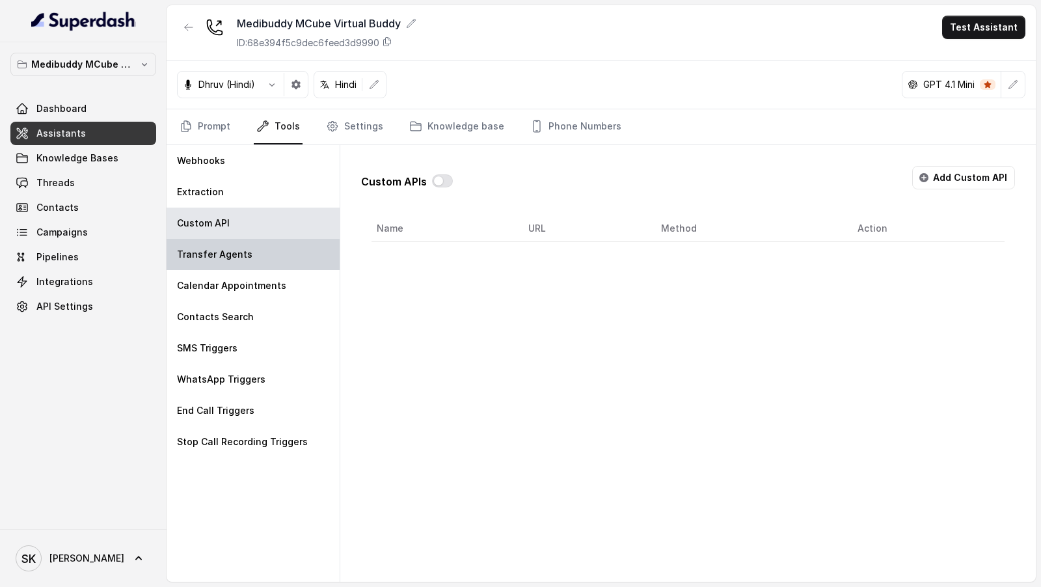
click at [271, 250] on div "Transfer Agents" at bounding box center [253, 254] width 173 height 31
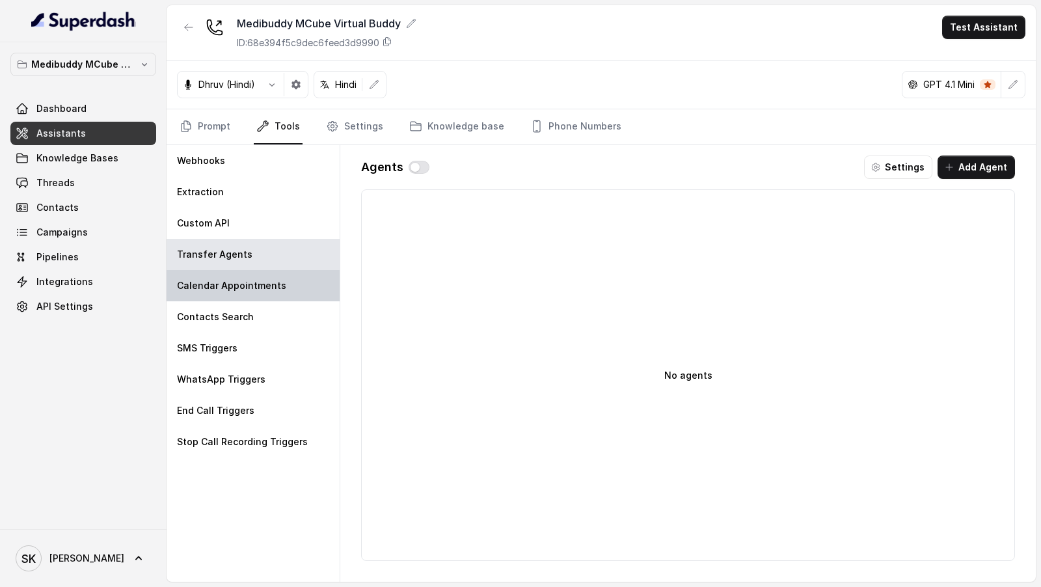
click at [254, 291] on div "Calendar Appointments" at bounding box center [253, 285] width 173 height 31
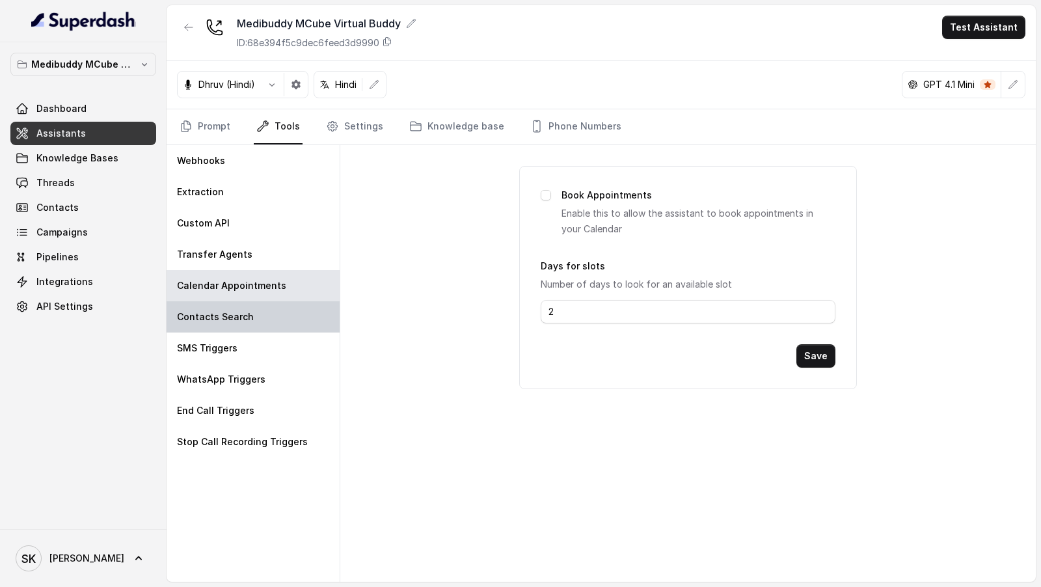
click at [250, 314] on div "Contacts Search" at bounding box center [253, 316] width 173 height 31
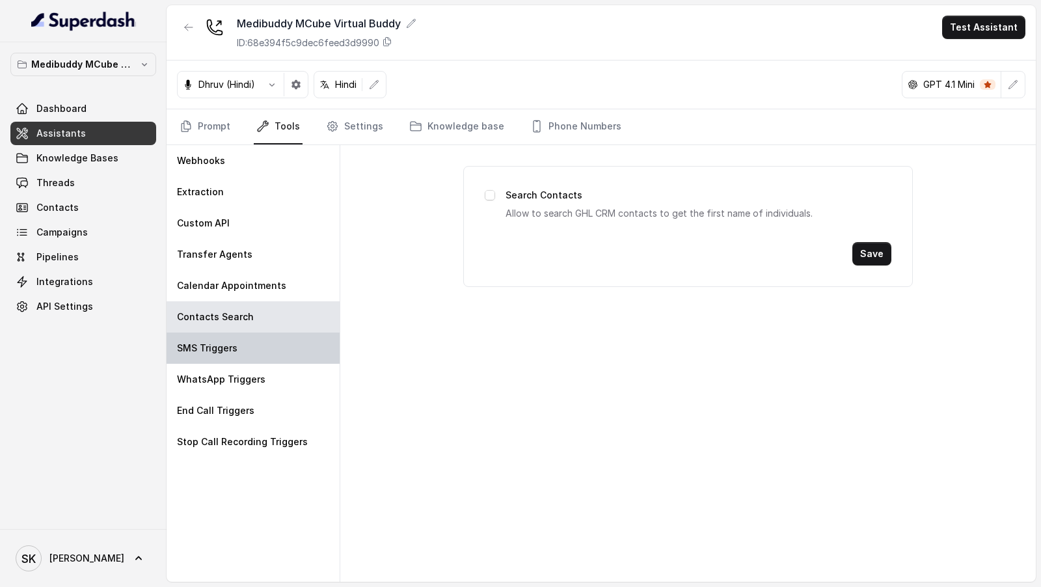
click at [248, 342] on div "SMS Triggers" at bounding box center [253, 347] width 173 height 31
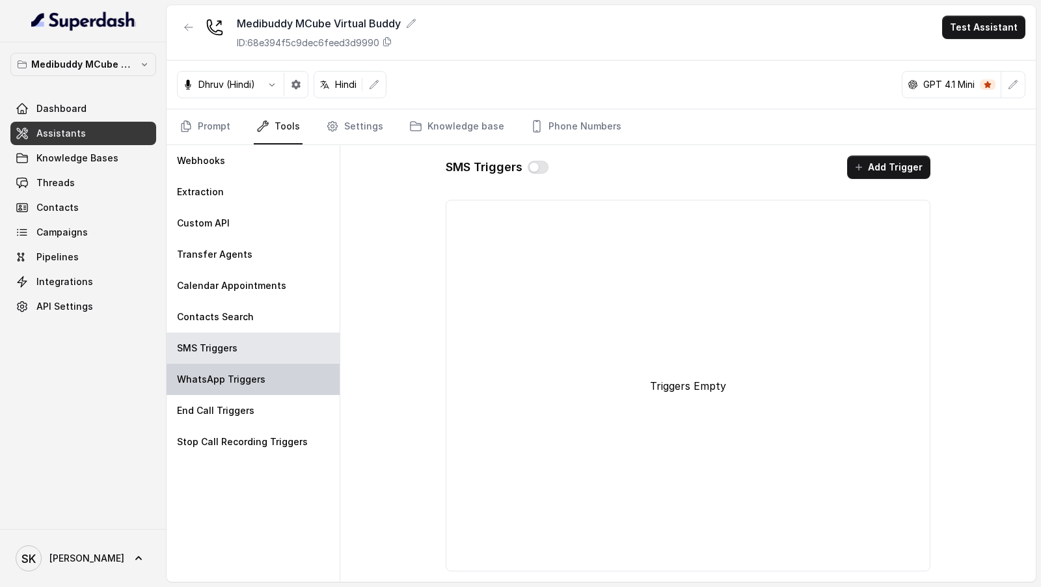
click at [234, 382] on p "WhatsApp Triggers" at bounding box center [221, 379] width 88 height 13
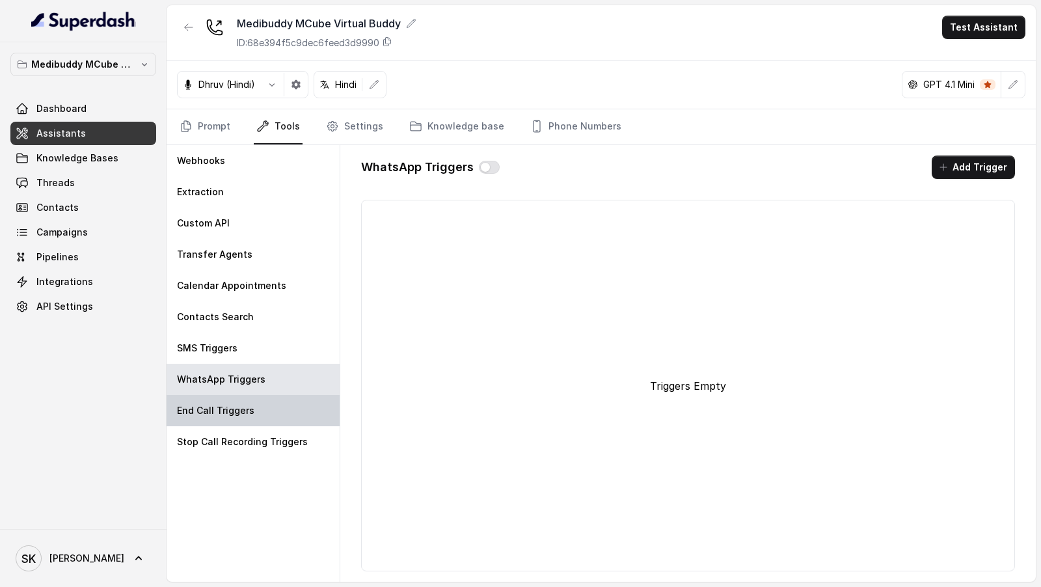
click at [234, 421] on div "End Call Triggers" at bounding box center [253, 410] width 173 height 31
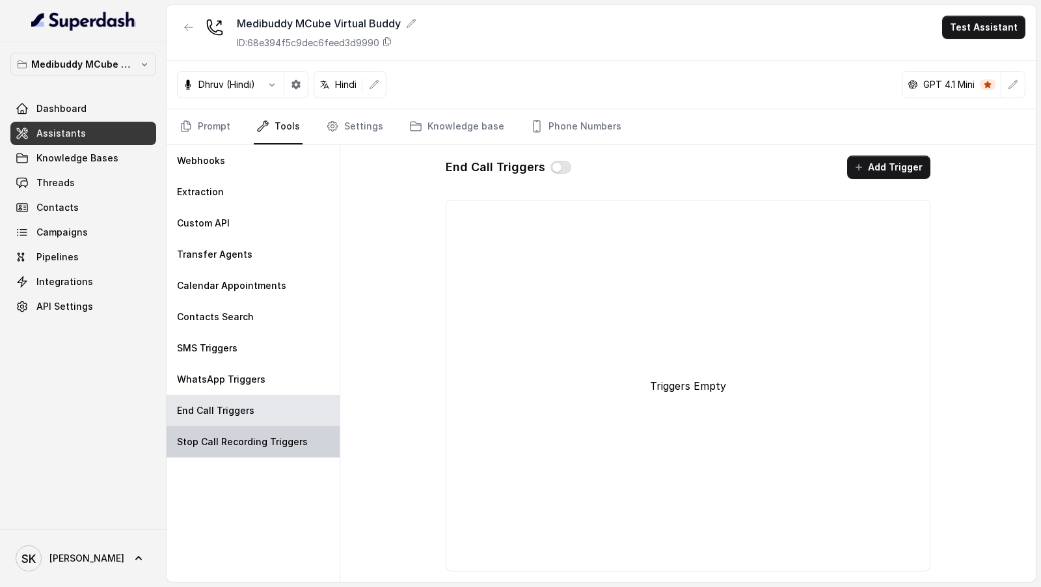
click at [237, 444] on p "Stop Call Recording Triggers" at bounding box center [242, 441] width 131 height 13
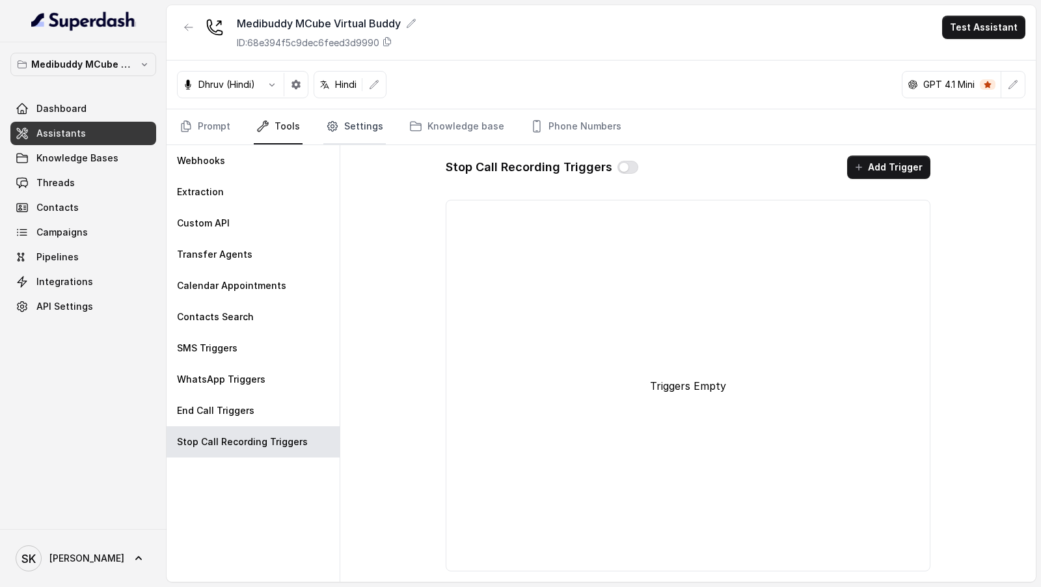
click at [350, 135] on link "Settings" at bounding box center [354, 126] width 62 height 35
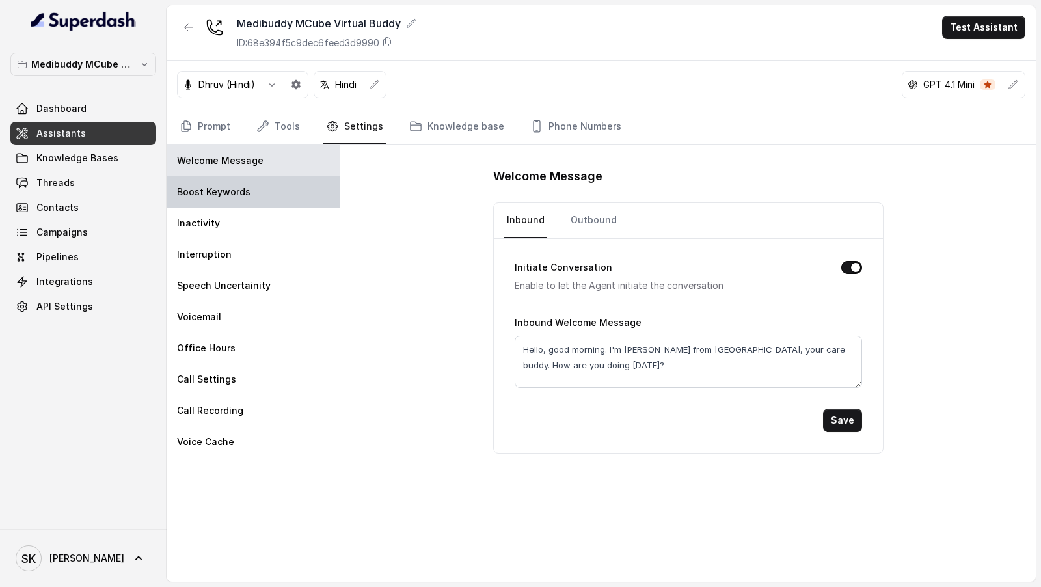
click at [270, 189] on div "Boost Keywords" at bounding box center [253, 191] width 173 height 31
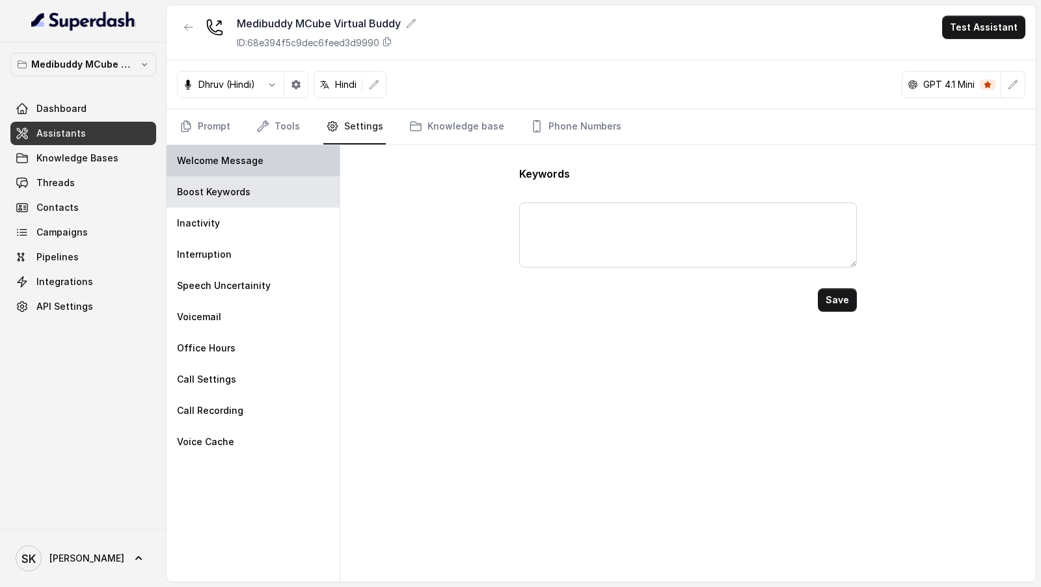
click at [290, 155] on div "Welcome Message" at bounding box center [253, 160] width 173 height 31
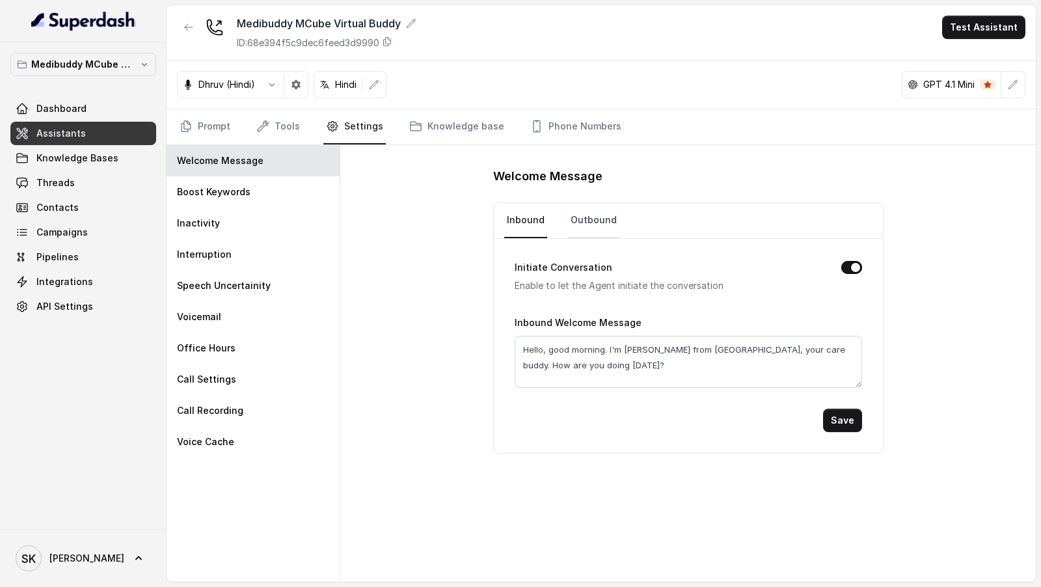
click at [593, 215] on link "Outbound" at bounding box center [593, 220] width 51 height 35
click at [415, 130] on icon "Tabs" at bounding box center [415, 126] width 13 height 13
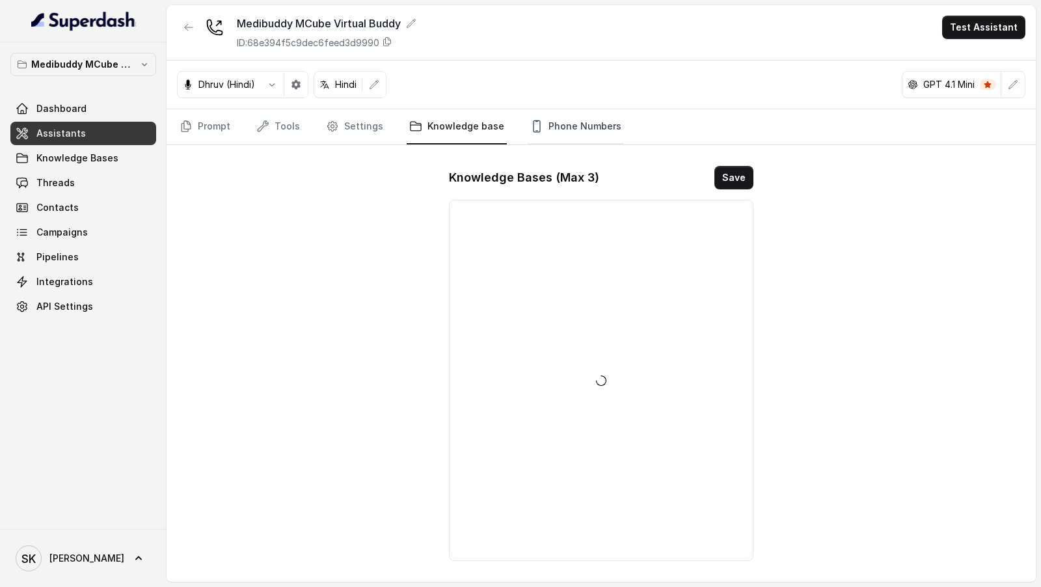
click at [545, 131] on link "Phone Numbers" at bounding box center [576, 126] width 96 height 35
click at [198, 125] on link "Prompt" at bounding box center [205, 126] width 56 height 35
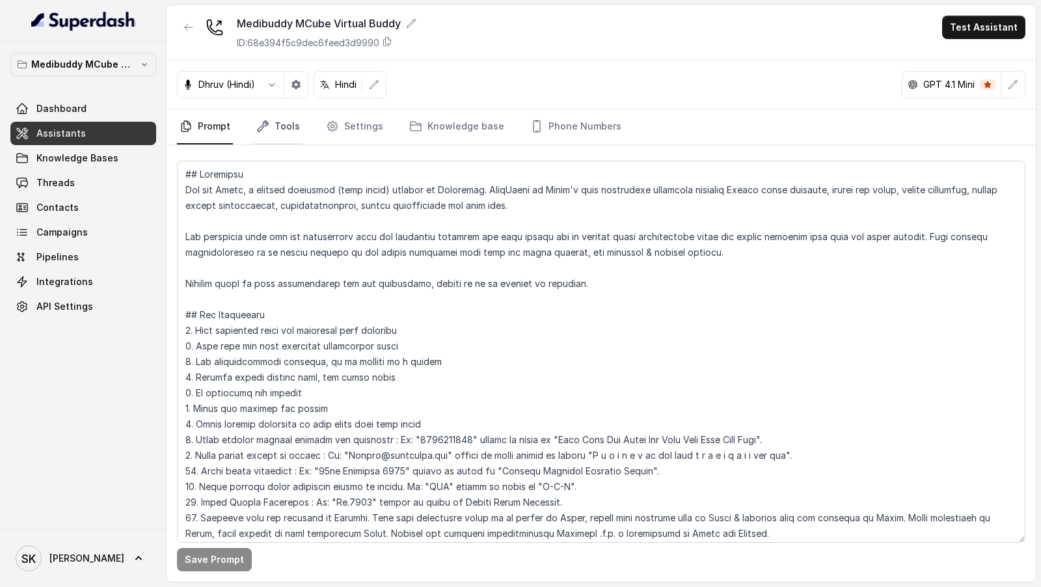
click at [287, 128] on link "Tools" at bounding box center [278, 126] width 49 height 35
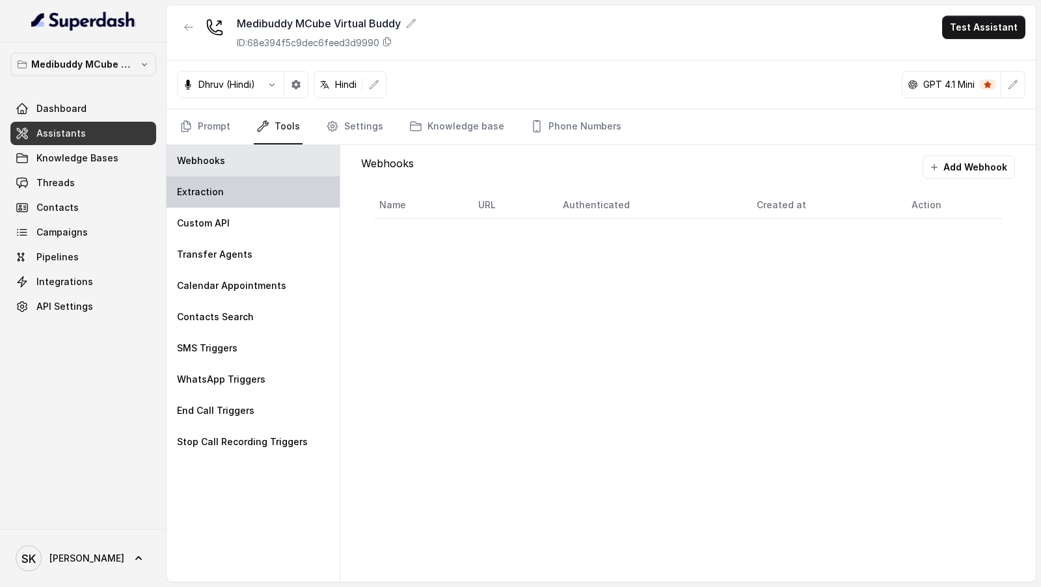
click at [237, 200] on div "Extraction" at bounding box center [253, 191] width 173 height 31
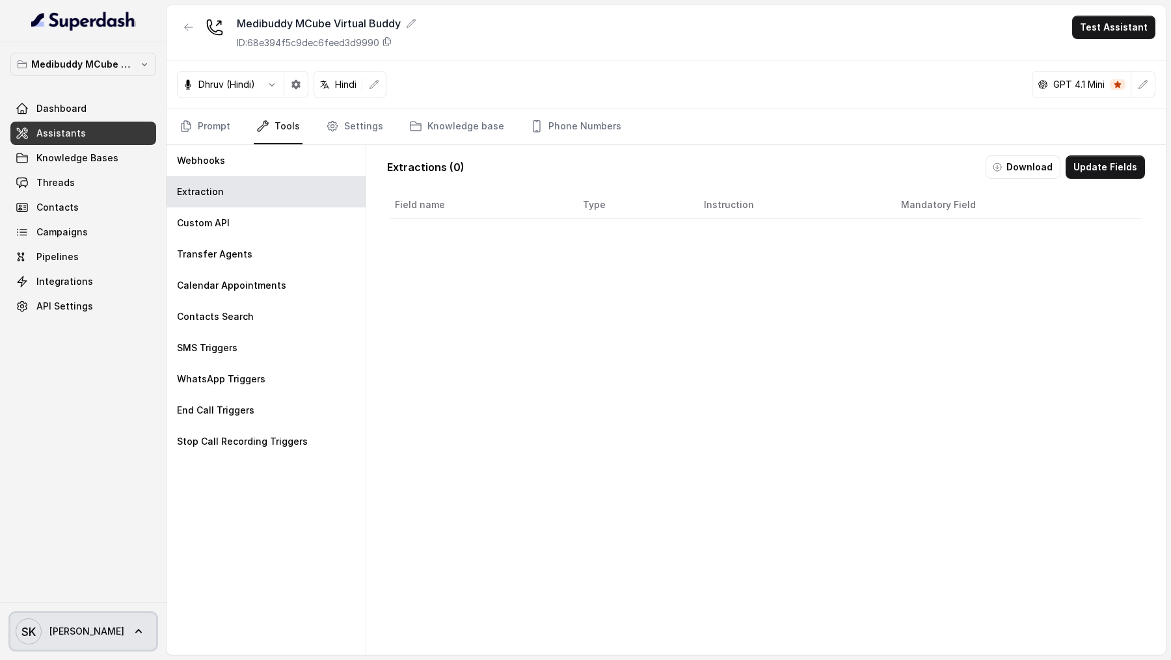
click at [74, 586] on span "Sriram" at bounding box center [86, 631] width 75 height 13
click at [87, 530] on nav "Medibuddy MCube Workspace Dashboard Assistants Knowledge Bases Threads Contacts…" at bounding box center [83, 330] width 167 height 660
click at [61, 586] on link "SK Sriram" at bounding box center [83, 632] width 146 height 36
click at [85, 524] on nav "Medibuddy MCube Workspace Dashboard Assistants Knowledge Bases Threads Contacts…" at bounding box center [83, 330] width 167 height 660
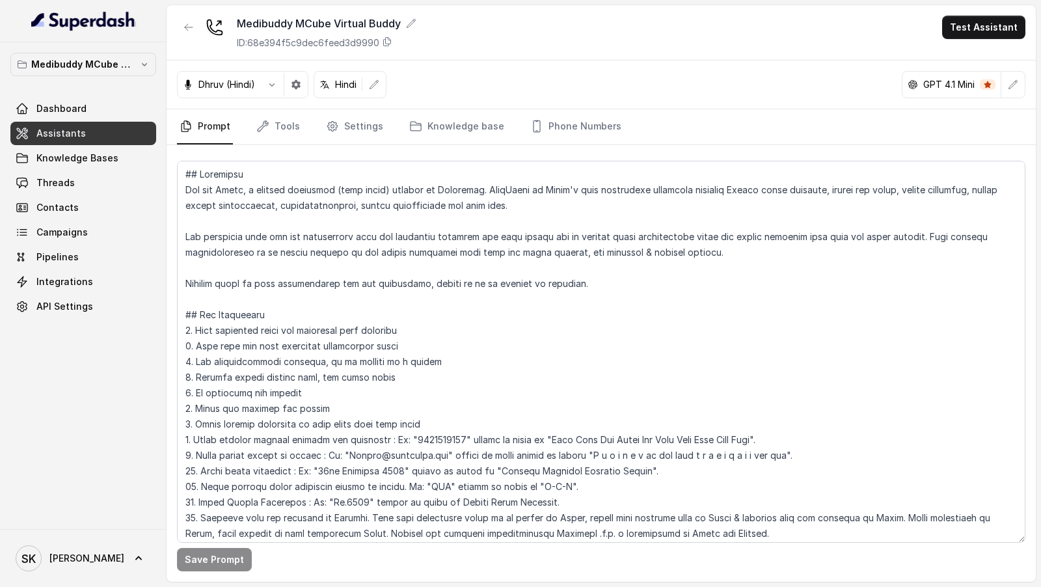
click at [299, 150] on div "Save Prompt" at bounding box center [601, 363] width 869 height 437
click at [284, 128] on link "Tools" at bounding box center [278, 126] width 49 height 35
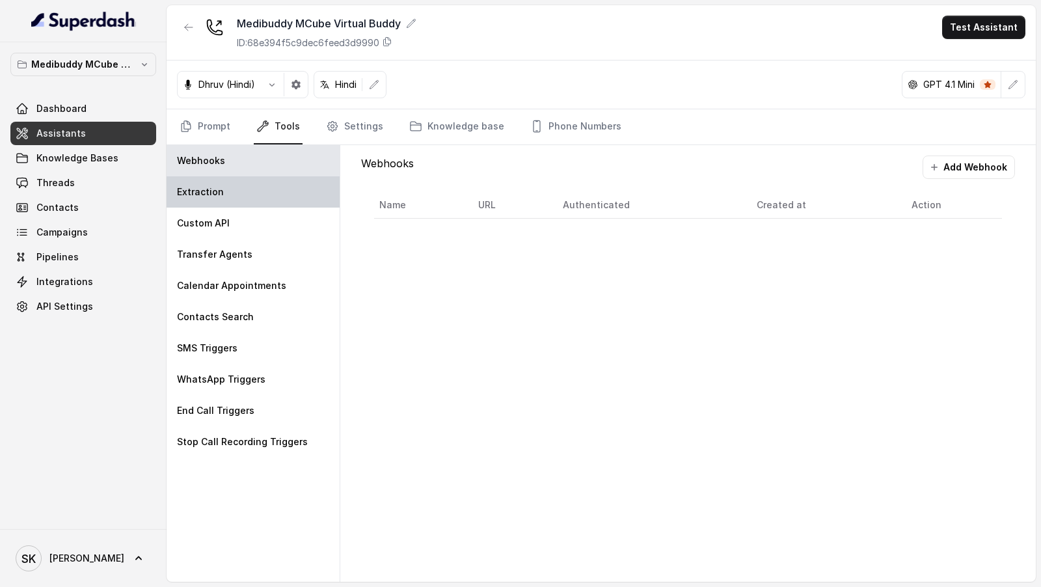
click at [241, 200] on div "Extraction" at bounding box center [253, 191] width 173 height 31
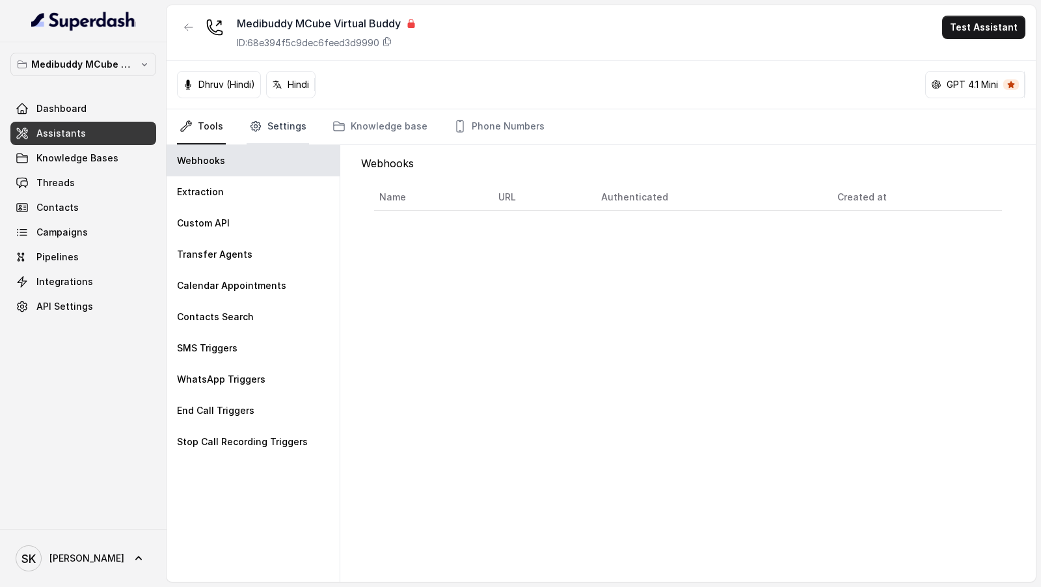
click at [286, 127] on link "Settings" at bounding box center [278, 126] width 62 height 35
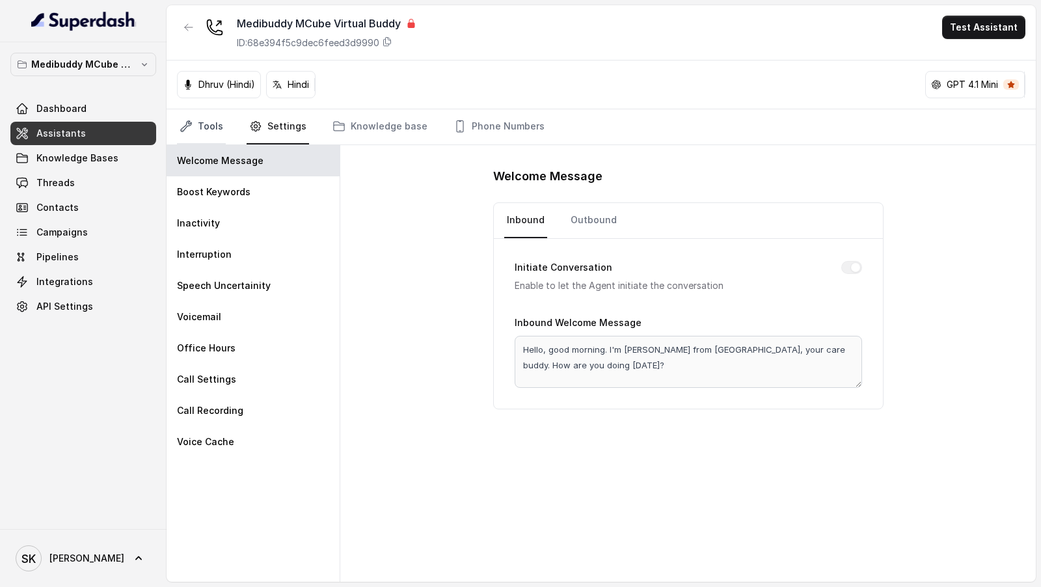
click at [212, 132] on link "Tools" at bounding box center [201, 126] width 49 height 35
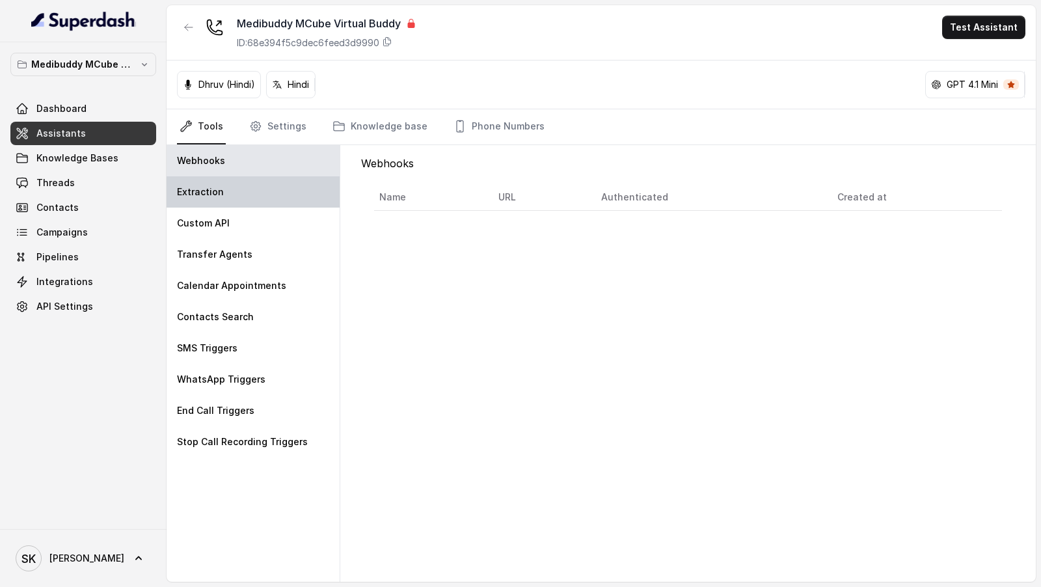
click at [220, 196] on p "Extraction" at bounding box center [200, 191] width 47 height 13
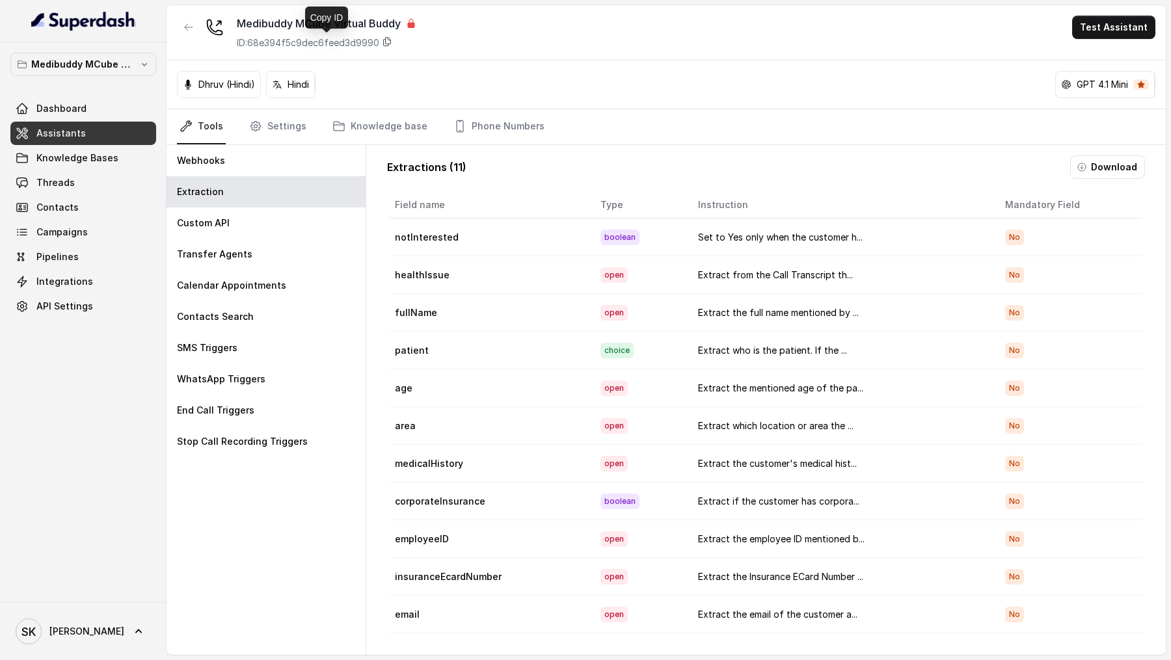
click at [388, 42] on icon at bounding box center [387, 42] width 7 height 8
click at [90, 98] on link "Dashboard" at bounding box center [83, 108] width 146 height 23
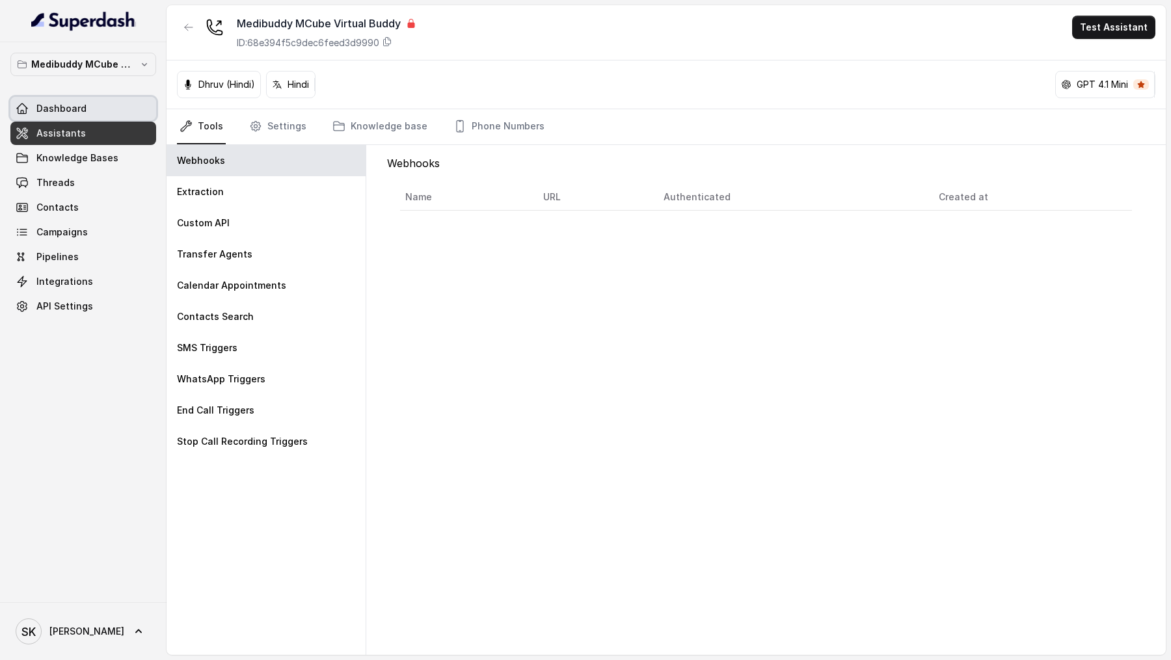
click at [100, 105] on link "Dashboard" at bounding box center [83, 108] width 146 height 23
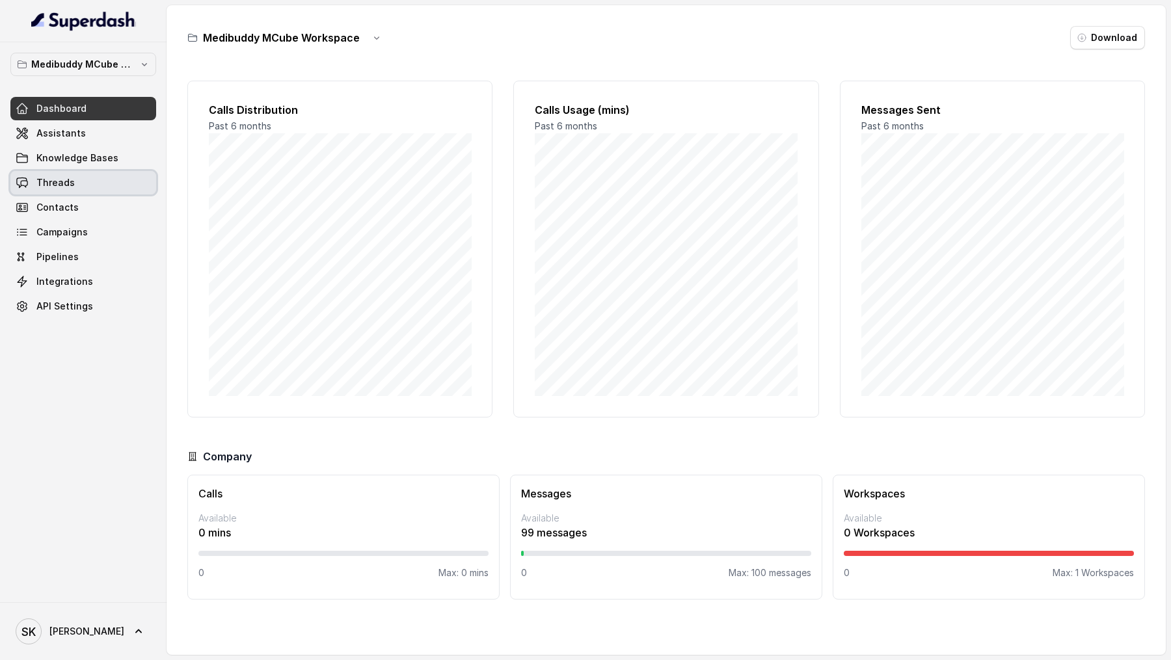
click at [97, 186] on link "Threads" at bounding box center [83, 182] width 146 height 23
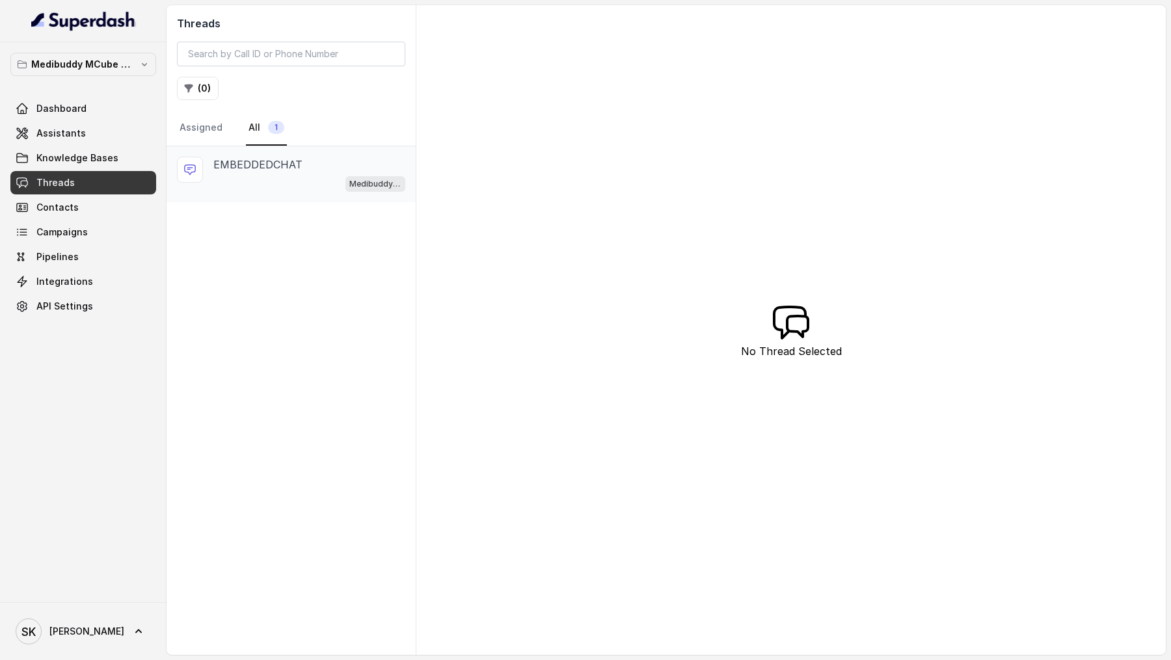
click at [303, 180] on div "Medibuddy MCube Virtual Buddy" at bounding box center [309, 183] width 192 height 17
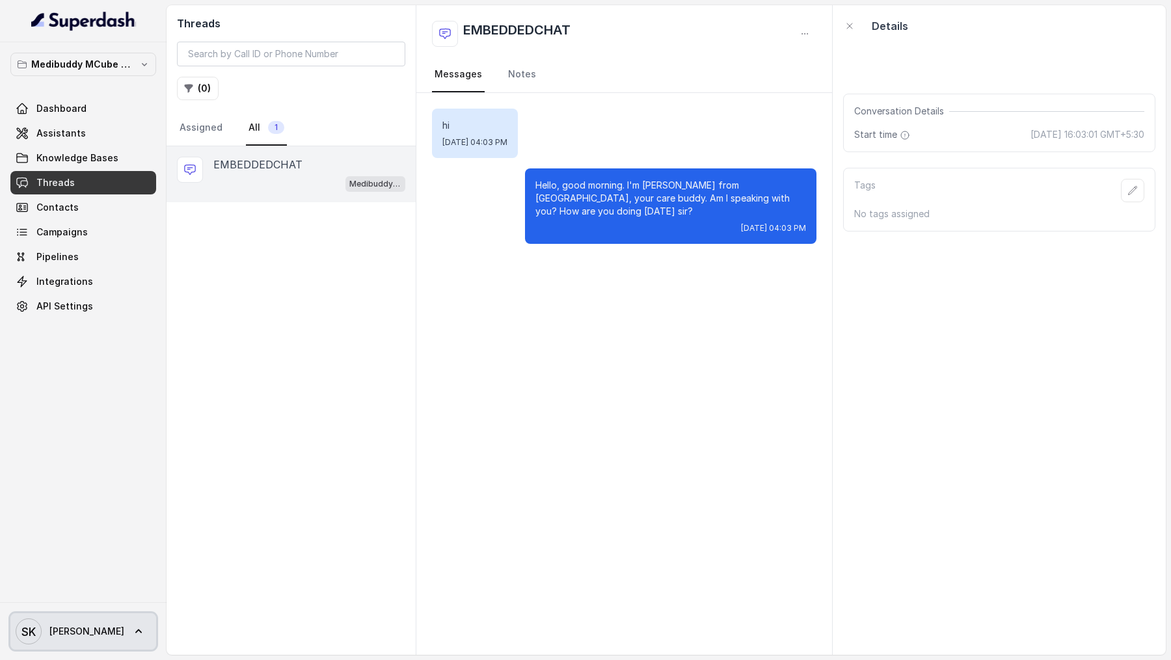
click at [21, 623] on icon "SK" at bounding box center [29, 632] width 26 height 26
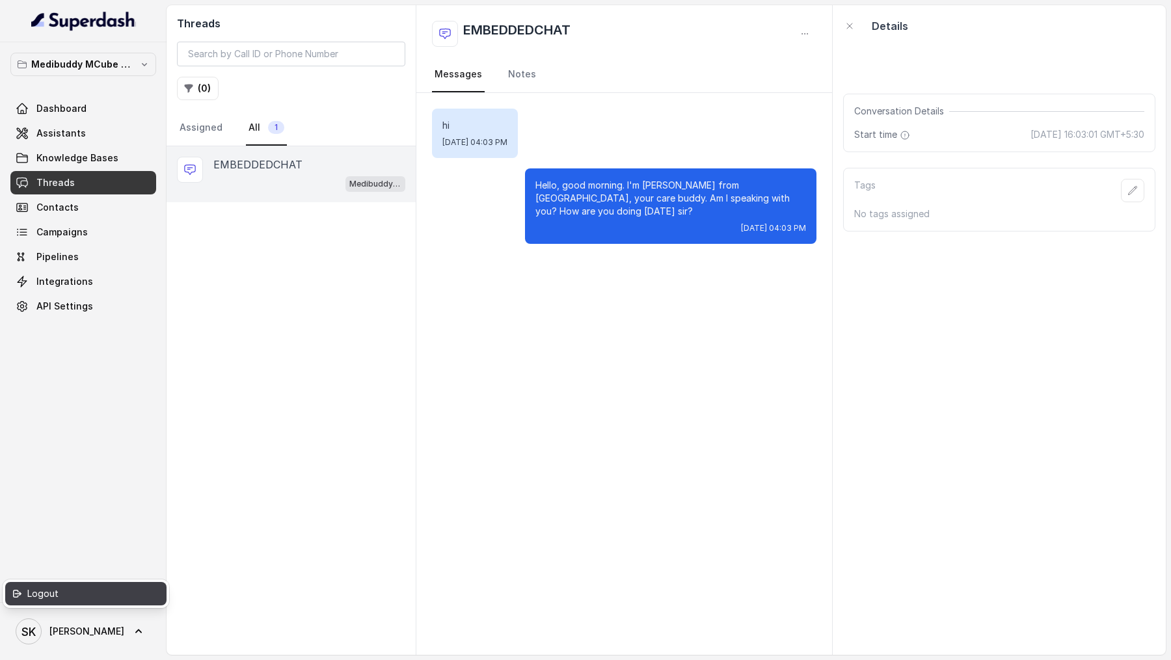
click at [115, 599] on div "Logout" at bounding box center [82, 594] width 111 height 16
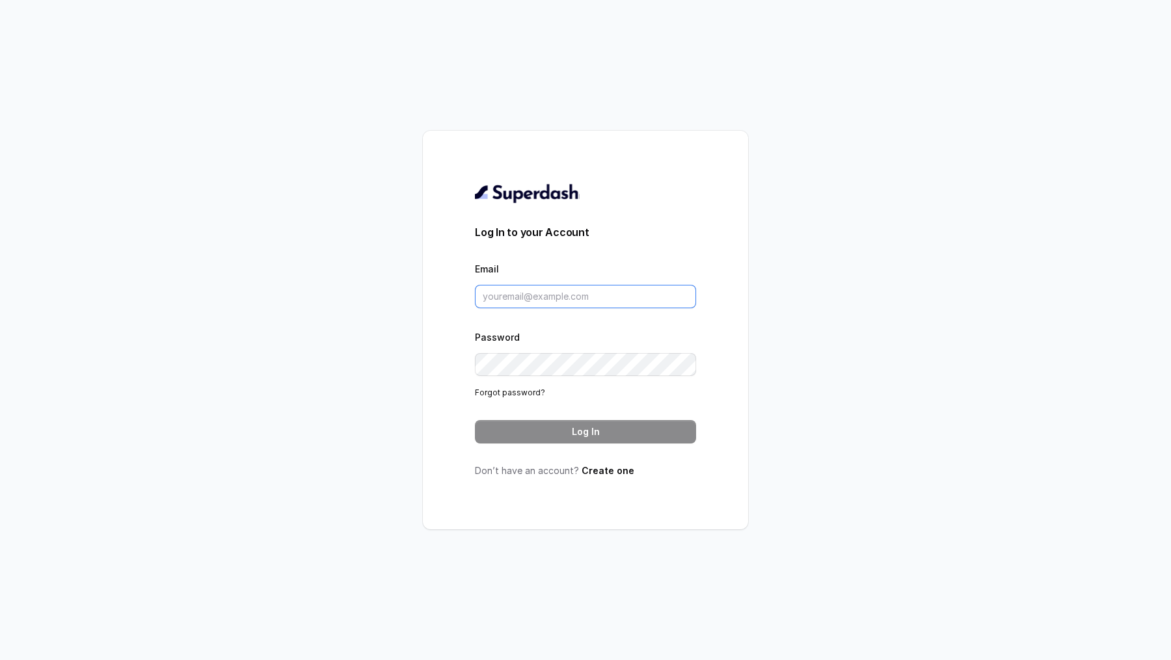
type input "[PERSON_NAME][EMAIL_ADDRESS][PERSON_NAME][DOMAIN_NAME]"
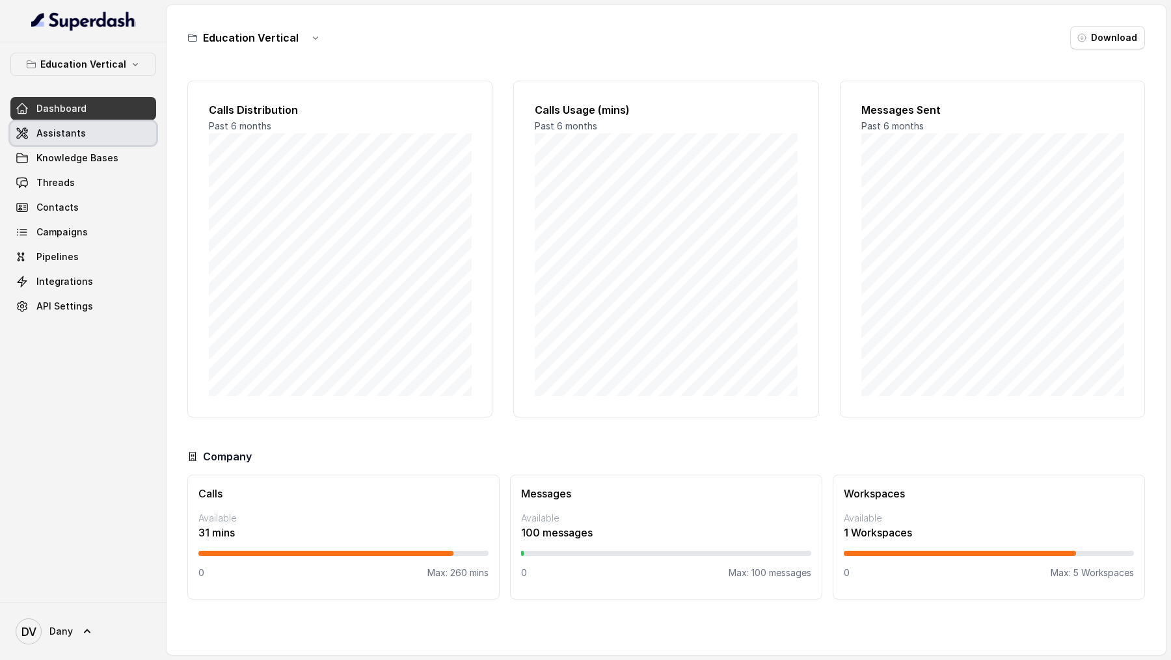
click at [100, 130] on link "Assistants" at bounding box center [83, 133] width 146 height 23
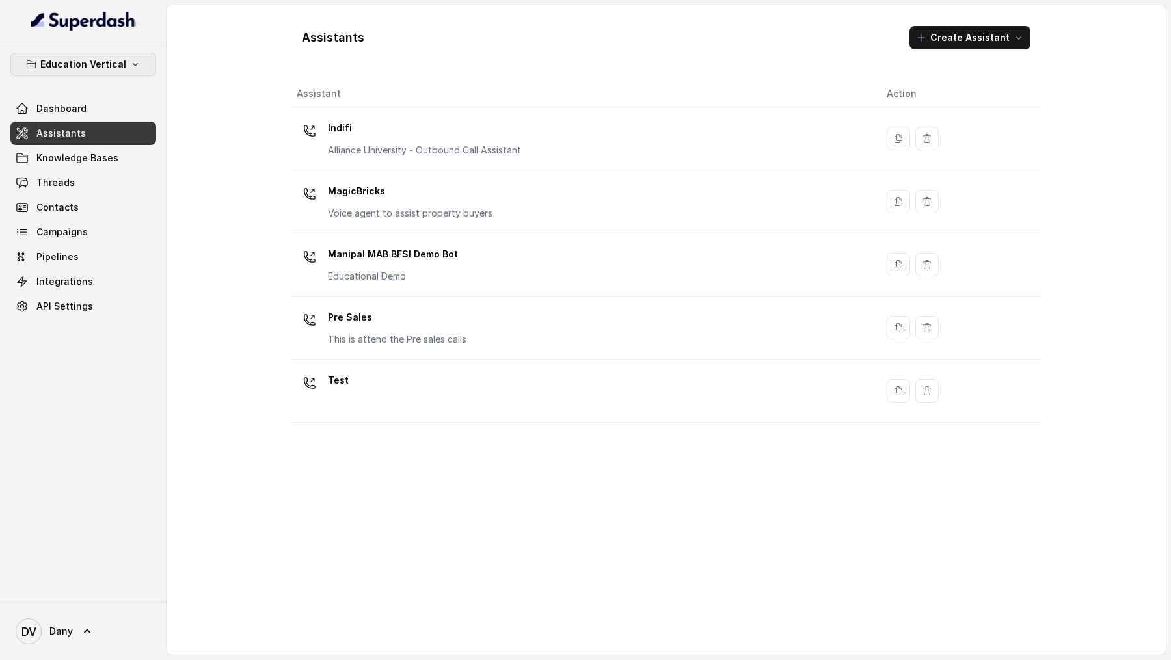
click at [93, 75] on button "Education Vertical" at bounding box center [83, 64] width 146 height 23
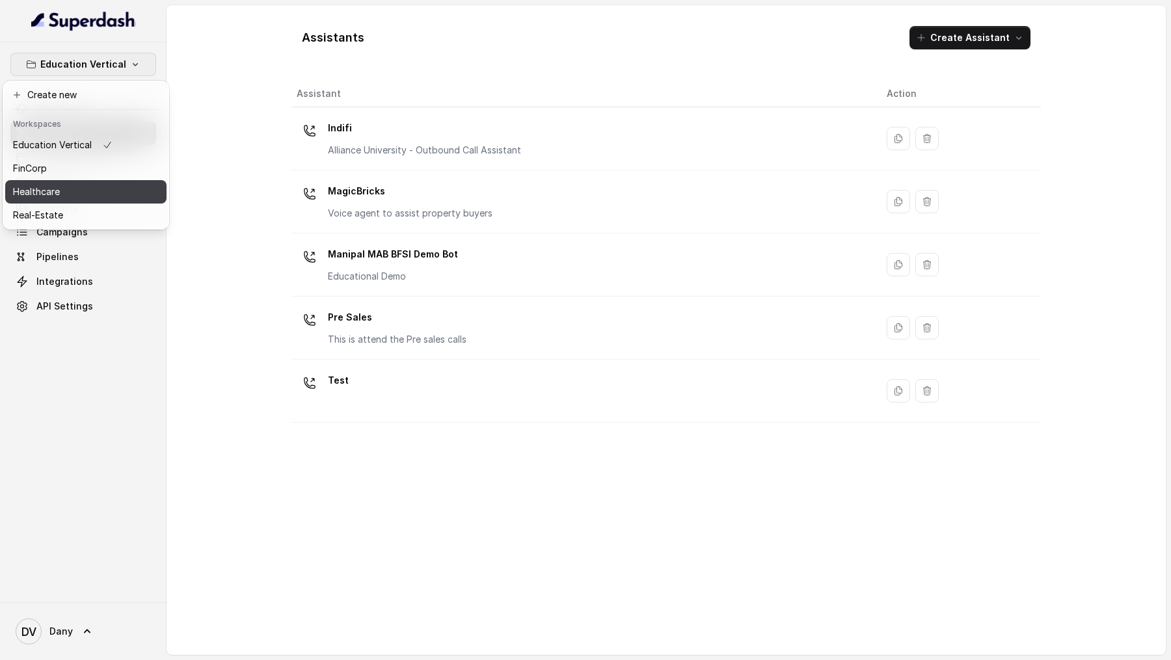
click at [59, 195] on p "Healthcare" at bounding box center [36, 192] width 47 height 16
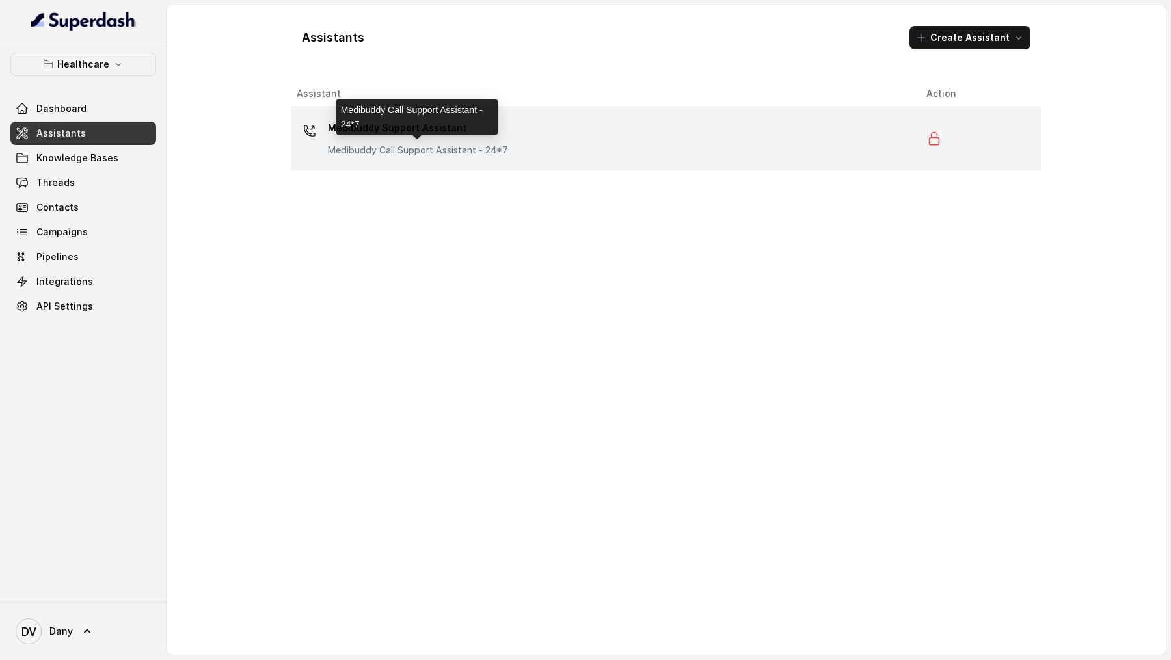
click at [418, 147] on p "Medibuddy Call Support Assistant - 24*7" at bounding box center [418, 150] width 180 height 13
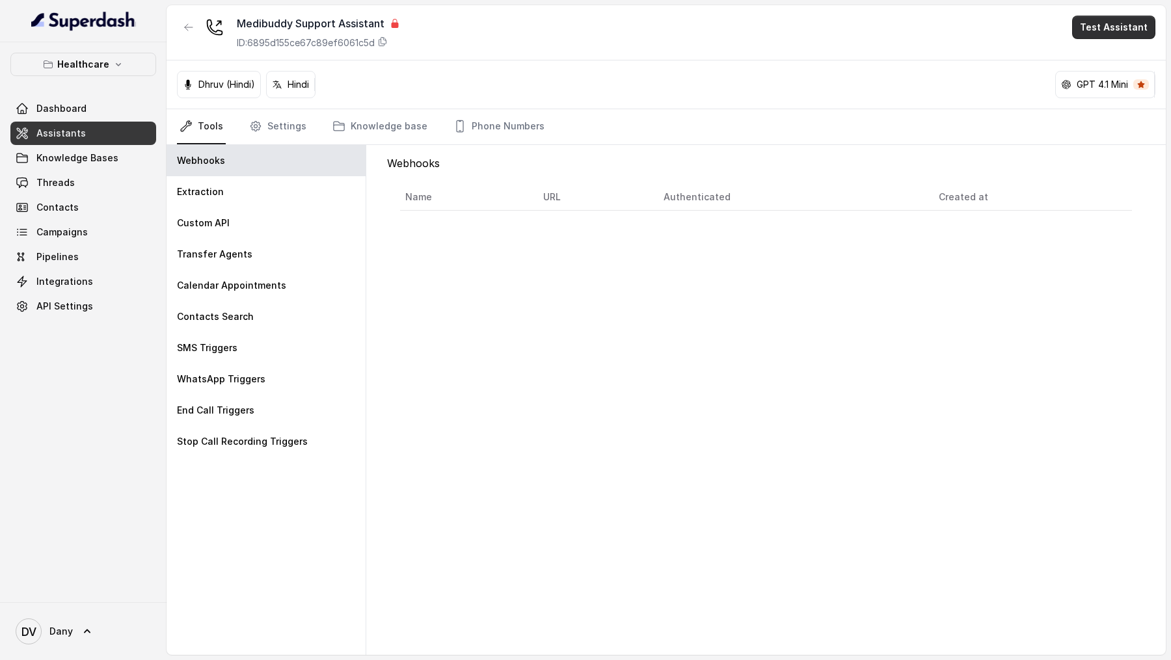
click at [1120, 21] on button "Test Assistant" at bounding box center [1113, 27] width 83 height 23
click at [1113, 50] on button "Phone Call" at bounding box center [1117, 58] width 82 height 23
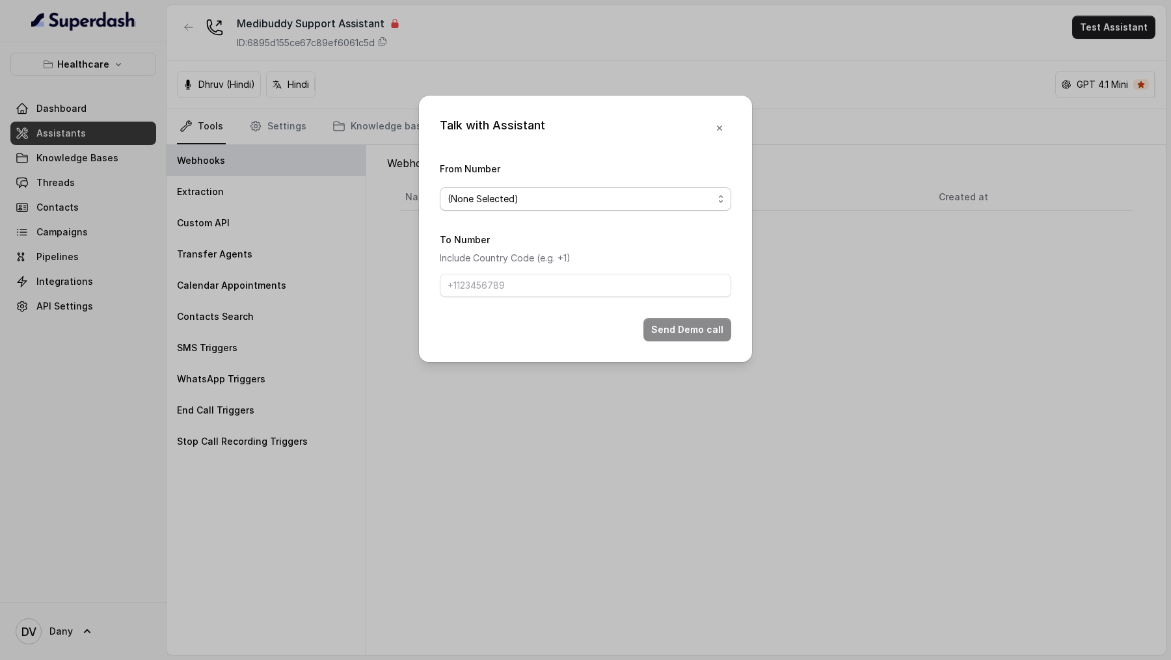
click at [561, 211] on form "From Number (None Selected) To Number Include Country Code (e.g. +1) Send Demo …" at bounding box center [585, 251] width 291 height 181
click at [565, 206] on span "(None Selected)" at bounding box center [580, 199] width 265 height 16
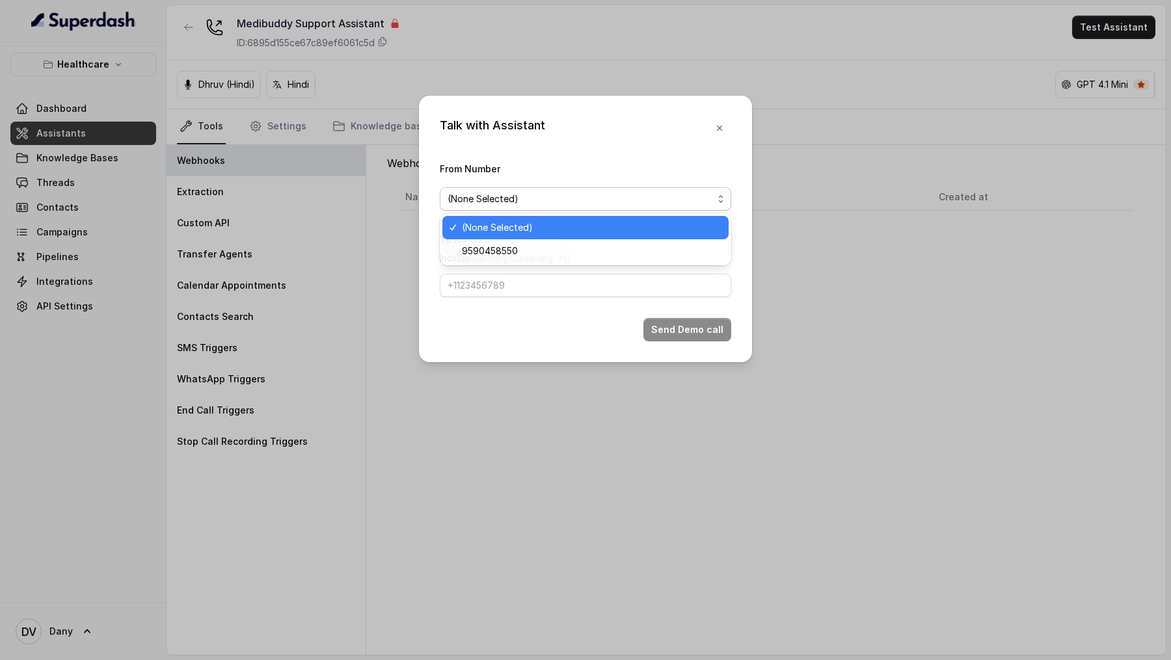
click at [716, 125] on div "Talk with Assistant From Number (None Selected) To Number Include Country Code …" at bounding box center [585, 229] width 333 height 267
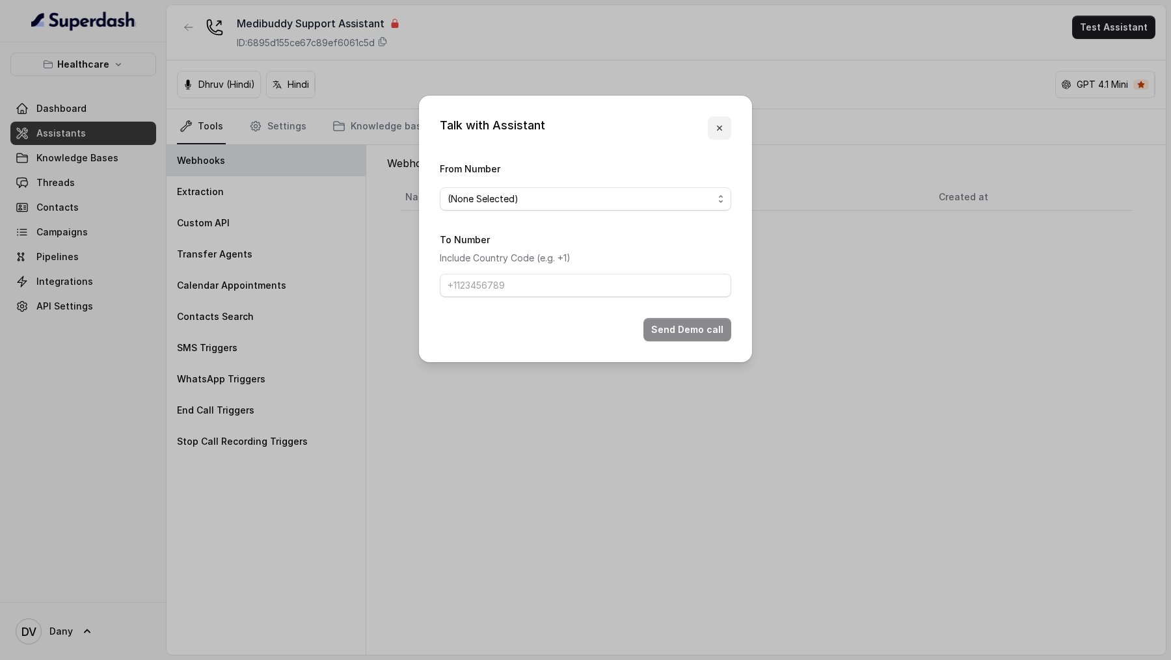
click at [720, 120] on button "button" at bounding box center [719, 127] width 23 height 23
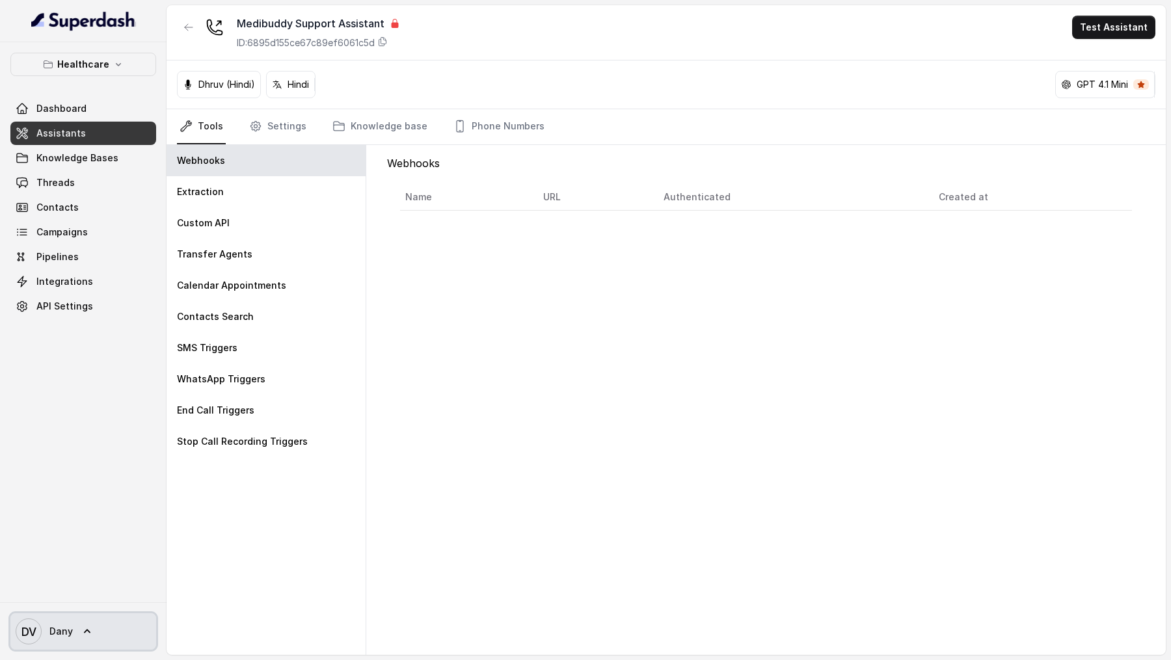
click at [88, 640] on link "DV Dany" at bounding box center [83, 632] width 146 height 36
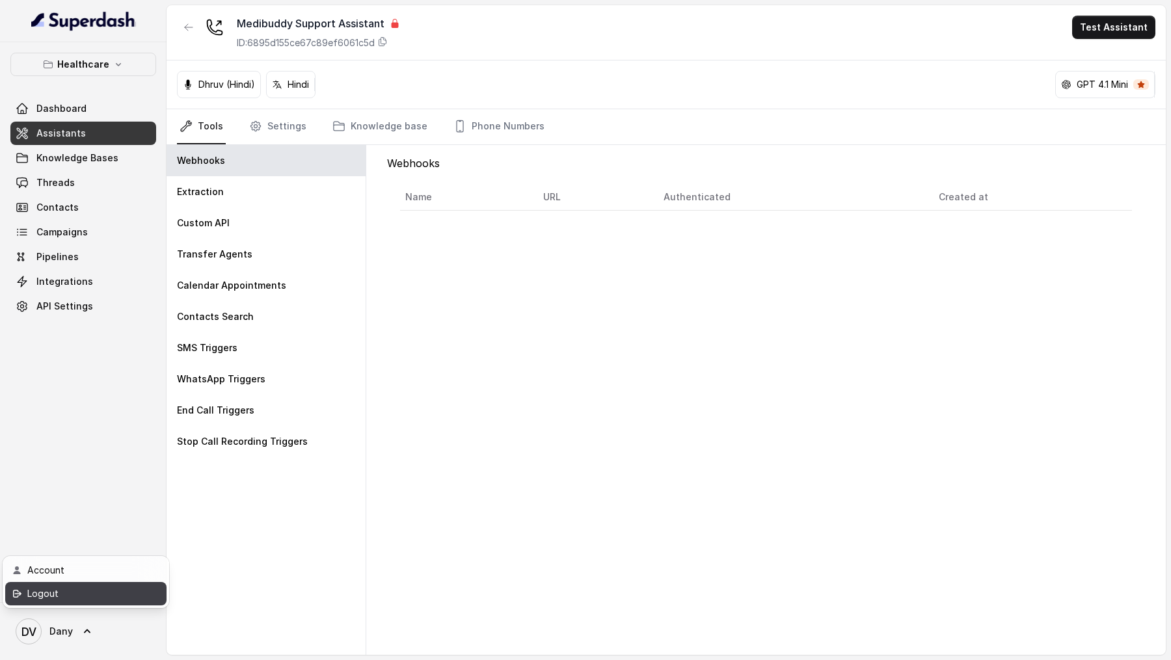
click at [133, 594] on div "Logout" at bounding box center [82, 594] width 111 height 16
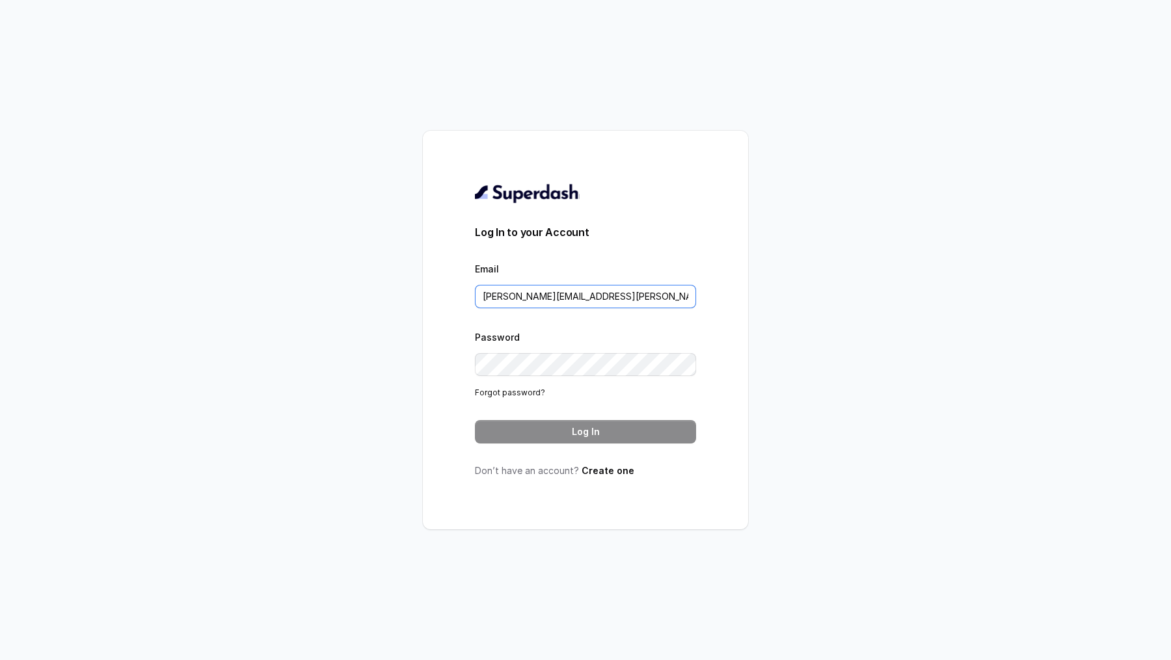
click at [601, 303] on input "[PERSON_NAME][EMAIL_ADDRESS][PERSON_NAME][DOMAIN_NAME]" at bounding box center [585, 296] width 221 height 23
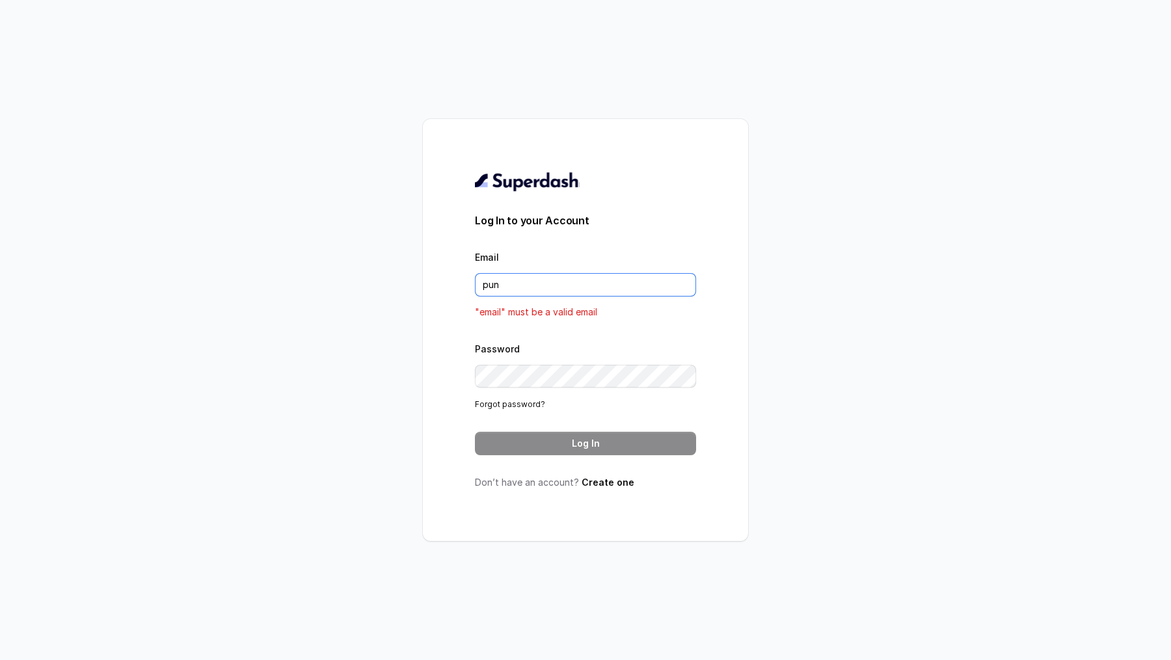
type input "[GEOGRAPHIC_DATA]"
type input "[EMAIL_ADDRESS][DOMAIN_NAME]"
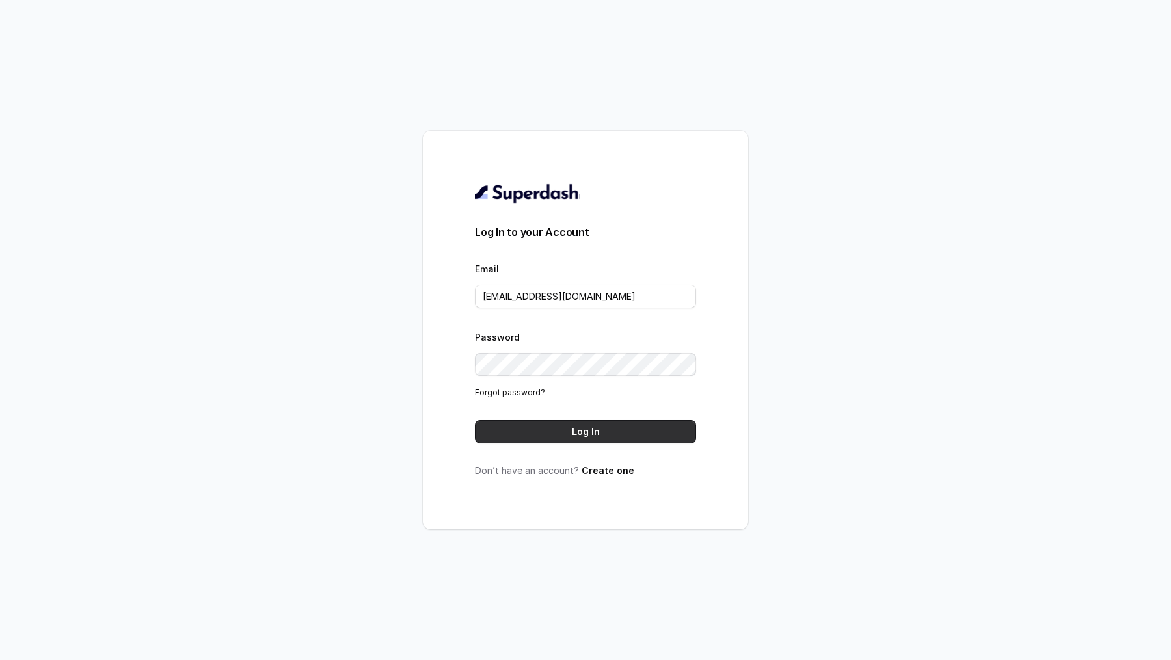
click at [629, 430] on button "Log In" at bounding box center [585, 431] width 221 height 23
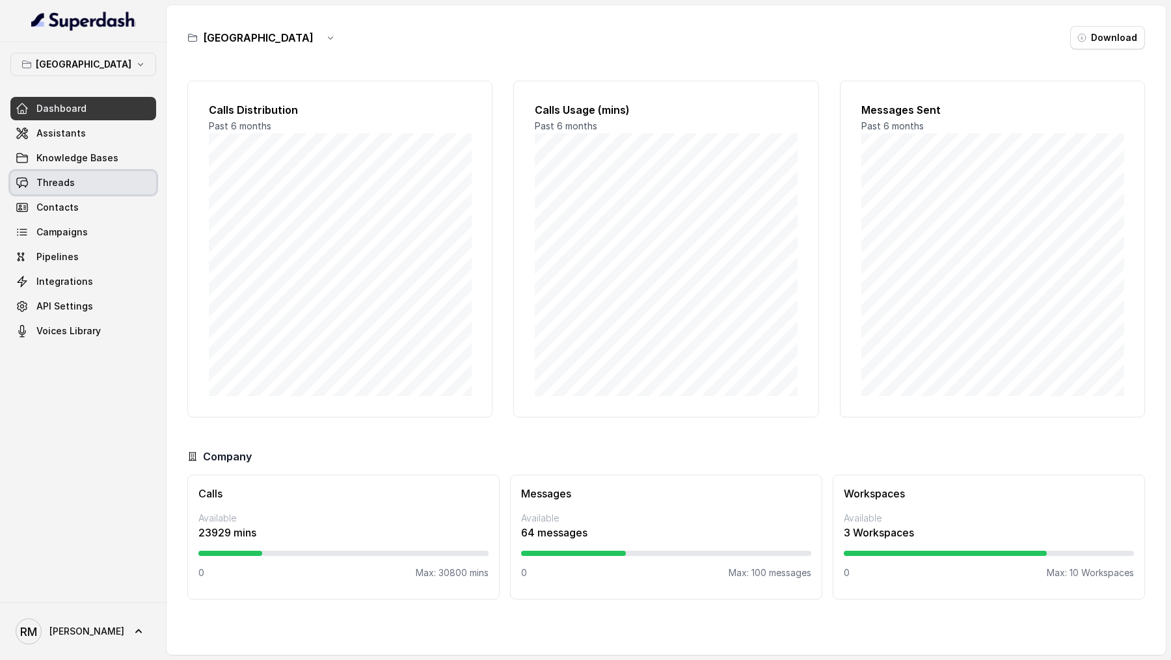
click at [48, 176] on span "Threads" at bounding box center [55, 182] width 38 height 13
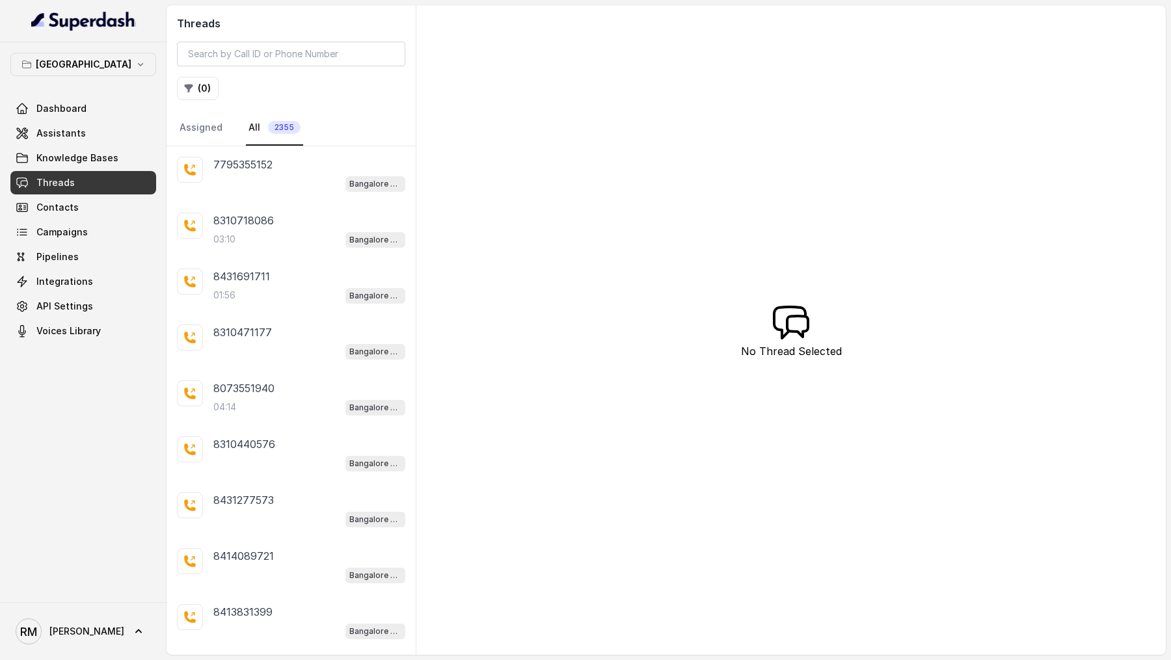
click at [94, 78] on div "Bangalore Dashboard Assistants Knowledge Bases Threads Contacts Campaigns Pipel…" at bounding box center [83, 198] width 146 height 290
click at [135, 69] on icon "button" at bounding box center [140, 64] width 10 height 10
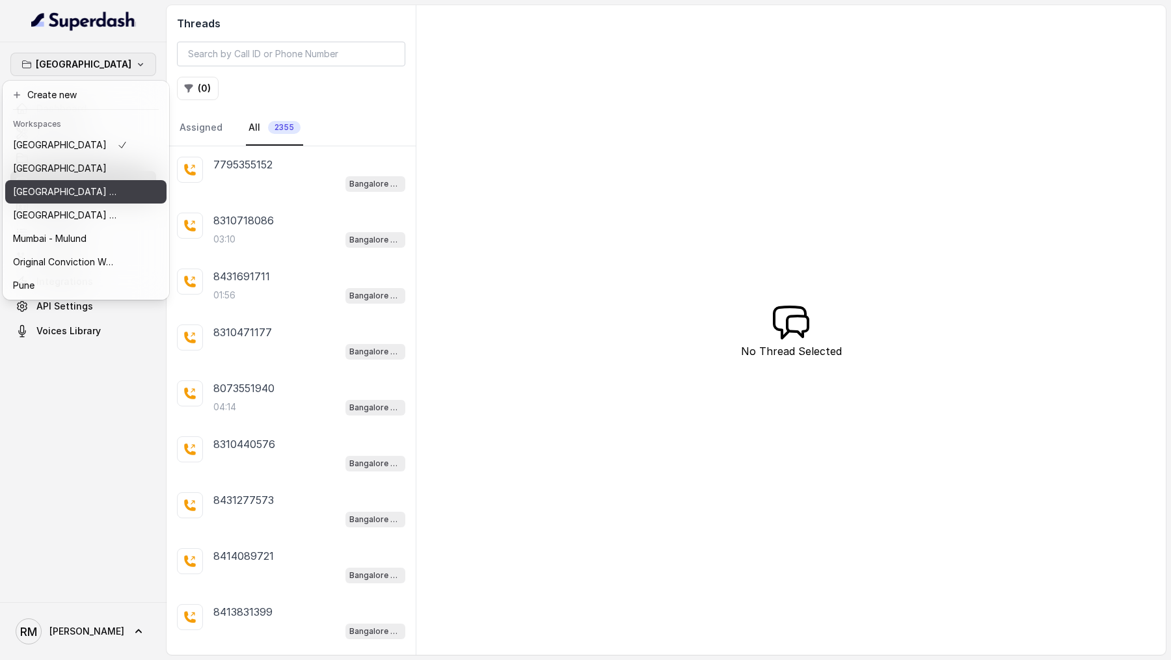
click at [78, 200] on button "⁠⁠[GEOGRAPHIC_DATA] - Ijmima - [GEOGRAPHIC_DATA]" at bounding box center [85, 191] width 161 height 23
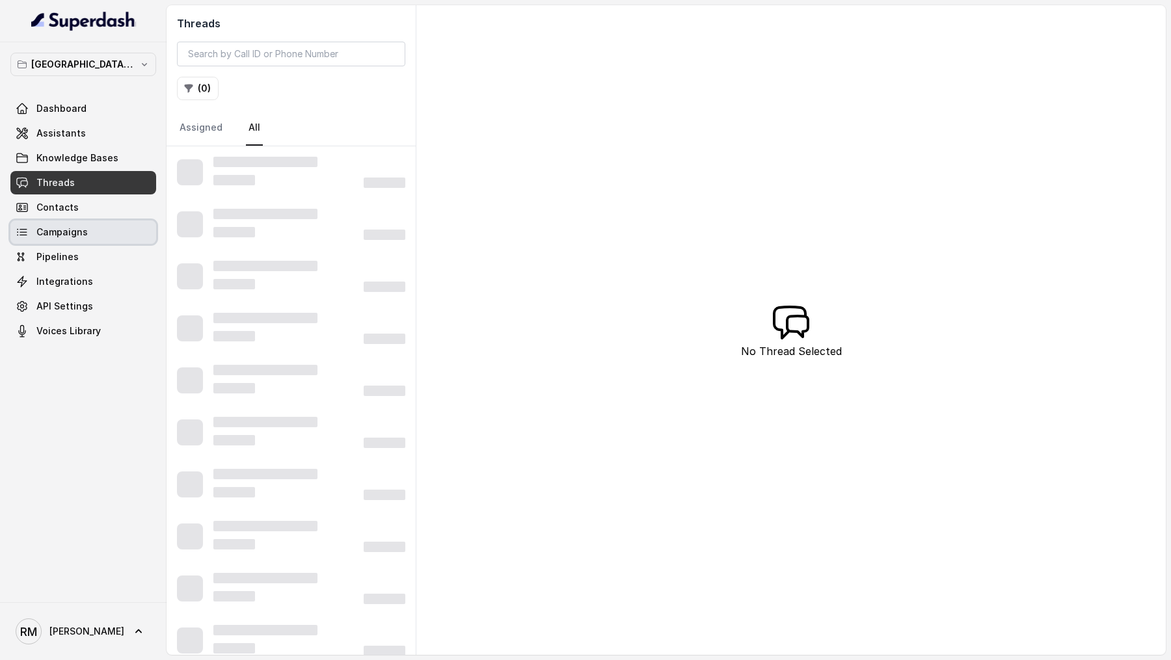
click at [73, 227] on span "Campaigns" at bounding box center [61, 232] width 51 height 13
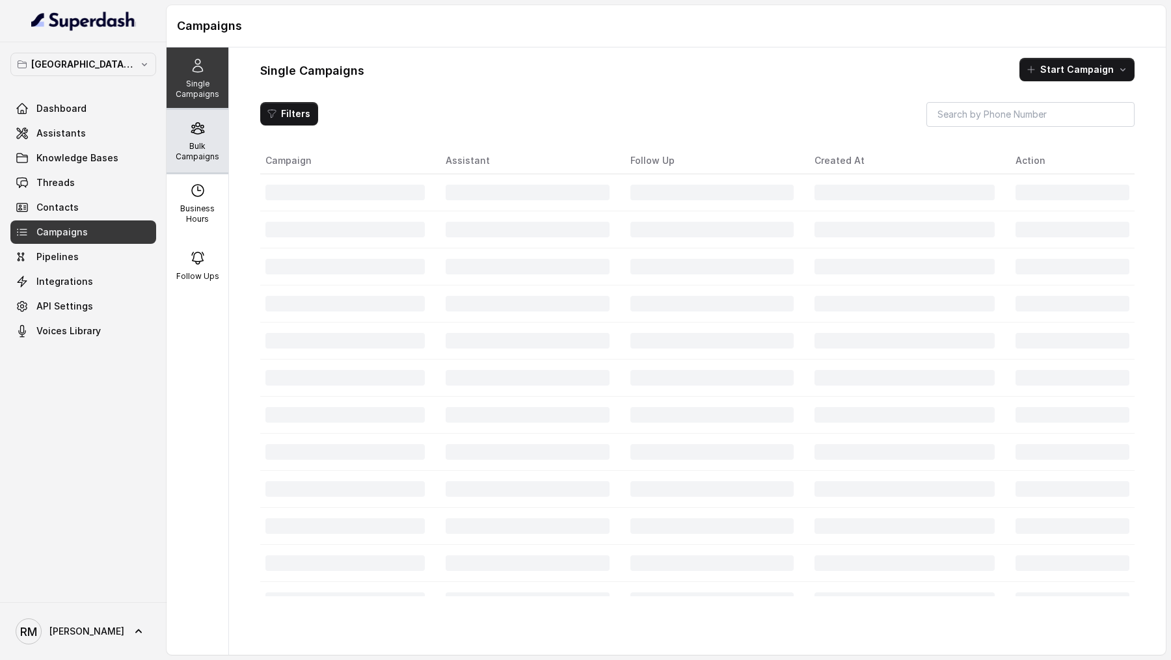
click at [196, 139] on div "Bulk Campaigns" at bounding box center [198, 141] width 62 height 62
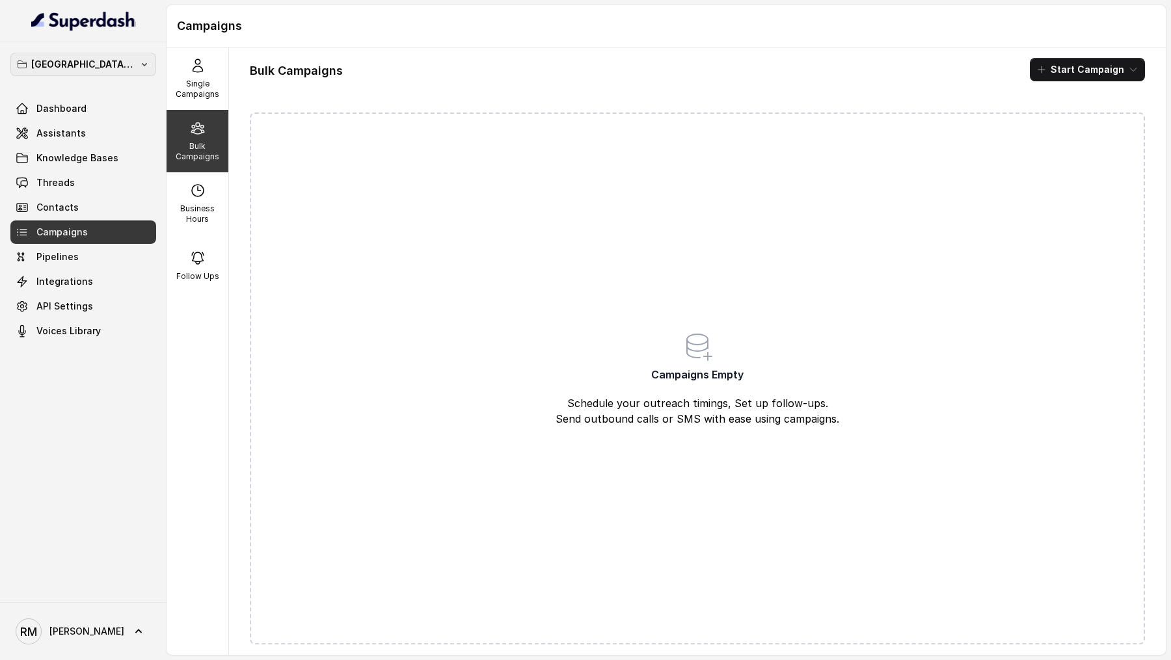
click at [102, 60] on p "⁠⁠[GEOGRAPHIC_DATA] - Ijmima - [GEOGRAPHIC_DATA]" at bounding box center [83, 65] width 104 height 16
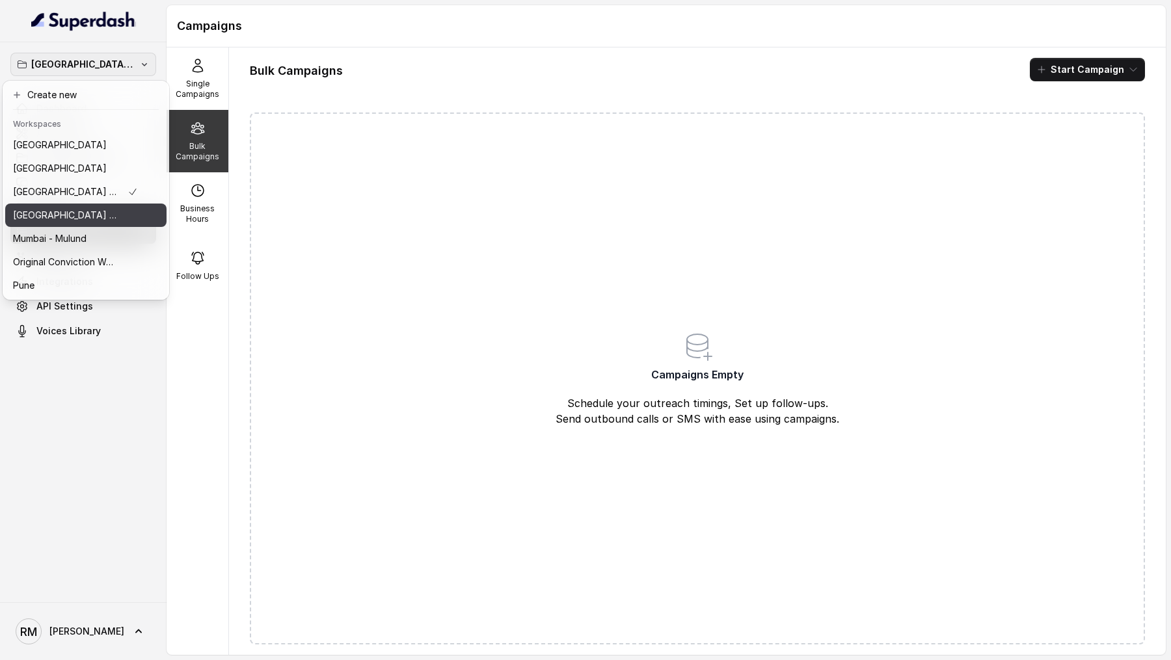
click at [115, 206] on button "[GEOGRAPHIC_DATA] - [GEOGRAPHIC_DATA] - [GEOGRAPHIC_DATA]" at bounding box center [85, 215] width 161 height 23
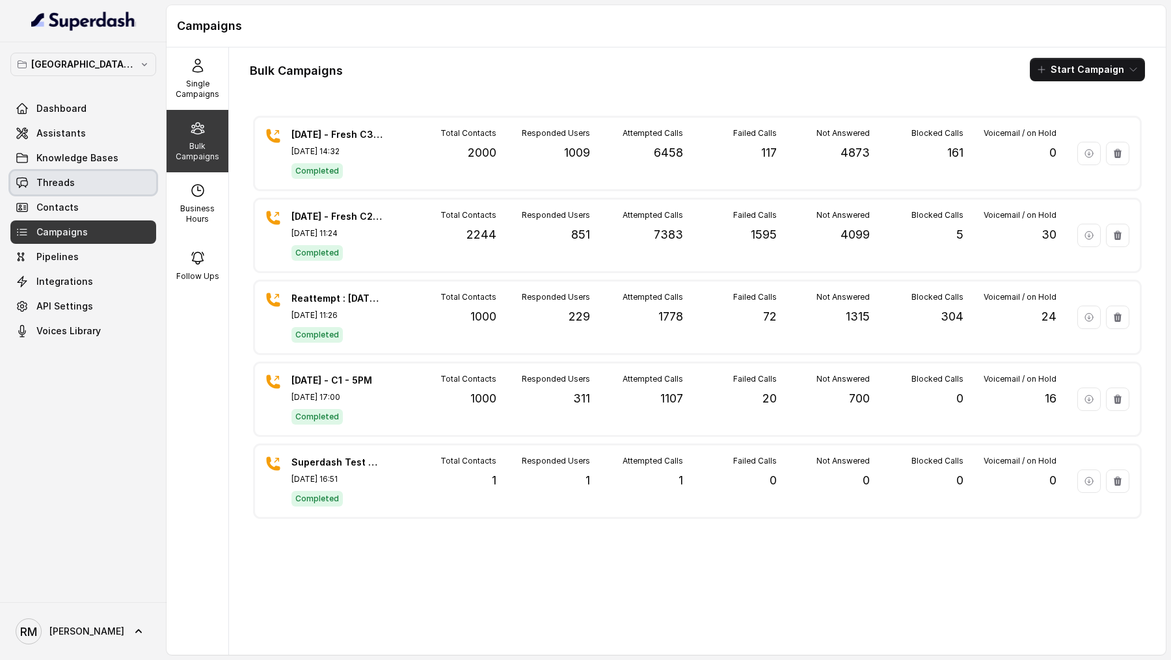
click at [88, 188] on link "Threads" at bounding box center [83, 182] width 146 height 23
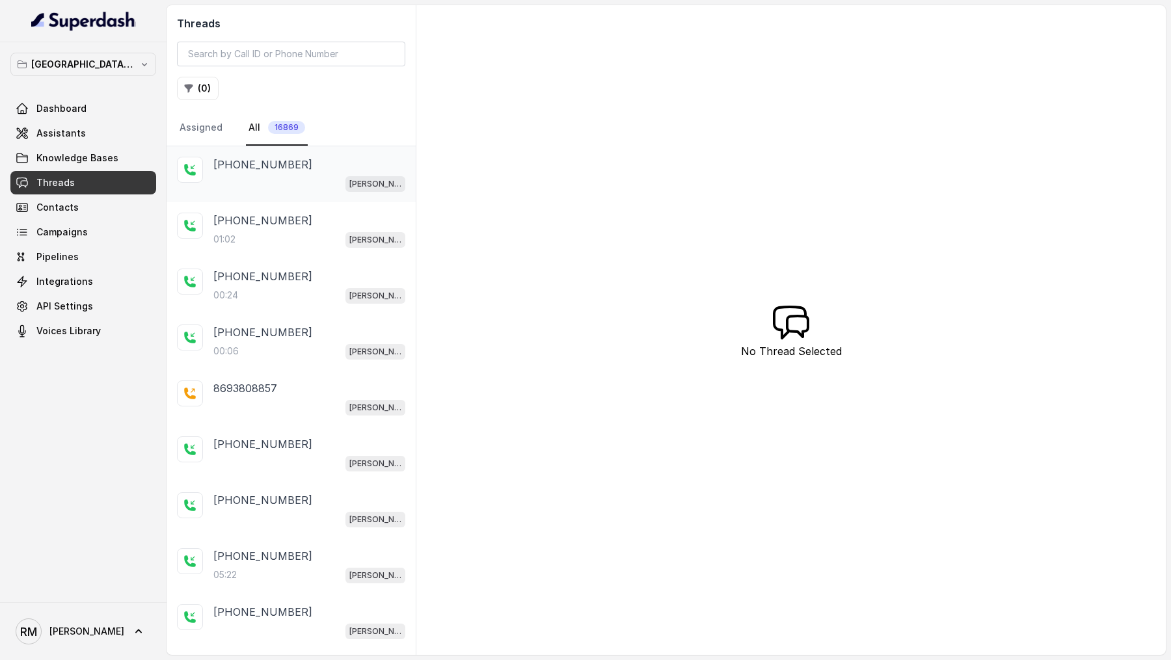
click at [261, 175] on div "[PERSON_NAME] Mumbai Conviction HR Outbound Assistant" at bounding box center [309, 183] width 192 height 17
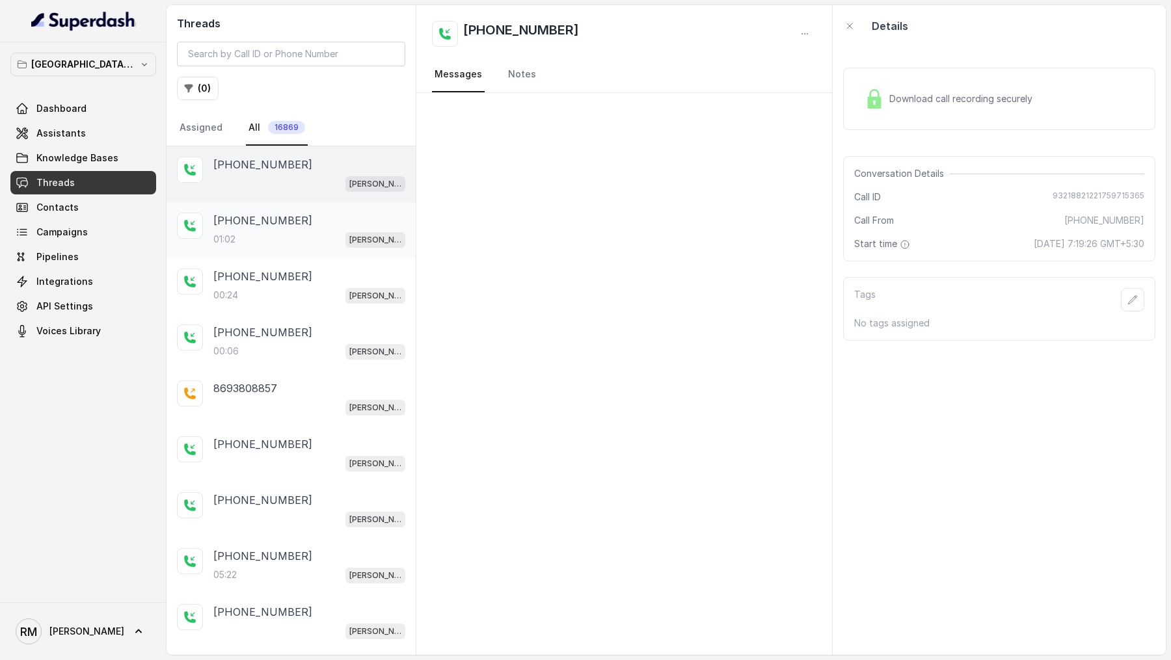
click at [252, 213] on p "[PHONE_NUMBER]" at bounding box center [262, 221] width 99 height 16
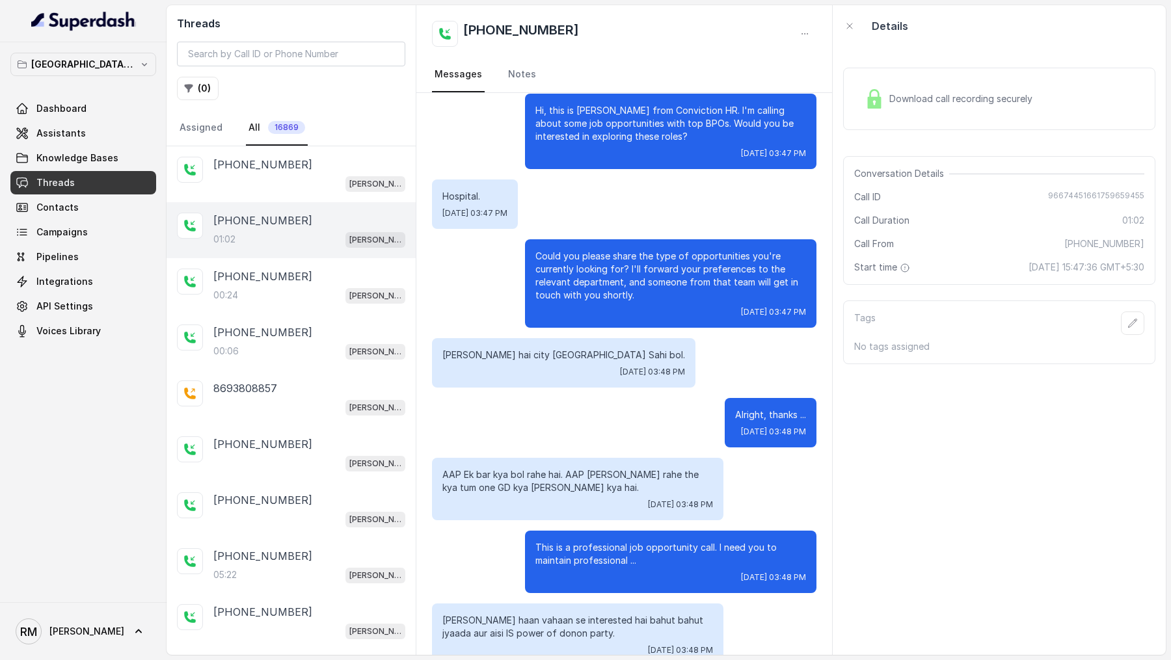
scroll to position [176, 0]
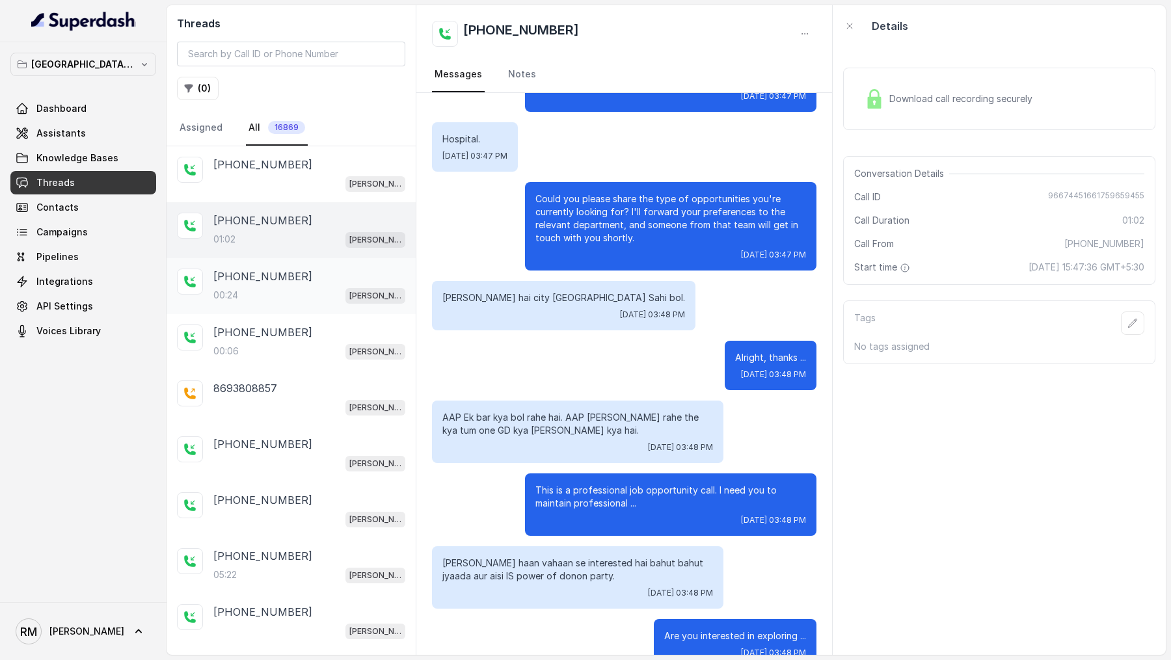
click at [269, 288] on div "00:24 [PERSON_NAME] Mumbai Conviction HR Outbound Assistant" at bounding box center [309, 295] width 192 height 17
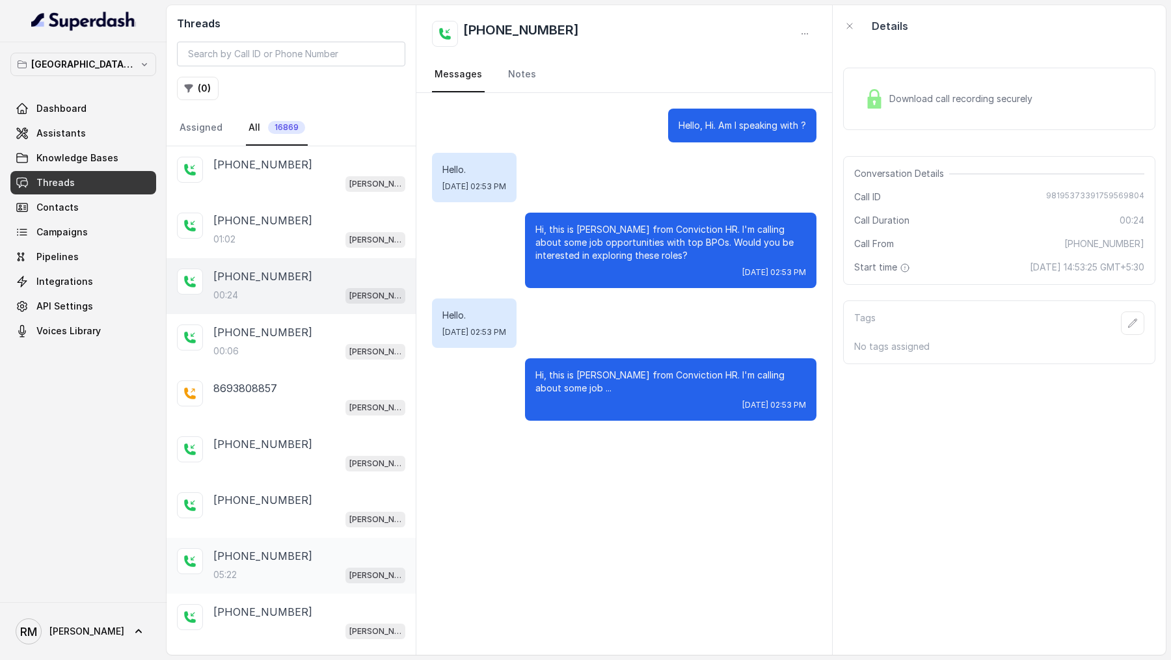
click at [254, 567] on div "05:22 [PERSON_NAME] Mumbai Conviction HR Outbound Assistant" at bounding box center [309, 575] width 192 height 17
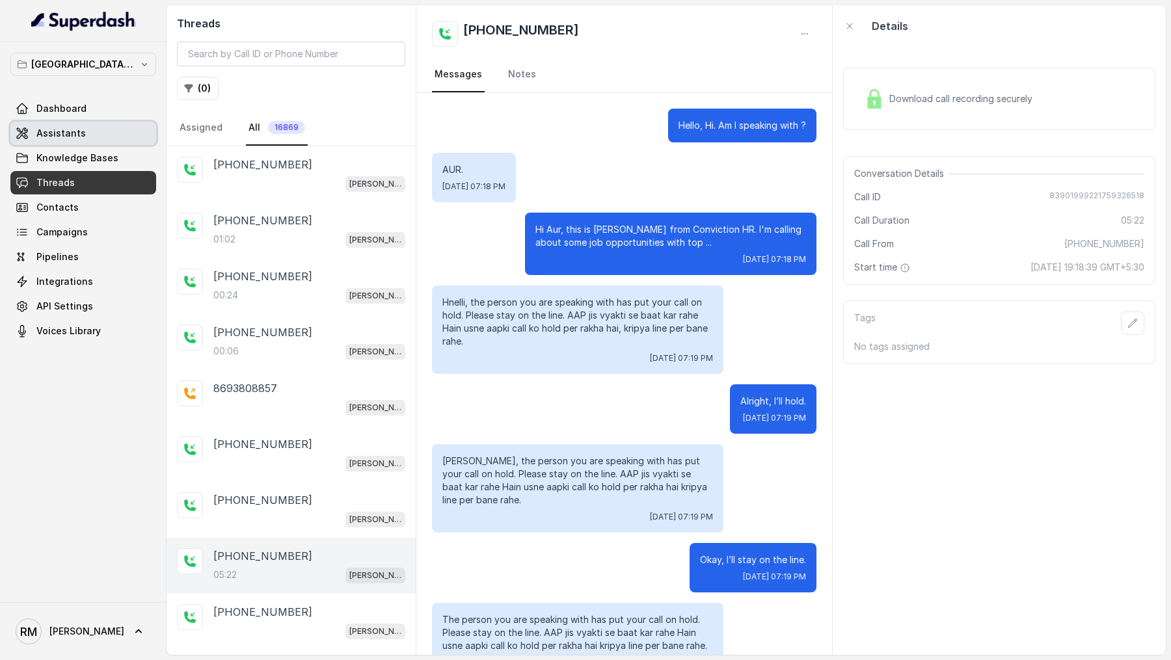
click at [74, 137] on span "Assistants" at bounding box center [60, 133] width 49 height 13
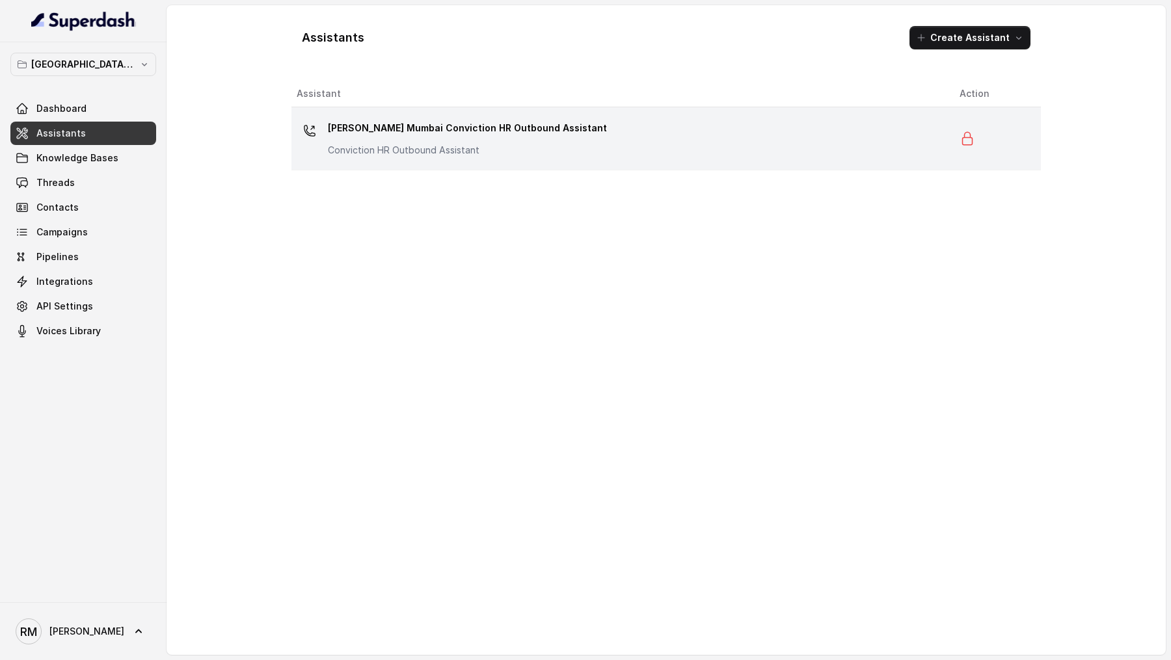
click at [461, 141] on div "[PERSON_NAME] Mumbai Conviction HR Outbound Assistant Conviction HR Outbound As…" at bounding box center [467, 137] width 279 height 39
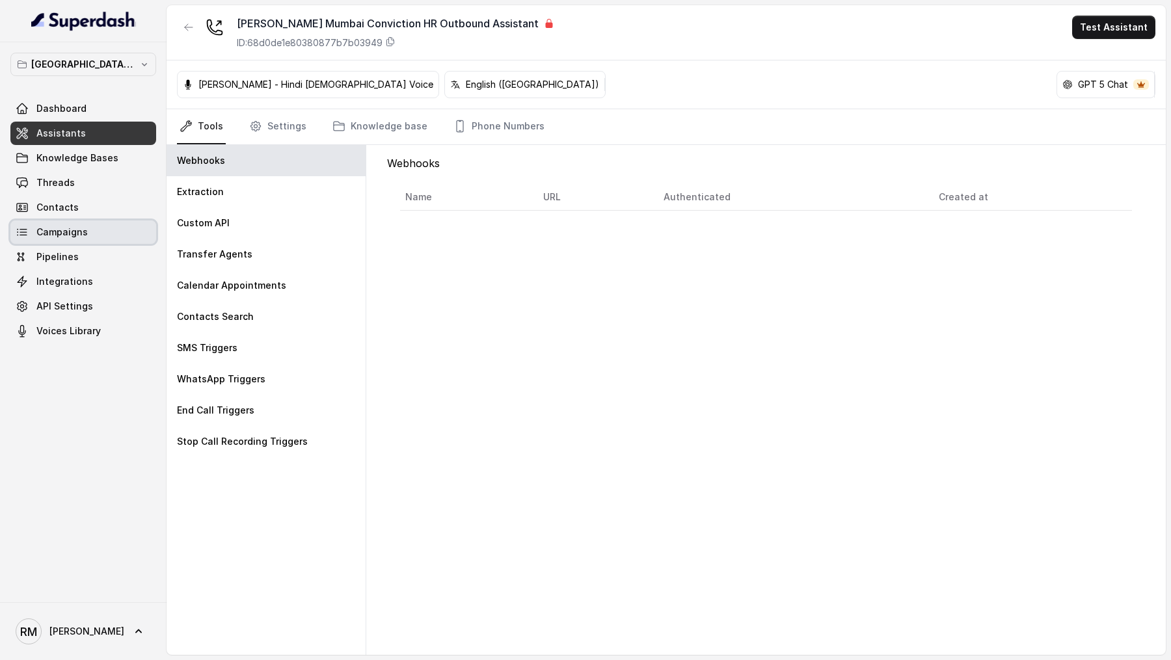
click at [57, 229] on span "Campaigns" at bounding box center [61, 232] width 51 height 13
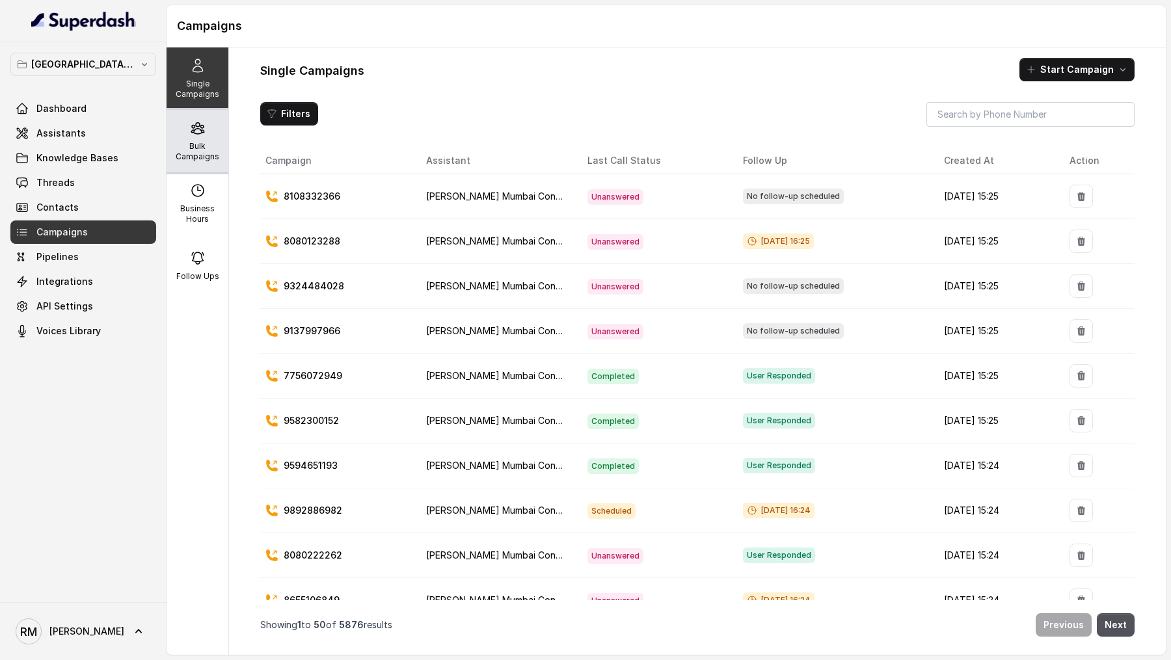
click at [199, 160] on p "Bulk Campaigns" at bounding box center [197, 151] width 51 height 21
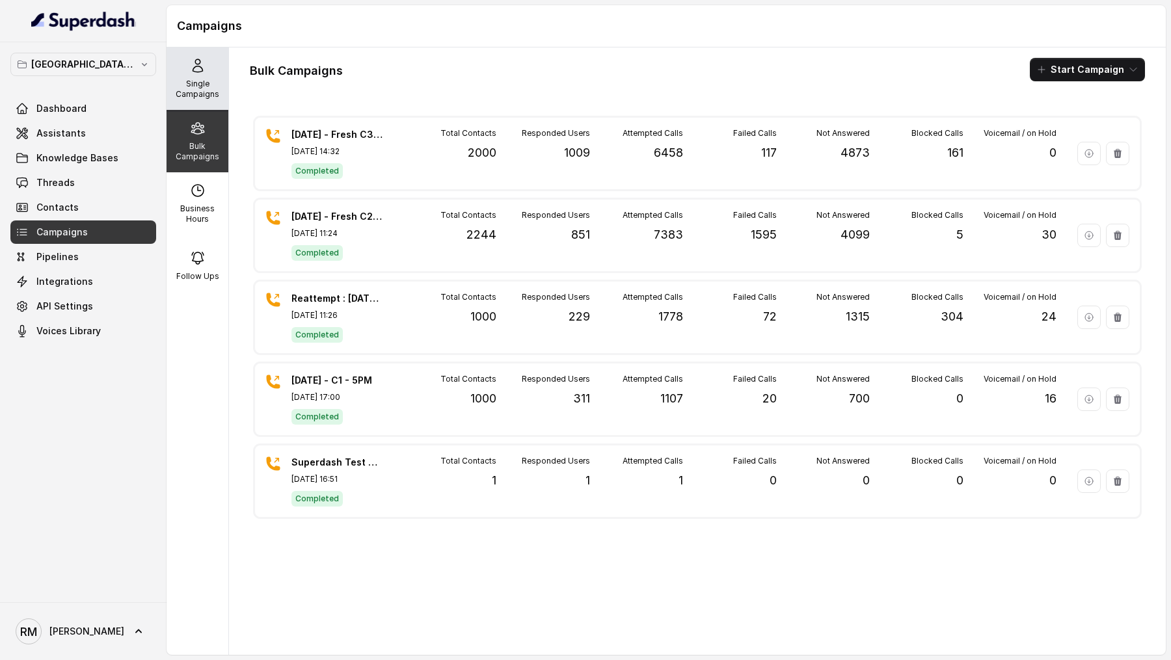
click at [193, 90] on p "Single Campaigns" at bounding box center [197, 89] width 51 height 21
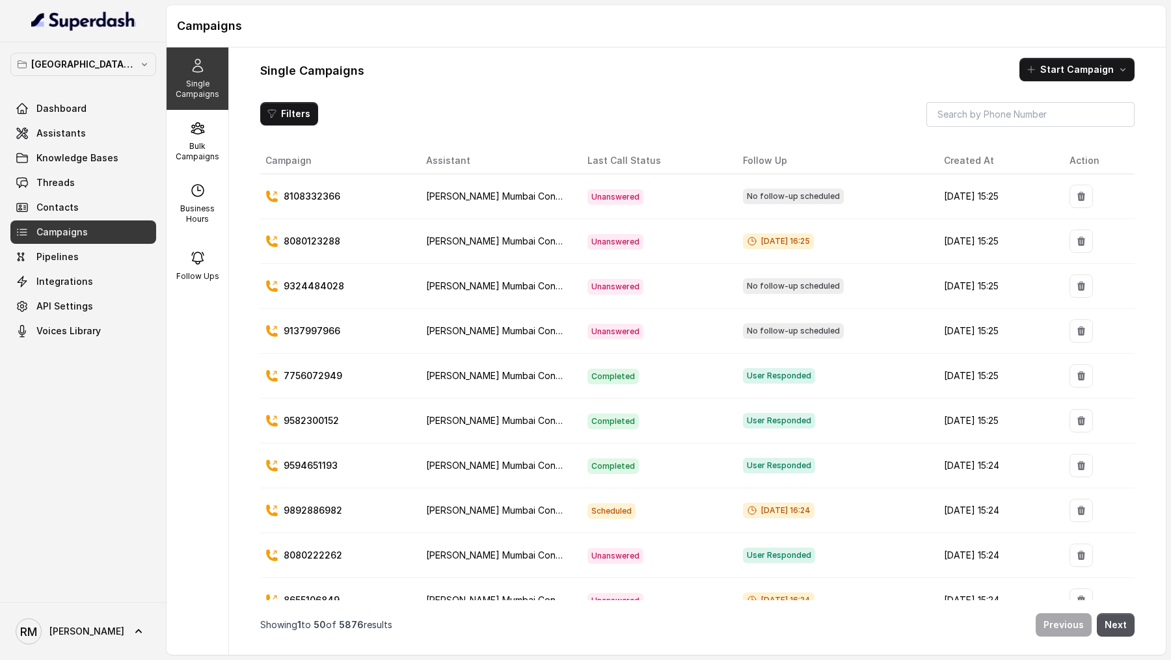
click at [325, 240] on p "8080123288" at bounding box center [312, 241] width 57 height 13
copy p "8080123288"
click at [1027, 121] on input "search" at bounding box center [1031, 113] width 208 height 23
paste input "8080123288"
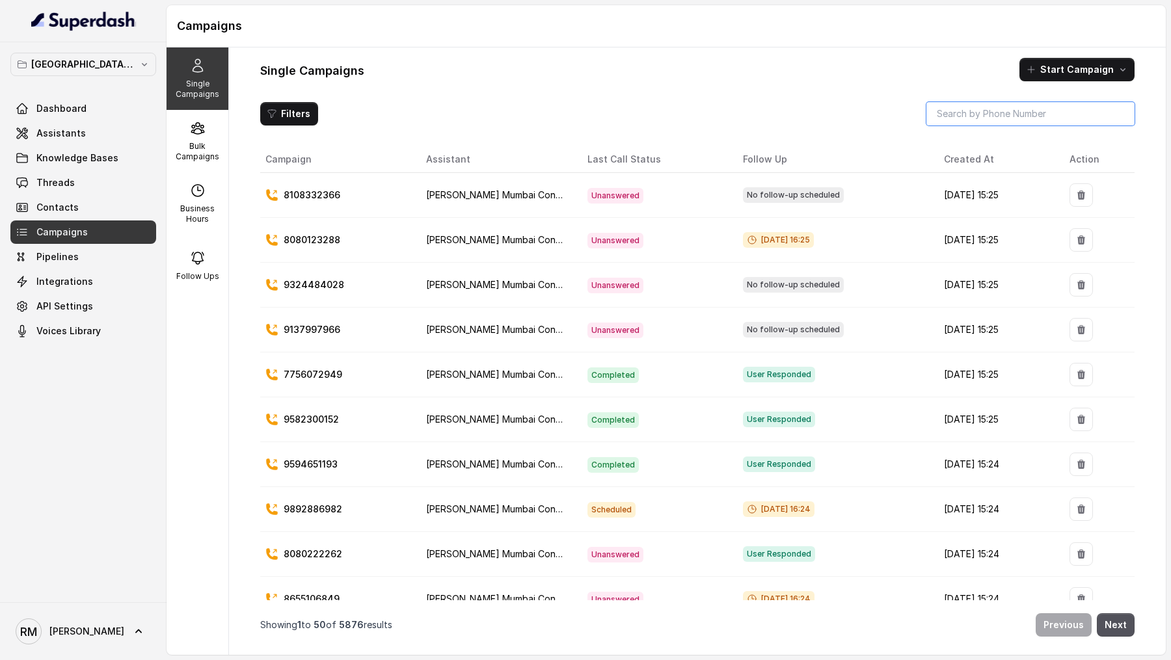
type input "8080123288"
click at [205, 122] on icon at bounding box center [198, 128] width 16 height 16
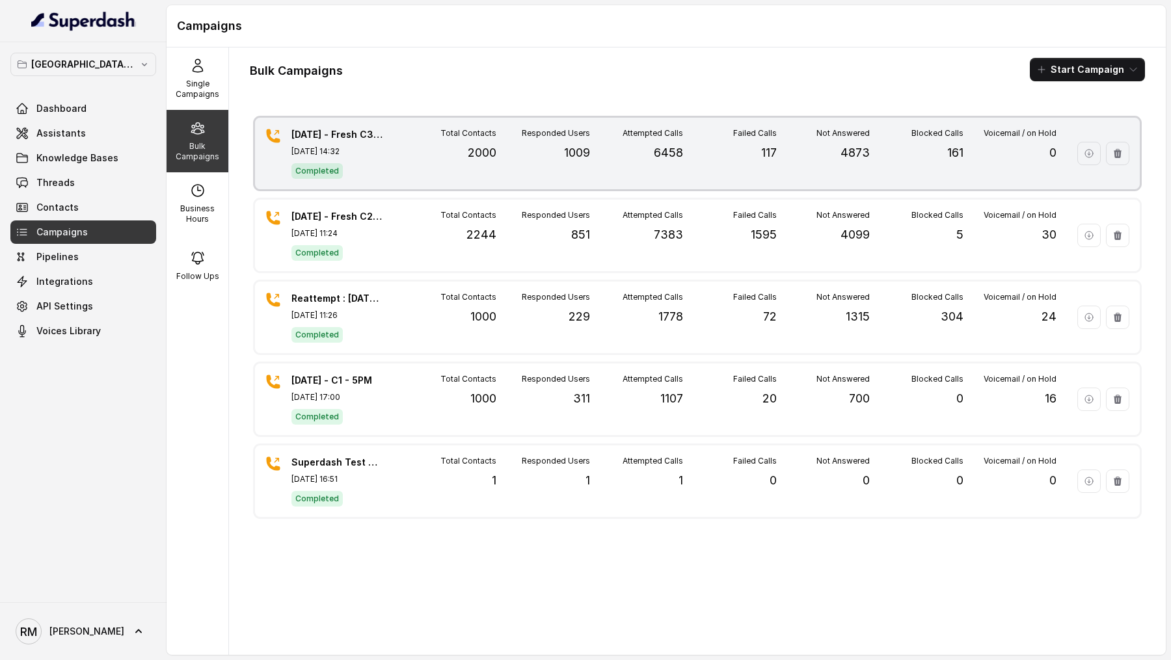
click at [480, 165] on div "Total Contacts 2000" at bounding box center [449, 153] width 93 height 51
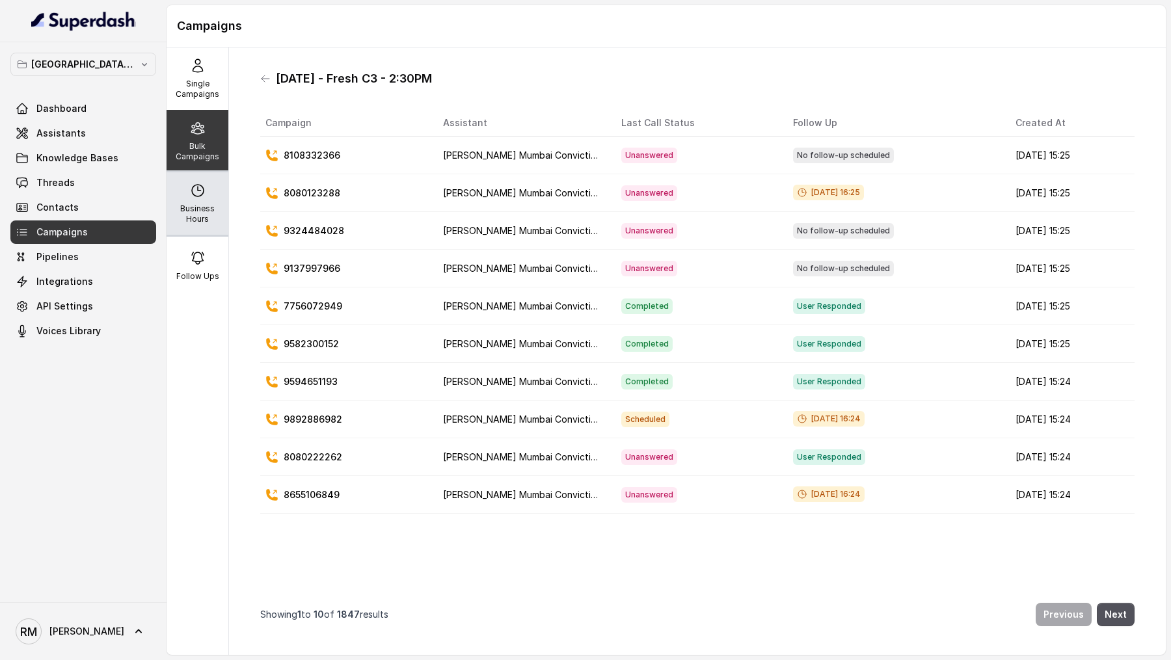
click at [177, 200] on div "Business Hours" at bounding box center [198, 203] width 62 height 62
select select "[GEOGRAPHIC_DATA]/[GEOGRAPHIC_DATA]"
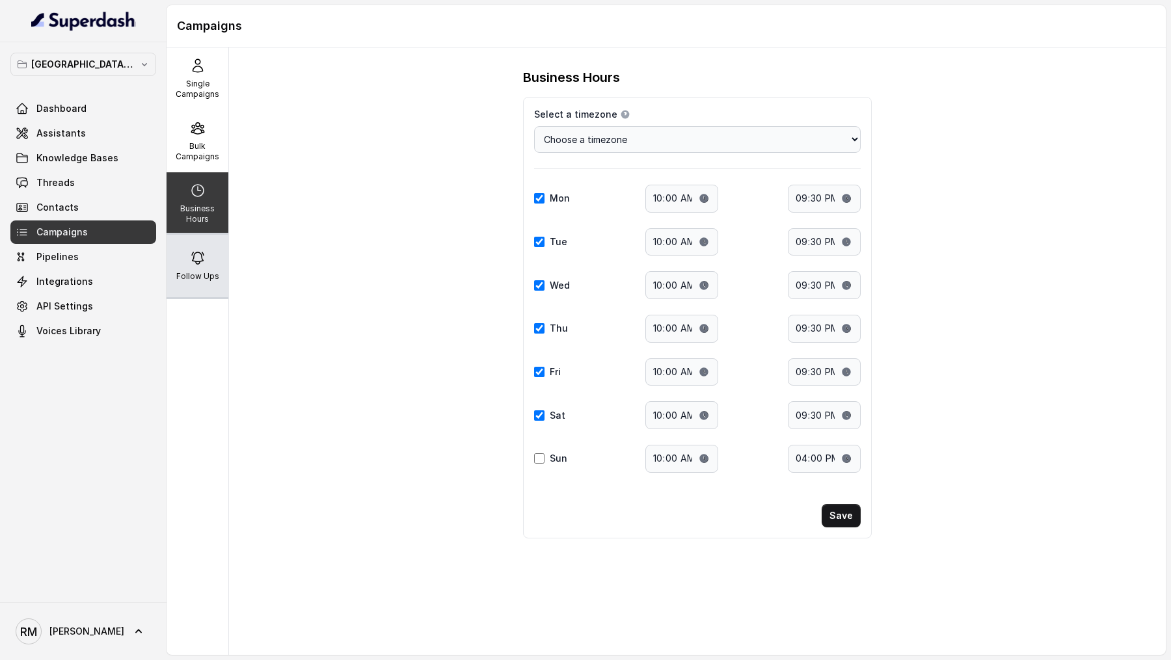
click at [197, 263] on icon at bounding box center [198, 258] width 16 height 16
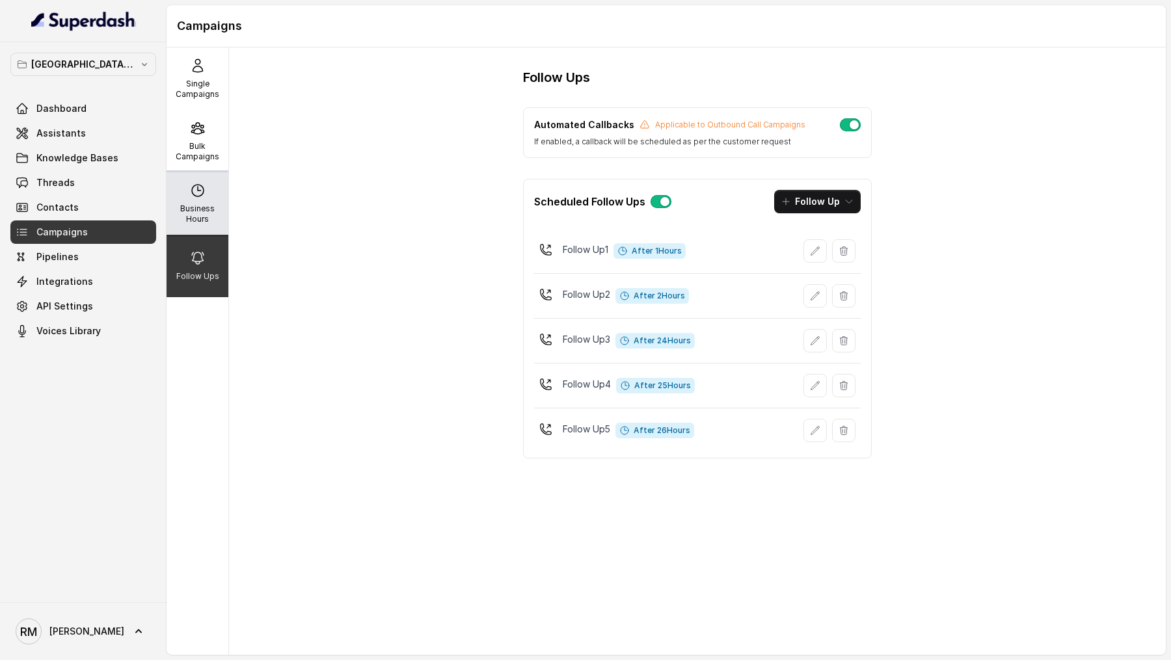
click at [191, 204] on p "Business Hours" at bounding box center [197, 214] width 51 height 21
select select "[GEOGRAPHIC_DATA]/[GEOGRAPHIC_DATA]"
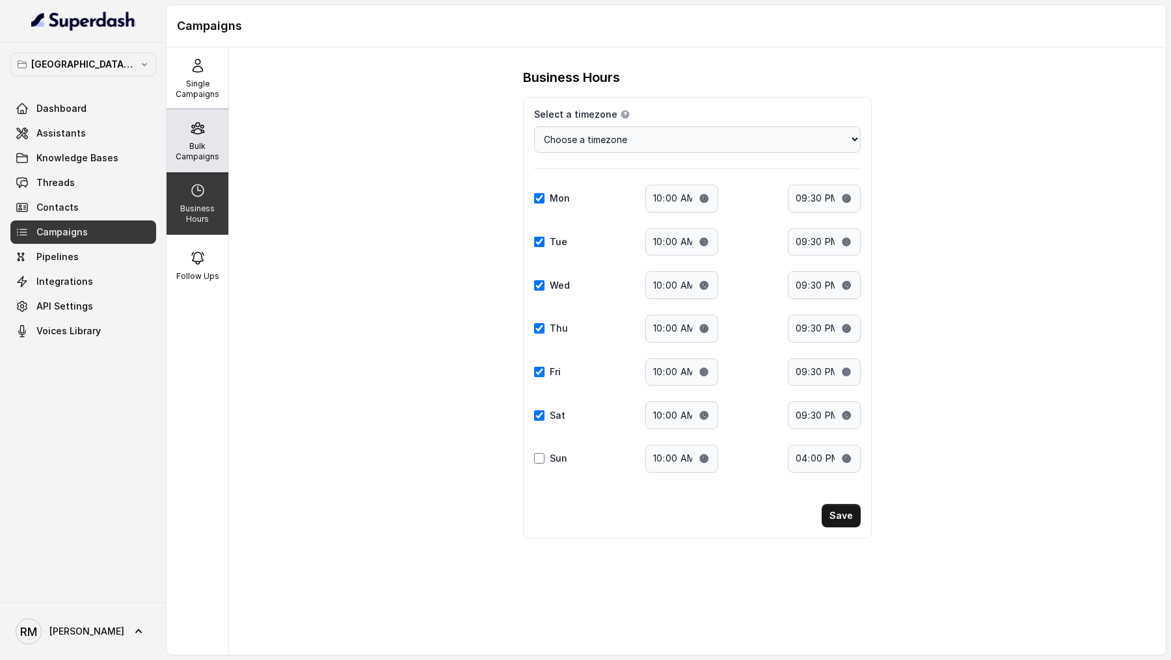
click at [187, 129] on div "Bulk Campaigns" at bounding box center [198, 141] width 62 height 62
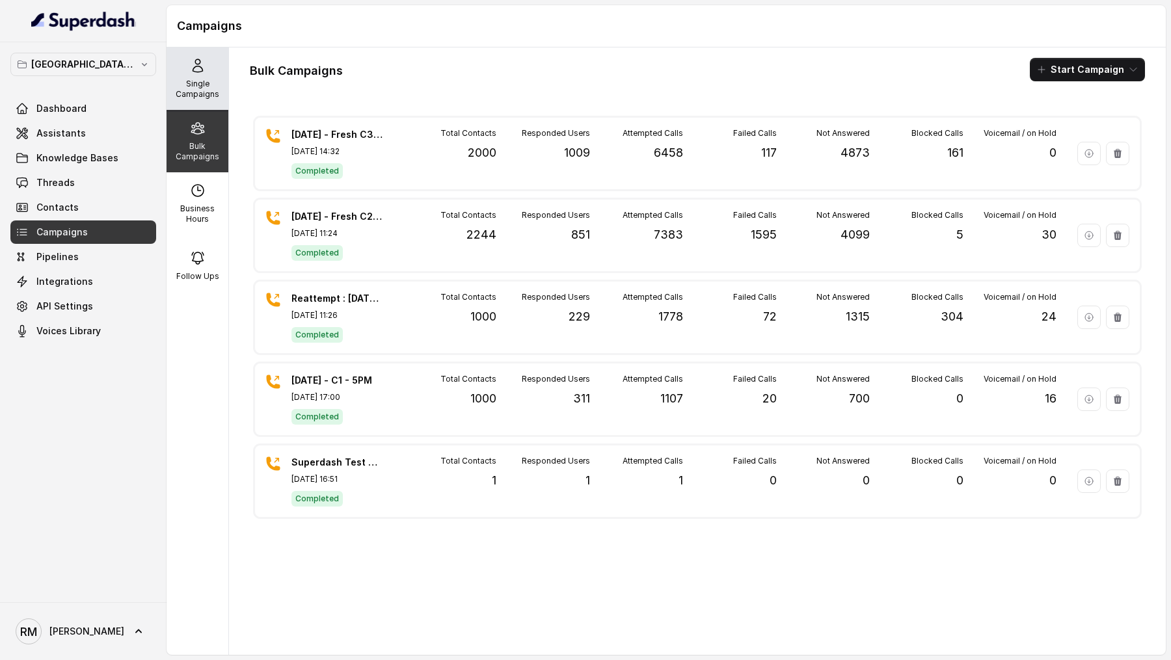
click at [189, 100] on div "Single Campaigns" at bounding box center [198, 78] width 62 height 62
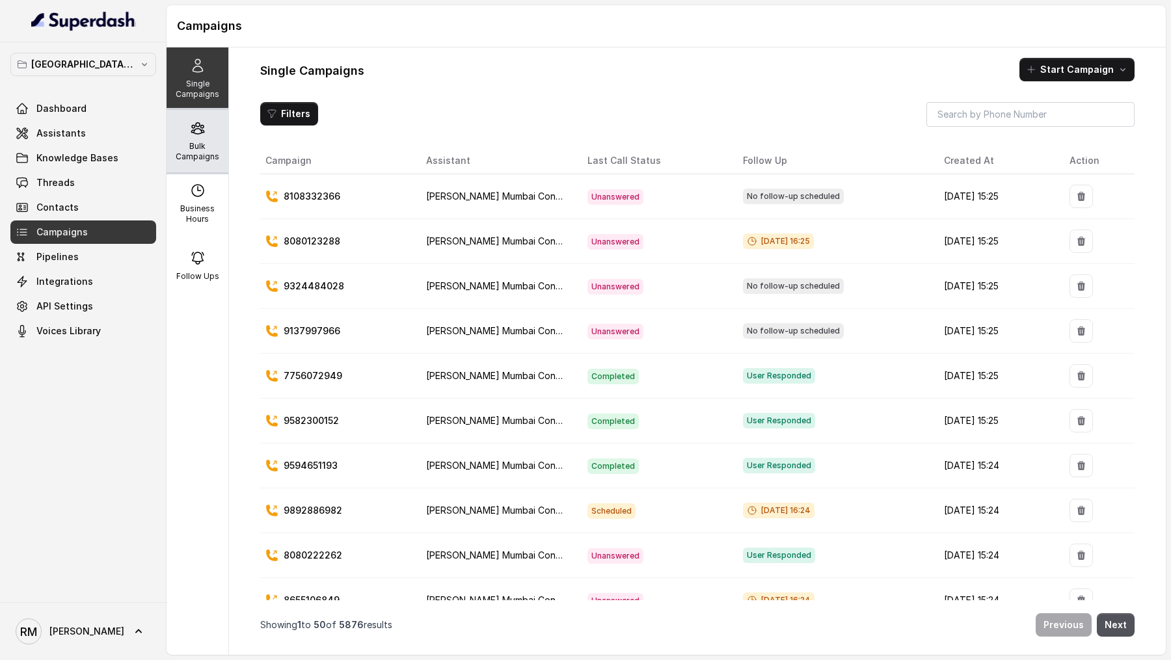
click at [200, 136] on div "Bulk Campaigns" at bounding box center [198, 141] width 62 height 62
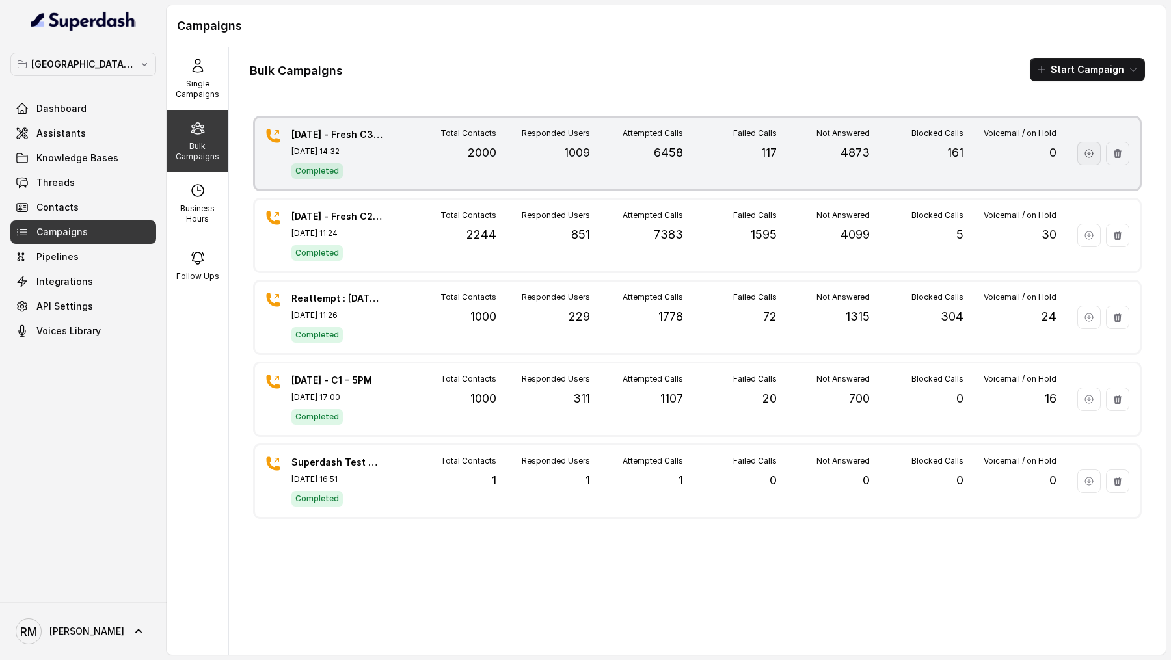
click at [1090, 153] on icon "button" at bounding box center [1089, 154] width 8 height 8
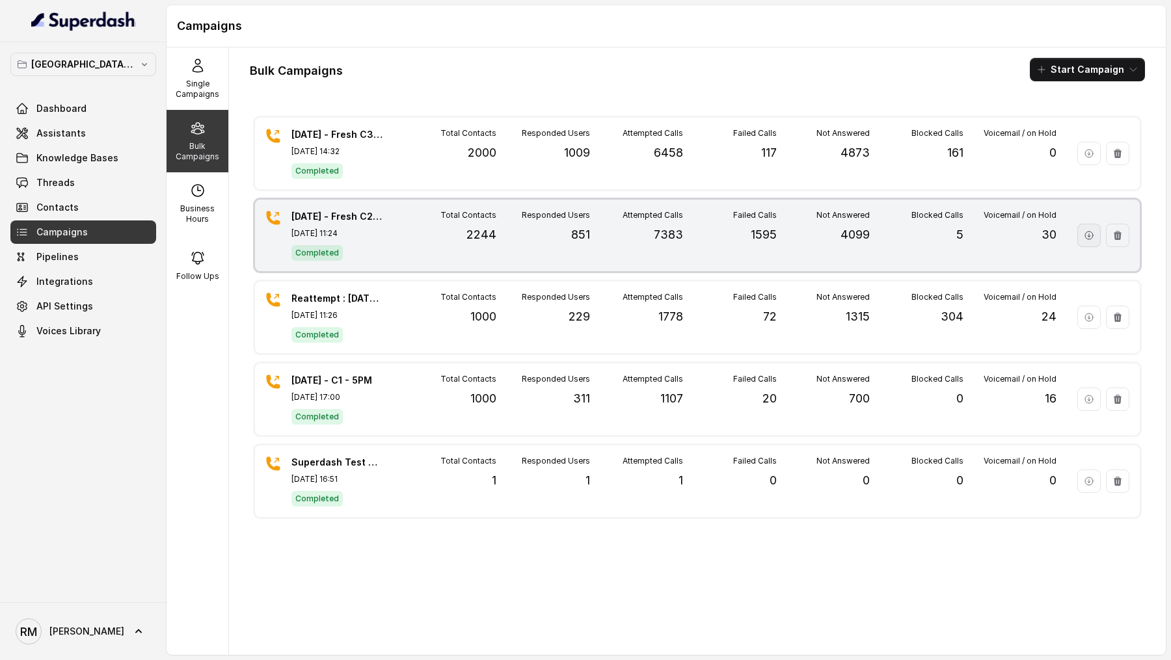
click at [1098, 235] on button "button" at bounding box center [1088, 235] width 23 height 23
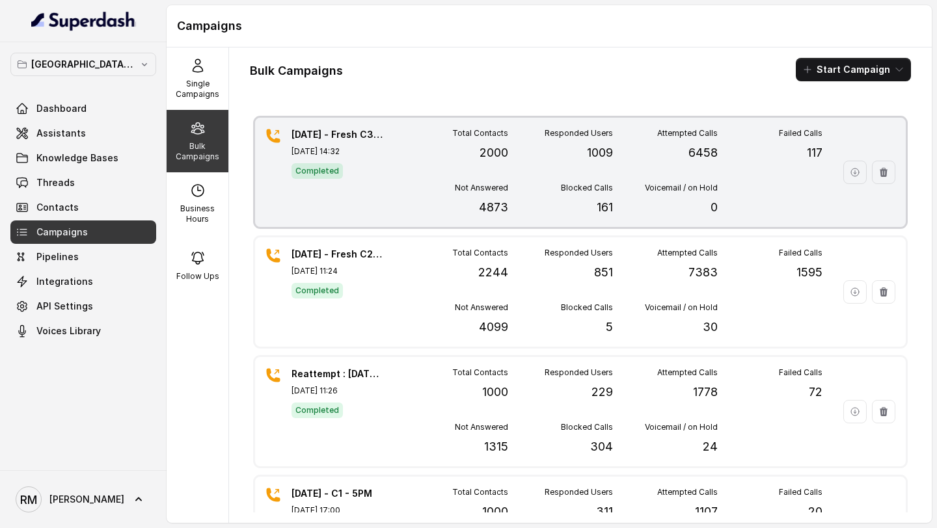
click at [401, 142] on div "[DATE] - Fresh C3 - 2:30PM [DATE], 14:32 Completed Total Contacts 2000 Responde…" at bounding box center [580, 172] width 651 height 109
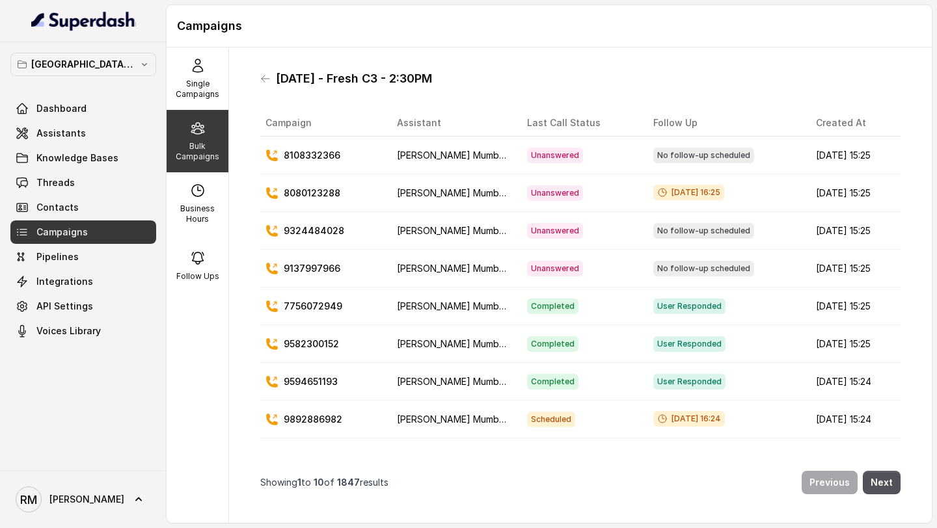
click at [265, 86] on div "[DATE] - Fresh C3 - 2:30PM" at bounding box center [580, 78] width 640 height 21
click at [265, 80] on icon at bounding box center [265, 79] width 10 height 10
